Goal: Information Seeking & Learning: Learn about a topic

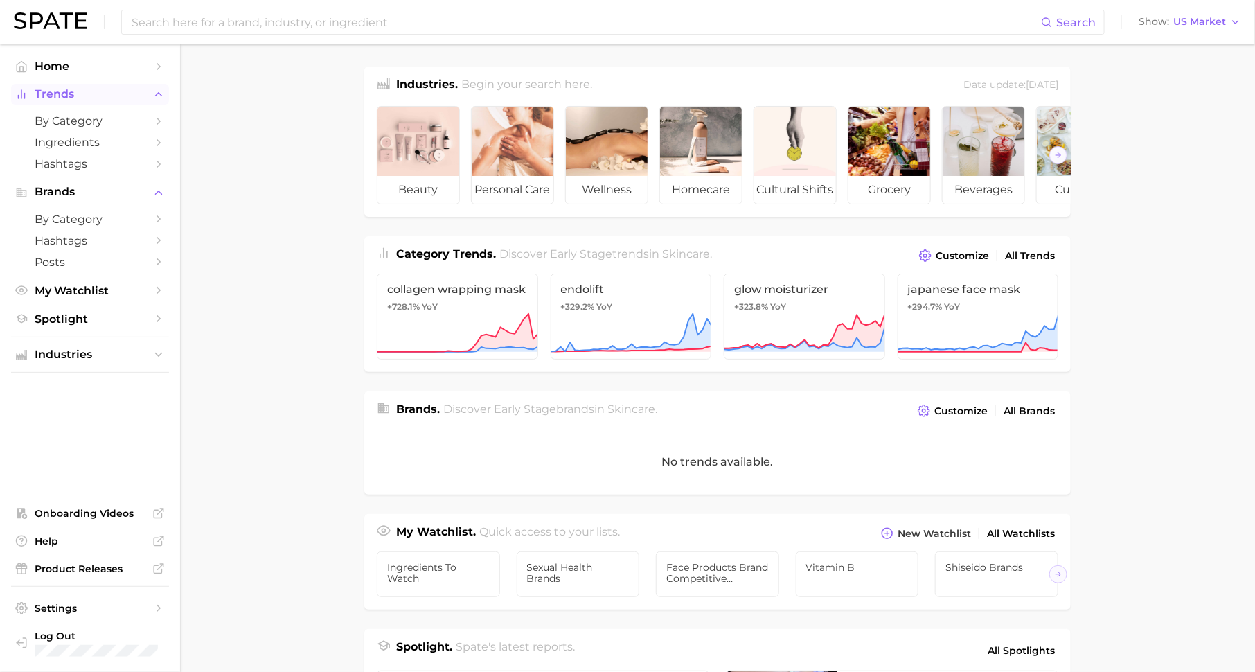
click at [163, 93] on icon "Sidebar" at bounding box center [158, 94] width 12 height 12
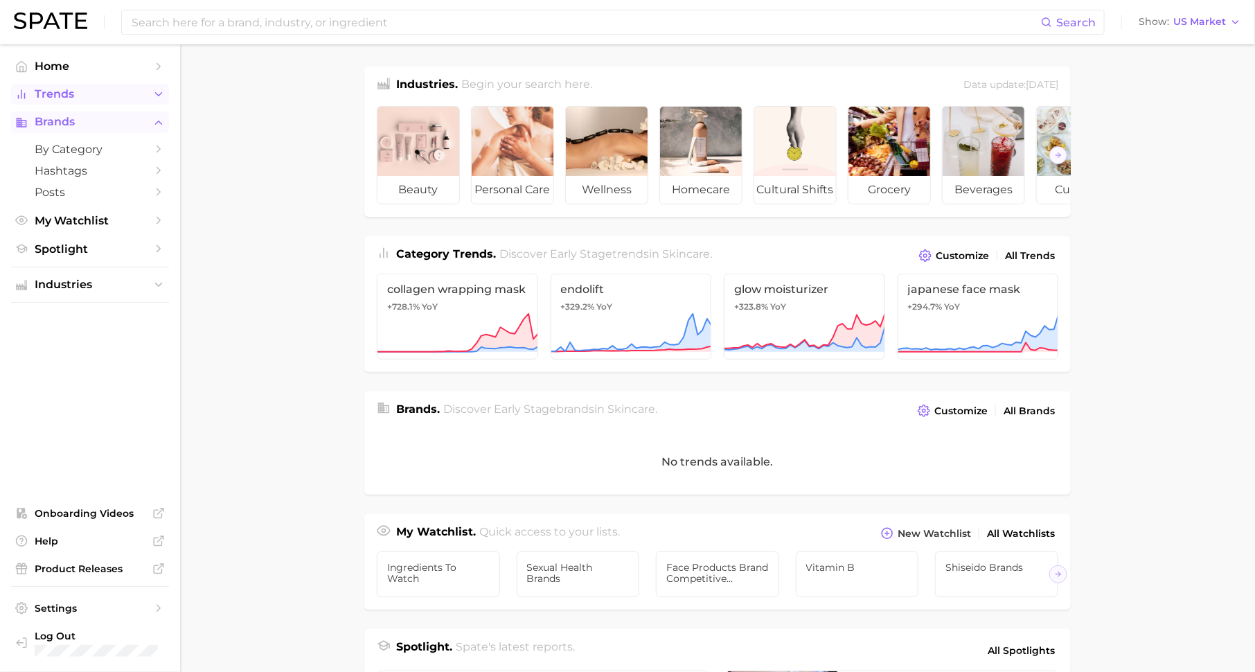
click at [161, 123] on polyline "Sidebar" at bounding box center [159, 121] width 6 height 3
click at [152, 98] on icon "Sidebar" at bounding box center [158, 94] width 12 height 12
click at [136, 118] on span "by Category" at bounding box center [90, 120] width 111 height 13
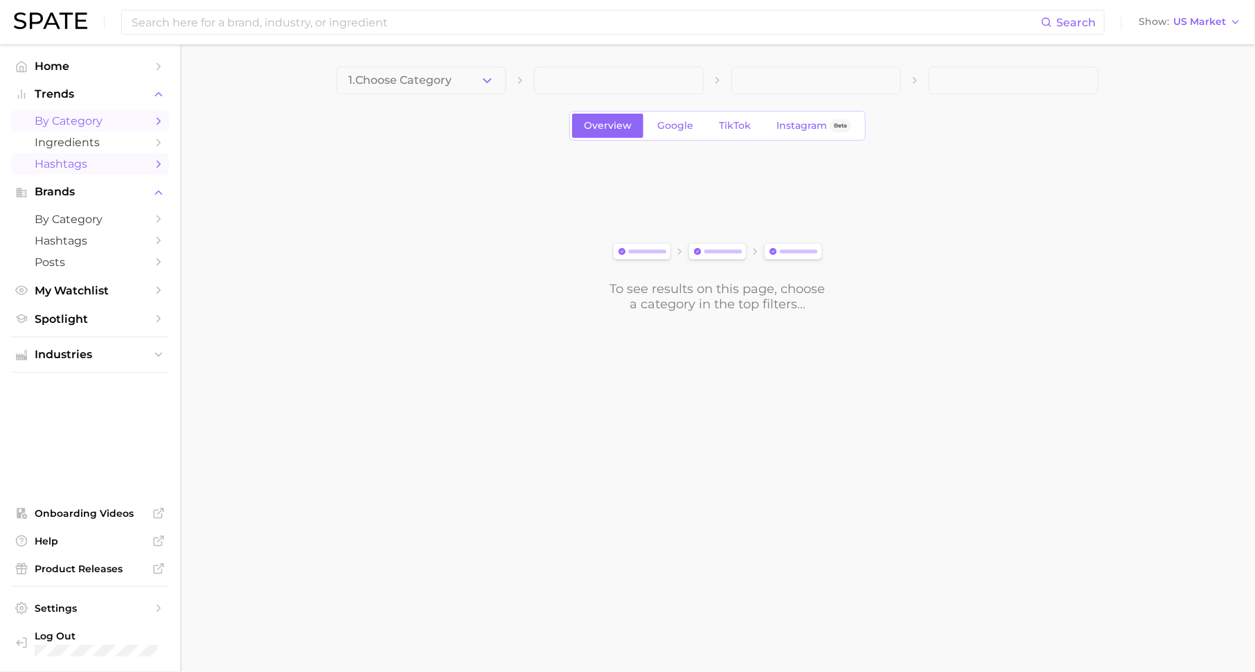
click at [127, 165] on span "Hashtags" at bounding box center [90, 163] width 111 height 13
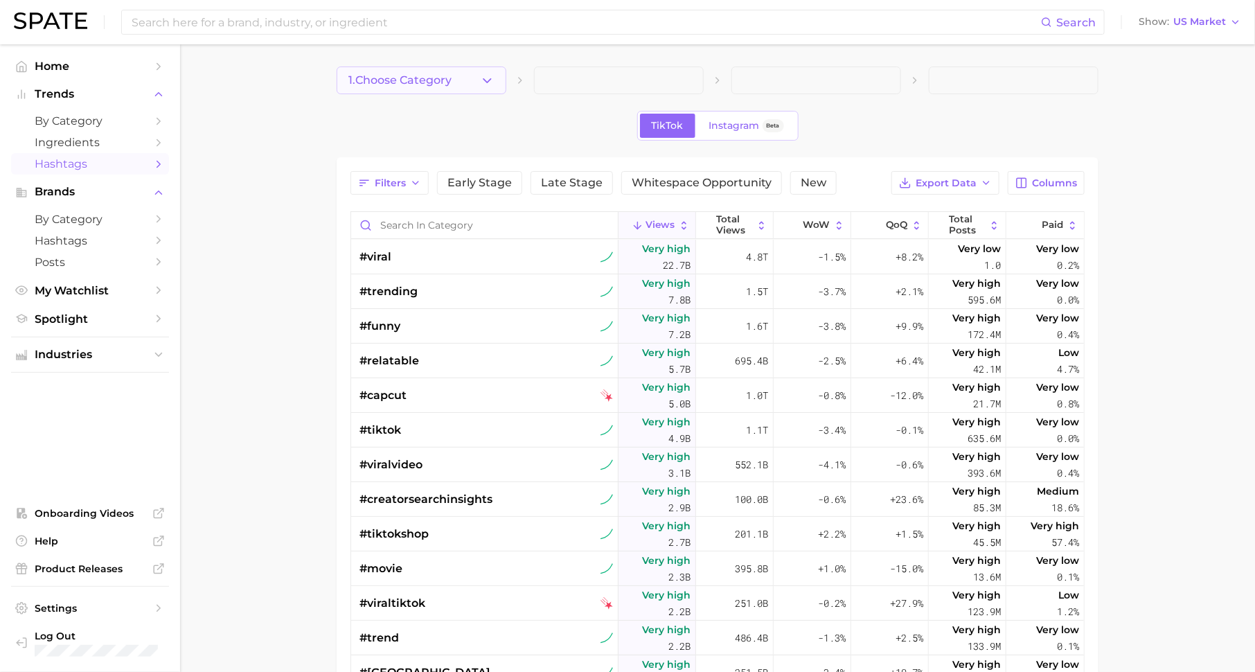
click at [434, 85] on span "1. Choose Category" at bounding box center [399, 80] width 103 height 12
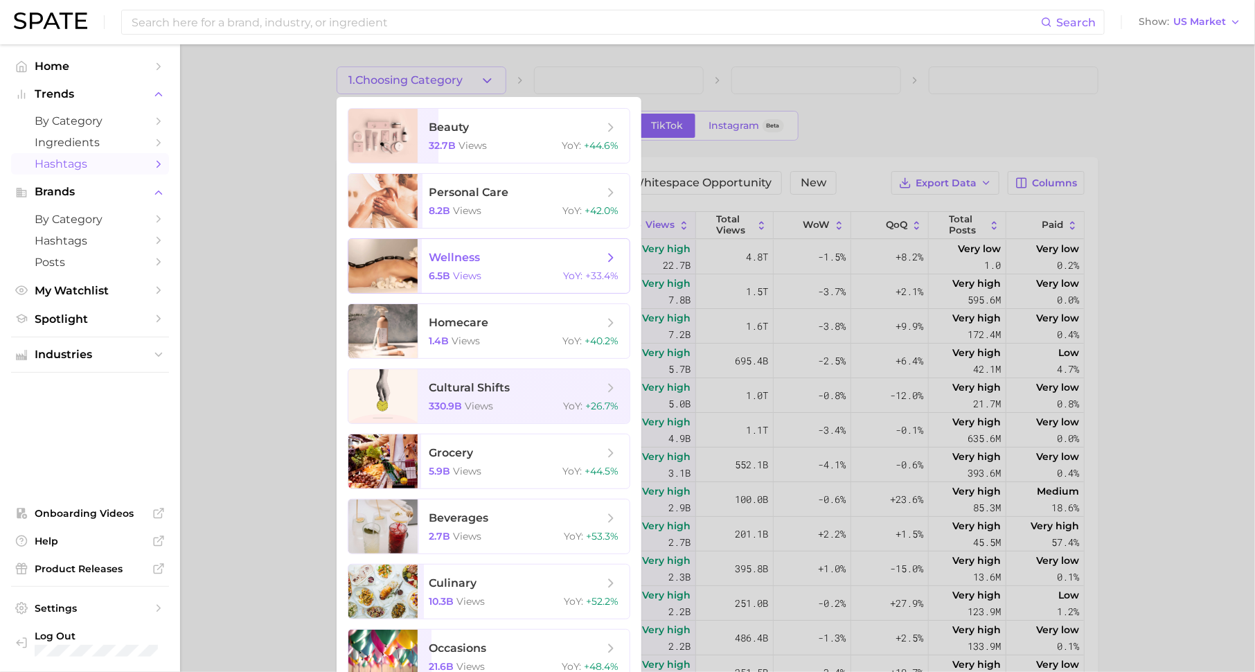
click at [530, 276] on div "6.5b views YoY : +33.4%" at bounding box center [524, 275] width 190 height 12
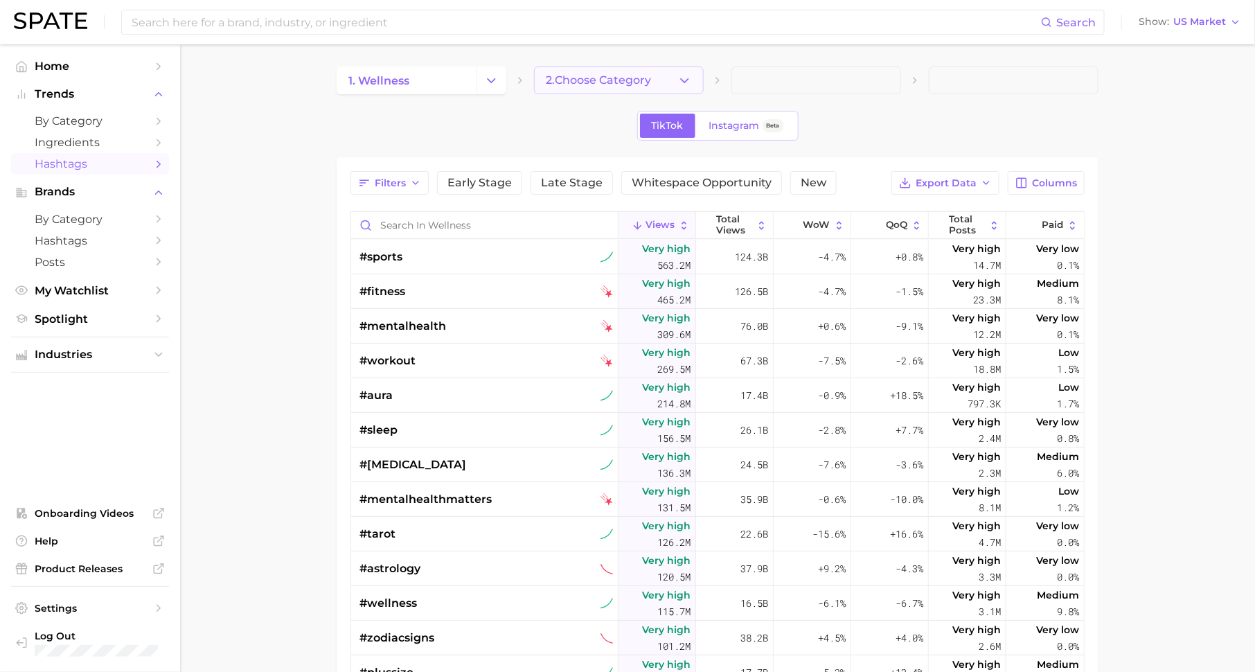
click at [605, 74] on span "2. Choose Category" at bounding box center [598, 80] width 105 height 12
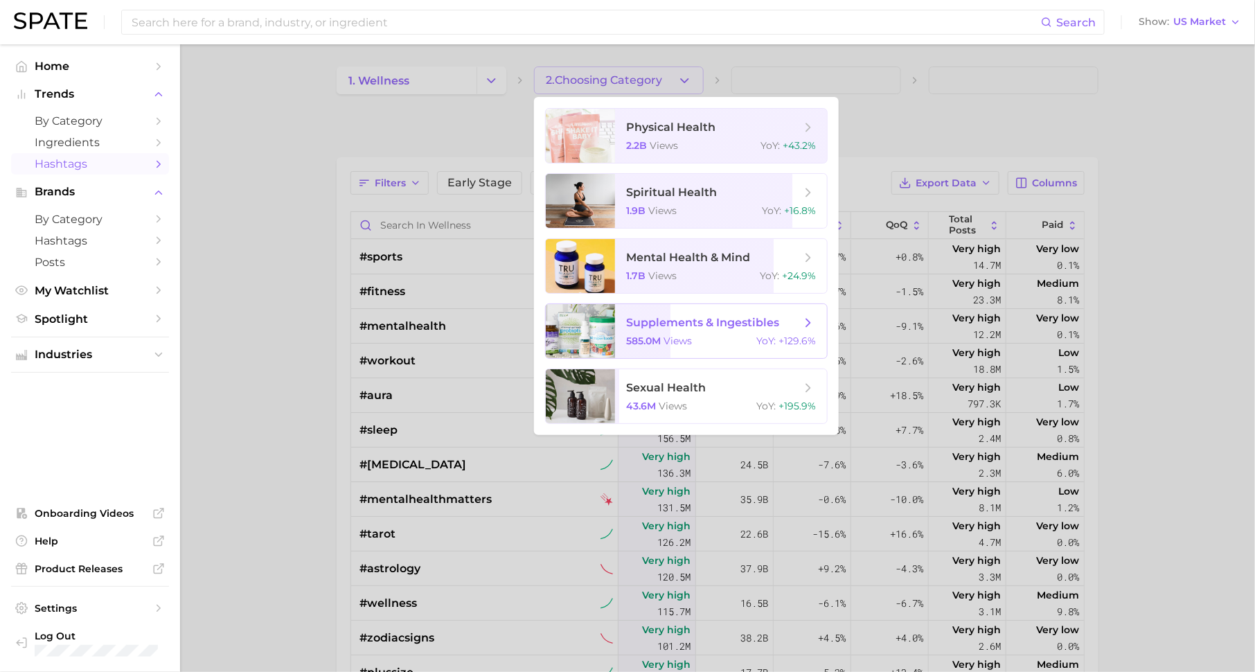
click at [704, 329] on span "supplements & ingestibles" at bounding box center [713, 322] width 175 height 15
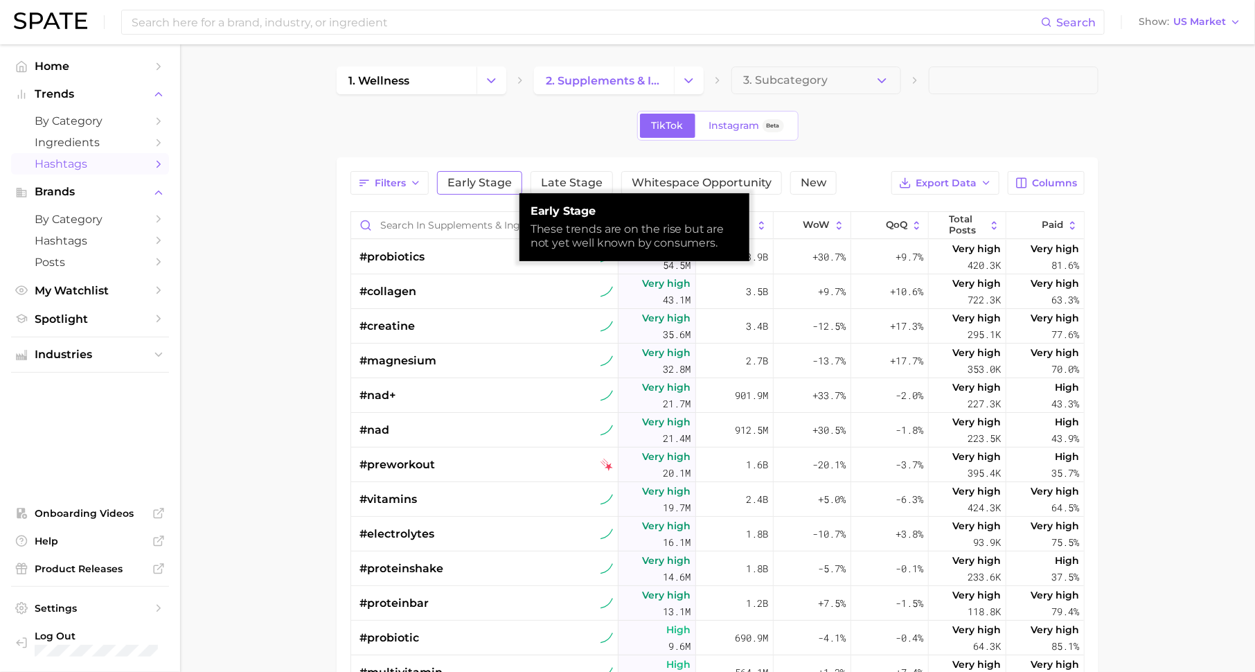
click at [476, 183] on span "Early Stage" at bounding box center [479, 182] width 64 height 11
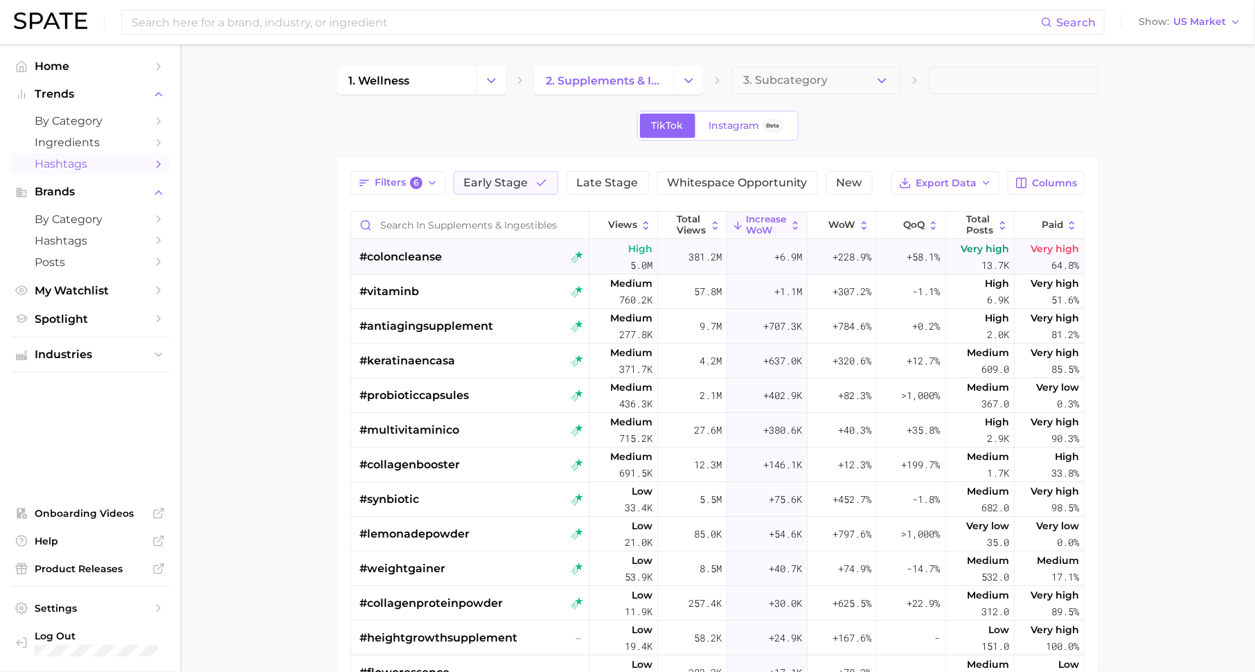
click at [424, 256] on span "#coloncleanse" at bounding box center [400, 257] width 82 height 17
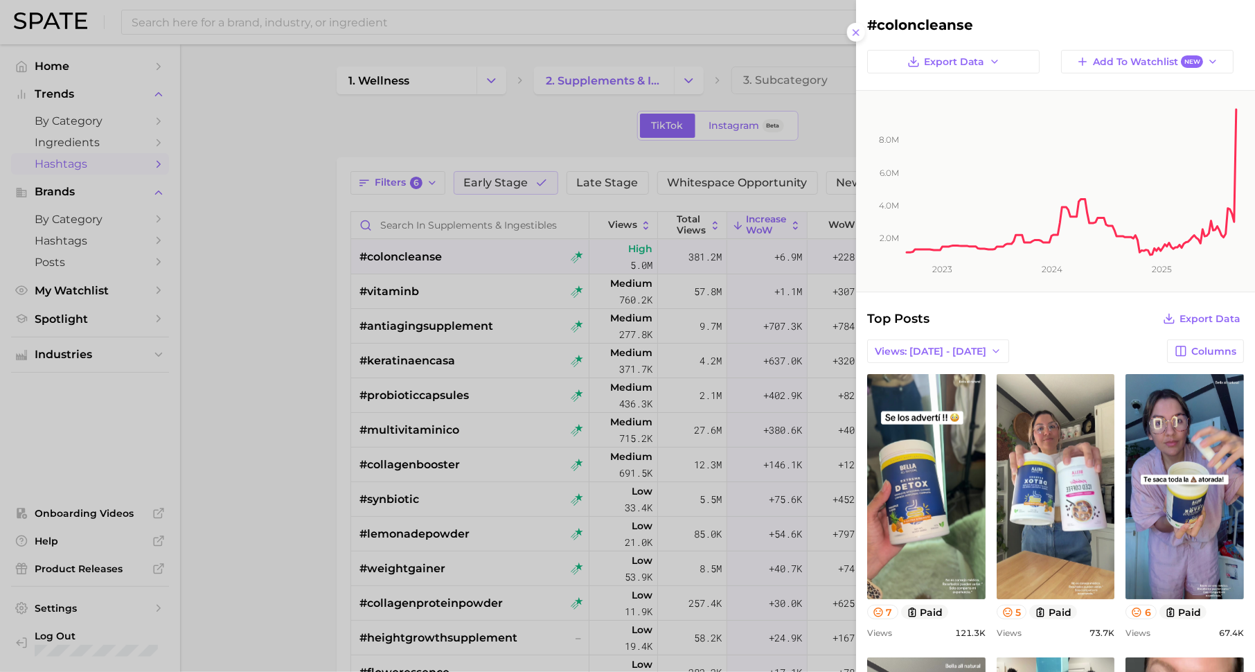
click at [316, 294] on div at bounding box center [627, 336] width 1255 height 672
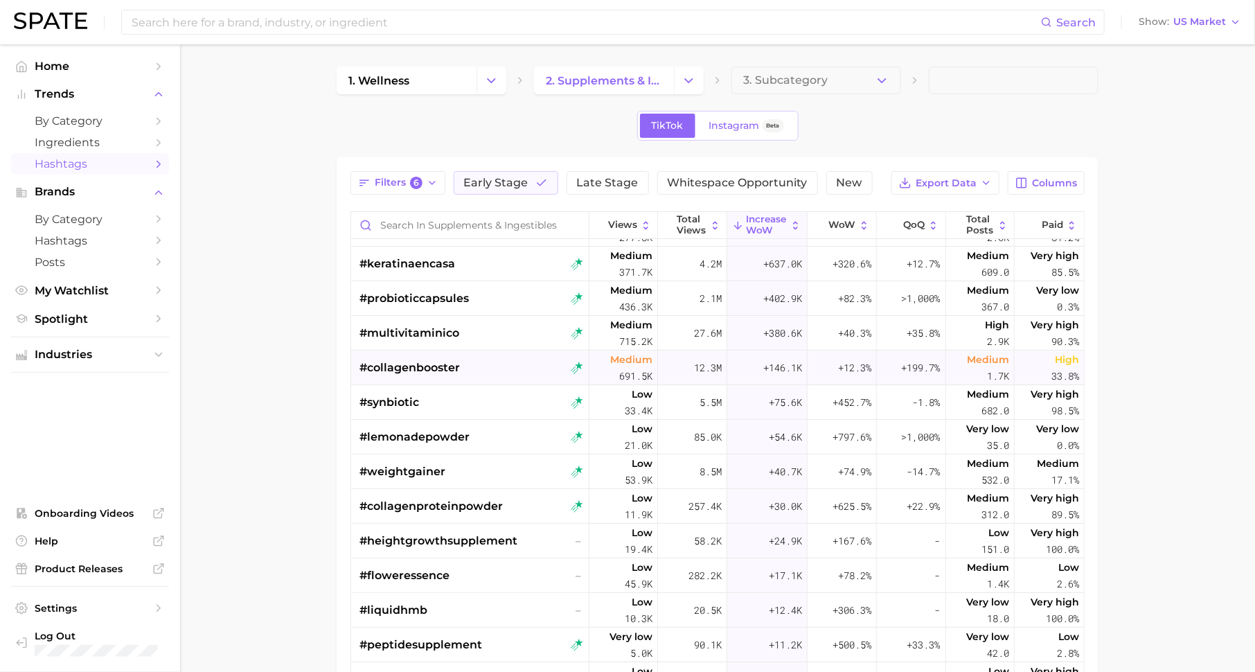
scroll to position [101, 0]
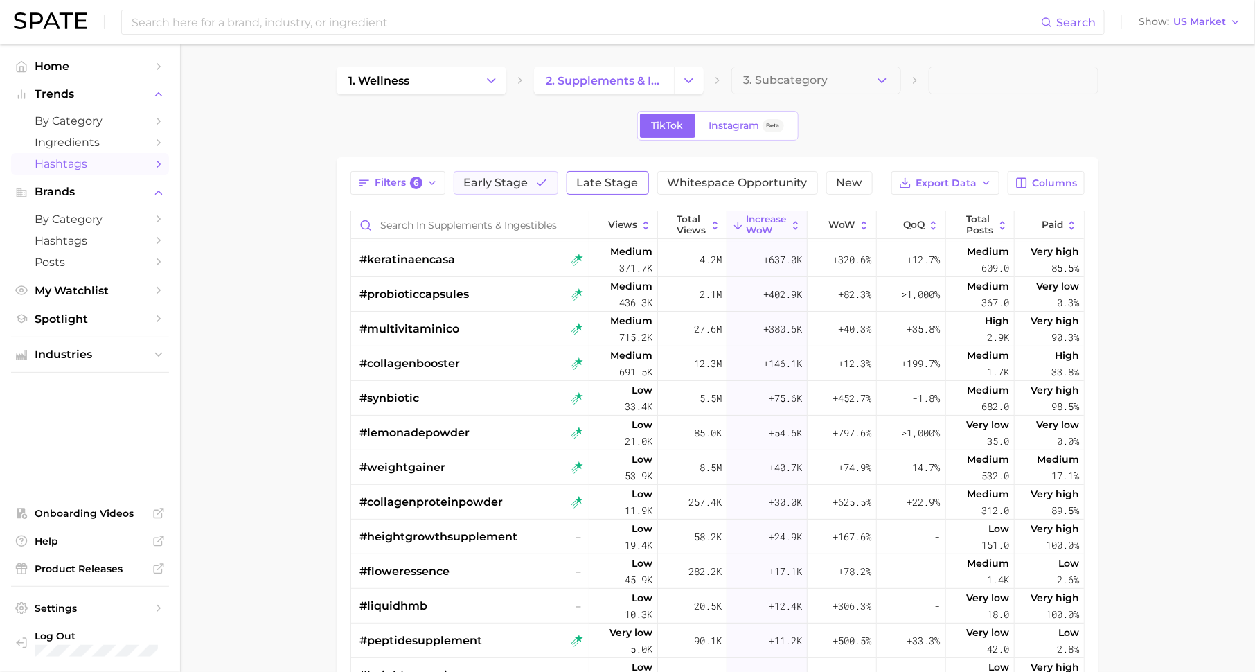
click at [617, 177] on span "Late Stage" at bounding box center [608, 182] width 62 height 11
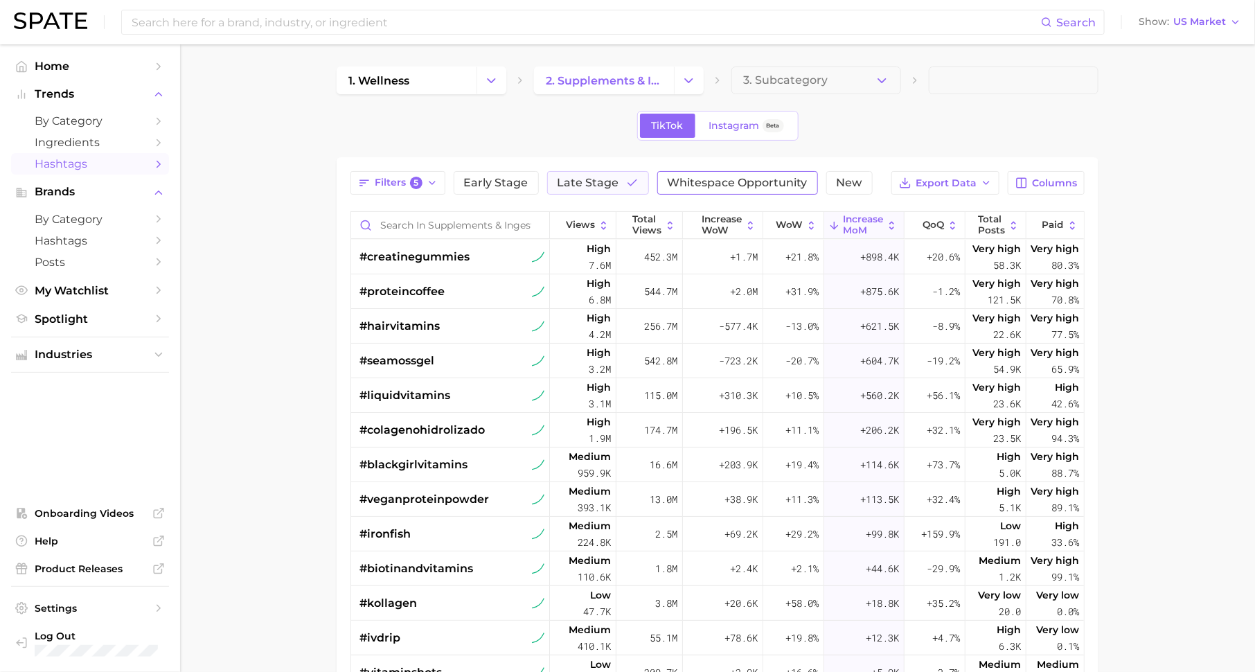
click at [726, 185] on span "Whitespace Opportunity" at bounding box center [738, 182] width 140 height 11
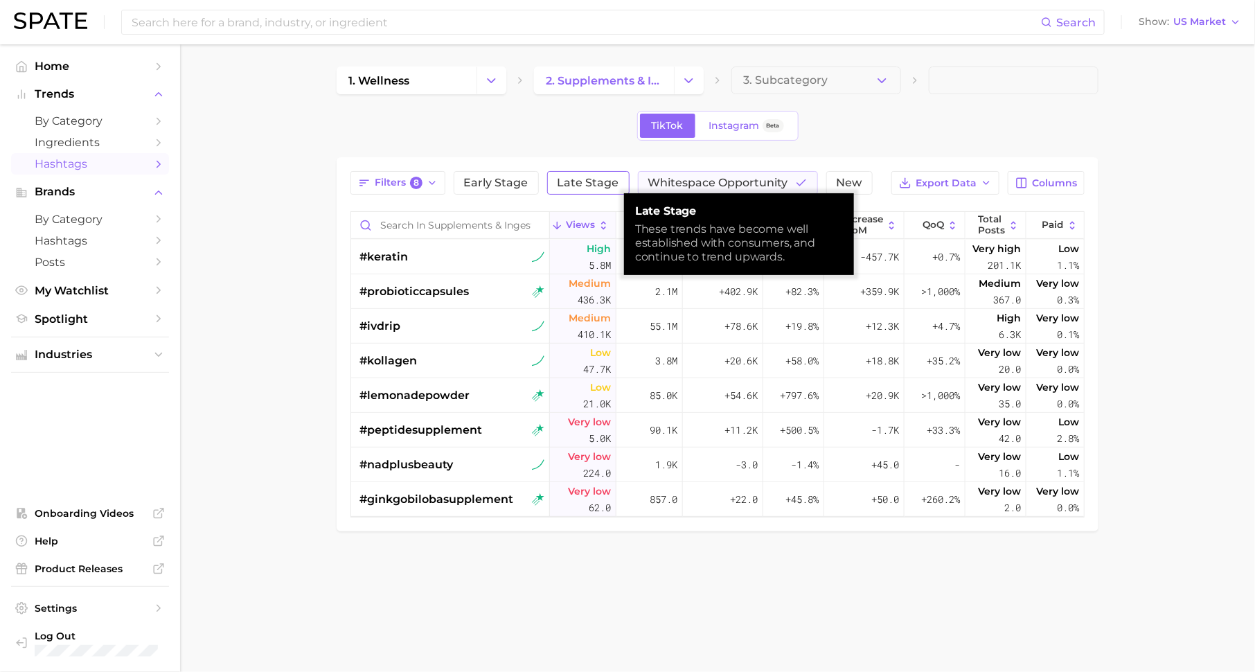
click at [566, 184] on span "Late Stage" at bounding box center [588, 182] width 62 height 11
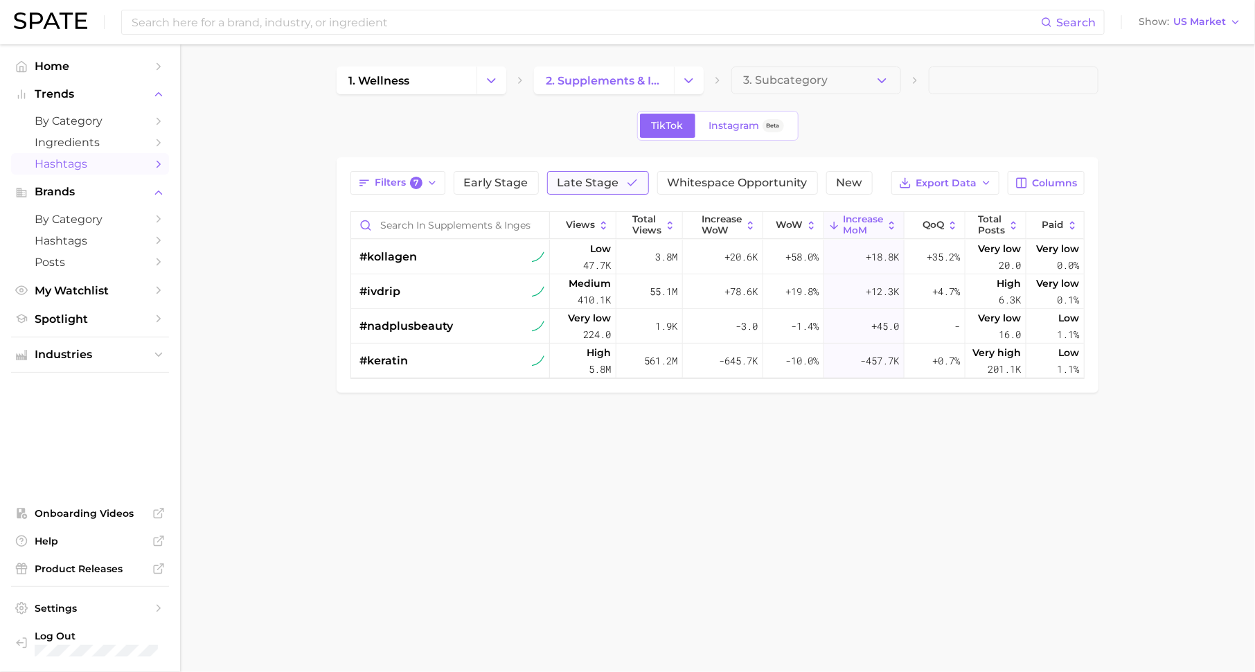
click at [609, 188] on span "Late Stage" at bounding box center [588, 182] width 62 height 11
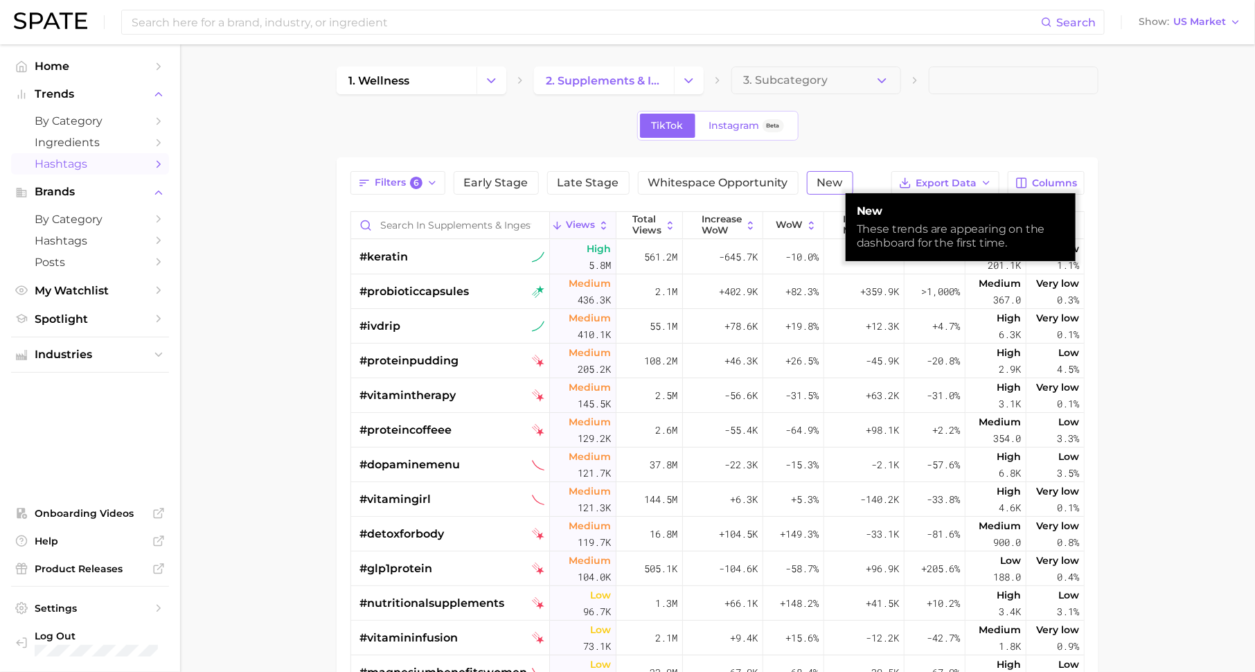
click at [825, 177] on span "New" at bounding box center [830, 182] width 26 height 11
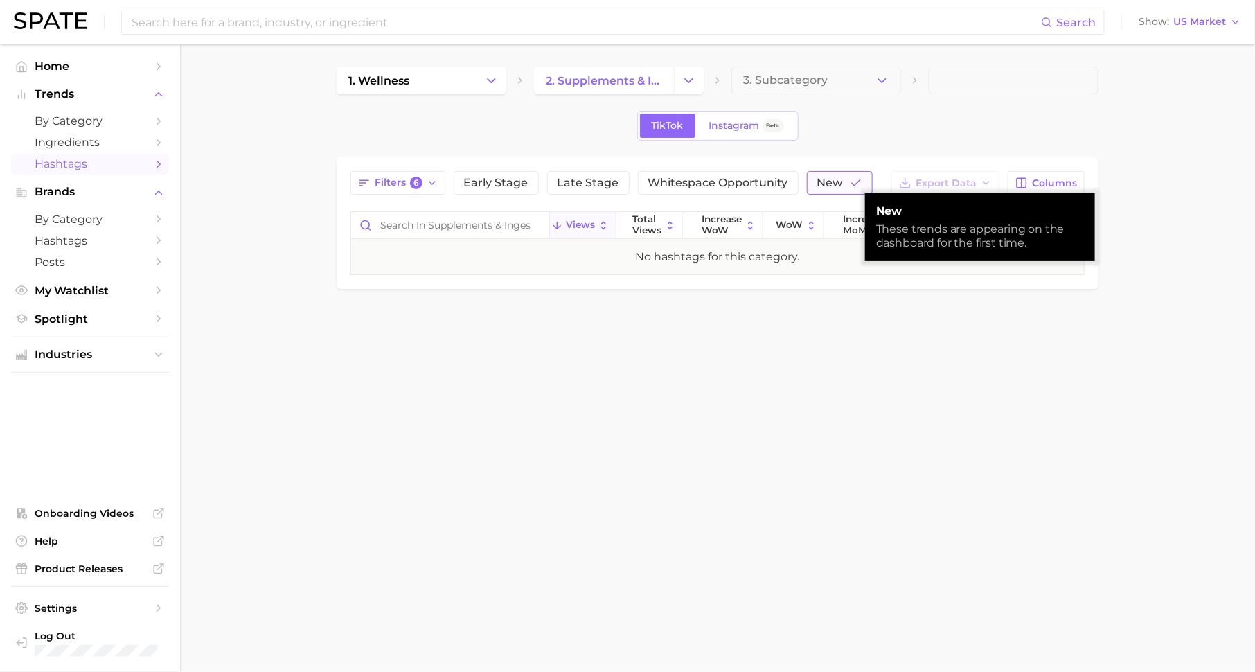
click at [825, 178] on span "New" at bounding box center [830, 182] width 26 height 11
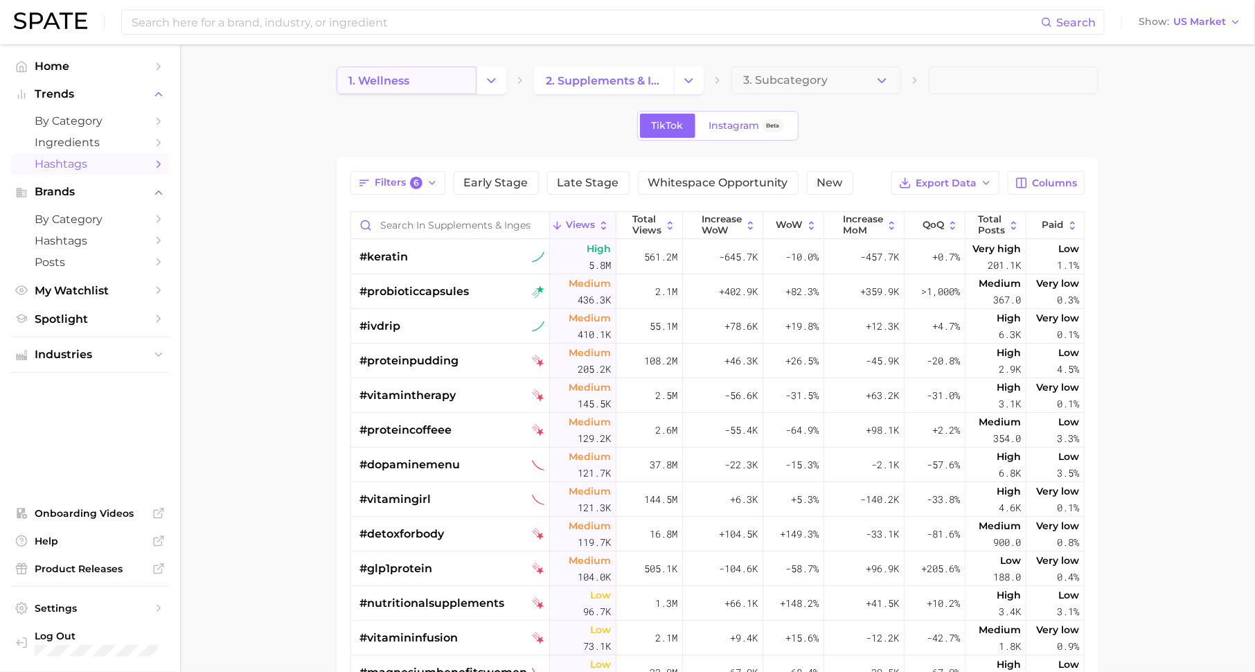
click at [394, 71] on link "1. wellness" at bounding box center [407, 80] width 140 height 28
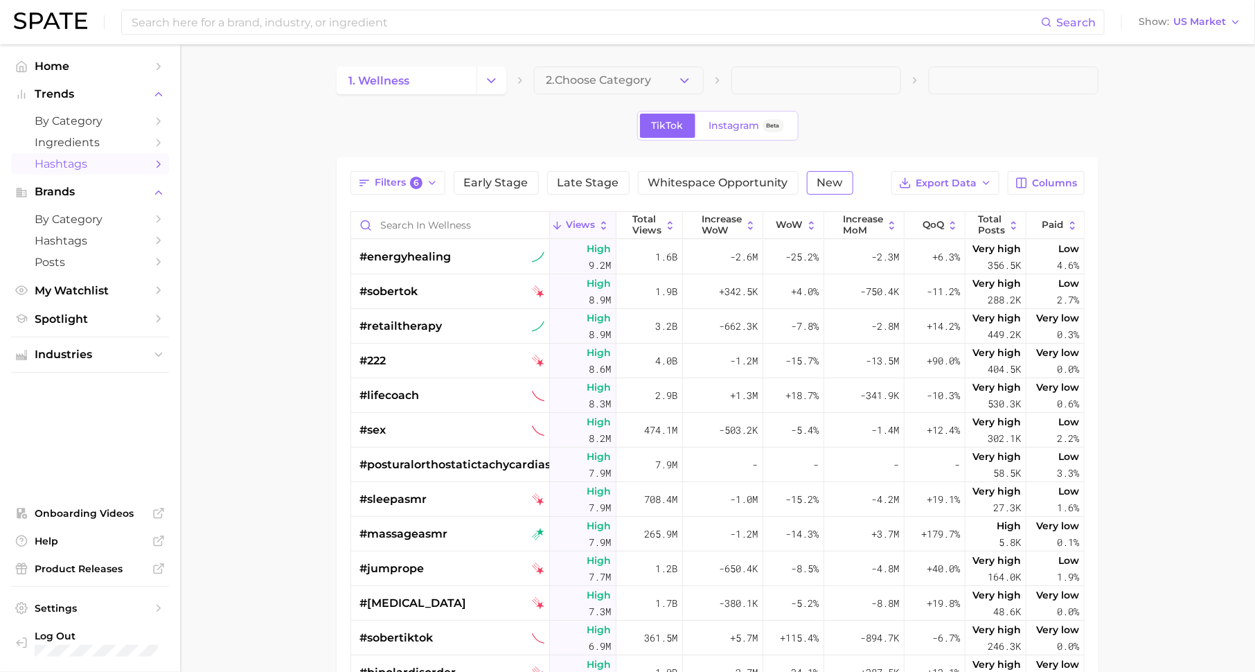
click at [825, 180] on span "New" at bounding box center [830, 182] width 26 height 11
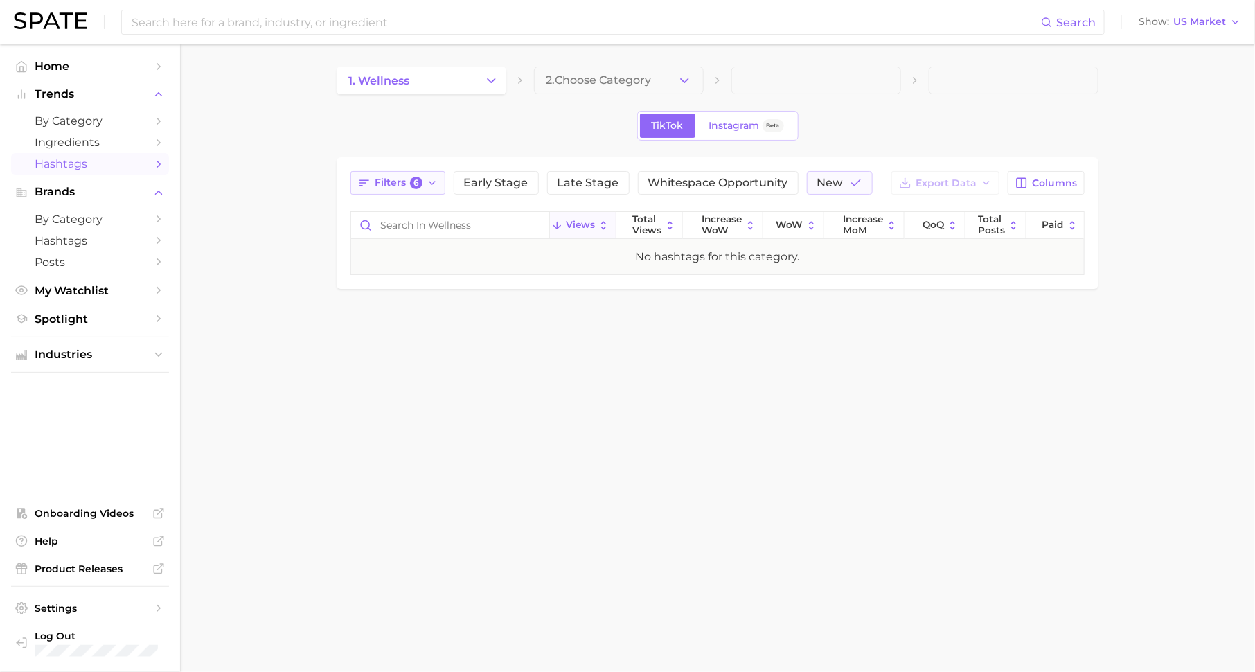
click at [415, 179] on span "6" at bounding box center [416, 183] width 12 height 12
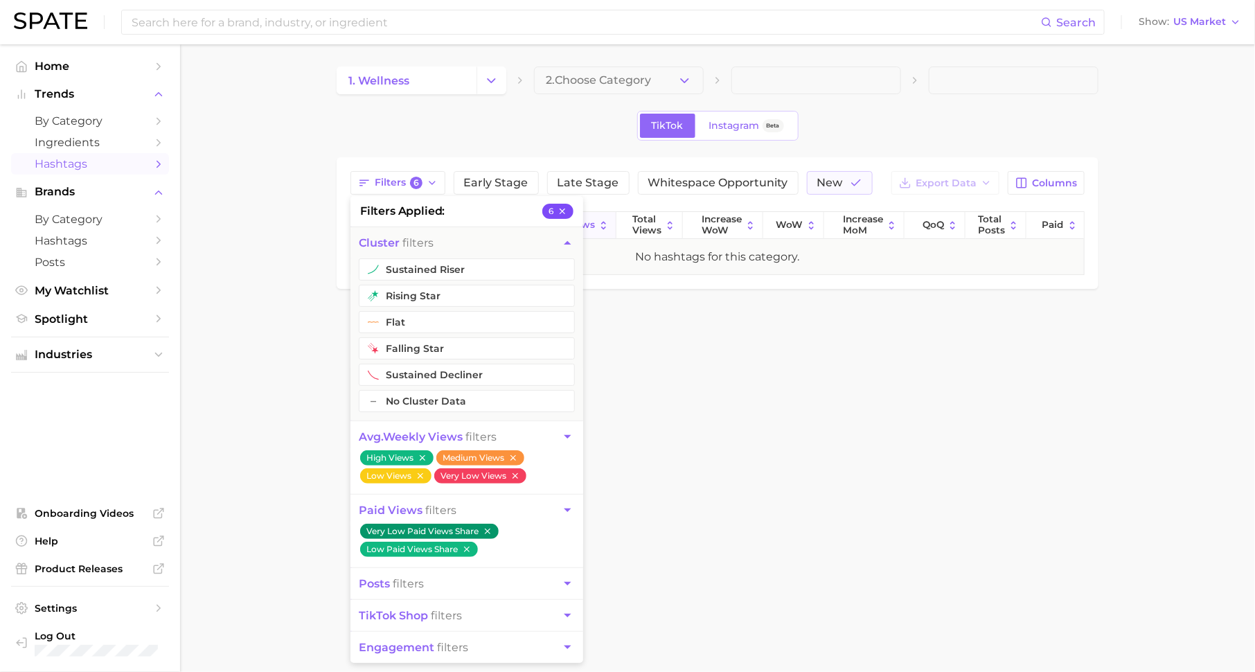
click at [564, 211] on icon "button" at bounding box center [563, 211] width 6 height 6
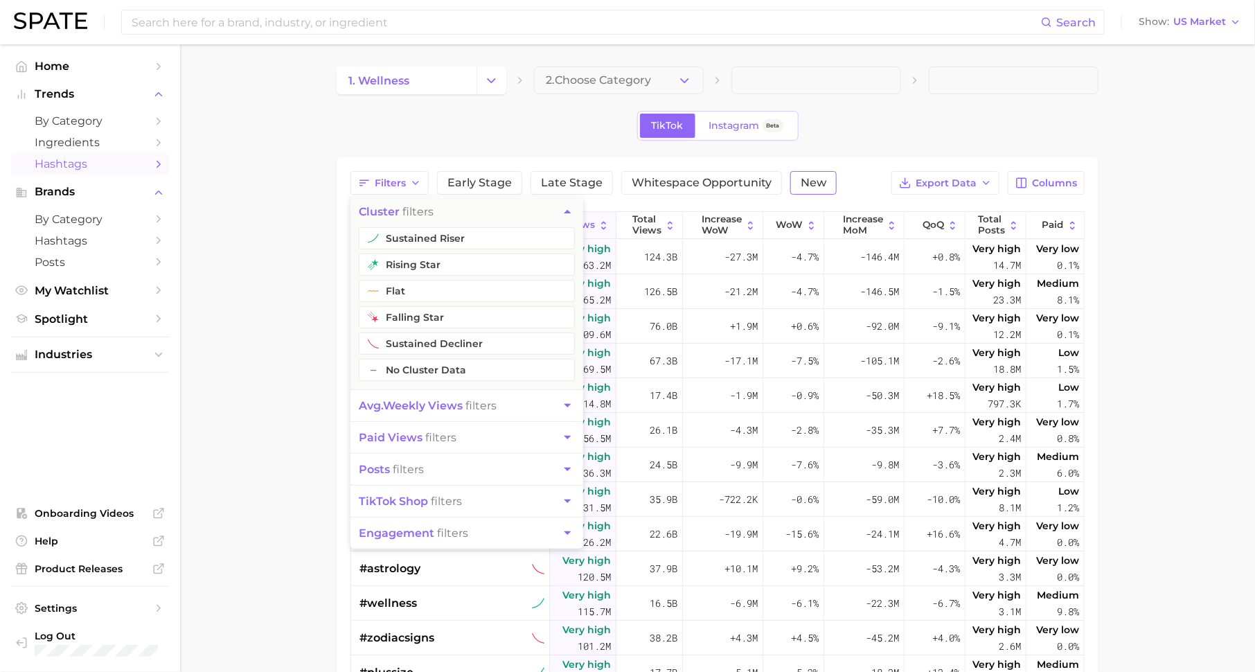
click at [810, 184] on span "New" at bounding box center [814, 182] width 26 height 11
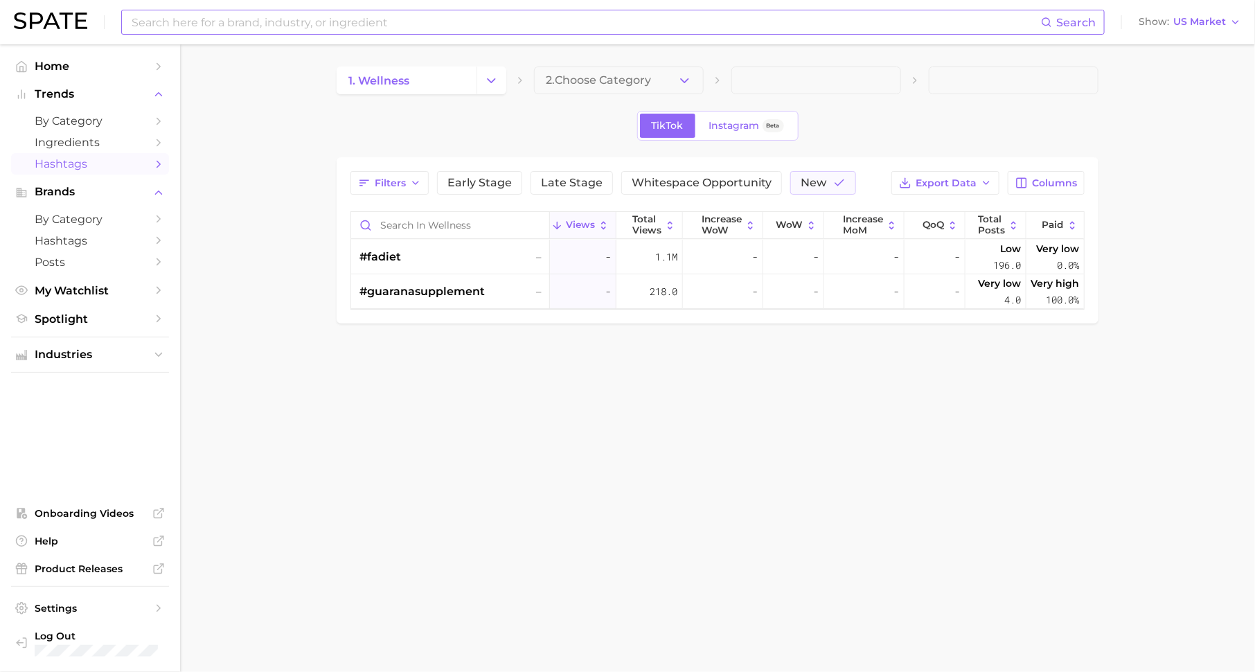
click at [467, 24] on input at bounding box center [585, 22] width 911 height 24
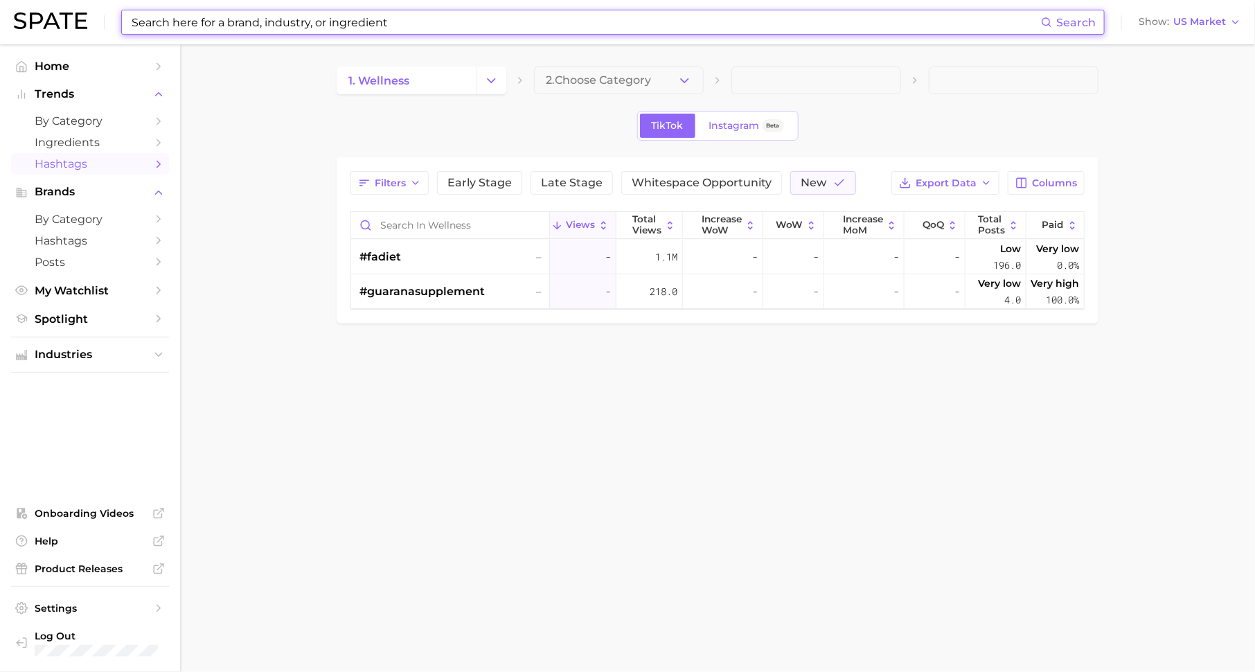
type input "&"
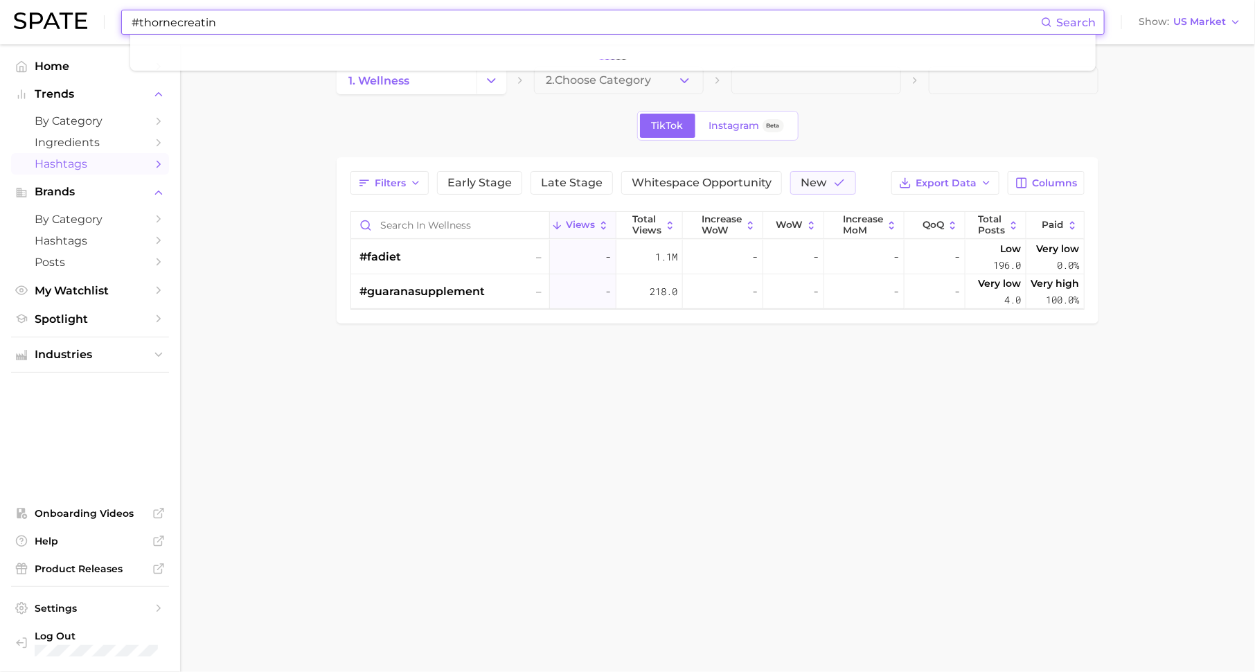
type input "#thornecreatine"
drag, startPoint x: 244, startPoint y: 24, endPoint x: 130, endPoint y: 25, distance: 115.0
click at [130, 24] on input "#thornecreatine" at bounding box center [585, 22] width 911 height 24
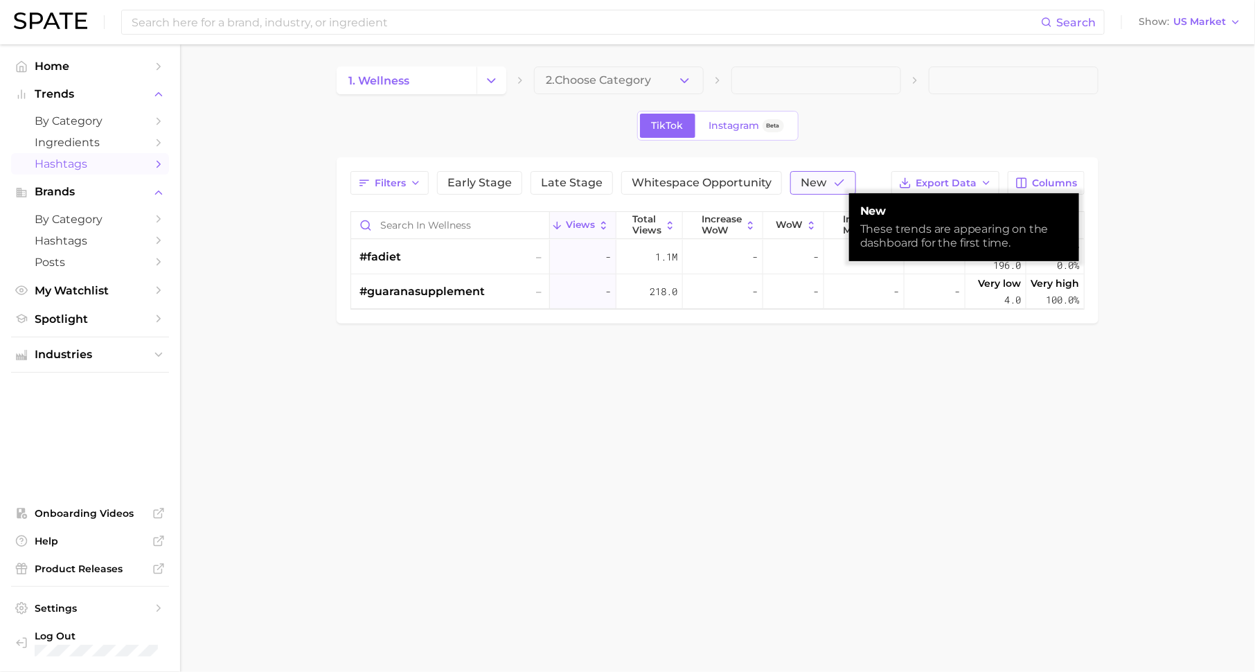
click at [815, 186] on span "New" at bounding box center [814, 182] width 26 height 11
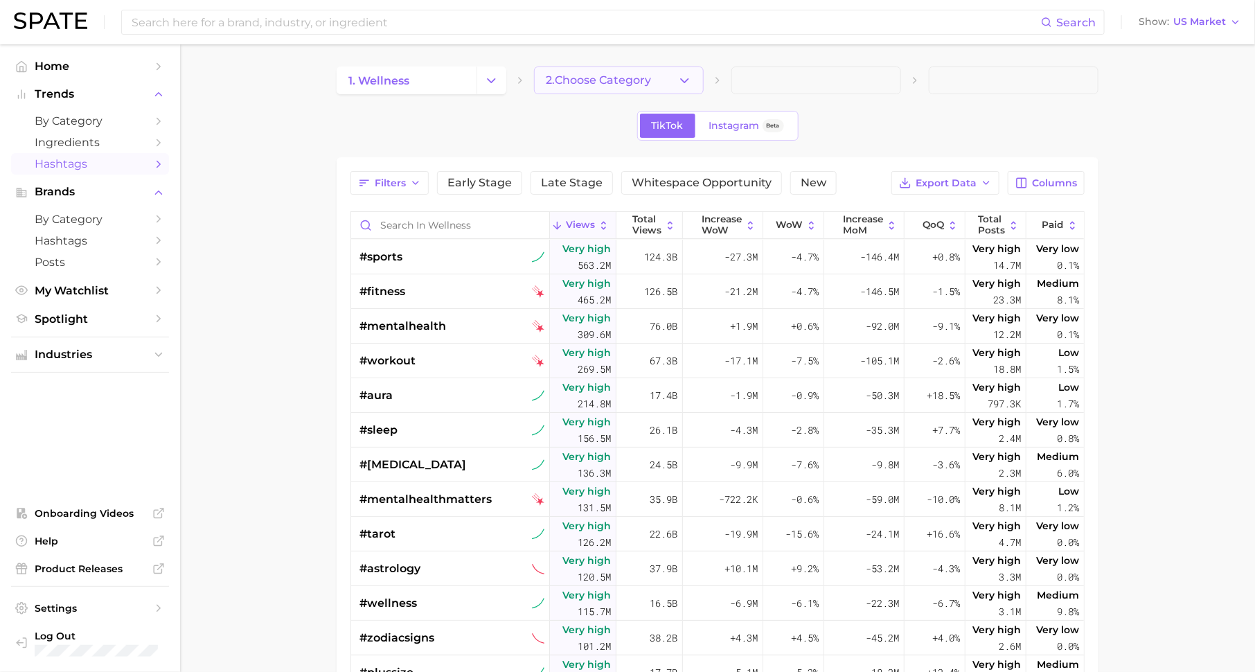
click at [632, 78] on span "2. Choose Category" at bounding box center [598, 80] width 105 height 12
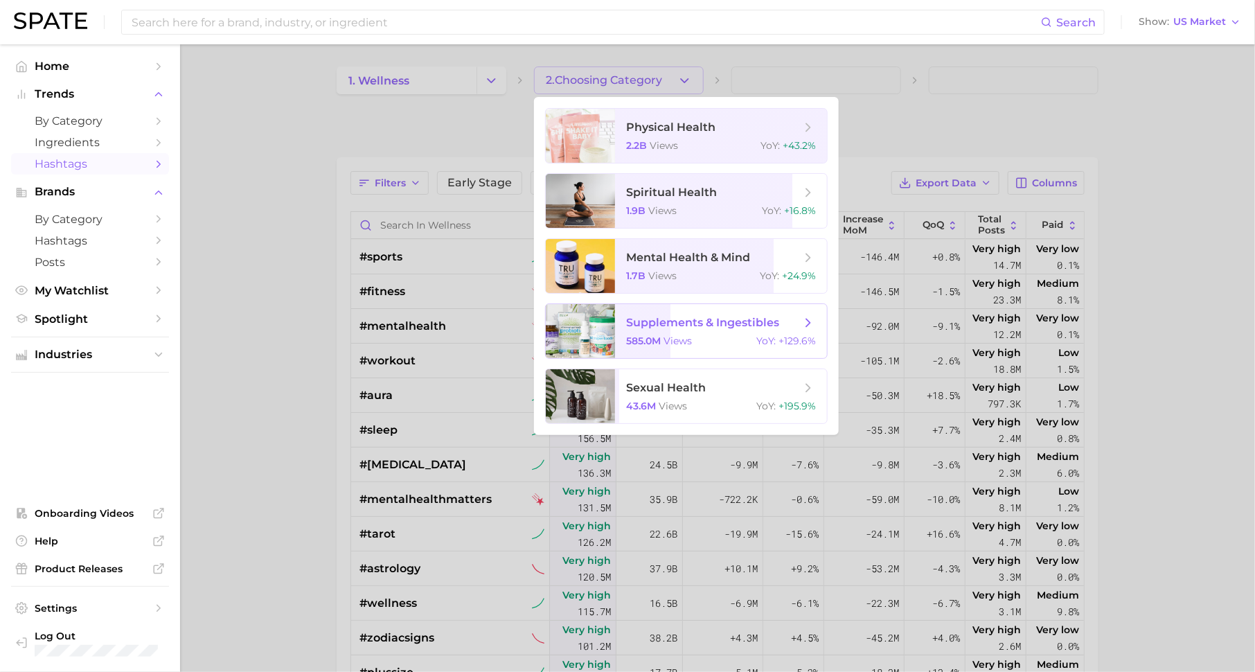
click at [746, 338] on div "585.0m views YoY : +129.6%" at bounding box center [721, 340] width 190 height 12
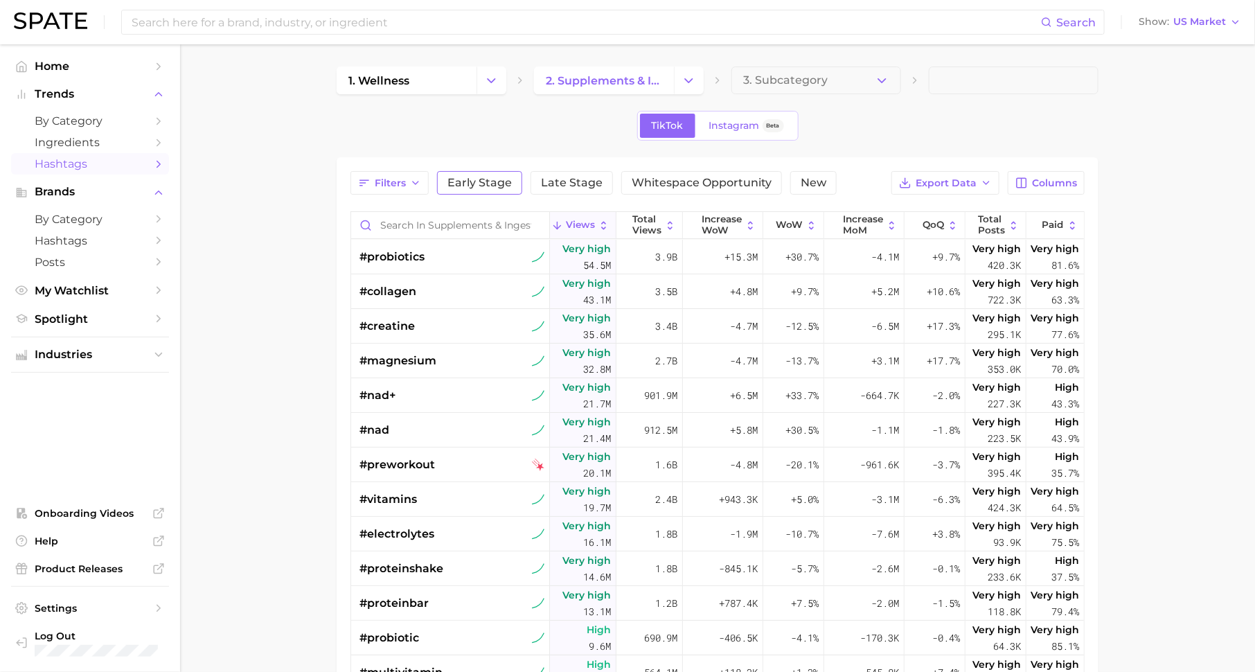
click at [470, 181] on span "Early Stage" at bounding box center [479, 182] width 64 height 11
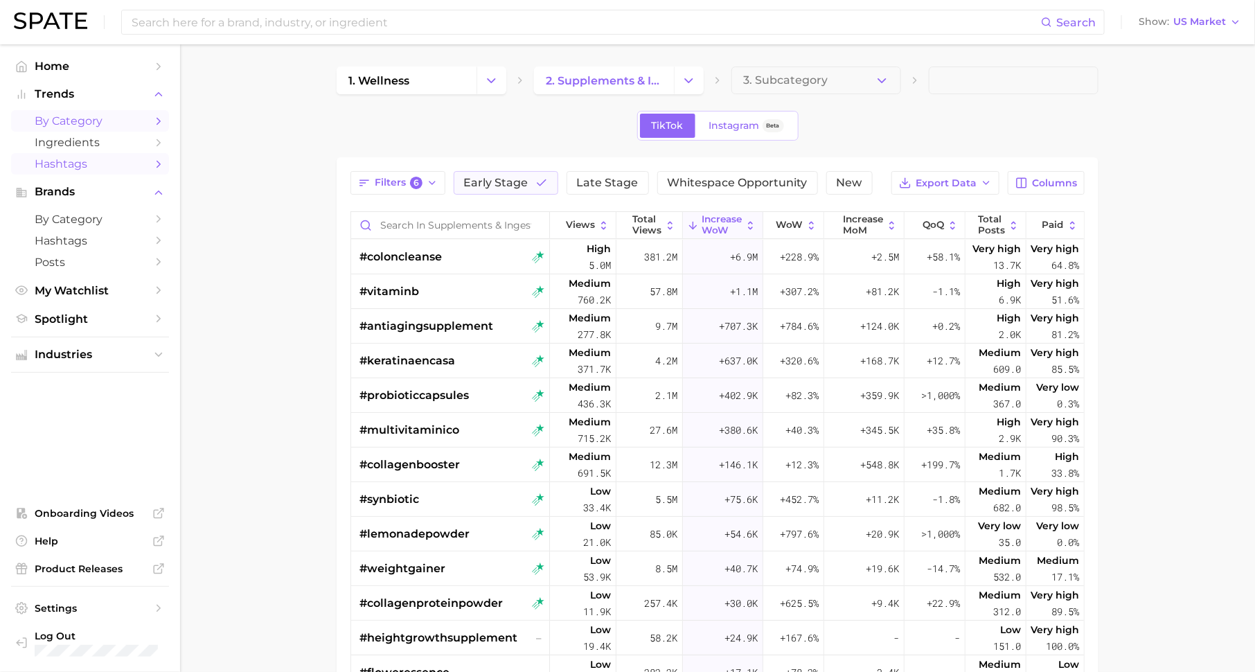
click at [145, 120] on span "by Category" at bounding box center [90, 120] width 111 height 13
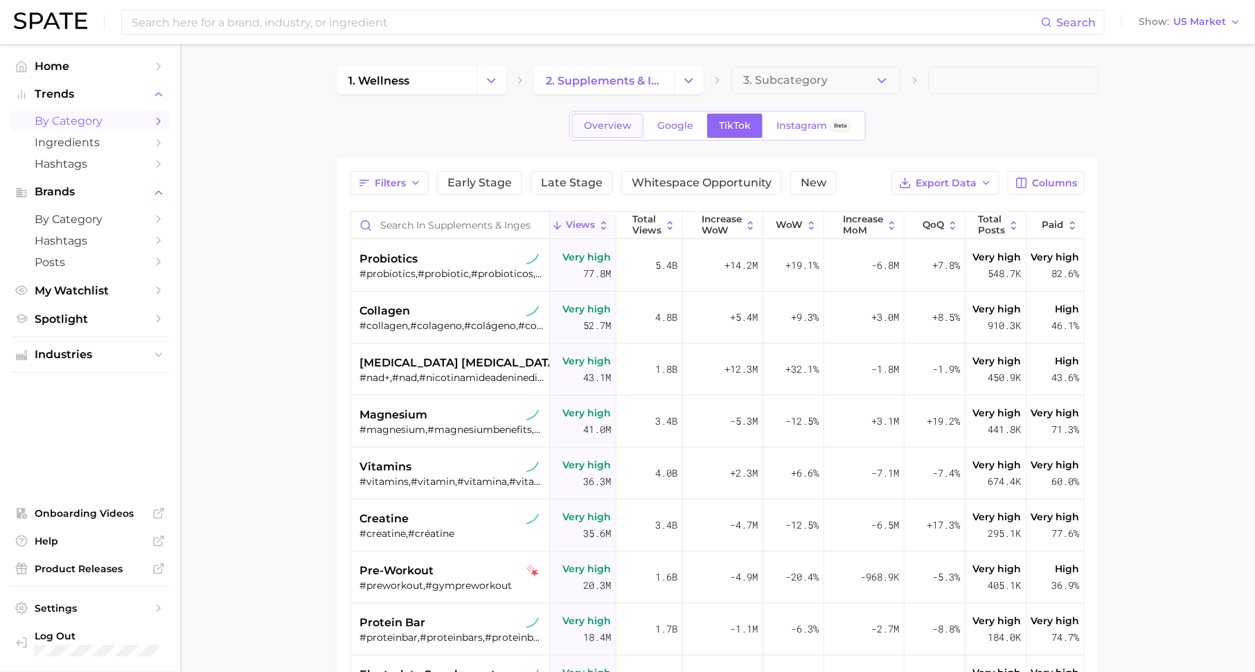
click at [620, 127] on span "Overview" at bounding box center [608, 126] width 48 height 12
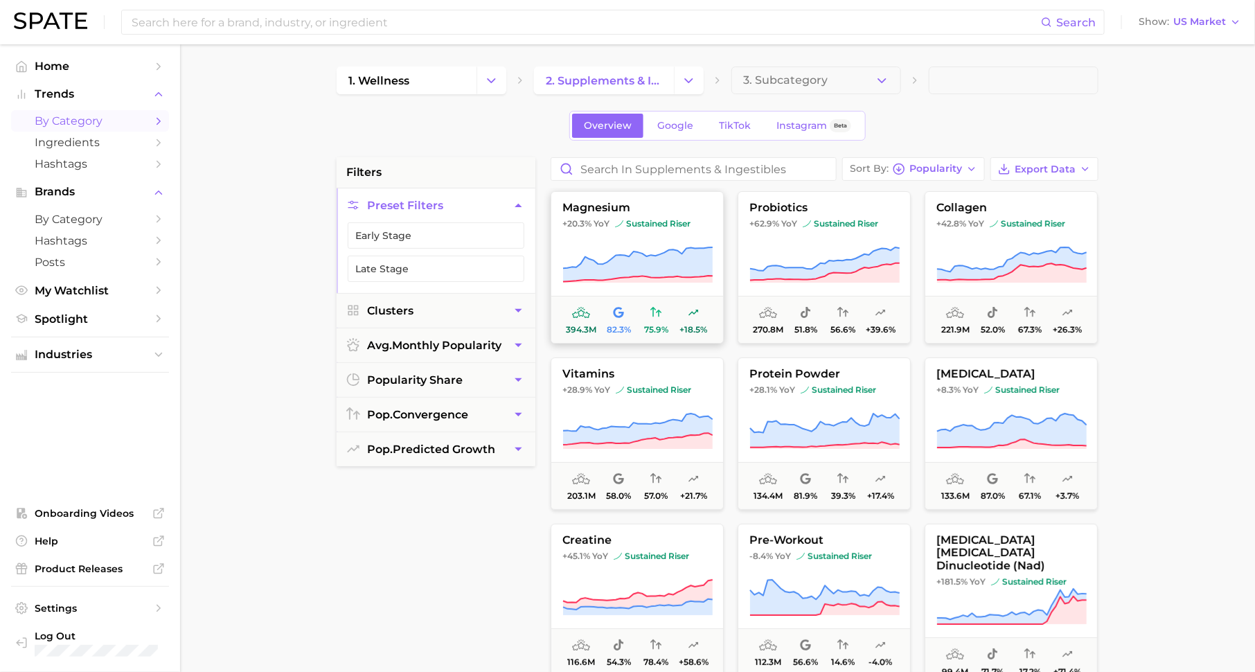
click at [613, 223] on span "+20.3% YoY sustained riser" at bounding box center [637, 223] width 172 height 11
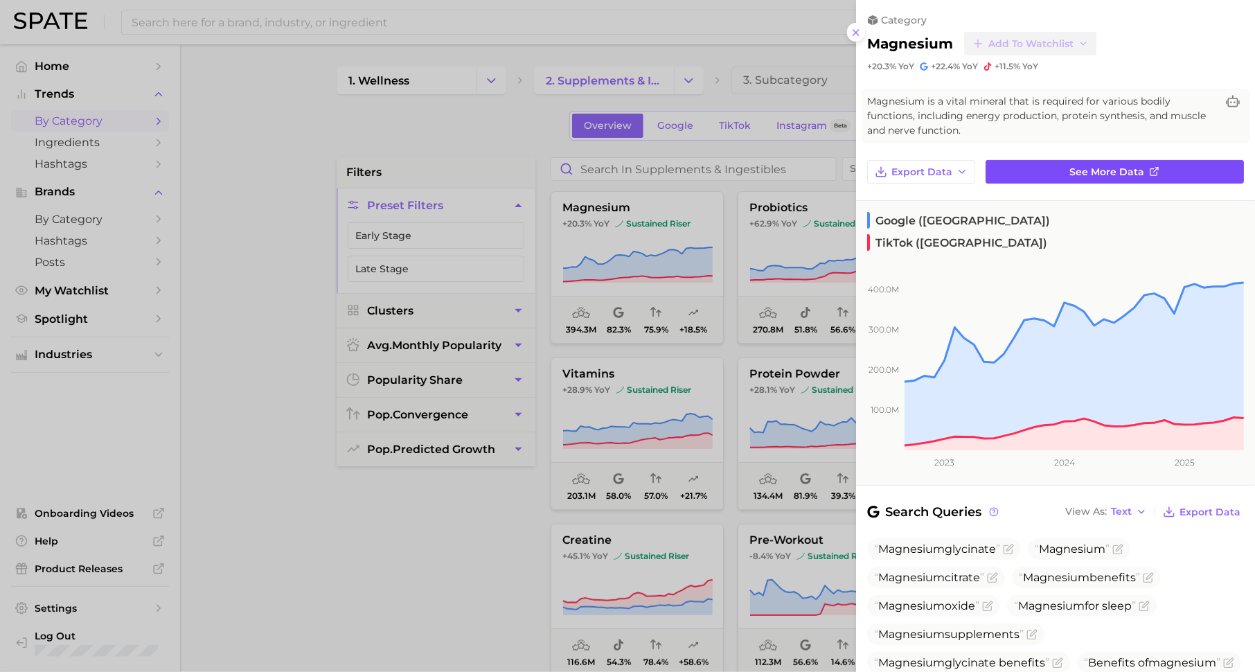
click at [1011, 170] on link "See more data" at bounding box center [1114, 172] width 258 height 24
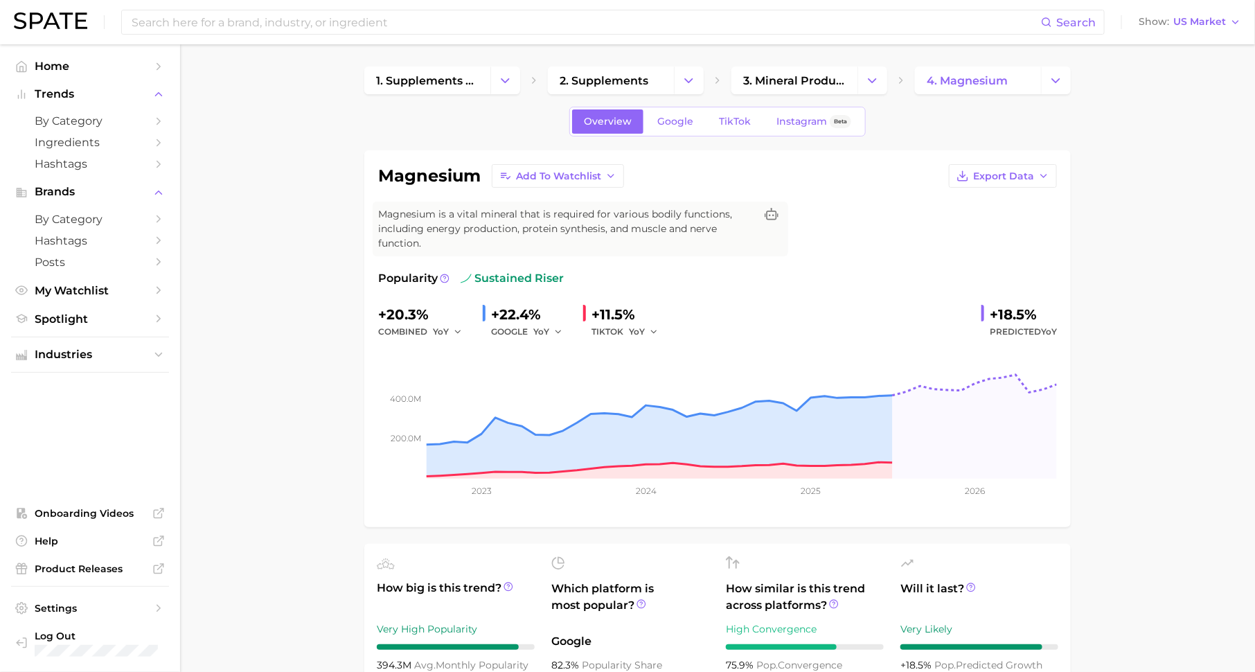
drag, startPoint x: 490, startPoint y: 312, endPoint x: 539, endPoint y: 313, distance: 48.5
click at [539, 313] on div "+22.4%" at bounding box center [531, 314] width 81 height 22
click at [673, 120] on span "Google" at bounding box center [675, 122] width 36 height 12
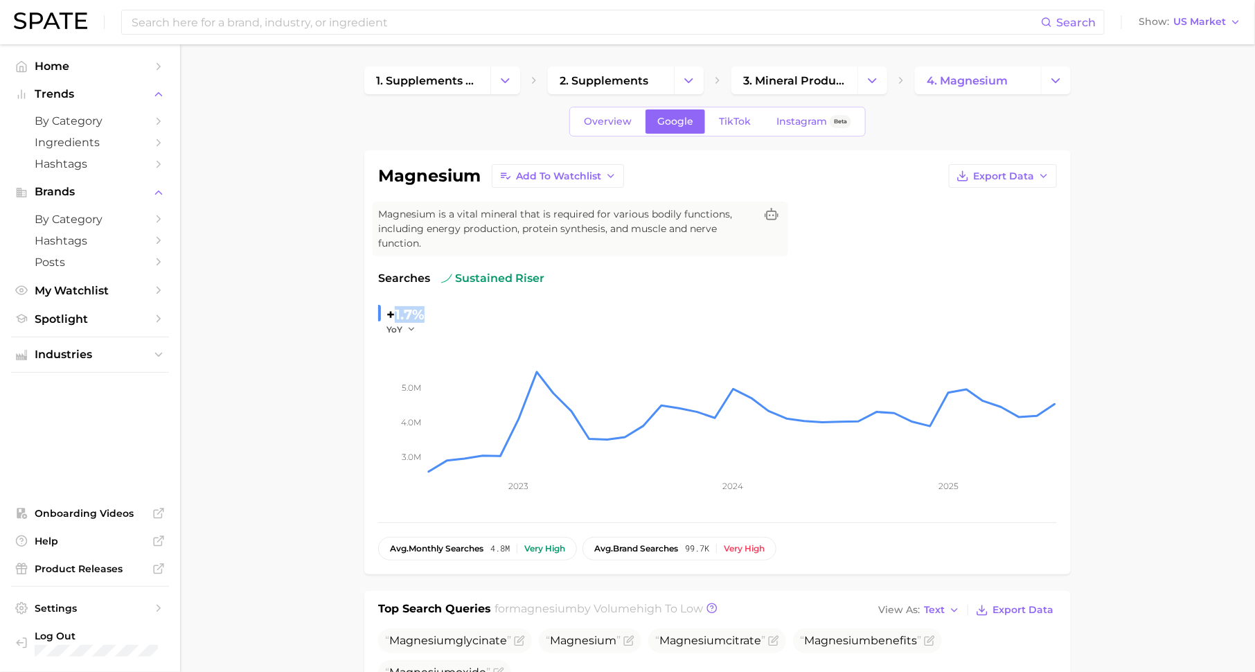
drag, startPoint x: 391, startPoint y: 315, endPoint x: 421, endPoint y: 314, distance: 29.8
click at [421, 314] on div "+1.7%" at bounding box center [405, 314] width 39 height 22
click at [608, 120] on span "Overview" at bounding box center [608, 122] width 48 height 12
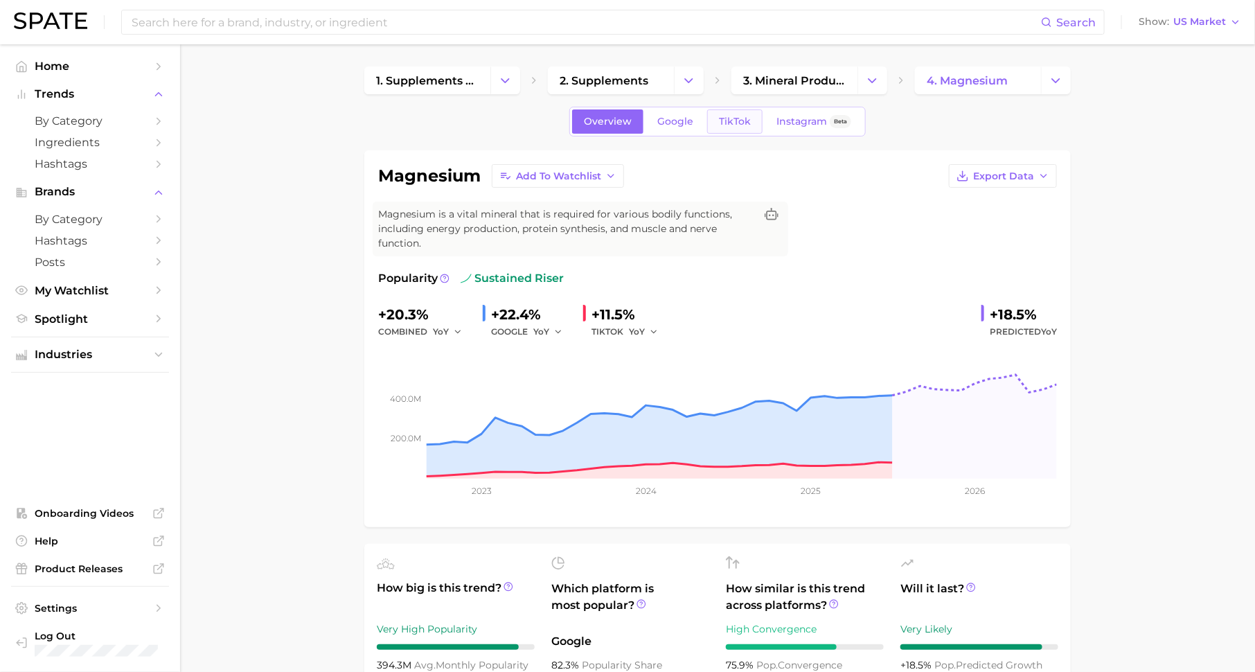
click at [731, 125] on span "TikTok" at bounding box center [735, 122] width 32 height 12
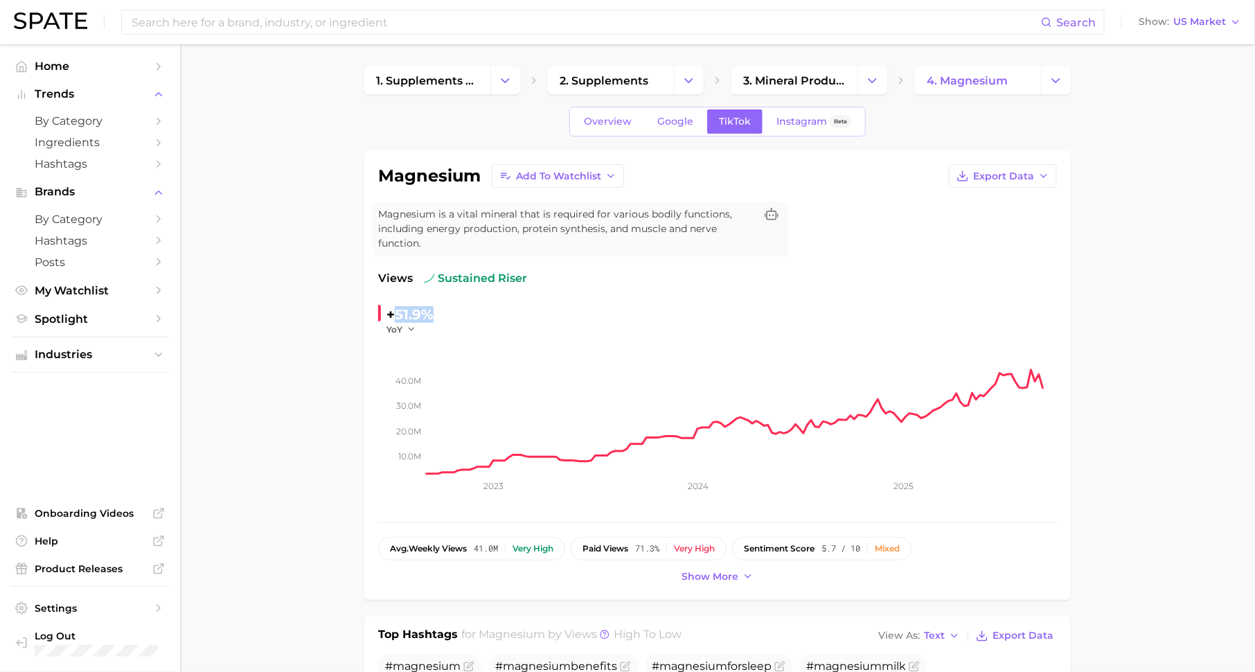
drag, startPoint x: 393, startPoint y: 314, endPoint x: 432, endPoint y: 314, distance: 39.5
click at [432, 314] on div "+51.9%" at bounding box center [409, 314] width 47 height 22
click at [605, 120] on span "Overview" at bounding box center [608, 122] width 48 height 12
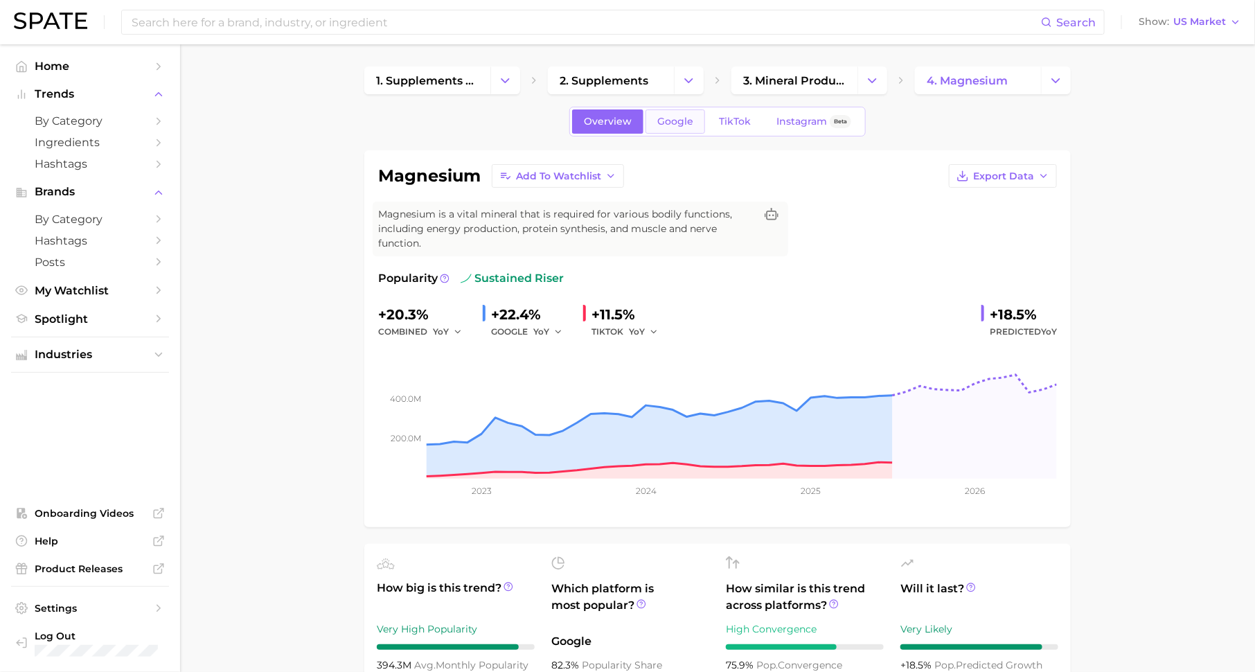
click at [663, 124] on span "Google" at bounding box center [675, 122] width 36 height 12
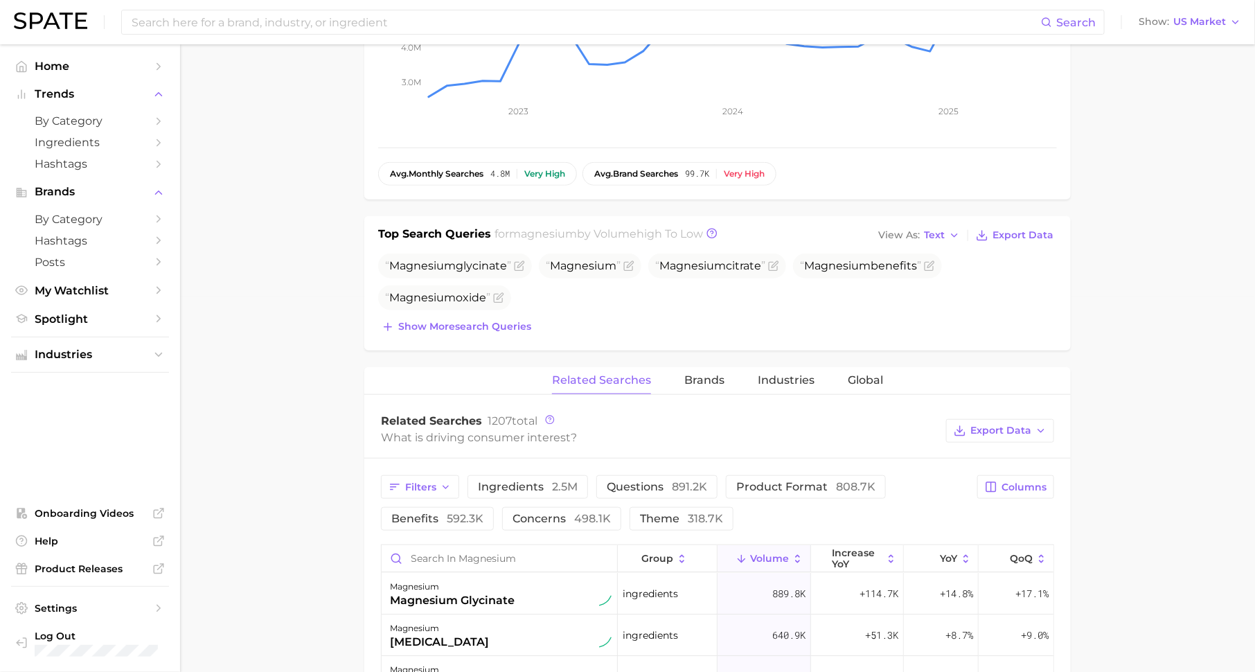
scroll to position [430, 0]
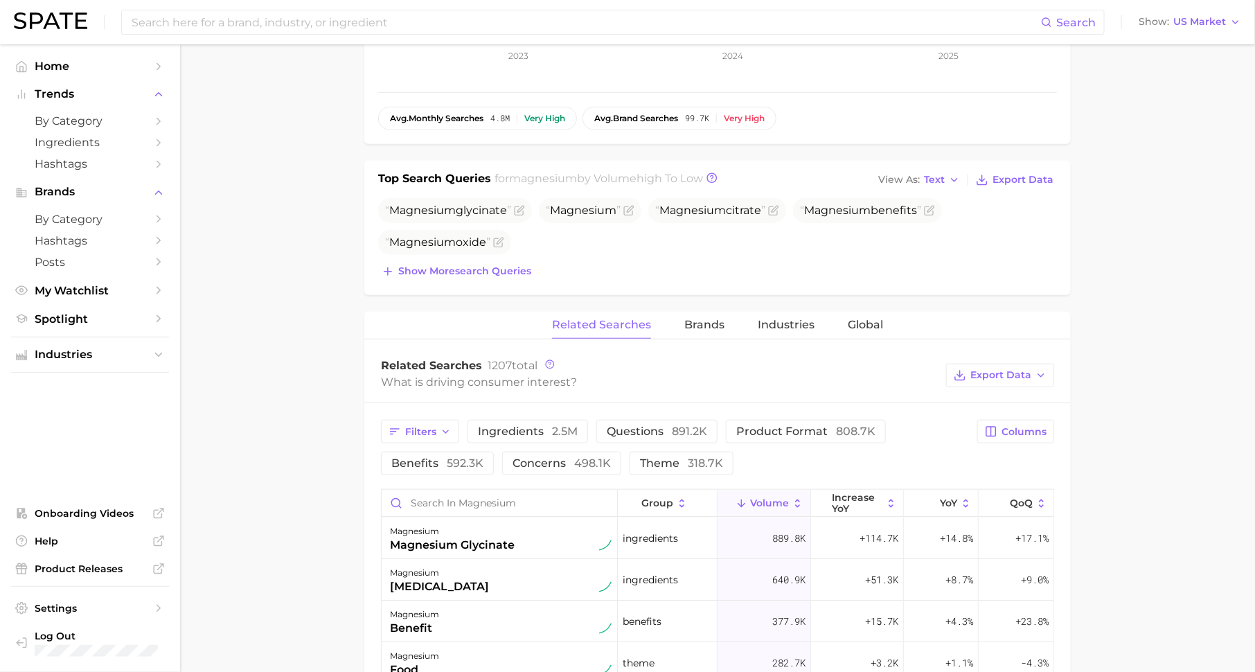
click at [510, 281] on div "Top Search Queries for magnesium by Volume high to low View As Text Export Data…" at bounding box center [717, 228] width 706 height 134
click at [515, 276] on button "Show more search queries" at bounding box center [456, 271] width 157 height 19
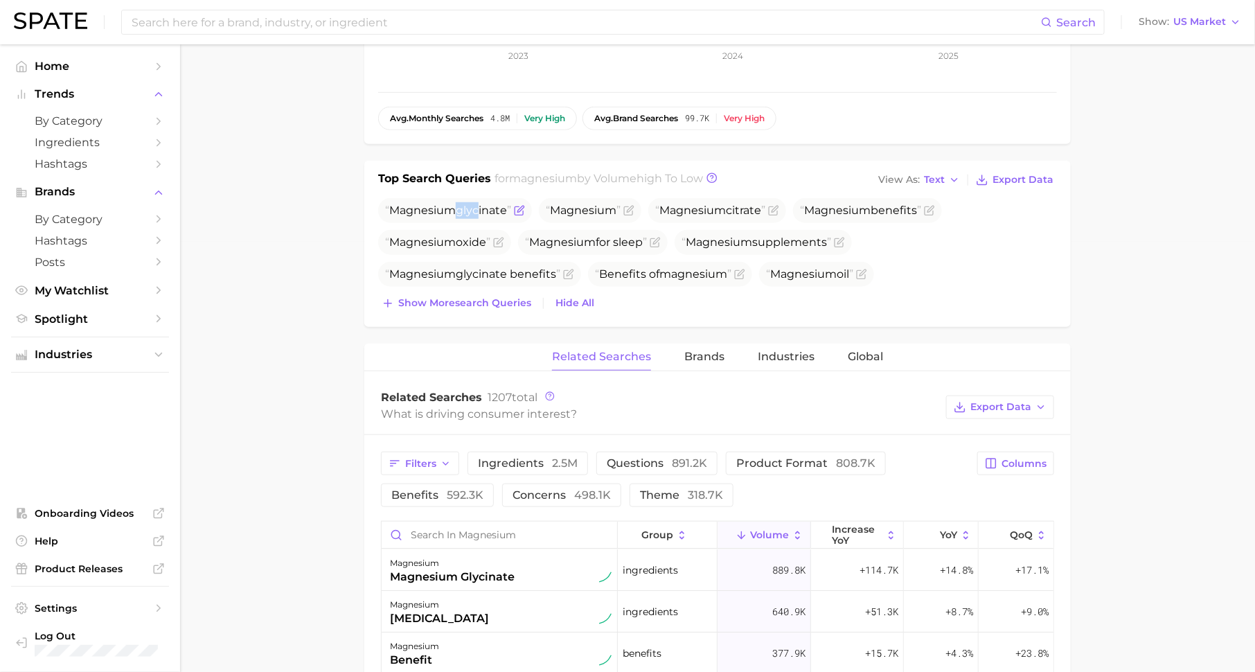
drag, startPoint x: 456, startPoint y: 213, endPoint x: 474, endPoint y: 212, distance: 18.0
click at [474, 212] on span "Magnesium glycinate" at bounding box center [448, 210] width 126 height 13
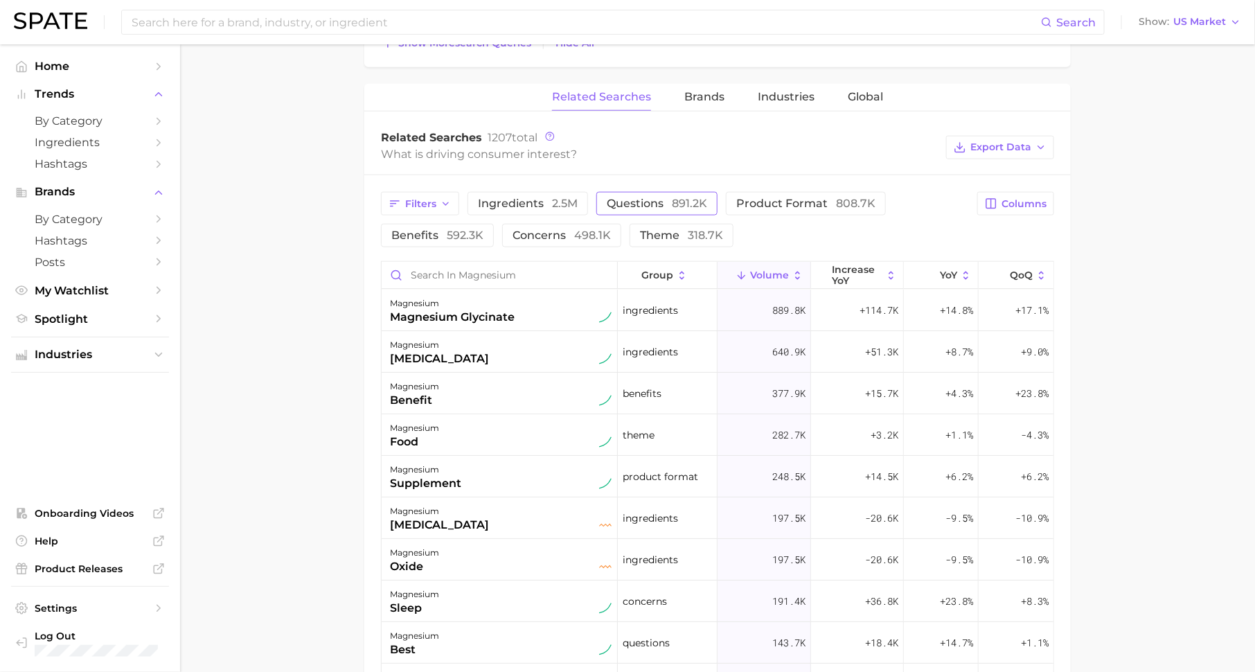
scroll to position [728, 0]
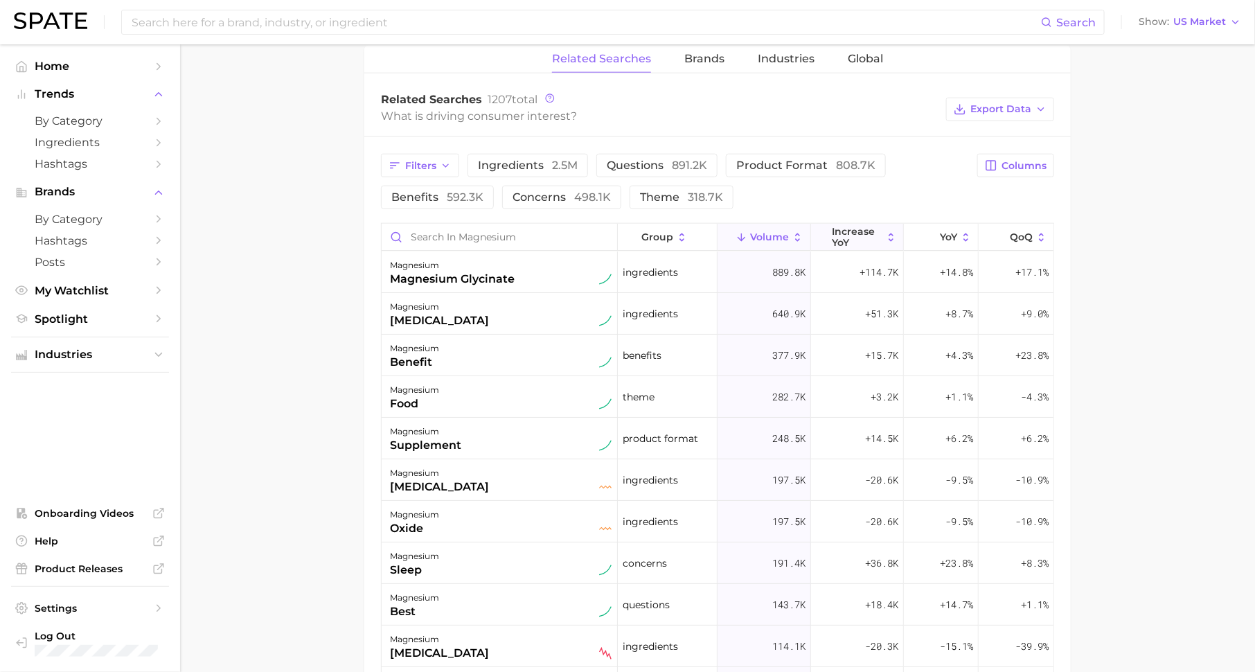
click at [857, 231] on span "increase YoY" at bounding box center [857, 237] width 51 height 22
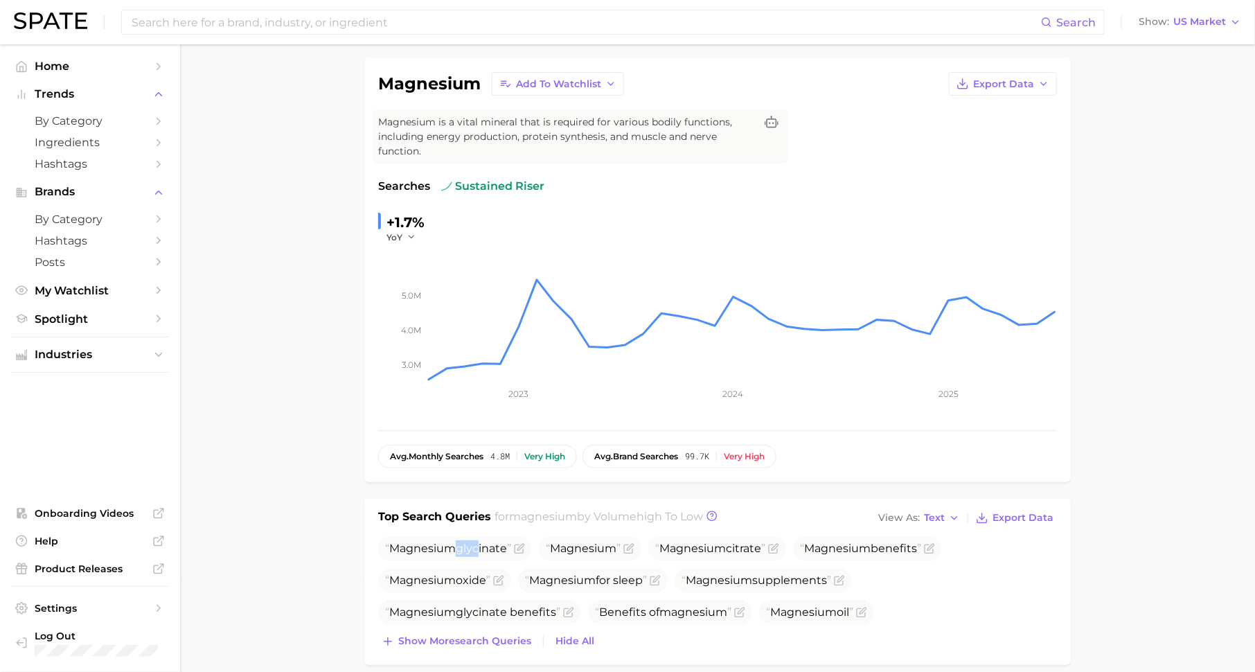
scroll to position [0, 0]
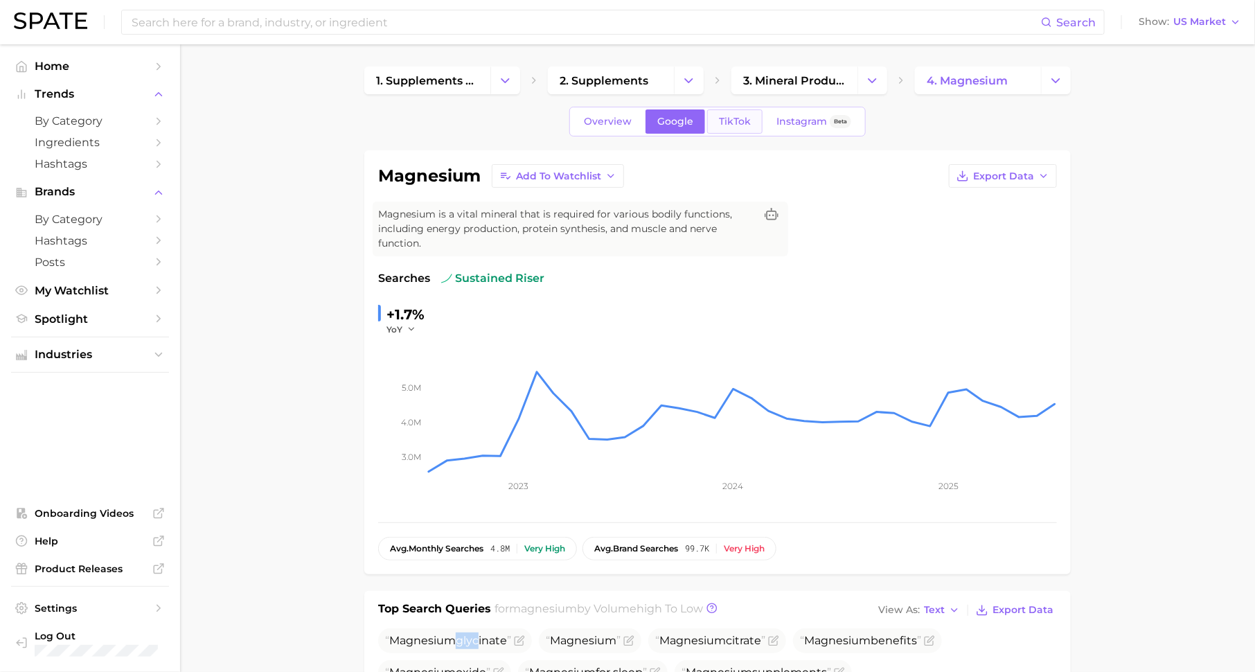
click at [723, 124] on span "TikTok" at bounding box center [735, 122] width 32 height 12
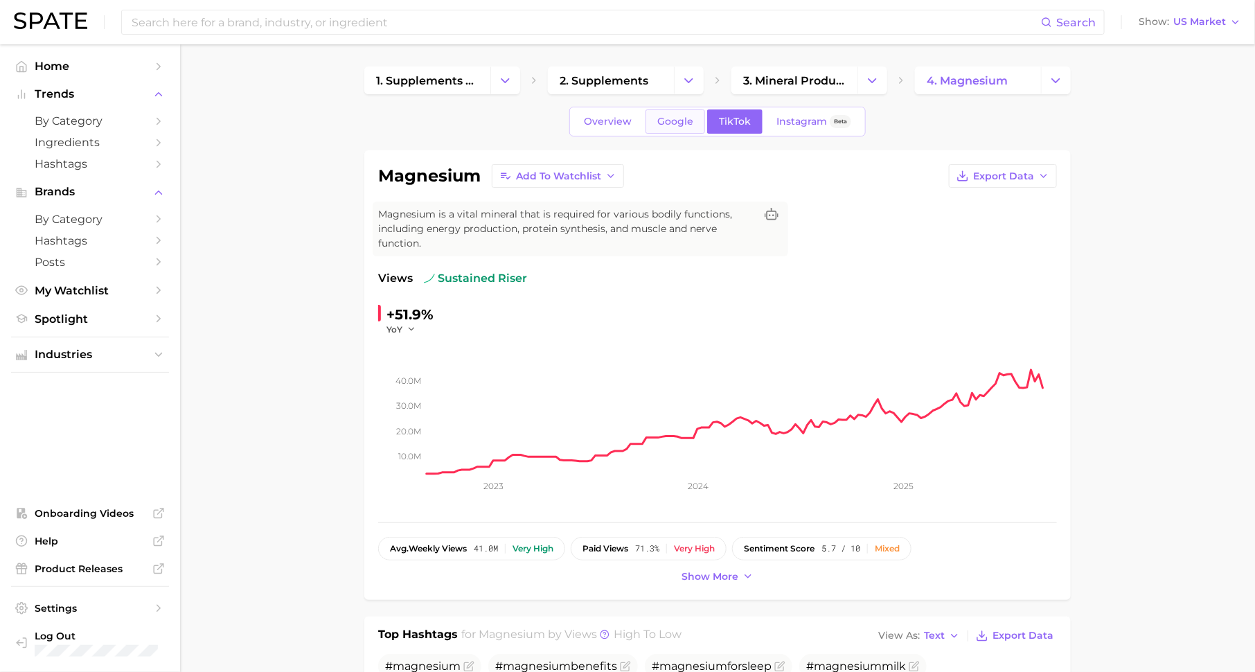
click at [680, 126] on span "Google" at bounding box center [675, 122] width 36 height 12
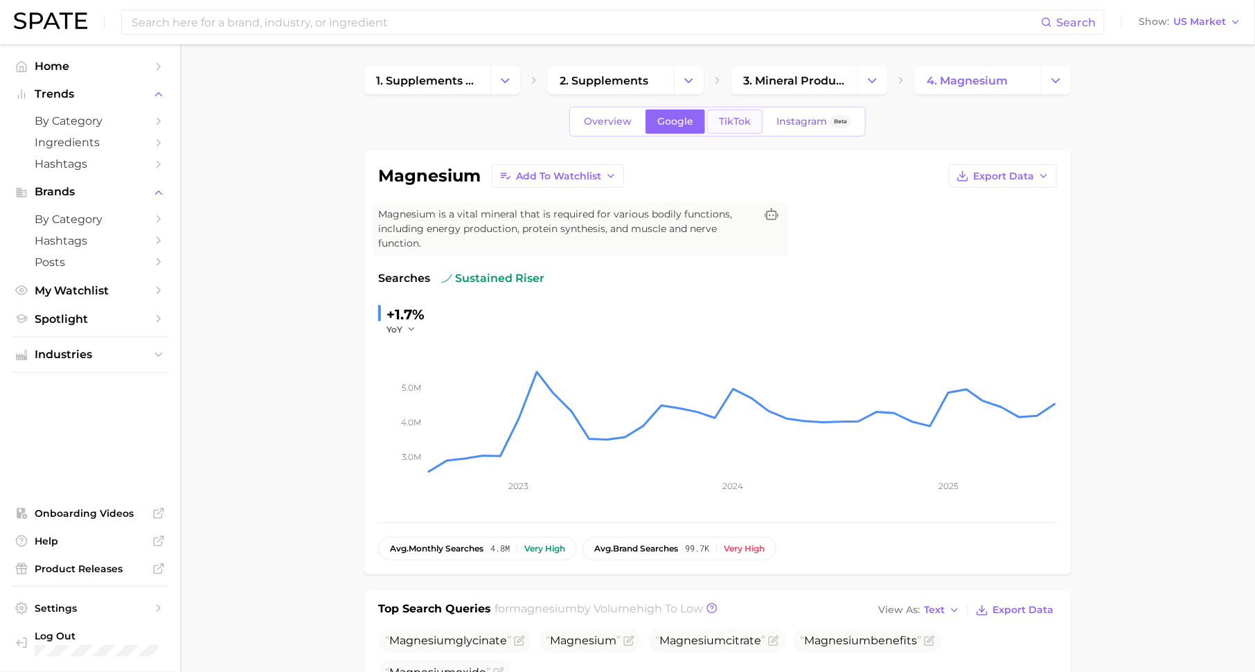
click at [733, 119] on span "TikTok" at bounding box center [735, 122] width 32 height 12
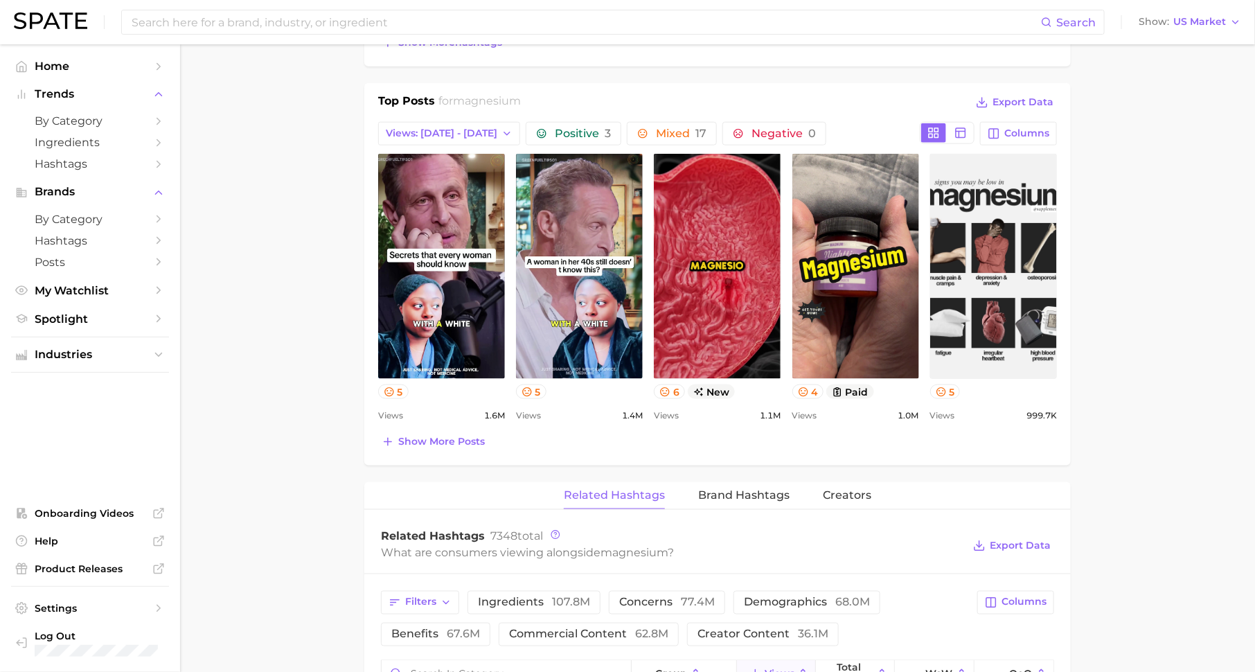
scroll to position [690, 0]
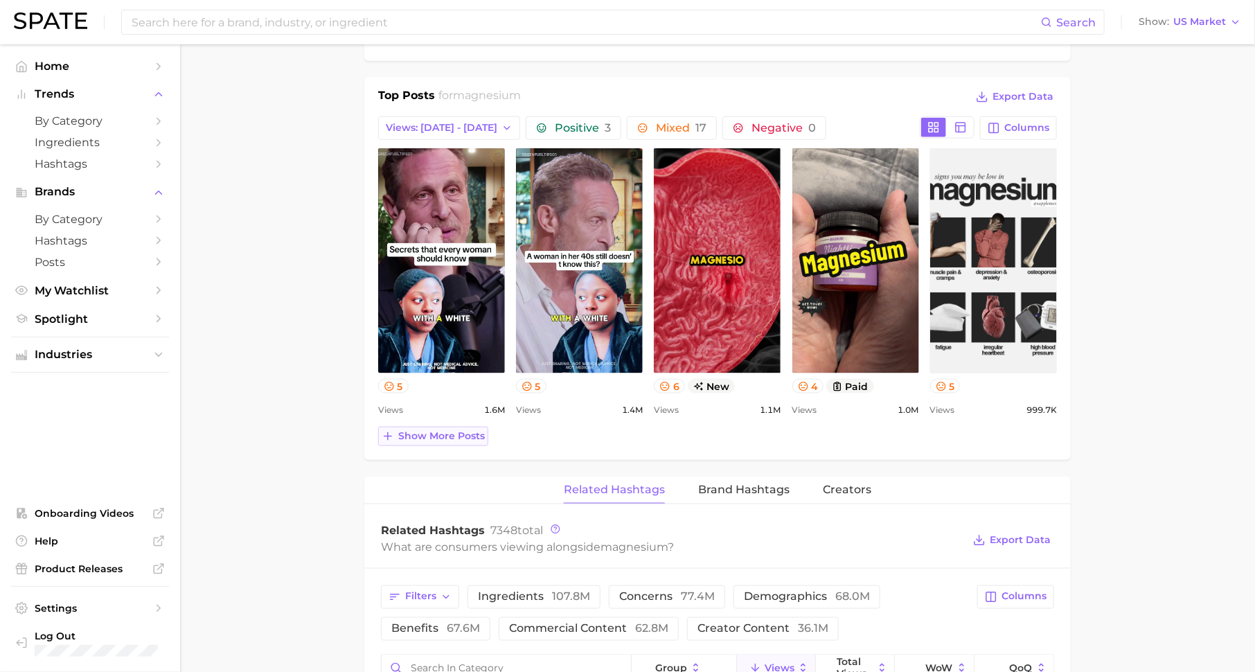
click at [456, 430] on span "Show more posts" at bounding box center [441, 436] width 87 height 12
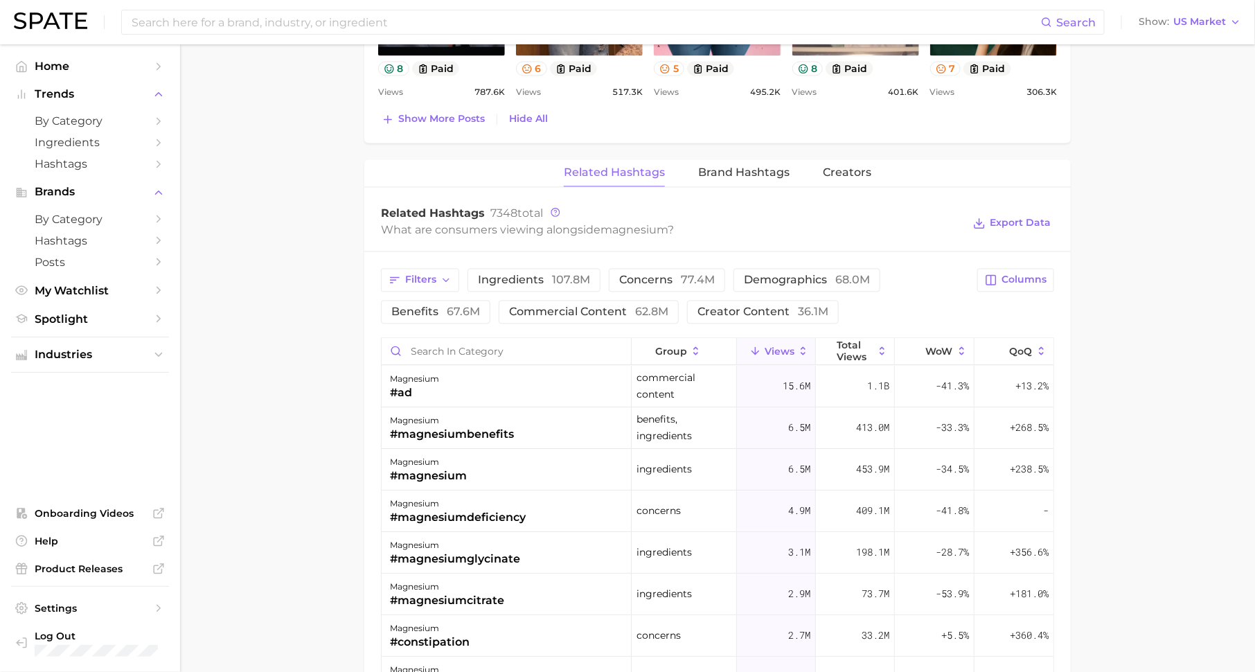
scroll to position [1300, 0]
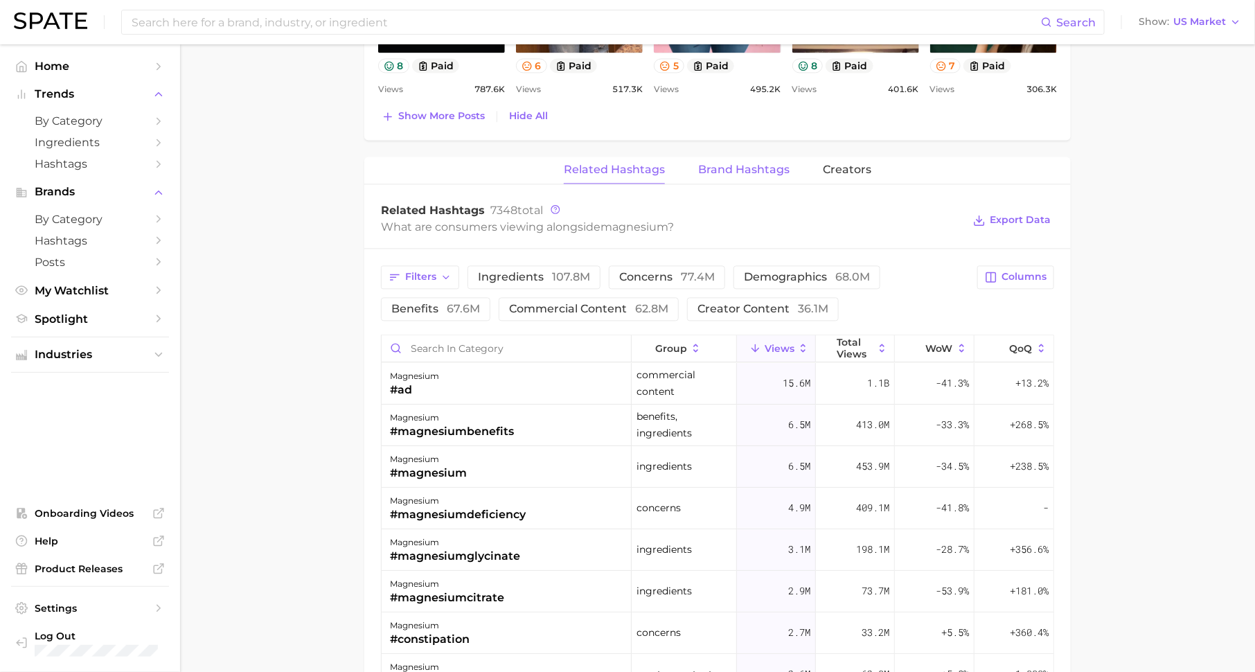
click at [747, 163] on span "Brand Hashtags" at bounding box center [743, 169] width 91 height 12
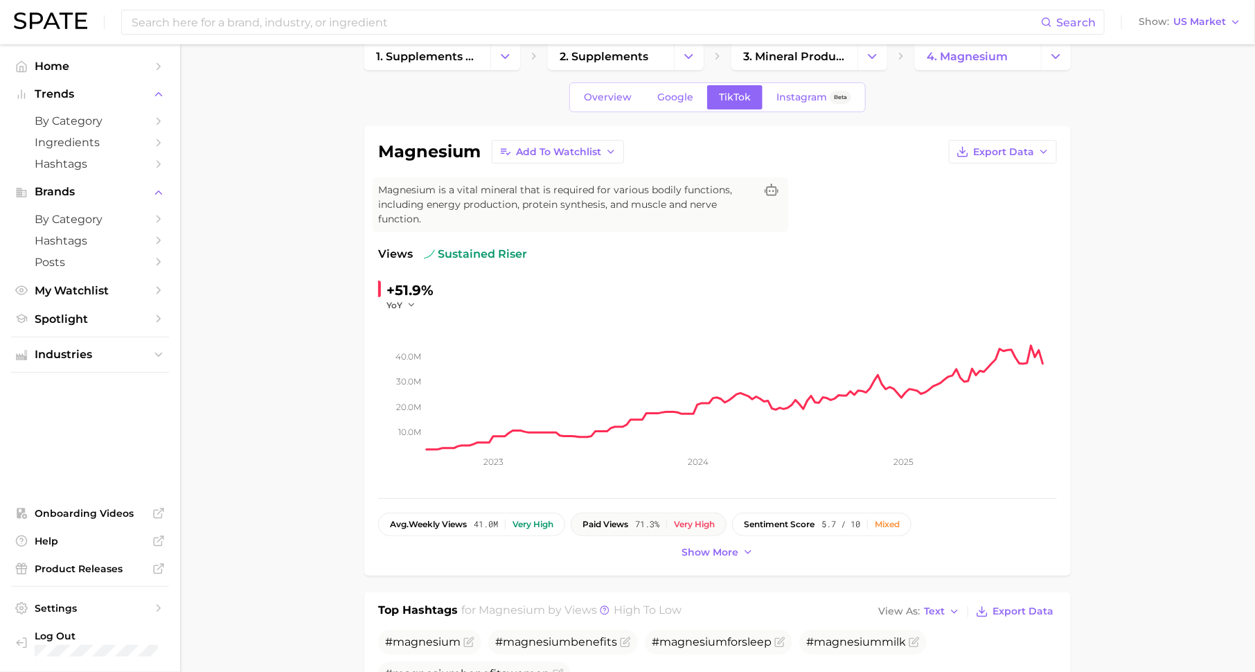
scroll to position [0, 0]
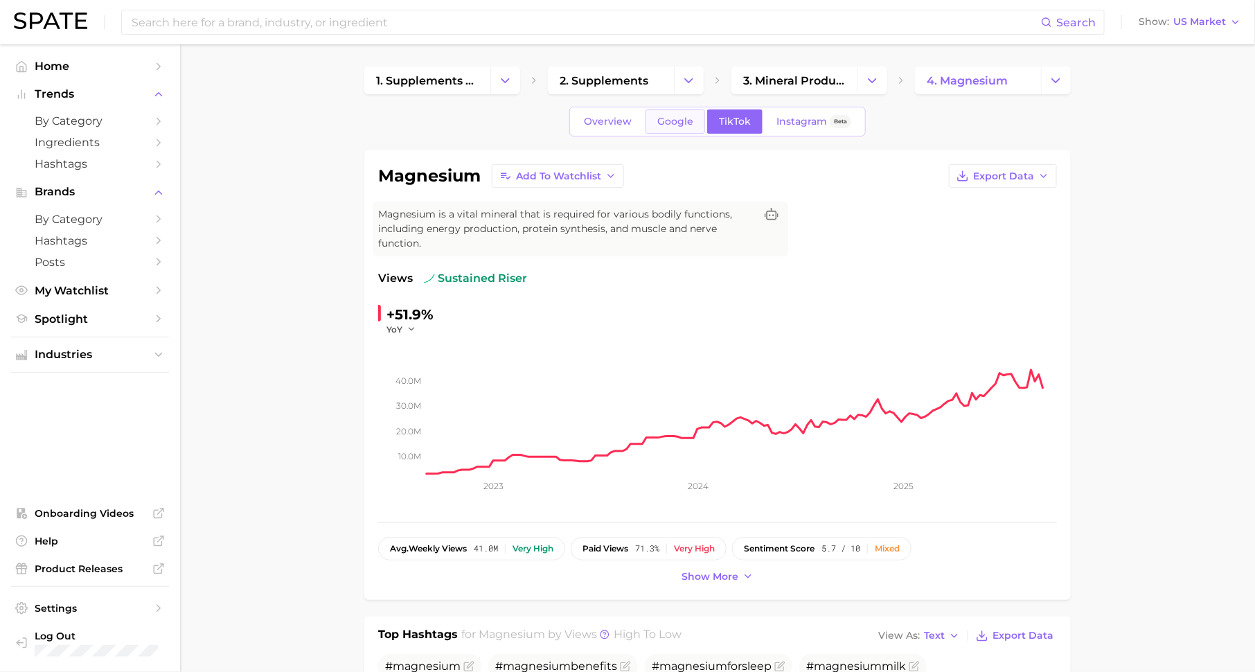
click at [680, 116] on span "Google" at bounding box center [675, 122] width 36 height 12
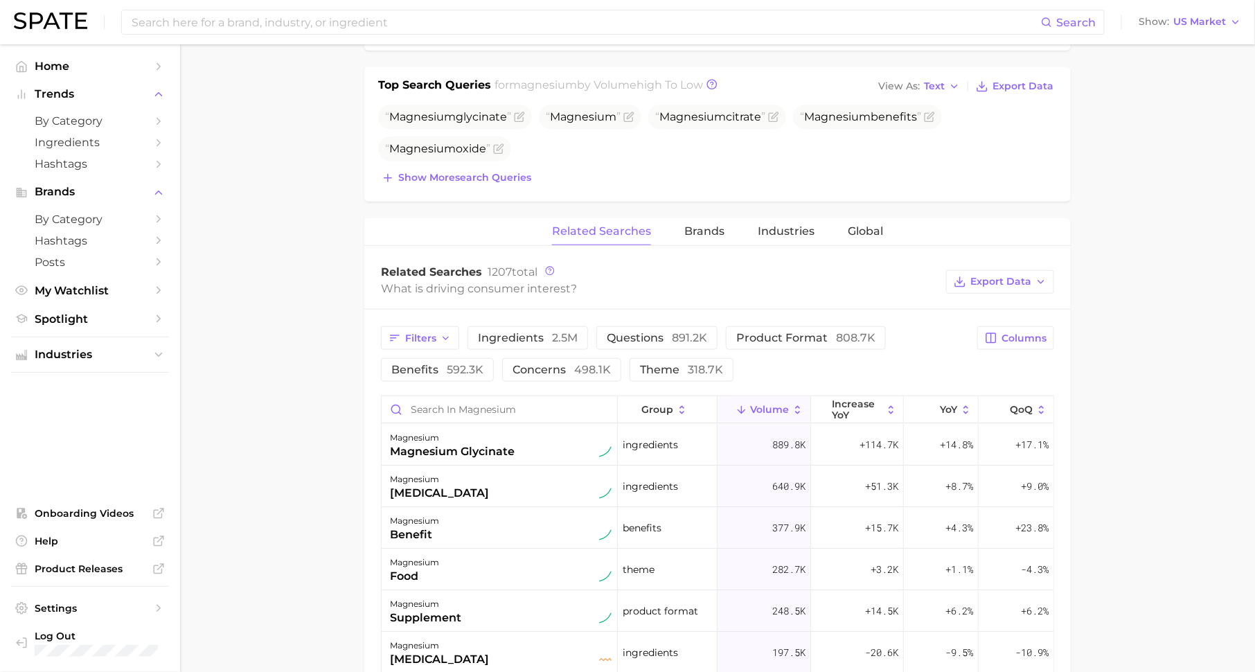
scroll to position [542, 0]
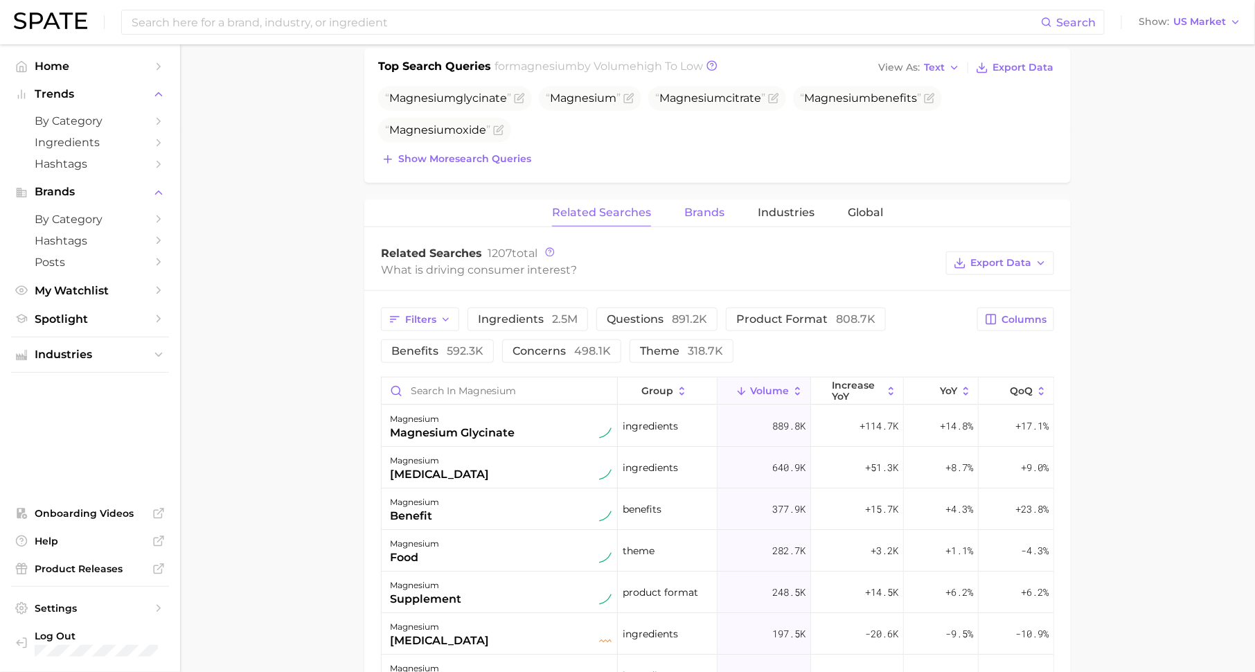
click at [716, 209] on span "Brands" at bounding box center [704, 212] width 40 height 12
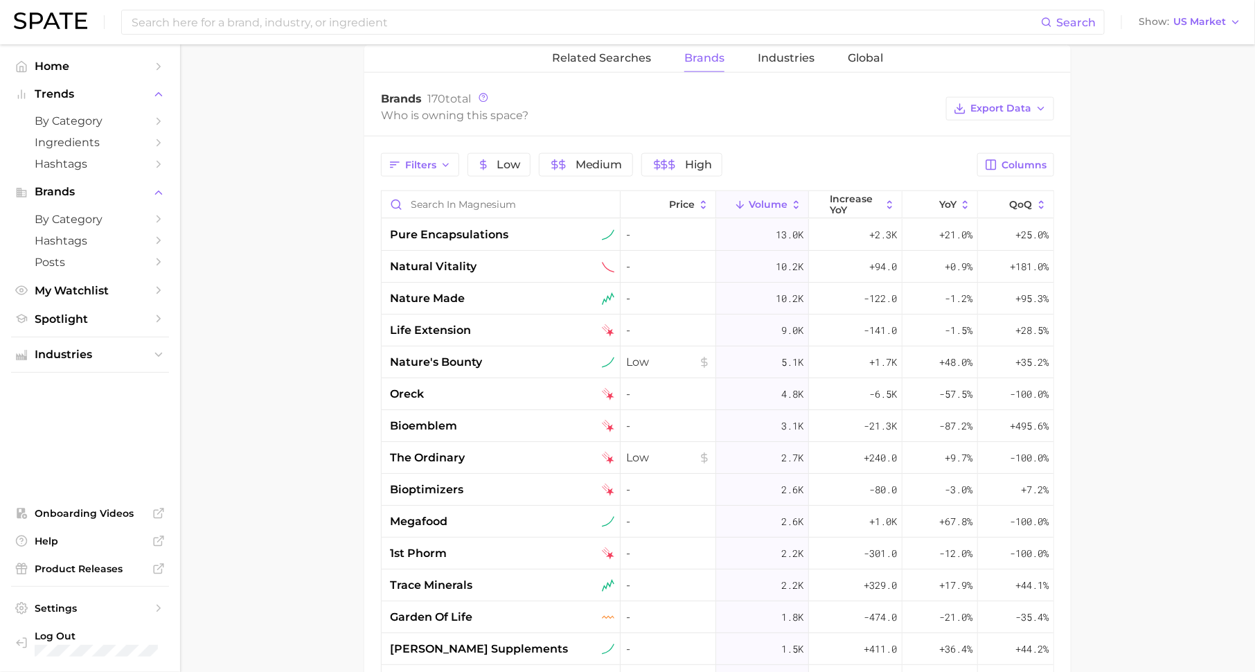
scroll to position [712, 0]
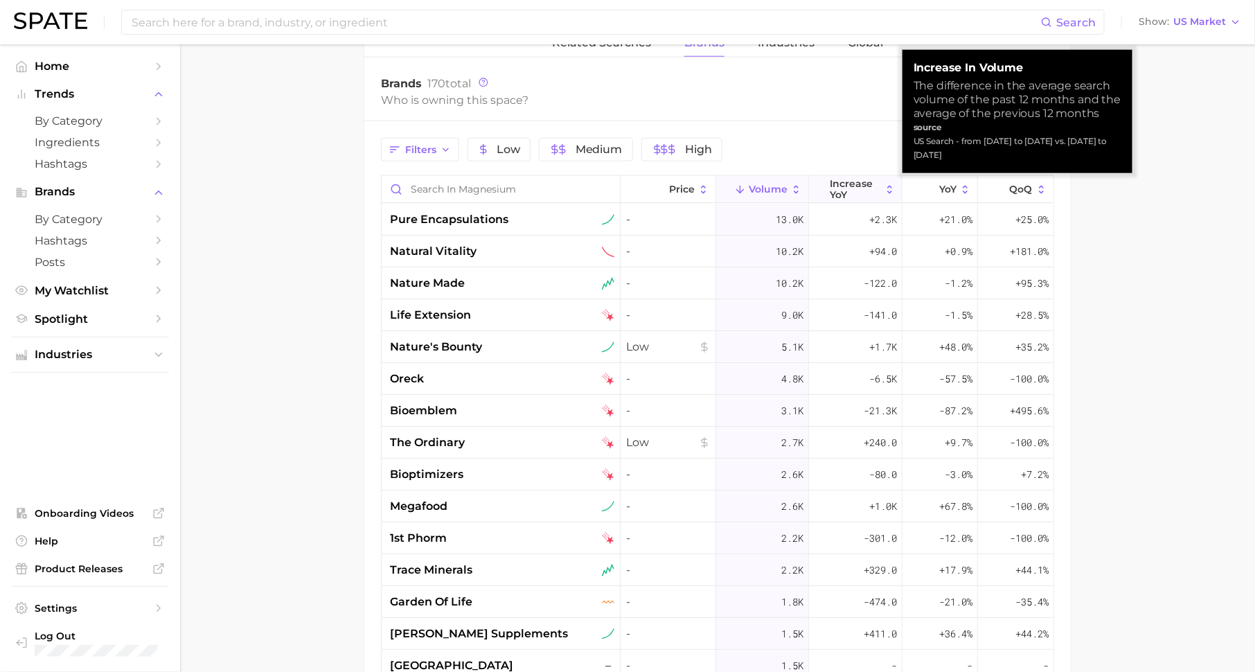
click at [852, 178] on span "increase YoY" at bounding box center [855, 189] width 51 height 22
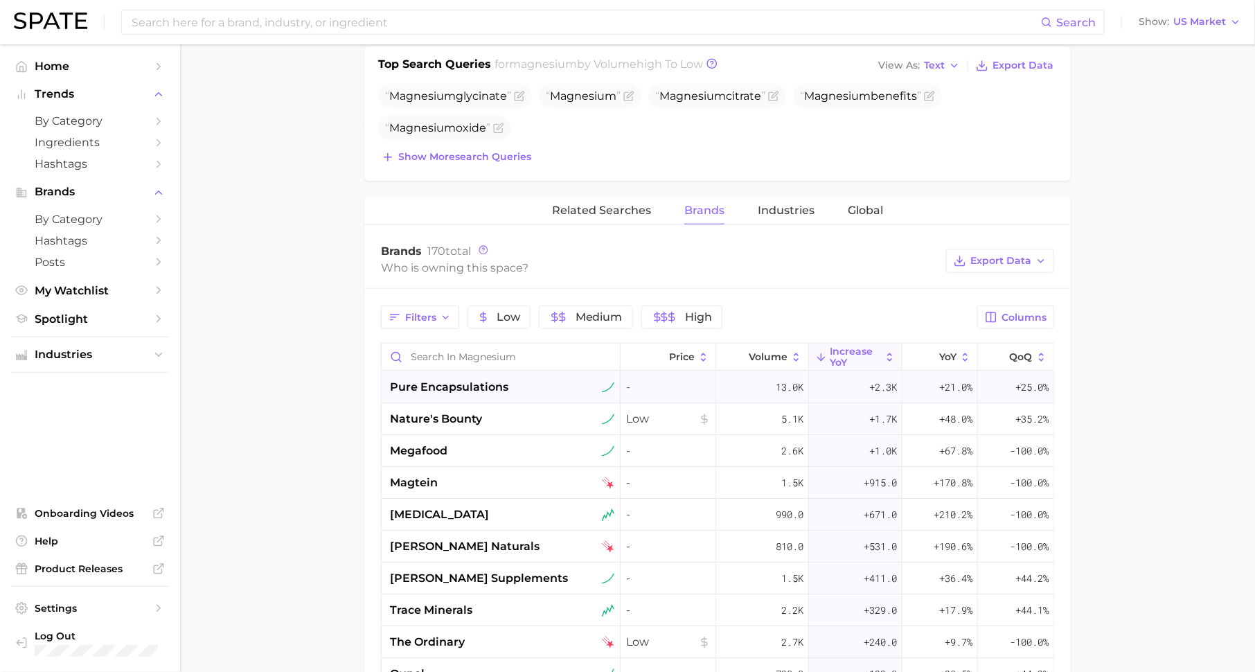
scroll to position [548, 0]
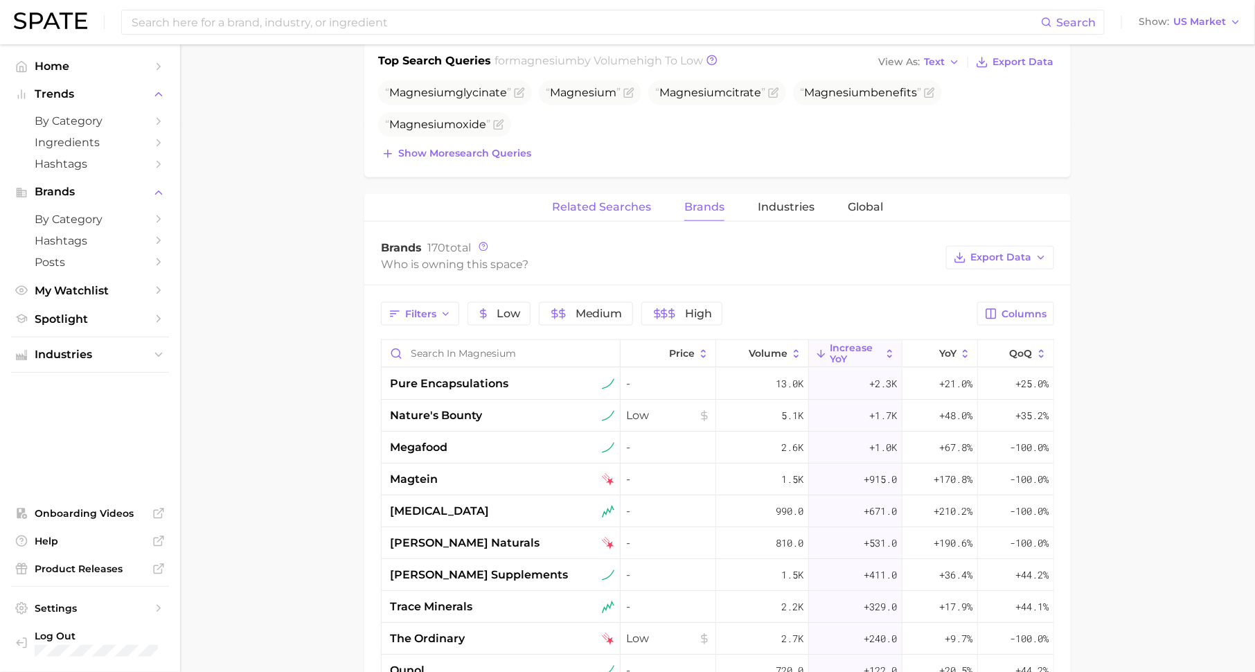
click at [627, 208] on span "Related Searches" at bounding box center [601, 207] width 99 height 12
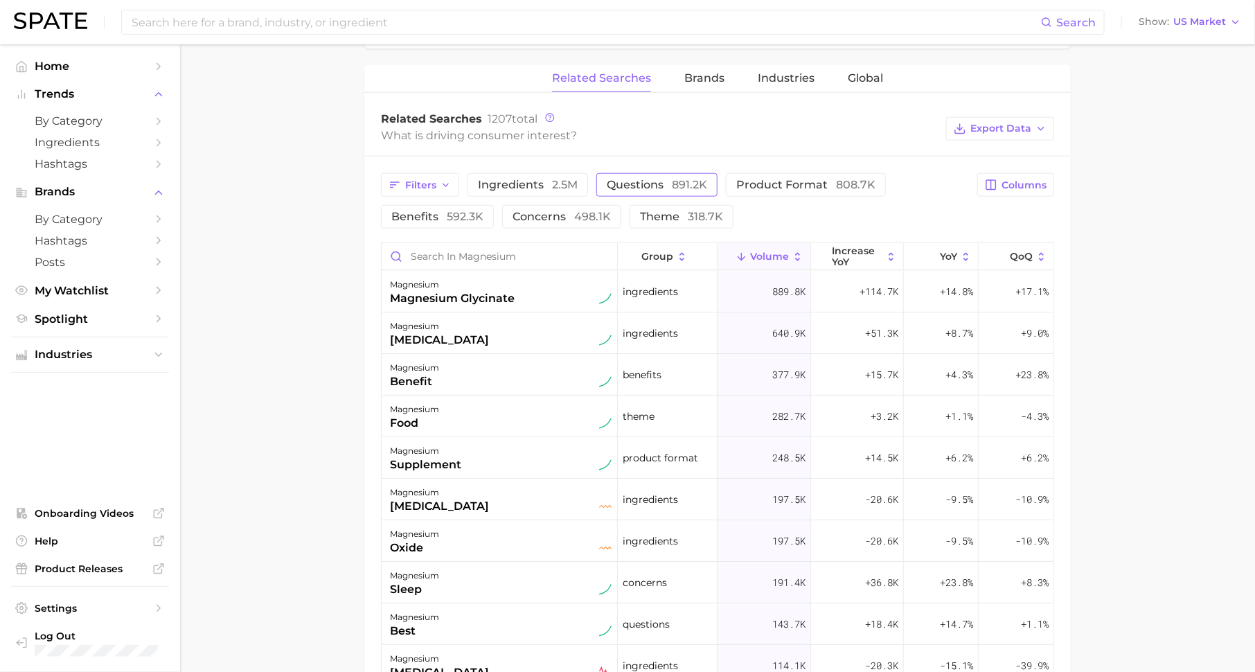
scroll to position [677, 0]
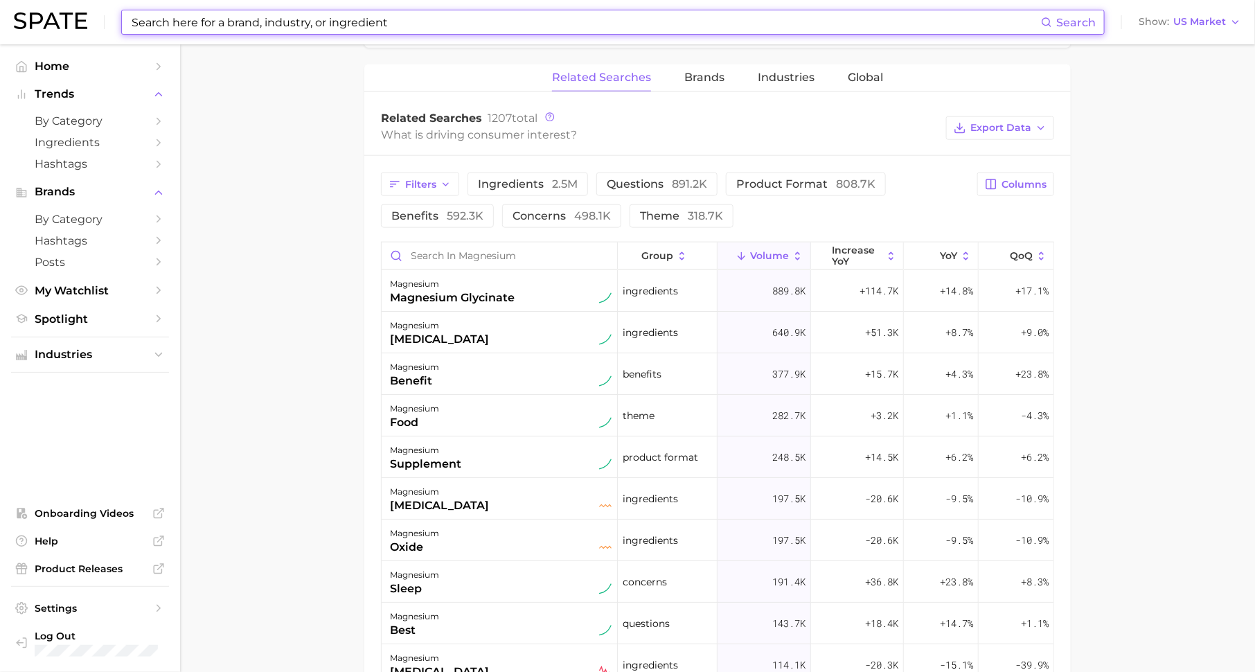
click at [534, 15] on input at bounding box center [585, 22] width 911 height 24
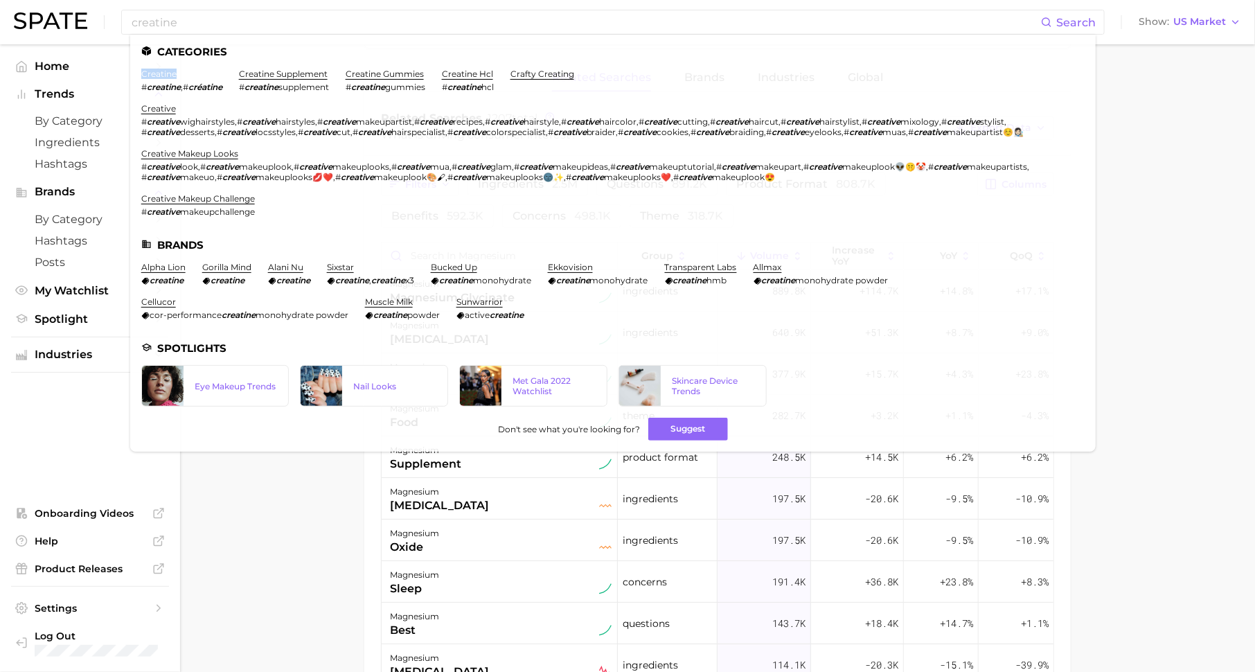
click at [289, 554] on main "1. supplements & ingestibles 2. supplements 3. mineral products 4. magnesium Ov…" at bounding box center [717, 183] width 1075 height 1632
click at [334, 522] on main "1. supplements & ingestibles 2. supplements 3. mineral products 4. magnesium Ov…" at bounding box center [717, 183] width 1075 height 1632
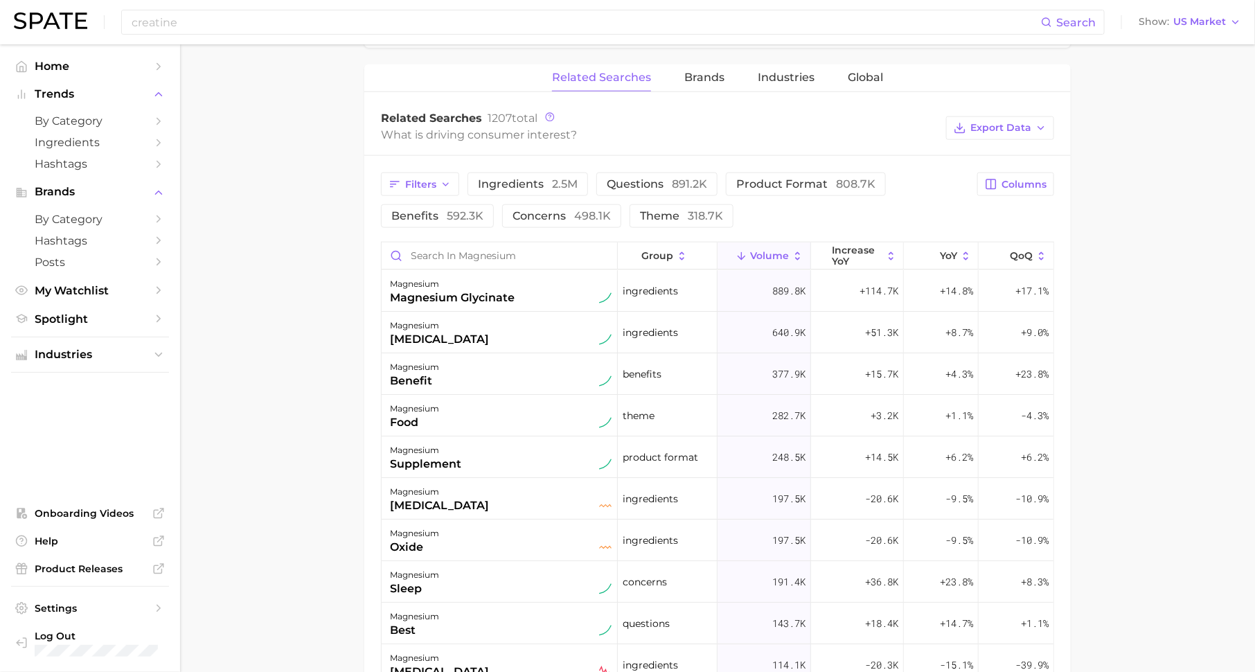
click at [322, 562] on main "1. supplements & ingestibles 2. supplements 3. mineral products 4. magnesium Ov…" at bounding box center [717, 183] width 1075 height 1632
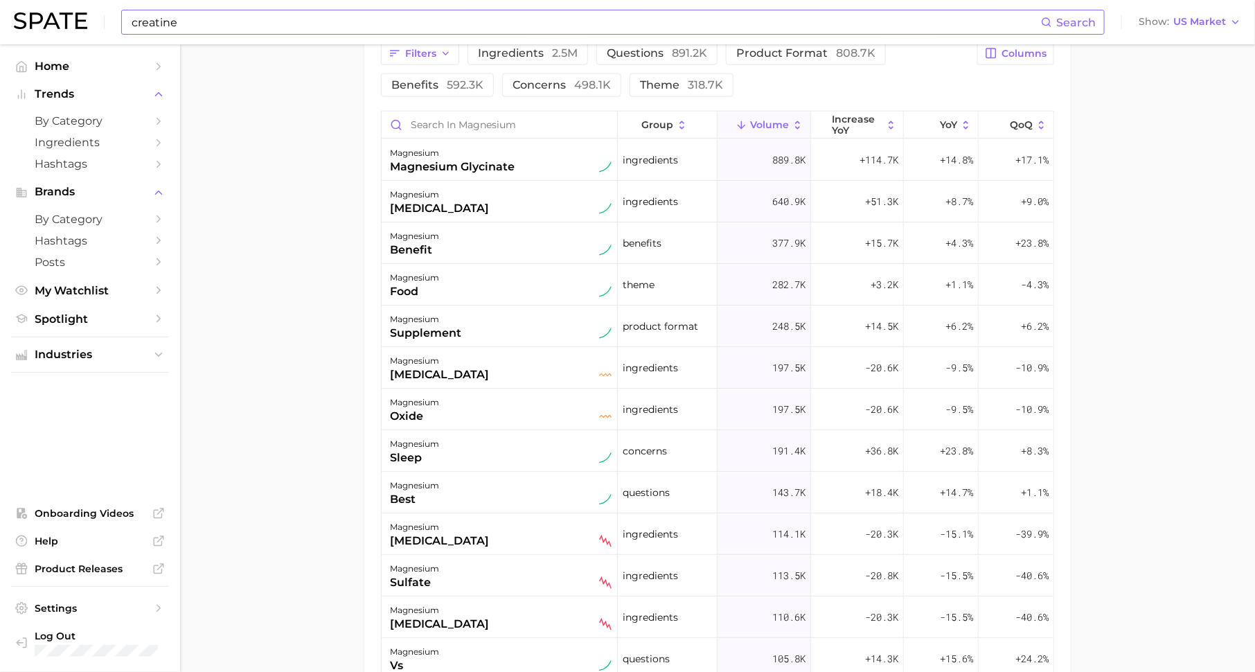
click at [281, 19] on input "creatine" at bounding box center [585, 22] width 911 height 24
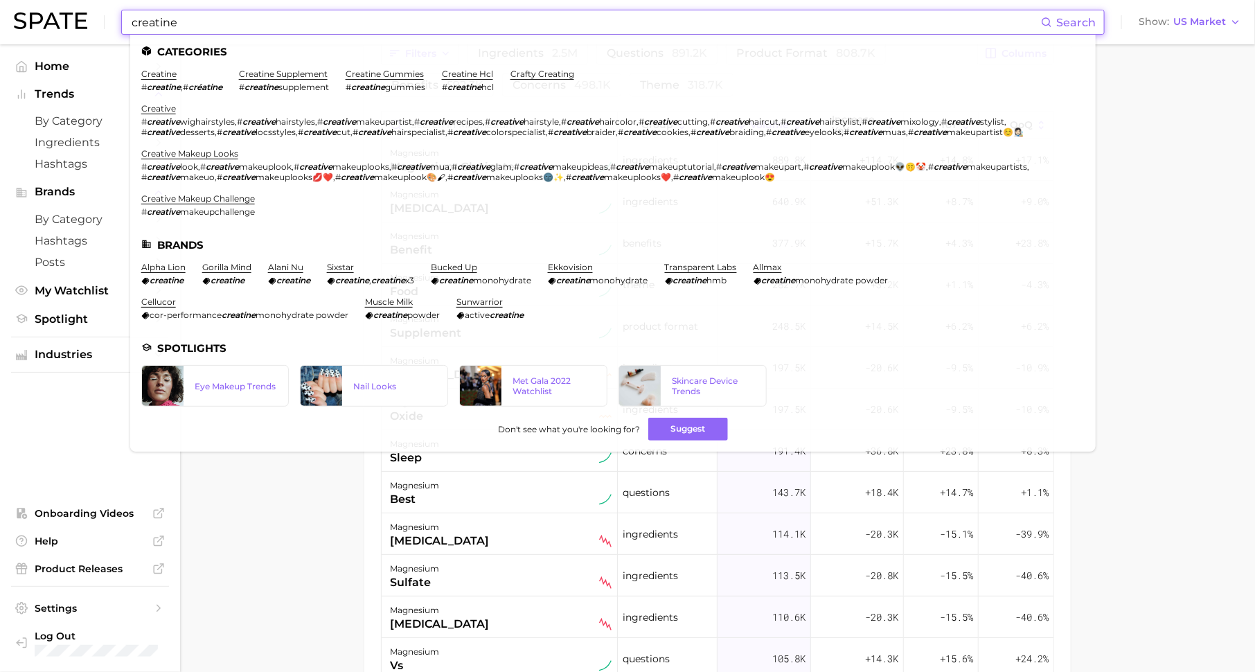
click at [281, 19] on input "creatine" at bounding box center [585, 22] width 911 height 24
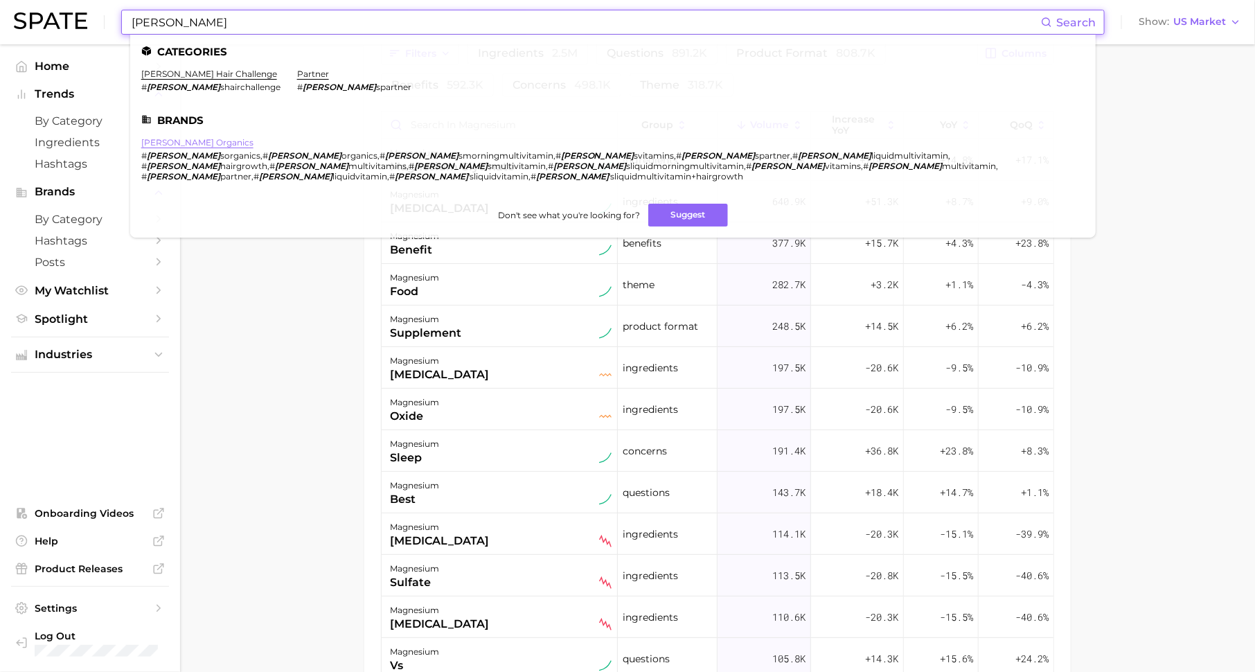
type input "[PERSON_NAME]"
click at [199, 146] on link "[PERSON_NAME] organics" at bounding box center [197, 142] width 112 height 10
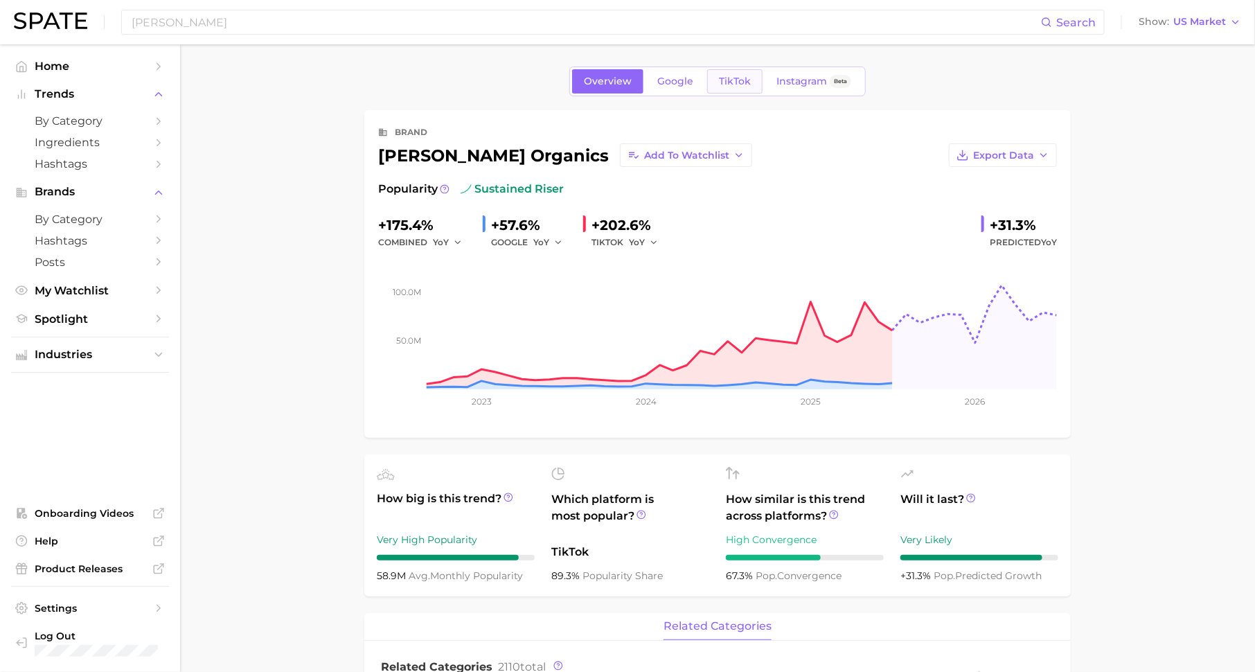
click at [721, 77] on span "TikTok" at bounding box center [735, 81] width 32 height 12
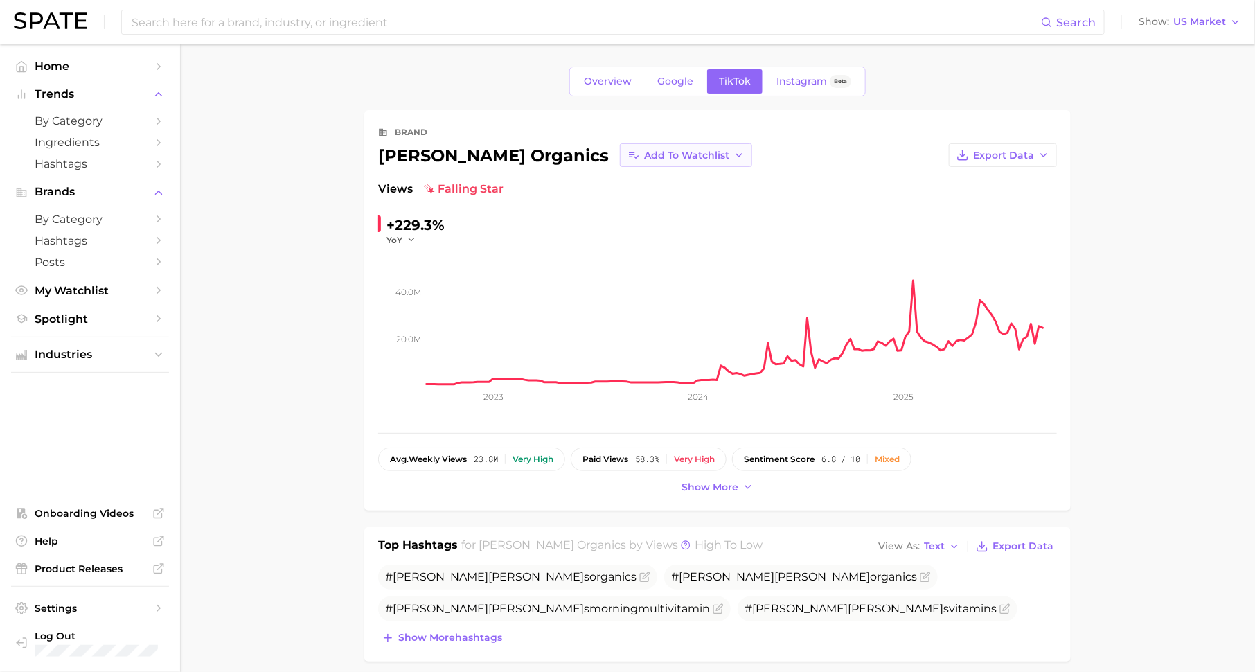
click at [644, 152] on span "Add to Watchlist" at bounding box center [686, 156] width 85 height 12
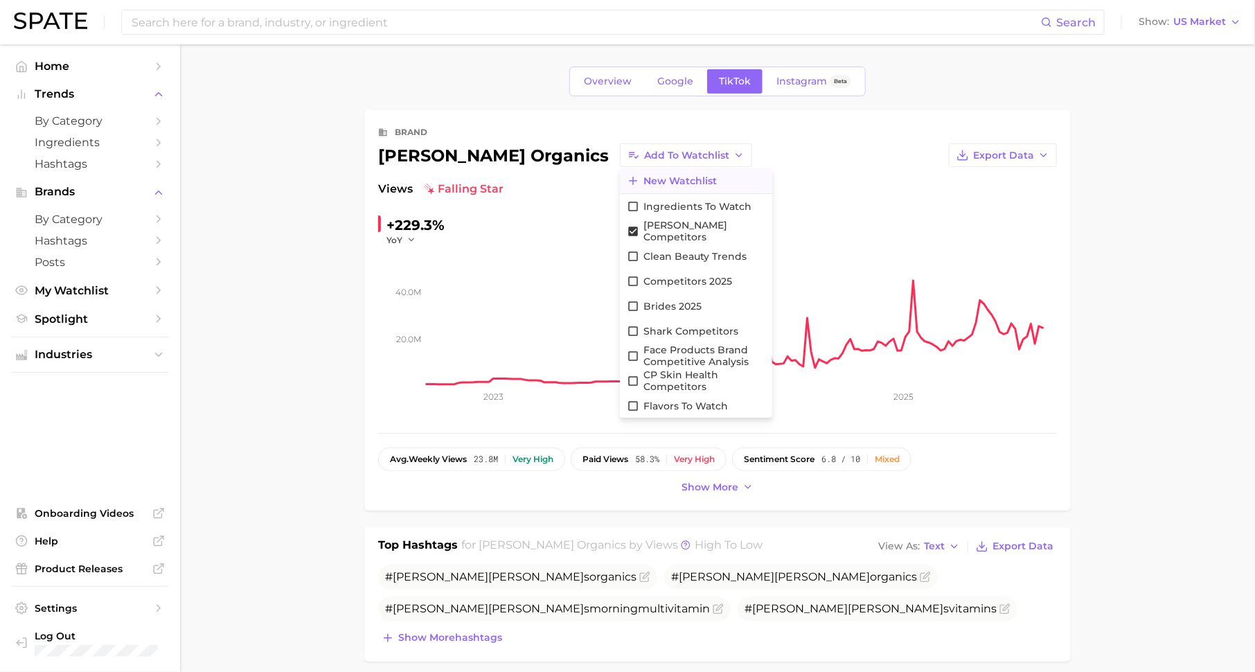
click at [643, 176] on span "New Watchlist" at bounding box center [679, 181] width 73 height 12
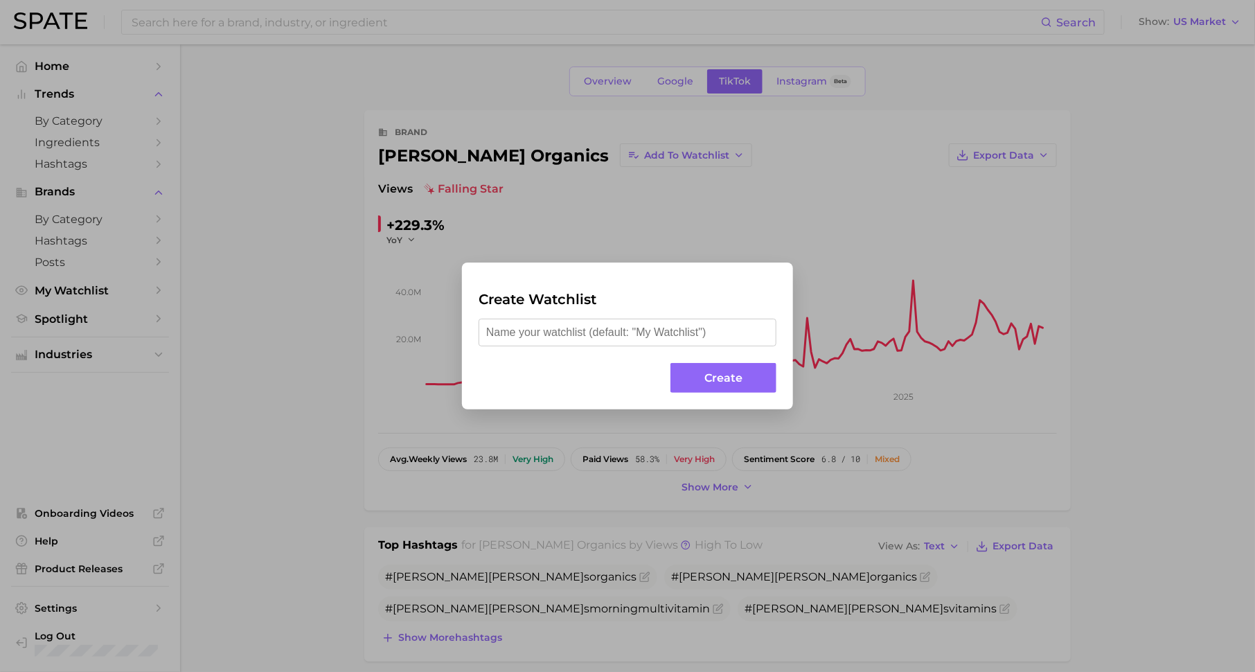
click at [380, 342] on div "Create Watchlist Create" at bounding box center [627, 336] width 1255 height 672
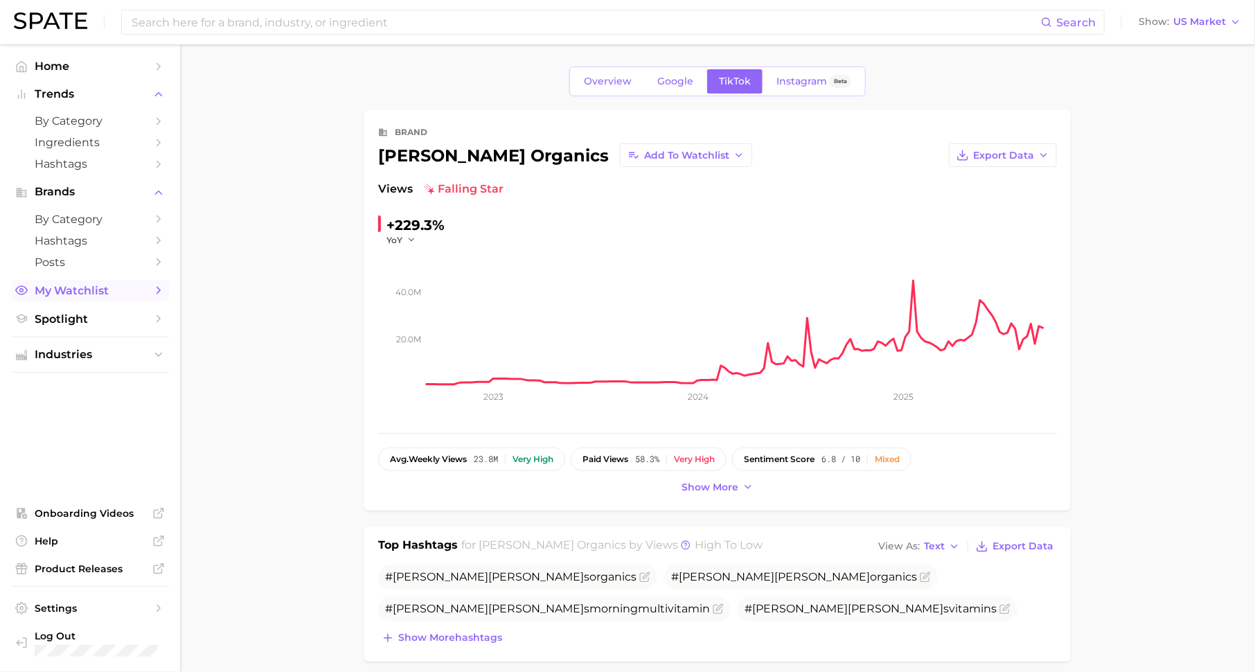
click at [150, 292] on link "My Watchlist" at bounding box center [90, 290] width 158 height 21
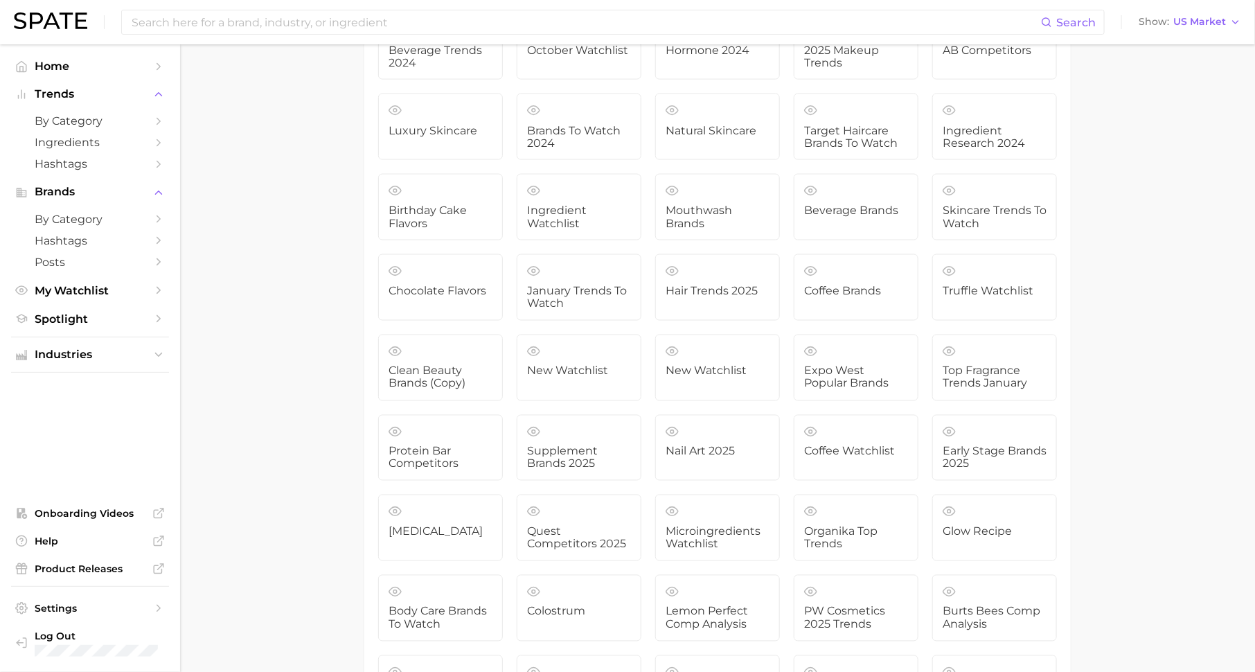
scroll to position [3981, 0]
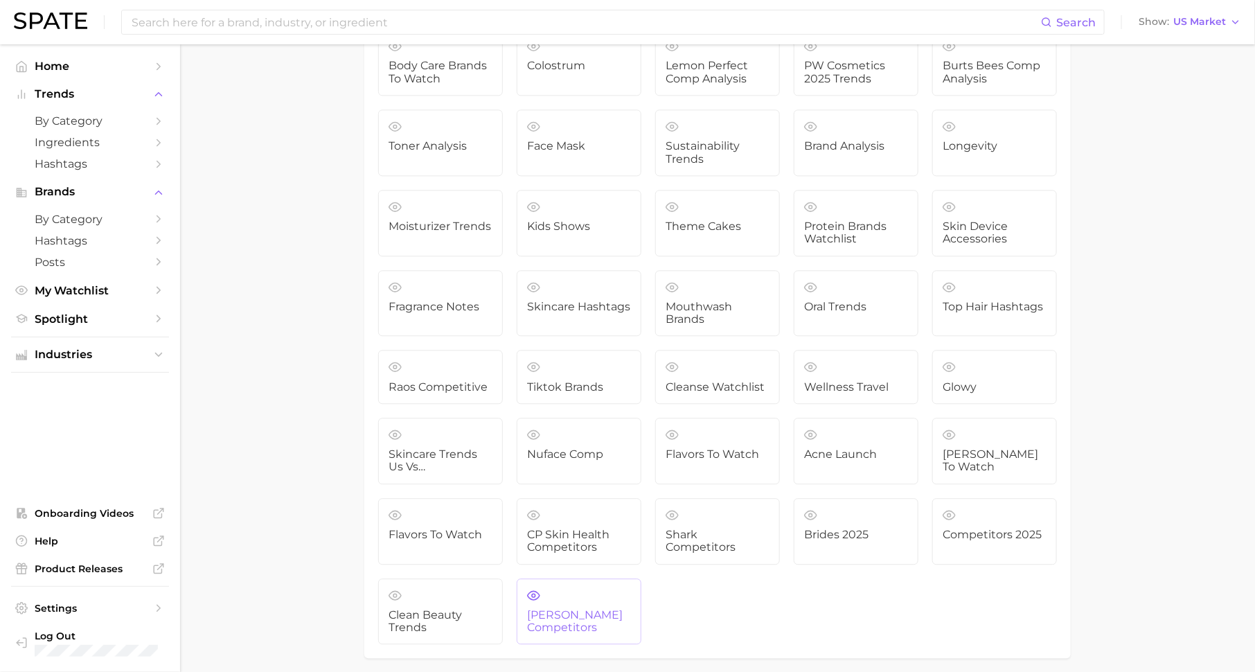
click at [570, 578] on link "[PERSON_NAME] competitors" at bounding box center [579, 611] width 125 height 66
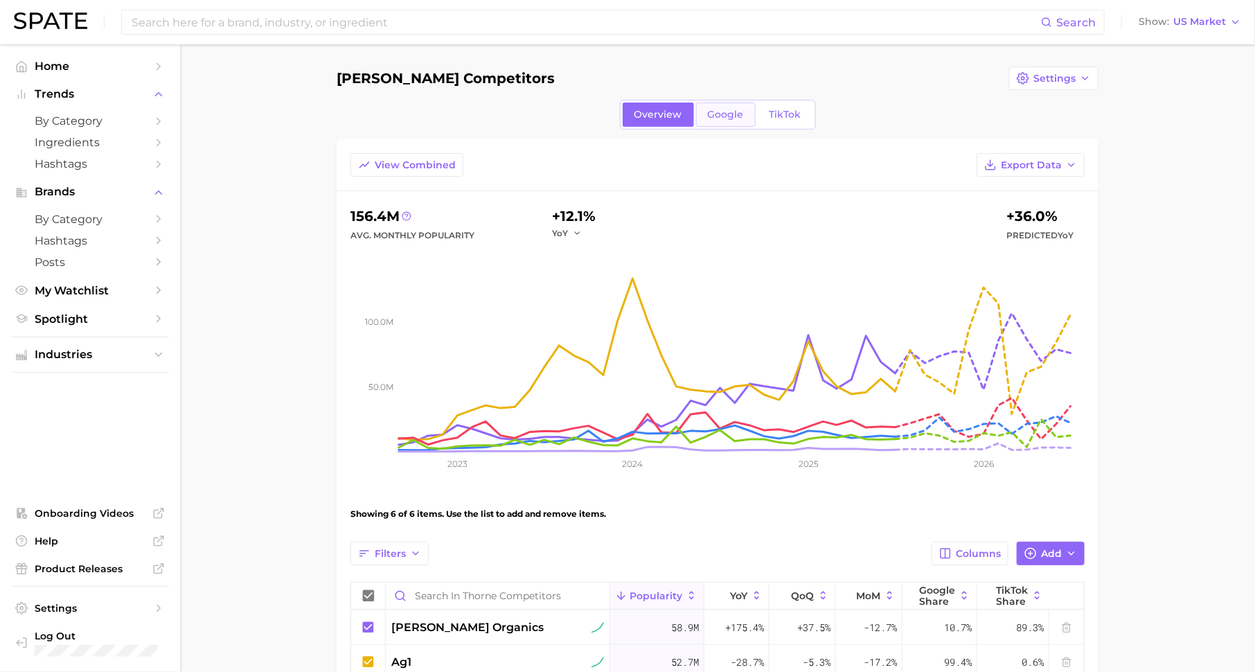
click at [725, 109] on span "Google" at bounding box center [726, 115] width 36 height 12
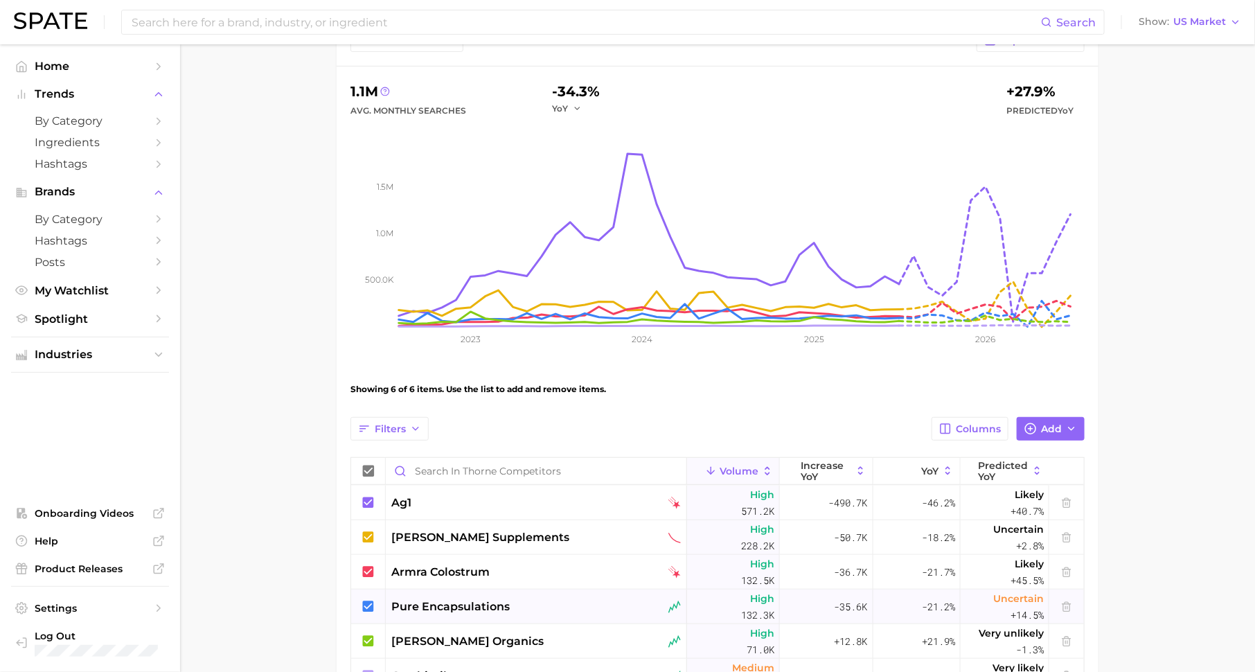
scroll to position [17, 0]
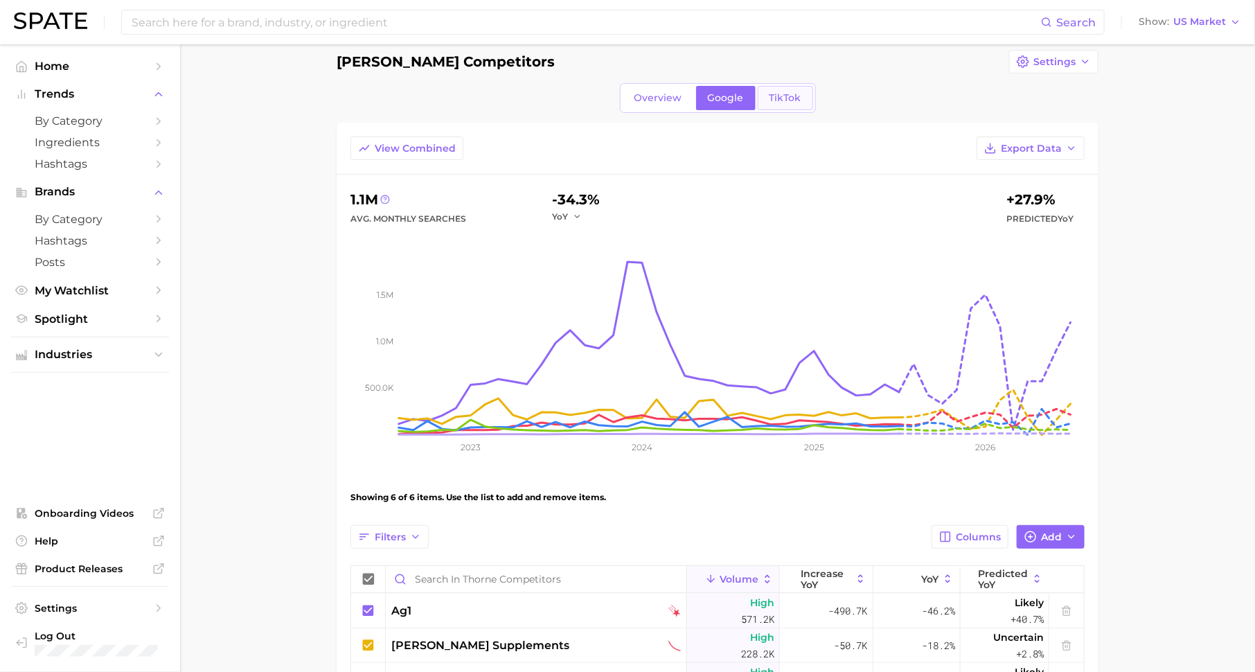
click at [766, 91] on link "TikTok" at bounding box center [785, 98] width 55 height 24
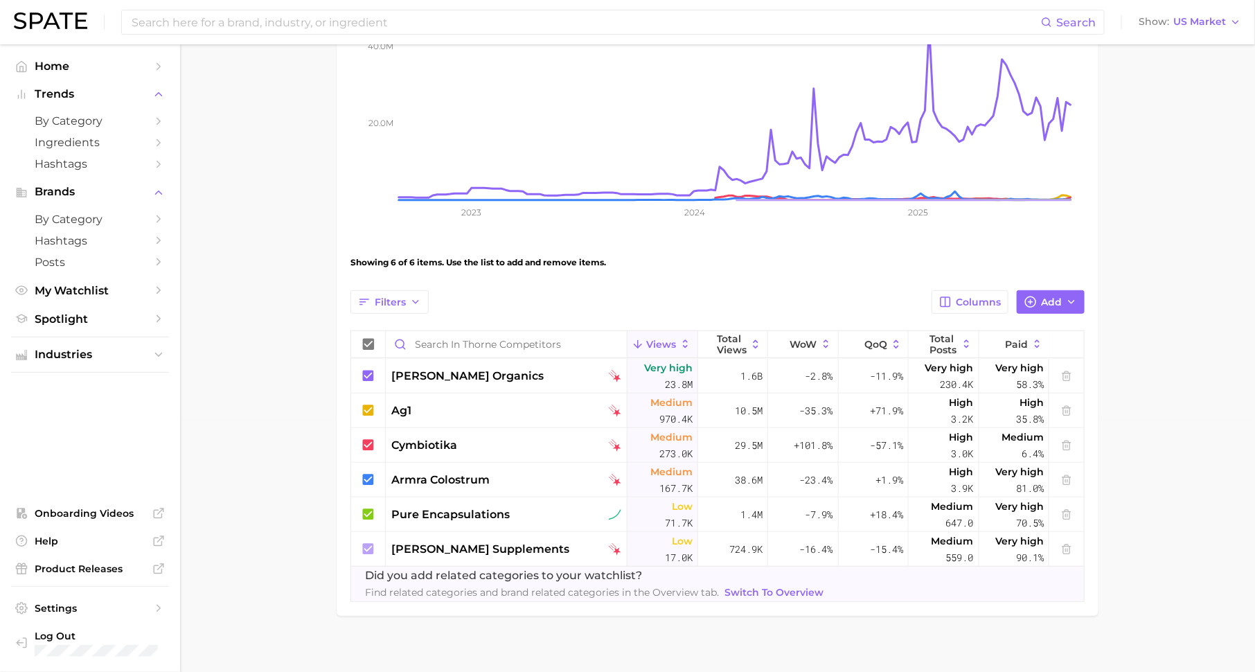
scroll to position [251, 0]
click at [145, 321] on link "Spotlight" at bounding box center [90, 318] width 158 height 21
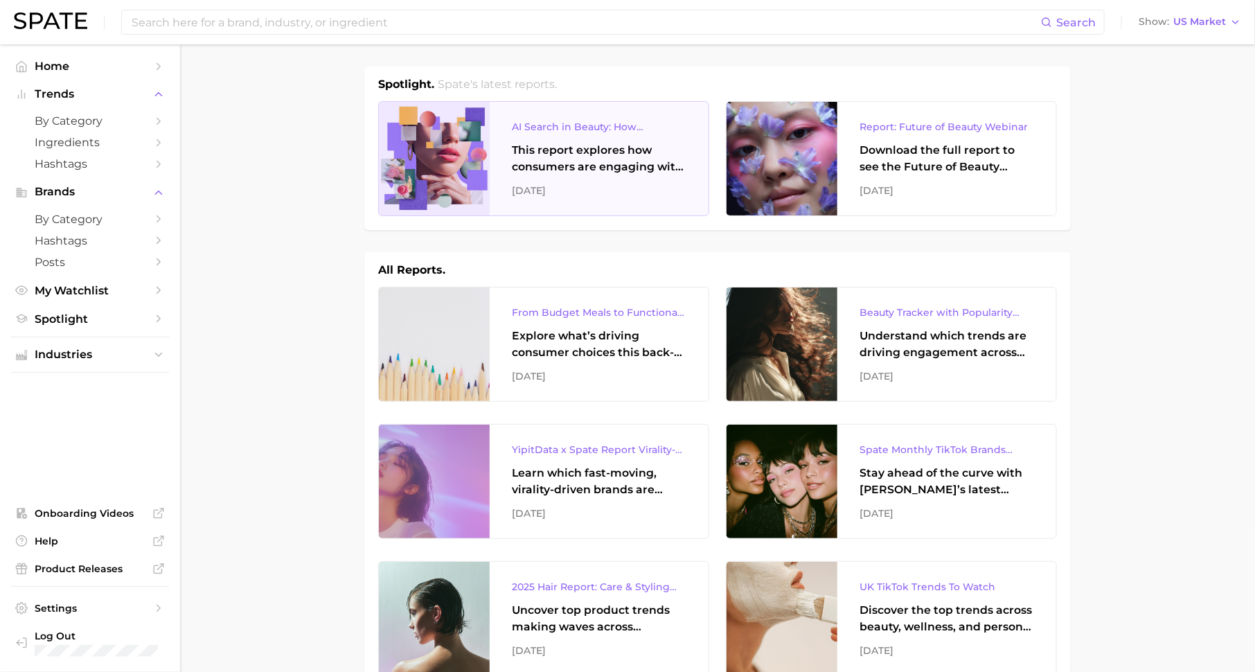
click at [580, 139] on div "AI Search in Beauty: How Consumers Are Using ChatGPT vs. Google Search This rep…" at bounding box center [599, 159] width 219 height 114
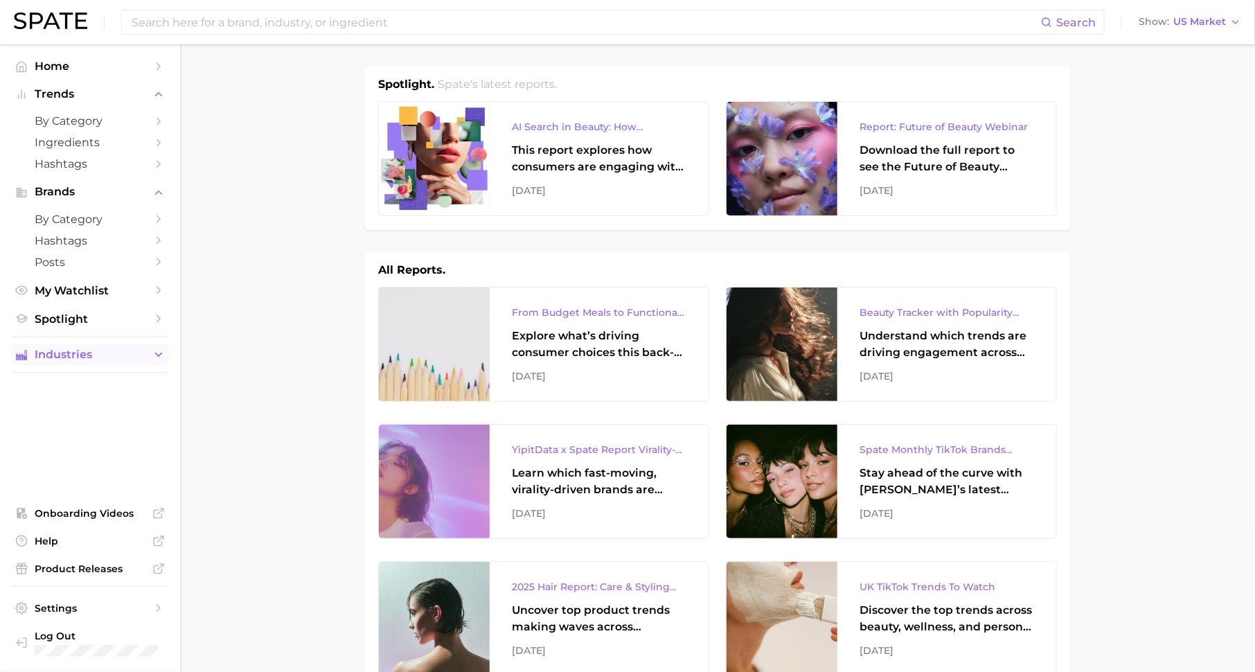
click at [143, 352] on span "Industries" at bounding box center [90, 354] width 111 height 12
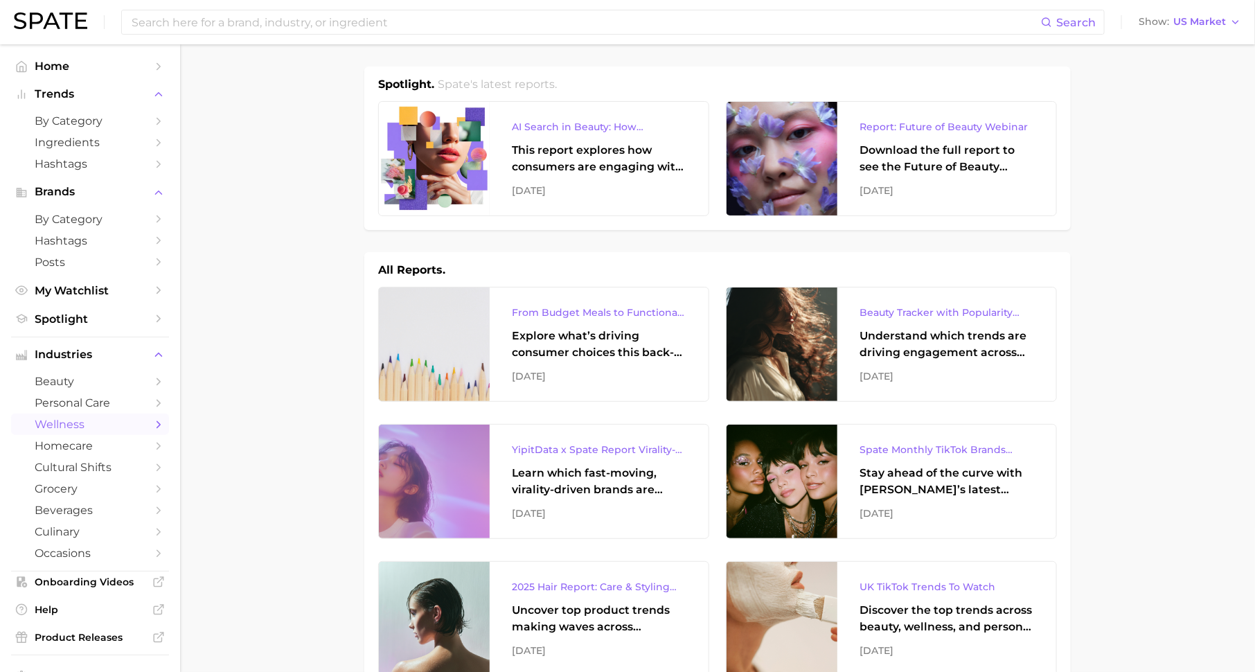
click at [98, 429] on span "wellness" at bounding box center [90, 424] width 111 height 13
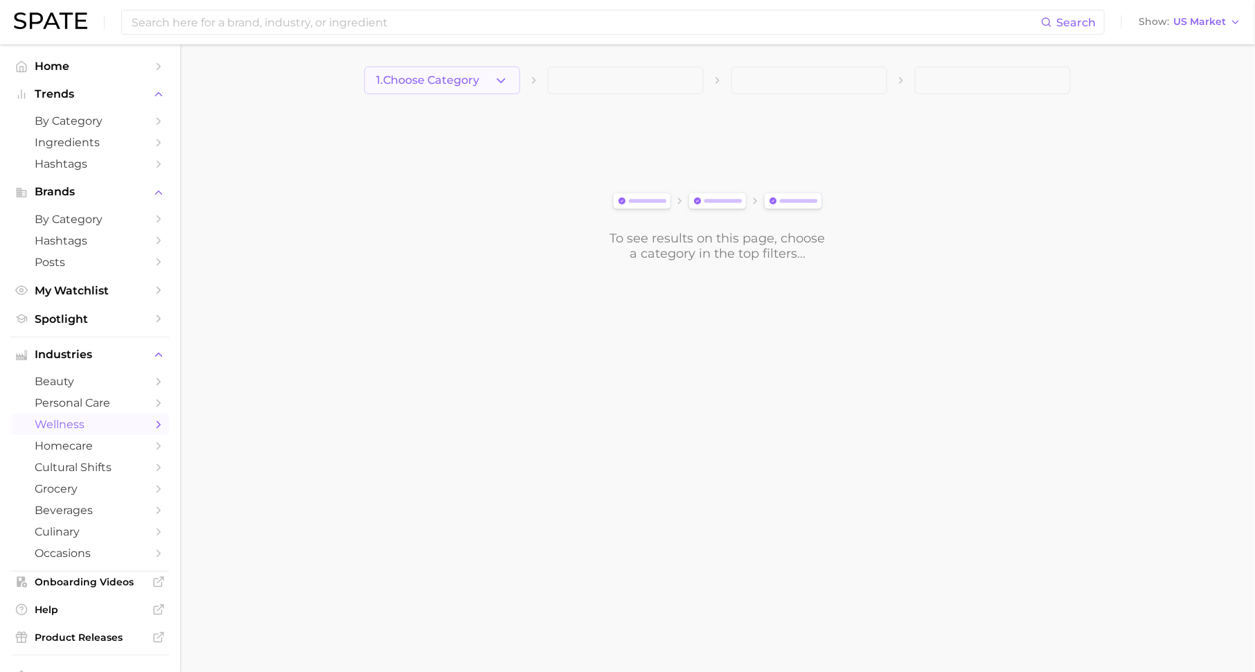
click at [458, 78] on span "1. Choose Category" at bounding box center [427, 80] width 103 height 12
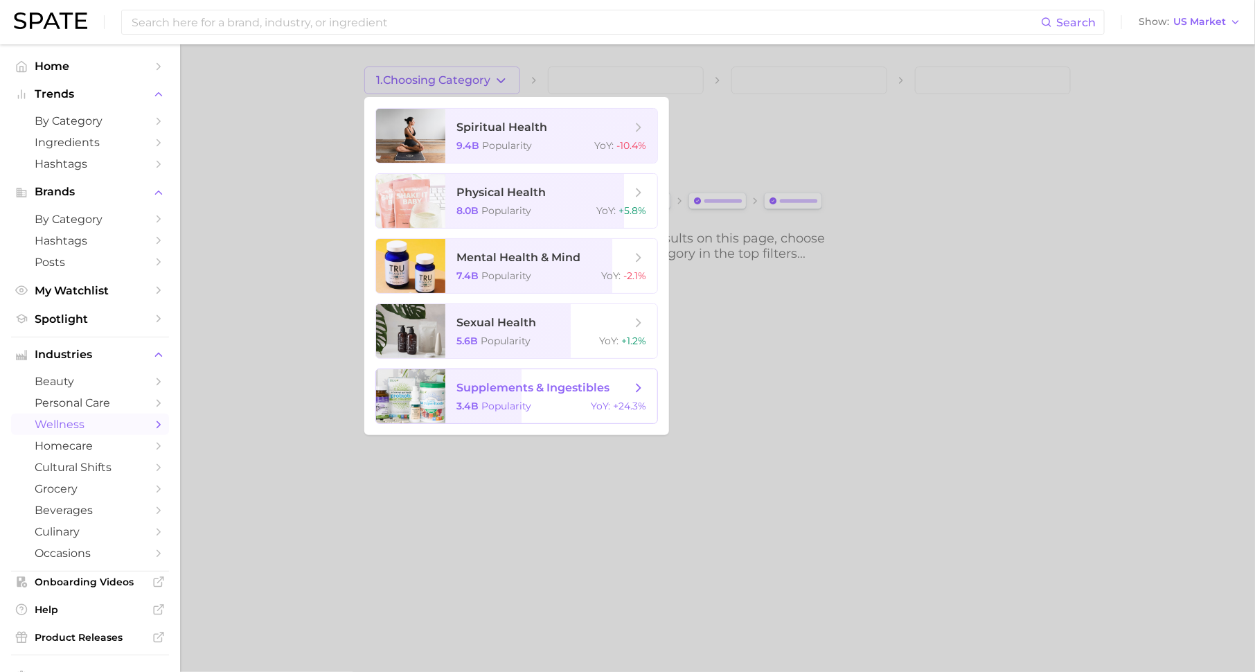
click at [535, 397] on span "supplements & ingestibles 3.4b Popularity YoY : +24.3%" at bounding box center [551, 396] width 212 height 54
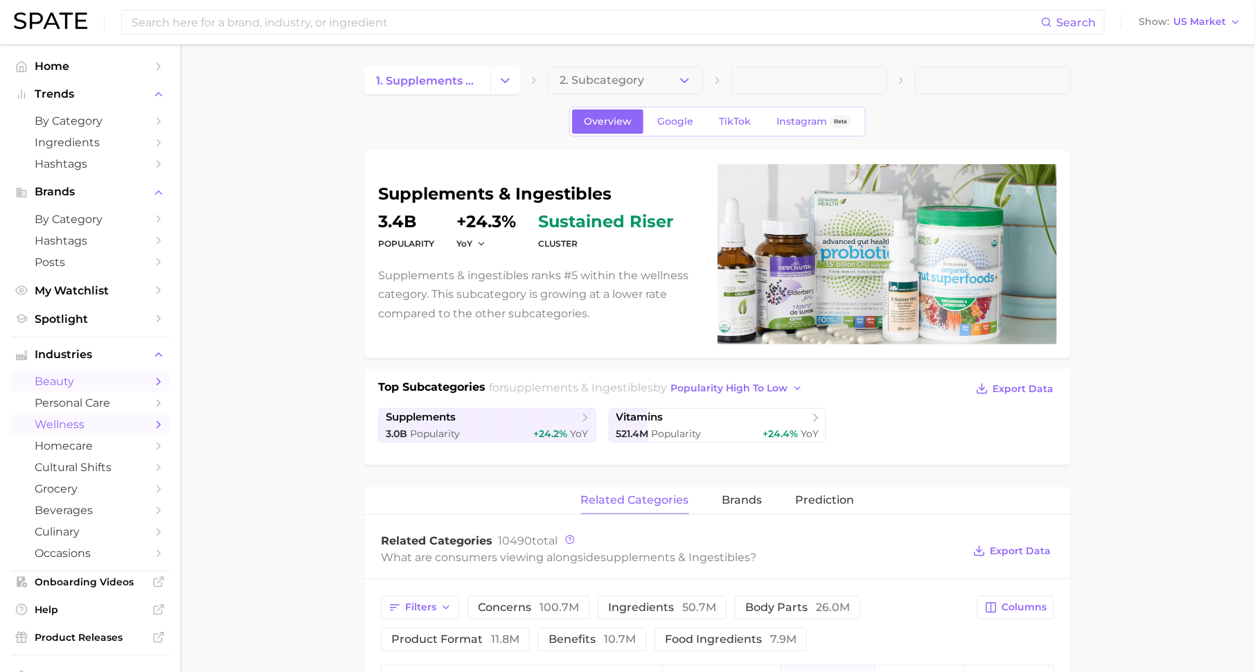
click at [145, 385] on link "beauty" at bounding box center [90, 380] width 158 height 21
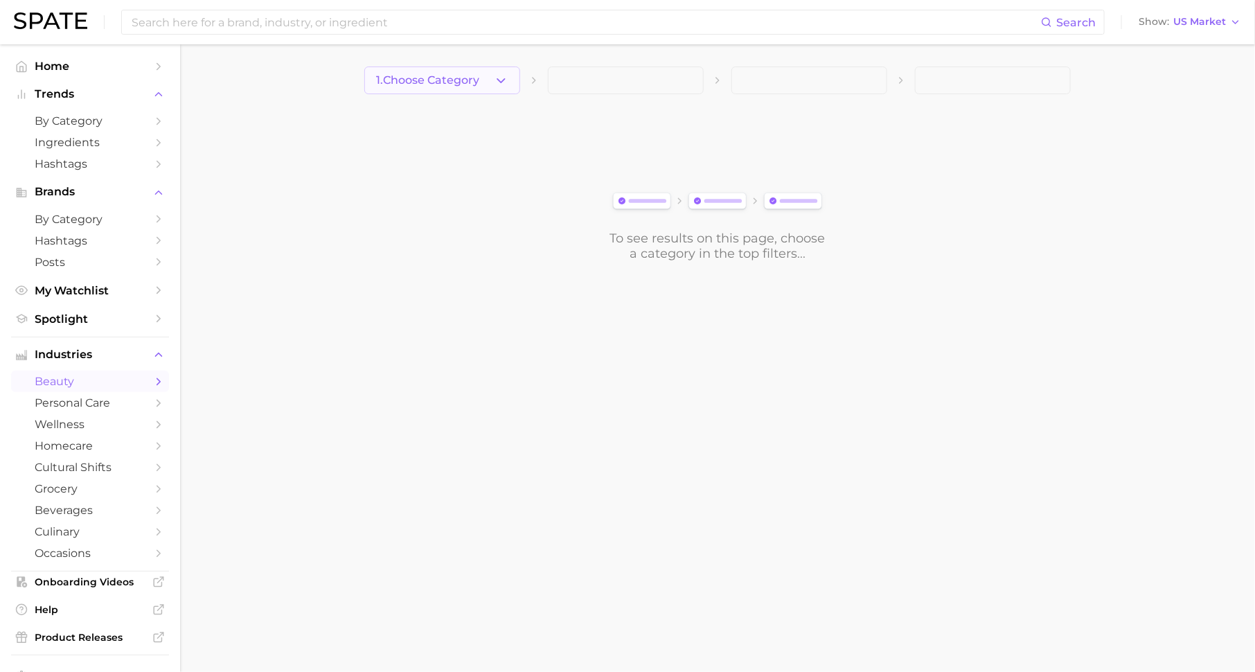
click at [478, 85] on span "1. Choose Category" at bounding box center [427, 80] width 103 height 12
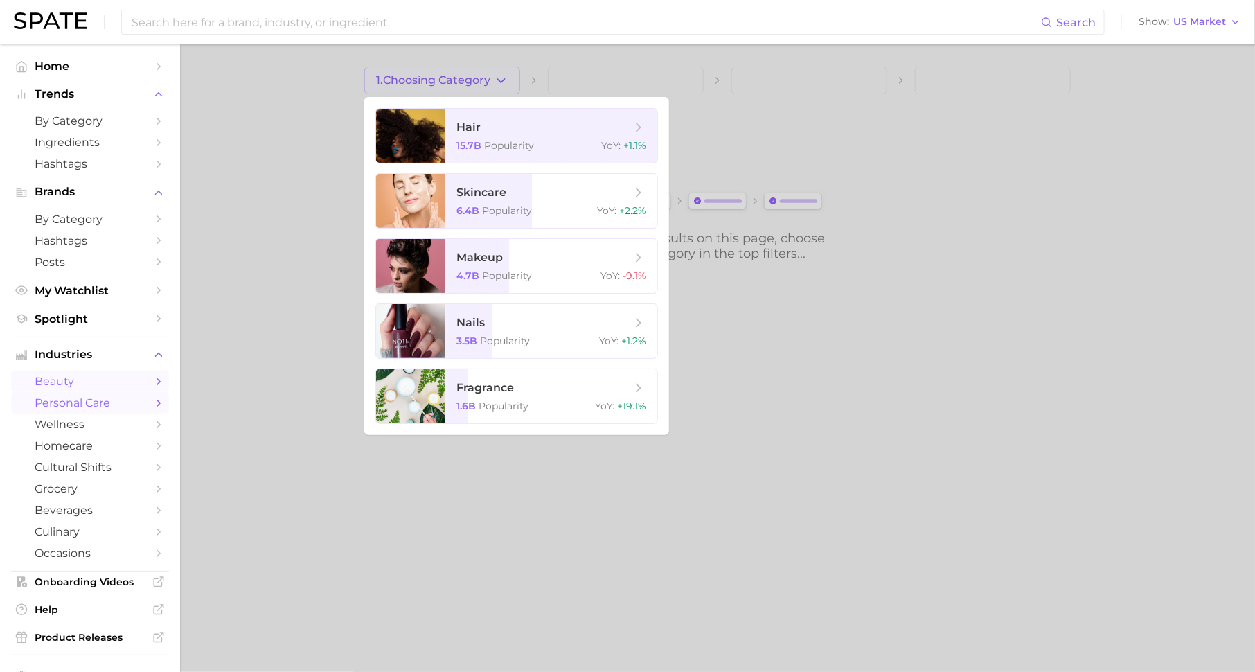
click at [163, 400] on icon "Sidebar" at bounding box center [158, 403] width 12 height 12
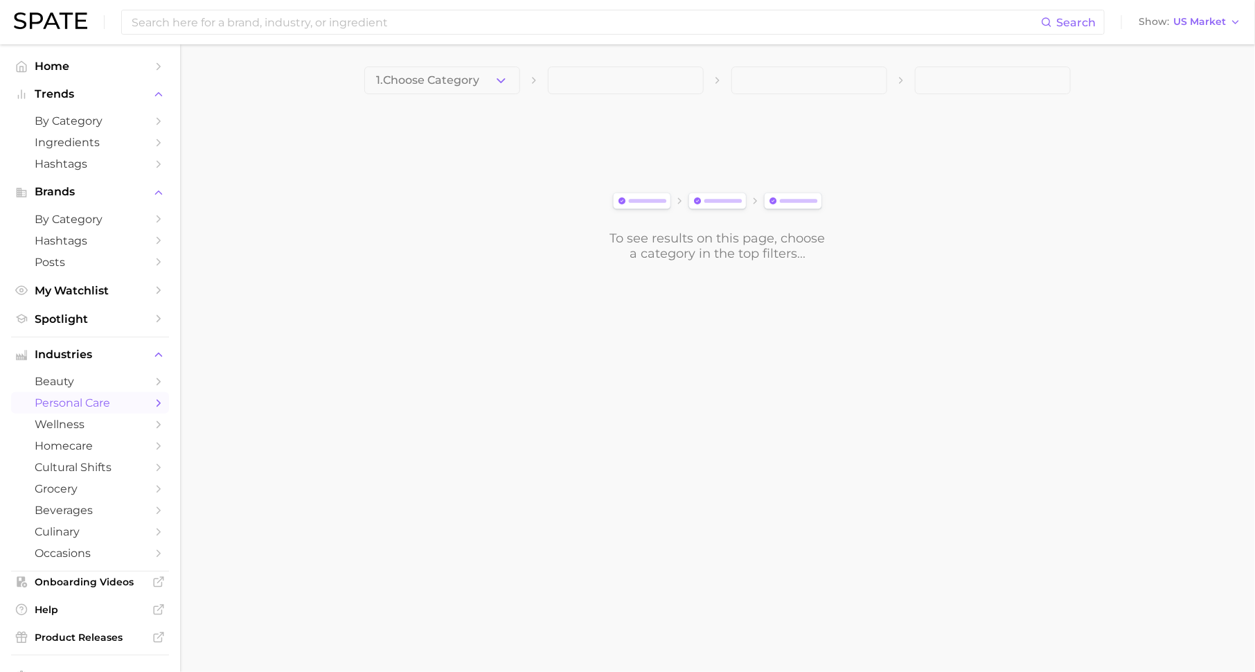
click at [503, 71] on button "1. Choose Category" at bounding box center [442, 80] width 156 height 28
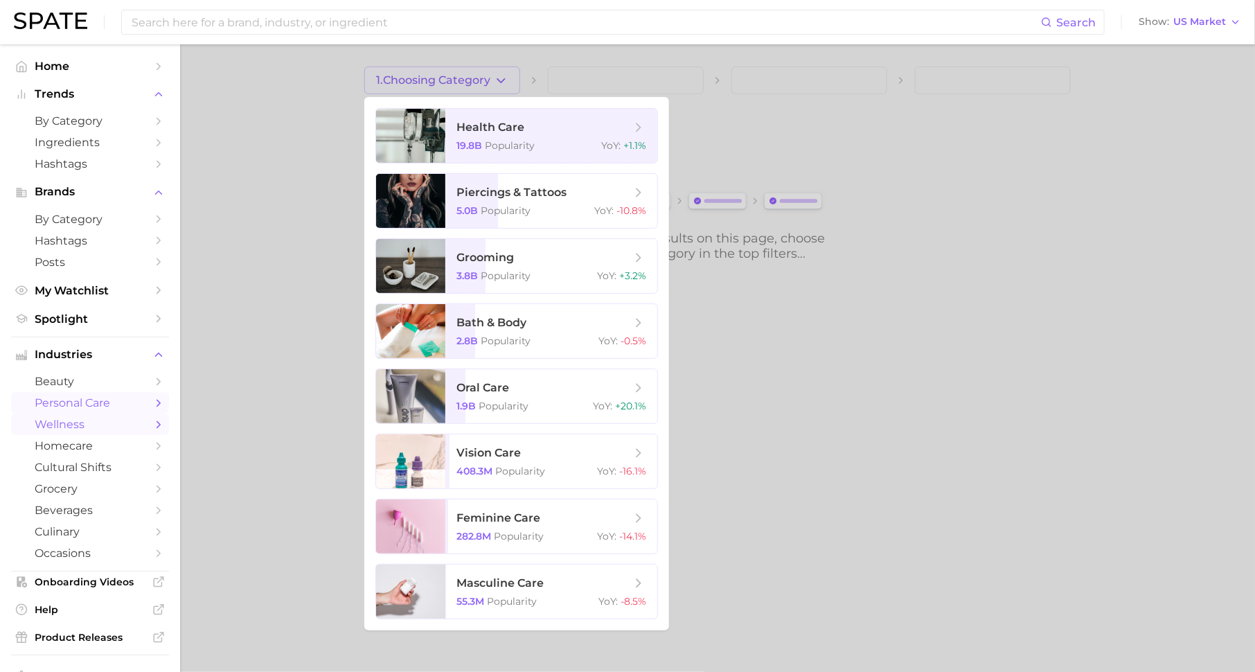
click at [159, 431] on icon "Sidebar" at bounding box center [158, 424] width 12 height 12
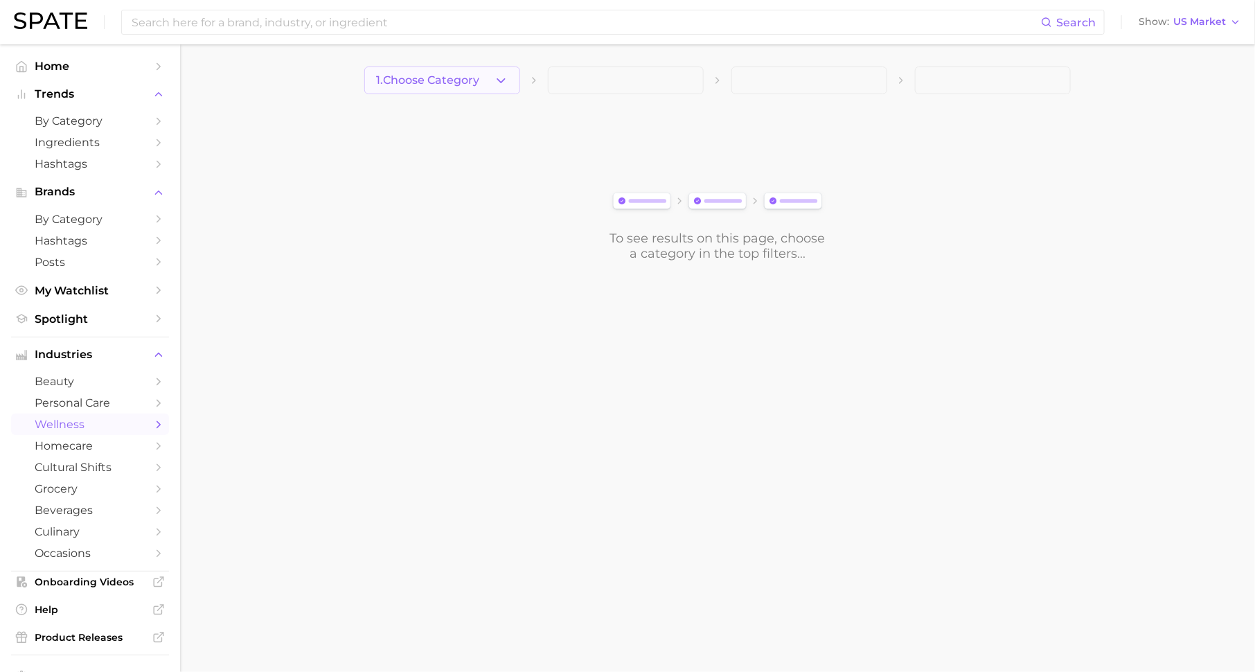
click at [484, 91] on button "1. Choose Category" at bounding box center [442, 80] width 156 height 28
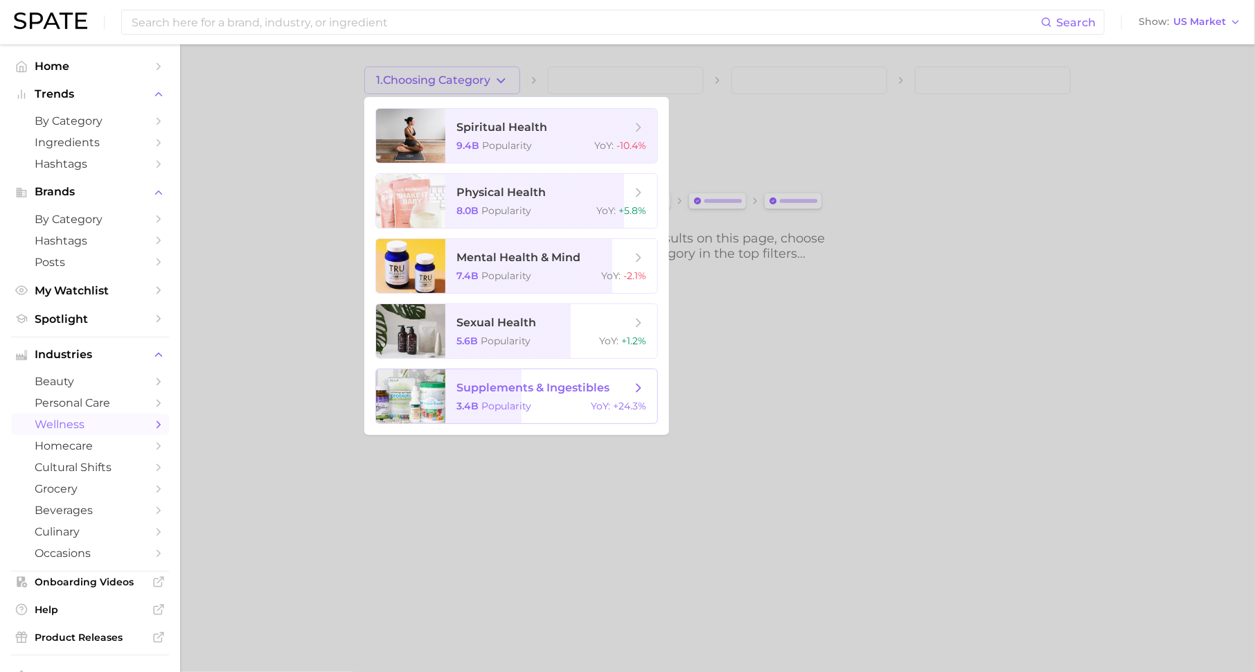
click at [543, 386] on span "supplements & ingestibles" at bounding box center [532, 387] width 153 height 13
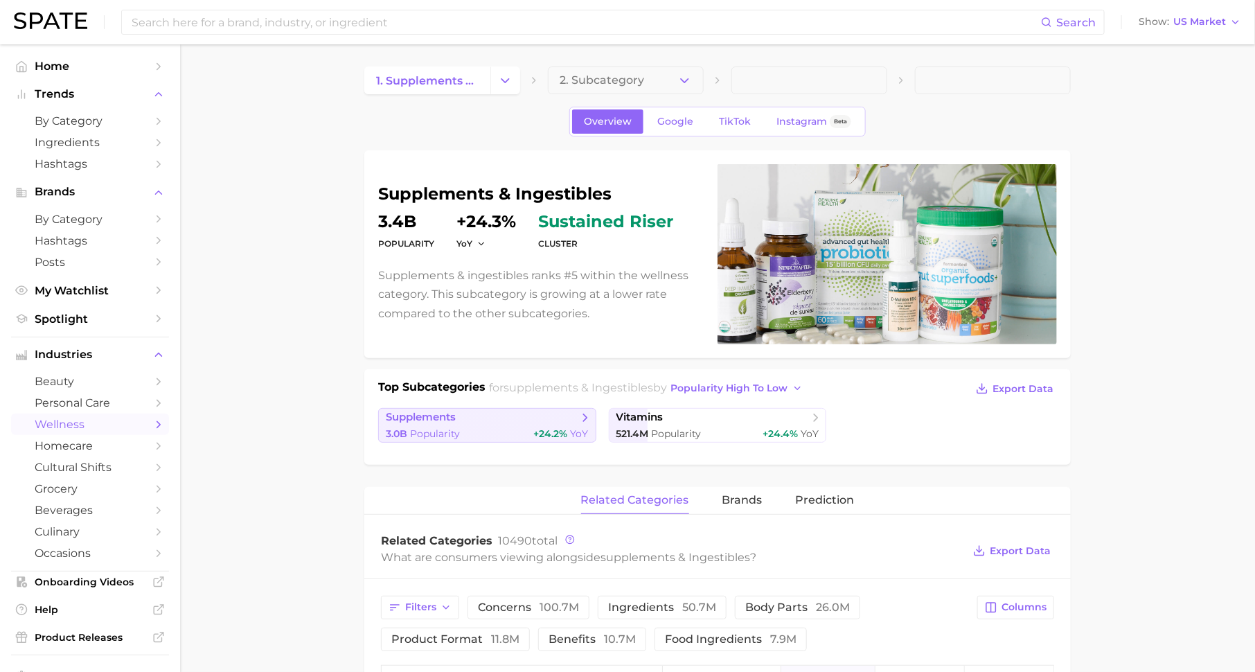
click at [552, 418] on span "supplements" at bounding box center [482, 418] width 193 height 14
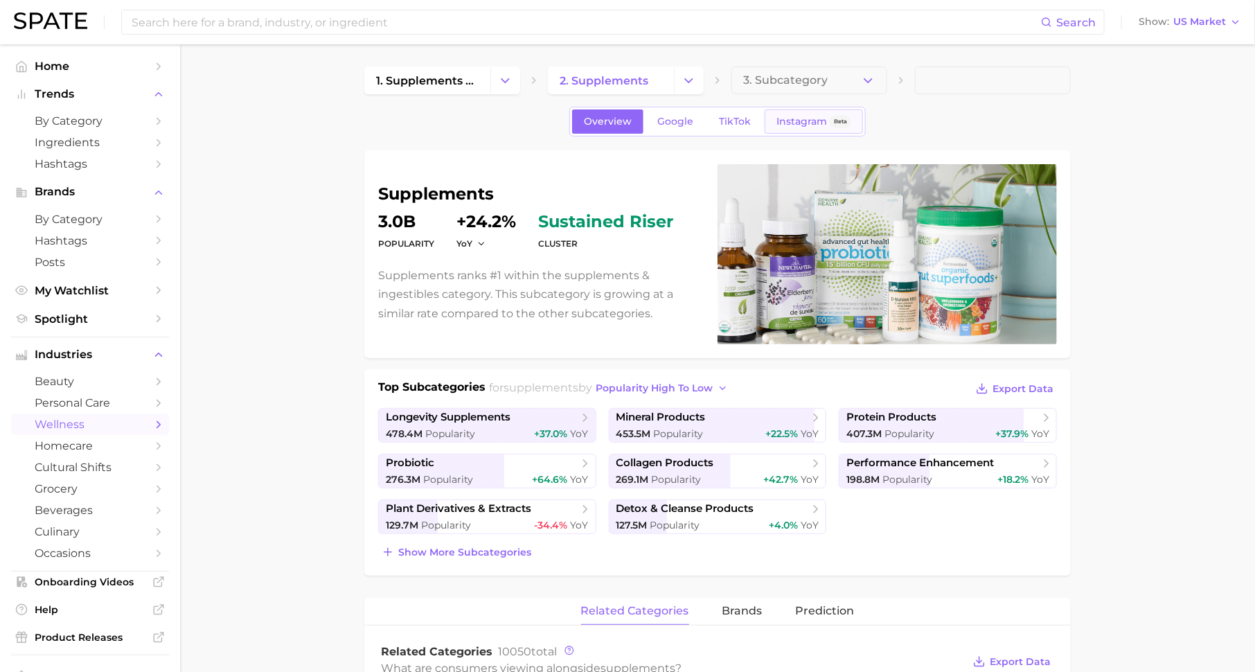
click at [819, 117] on span "Instagram" at bounding box center [801, 122] width 51 height 12
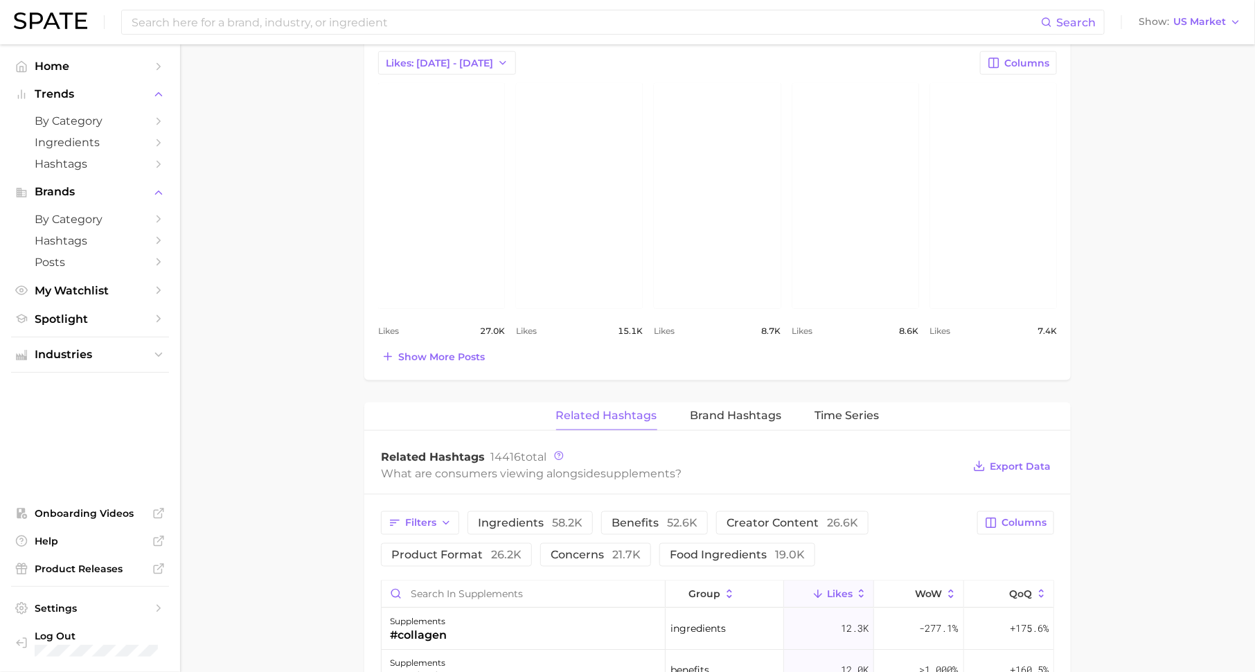
scroll to position [694, 0]
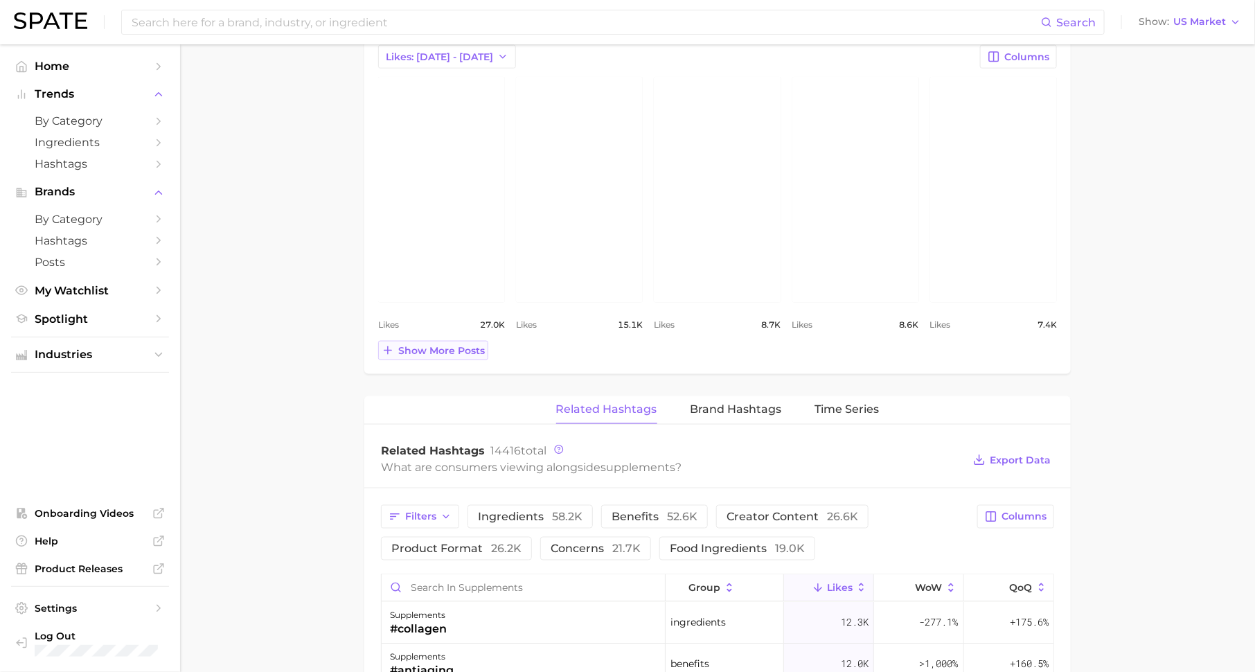
click at [463, 350] on span "Show more posts" at bounding box center [441, 351] width 87 height 12
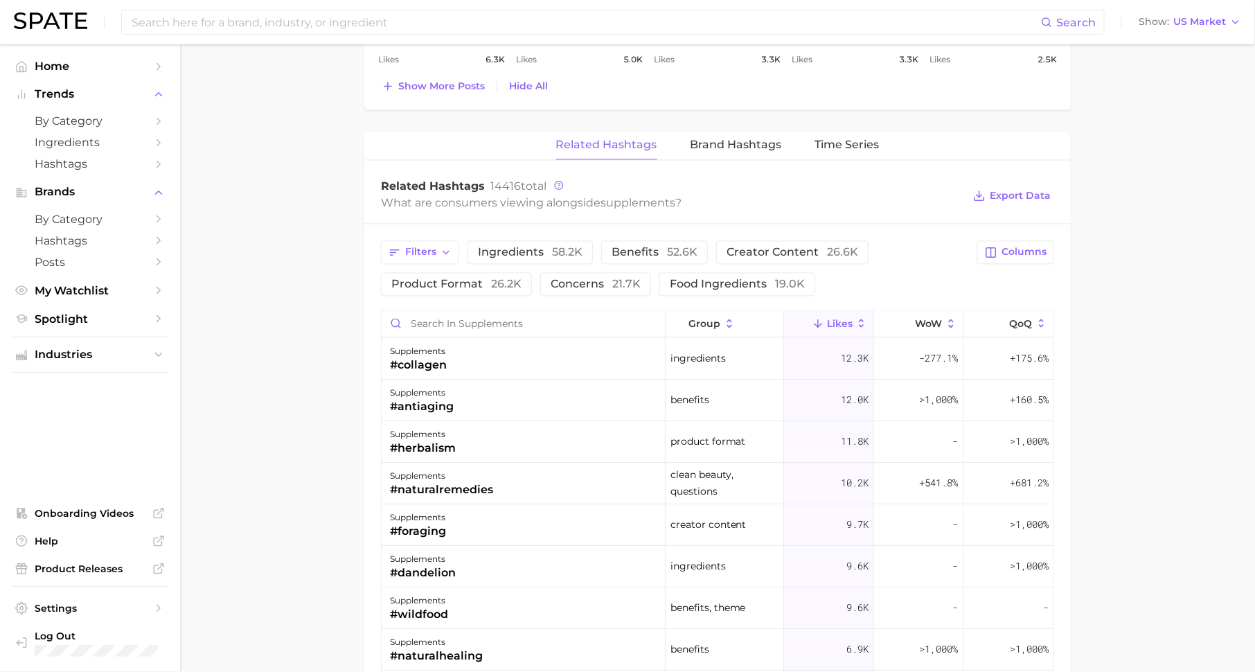
scroll to position [1233, 0]
click at [552, 247] on span "58.2k" at bounding box center [567, 253] width 30 height 13
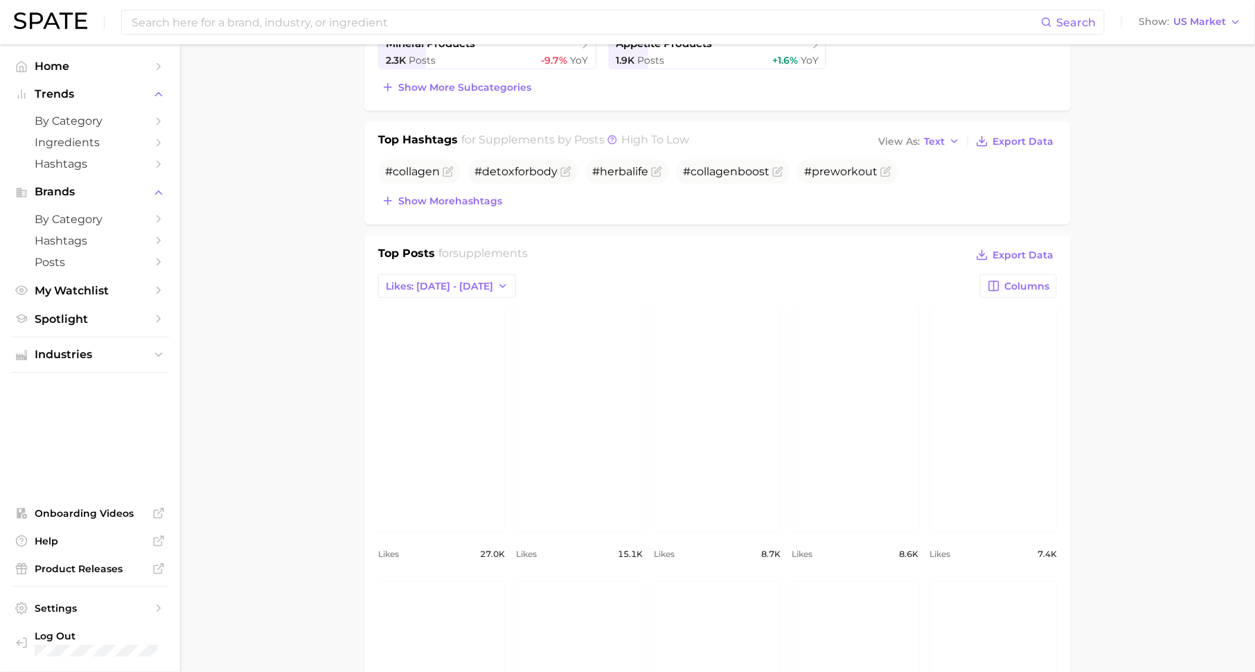
scroll to position [0, 0]
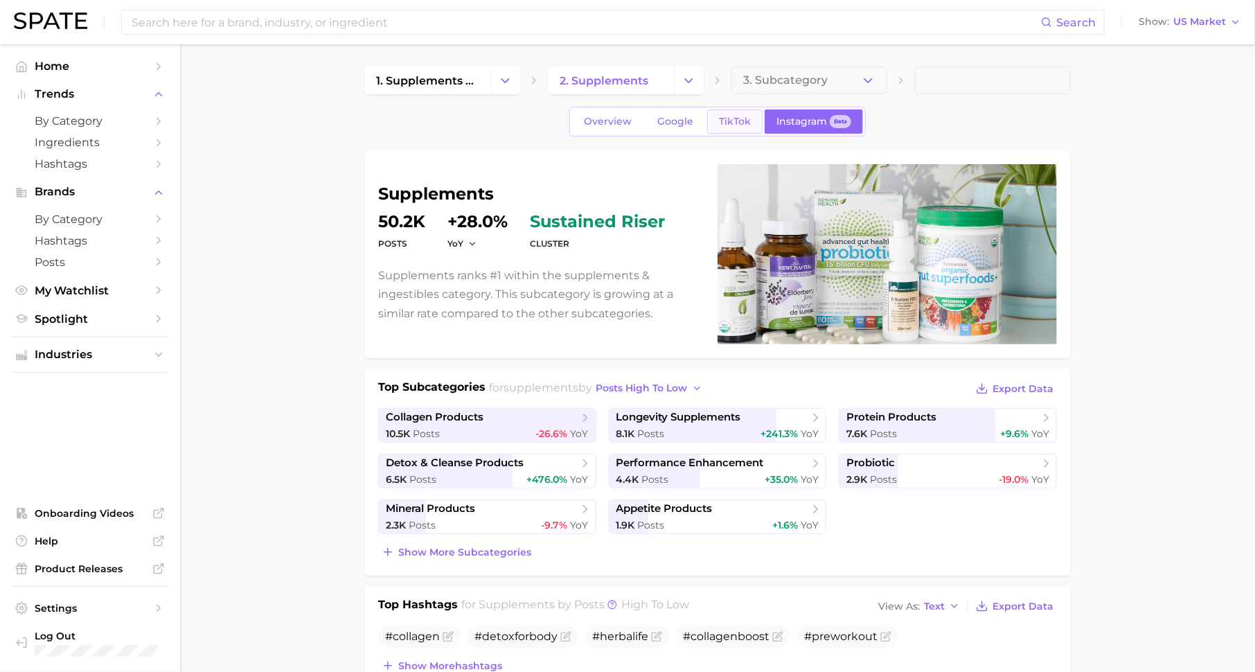
click at [731, 120] on span "TikTok" at bounding box center [735, 122] width 32 height 12
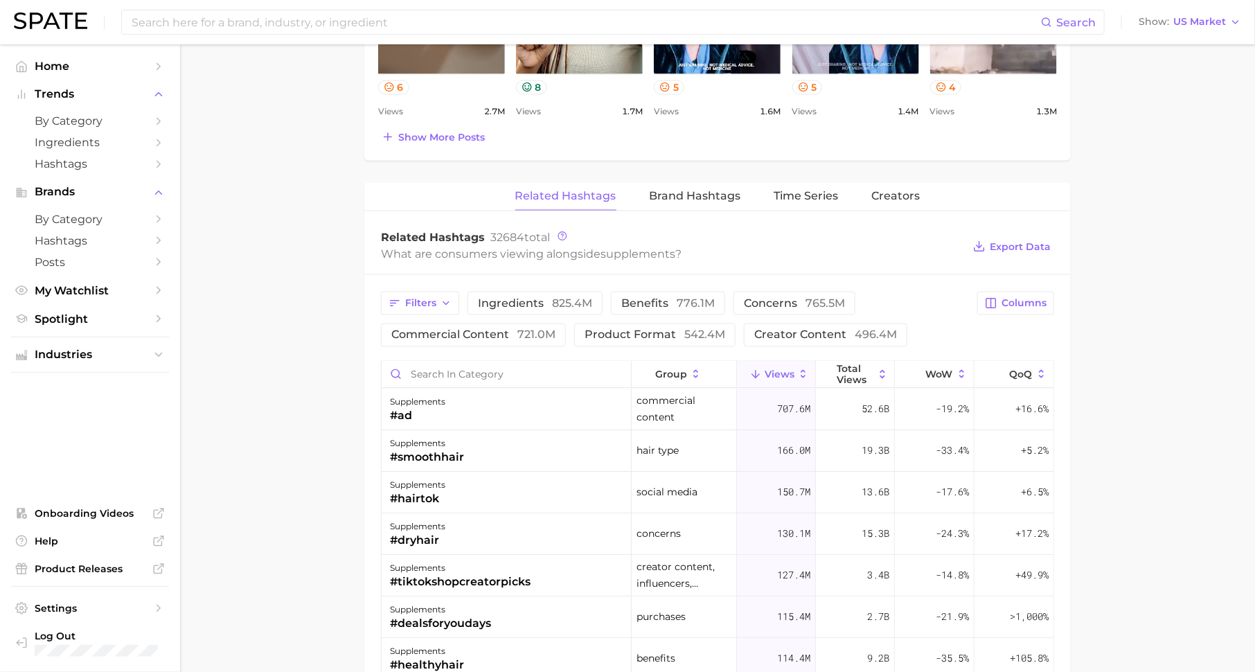
scroll to position [929, 0]
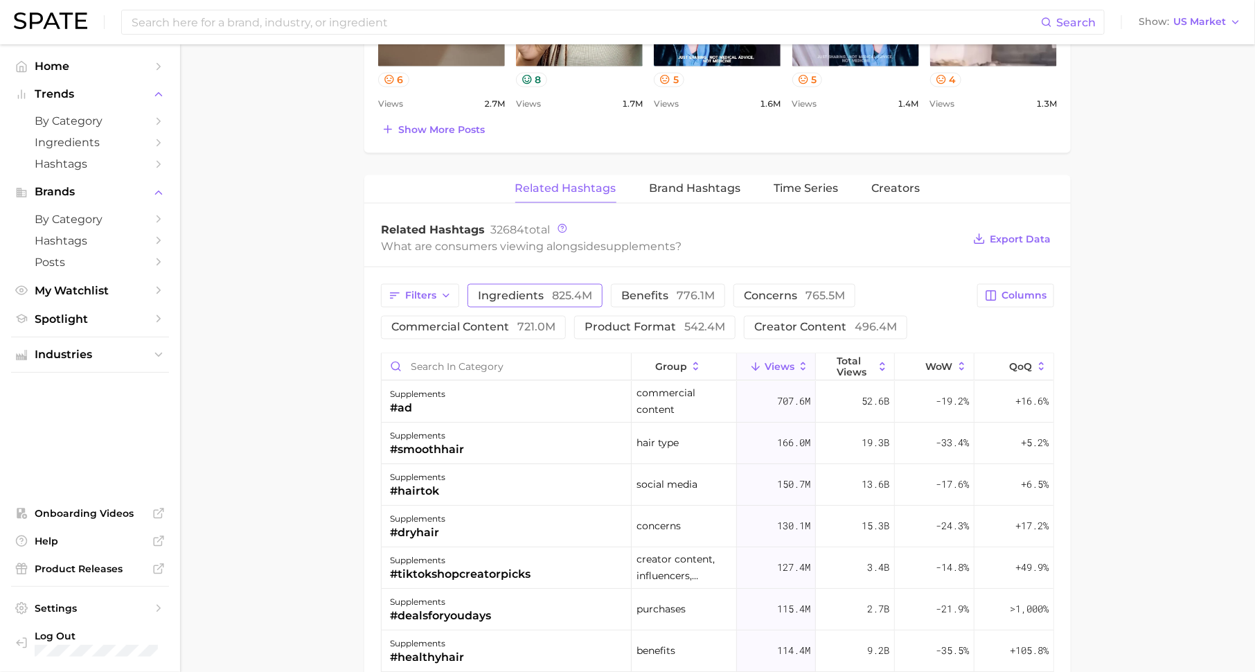
click at [521, 294] on span "ingredients 825.4m" at bounding box center [535, 295] width 114 height 11
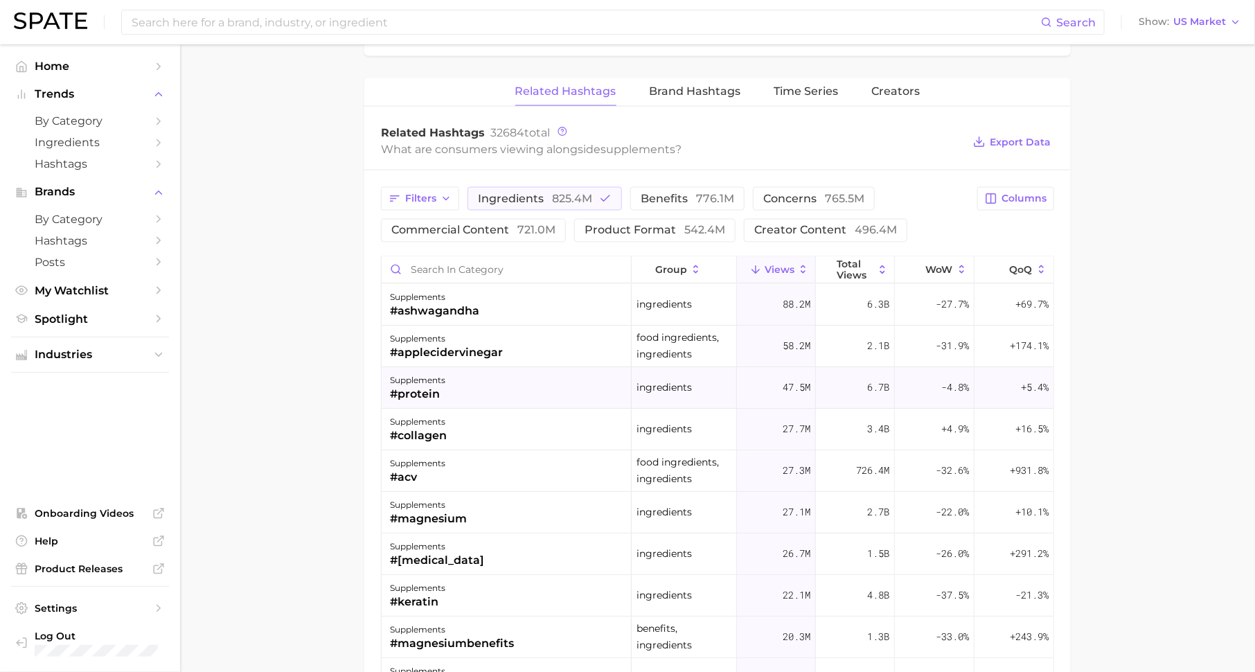
scroll to position [15, 0]
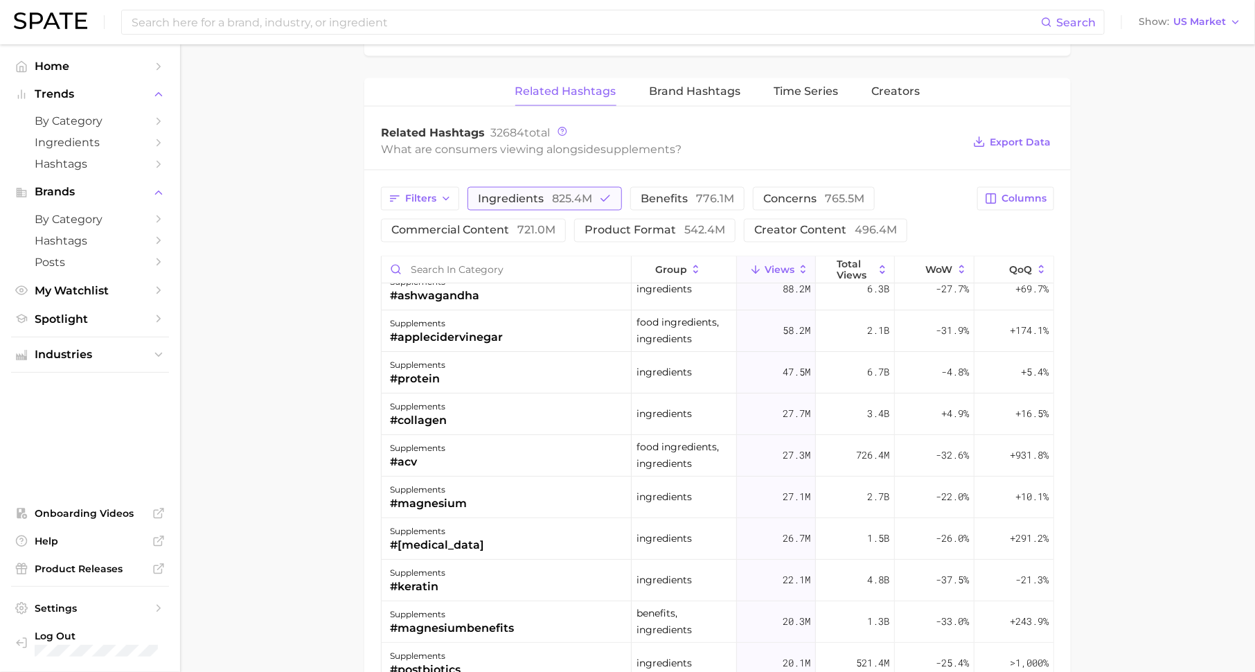
click at [559, 192] on span "825.4m" at bounding box center [572, 198] width 40 height 13
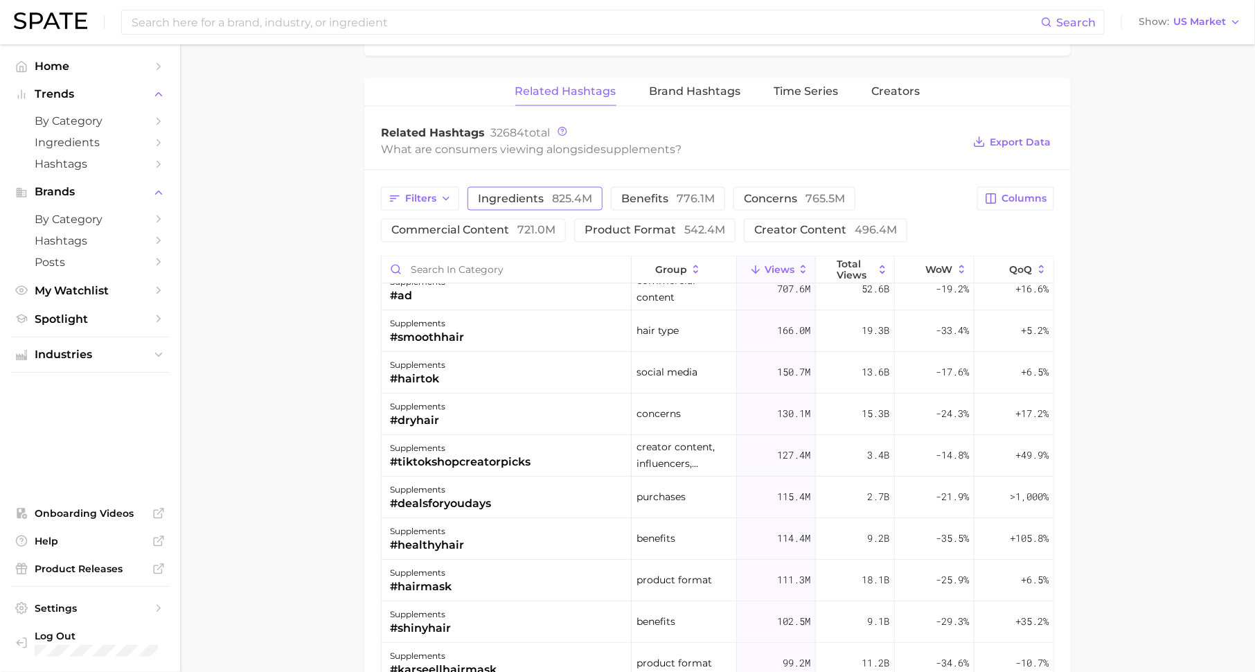
scroll to position [0, 0]
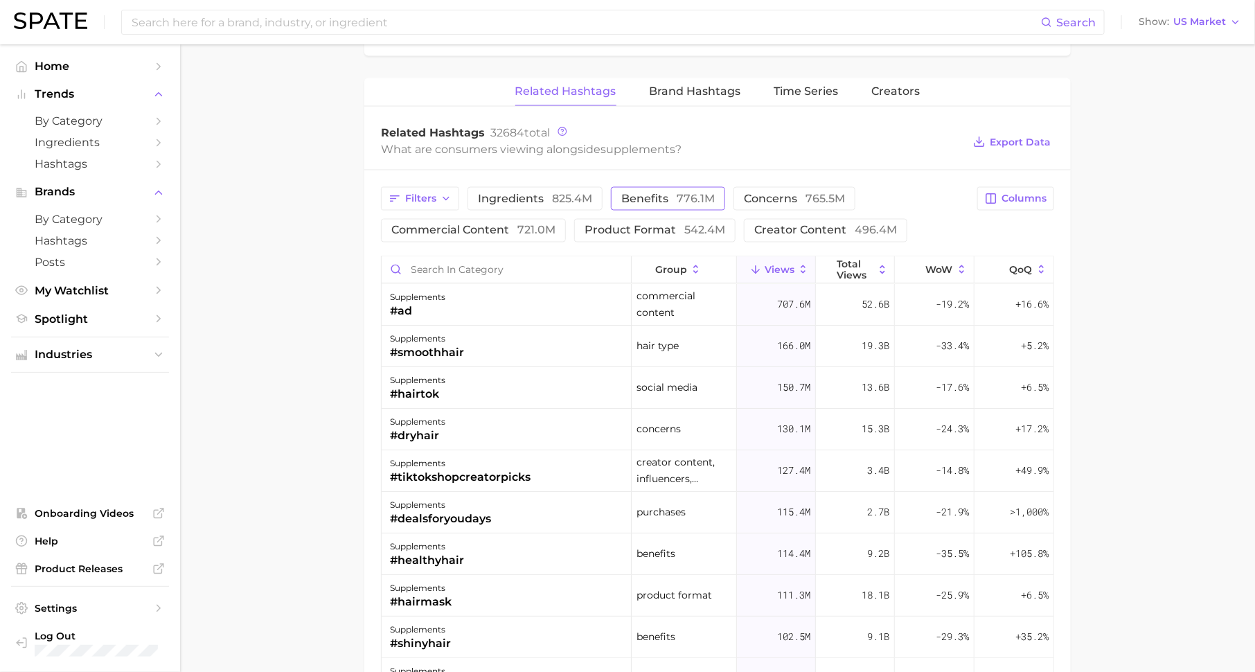
click at [659, 187] on button "benefits 776.1m" at bounding box center [668, 199] width 114 height 24
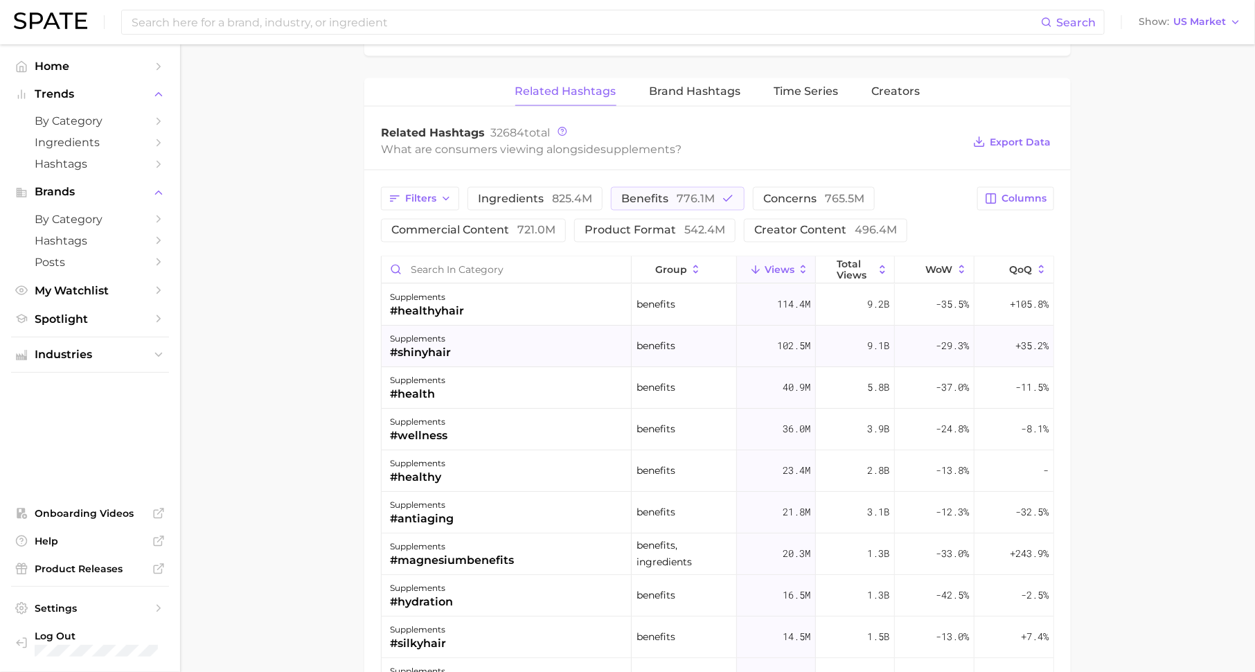
click at [473, 339] on div "supplements #shinyhair" at bounding box center [507, 347] width 250 height 42
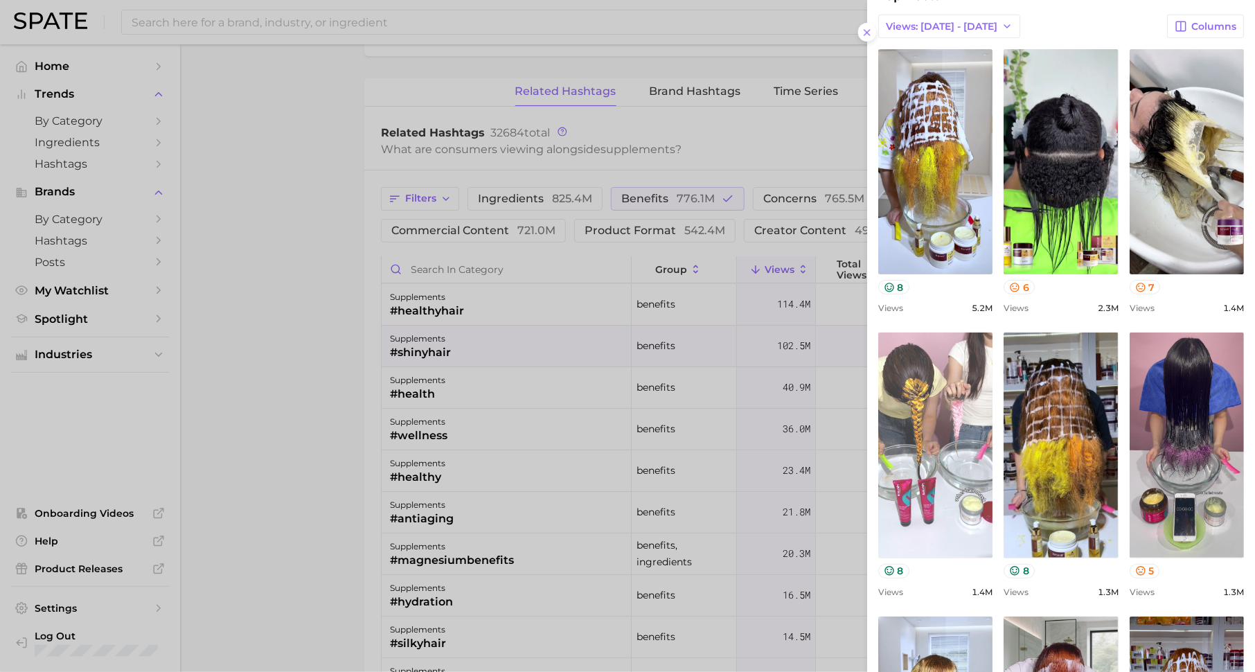
scroll to position [143, 0]
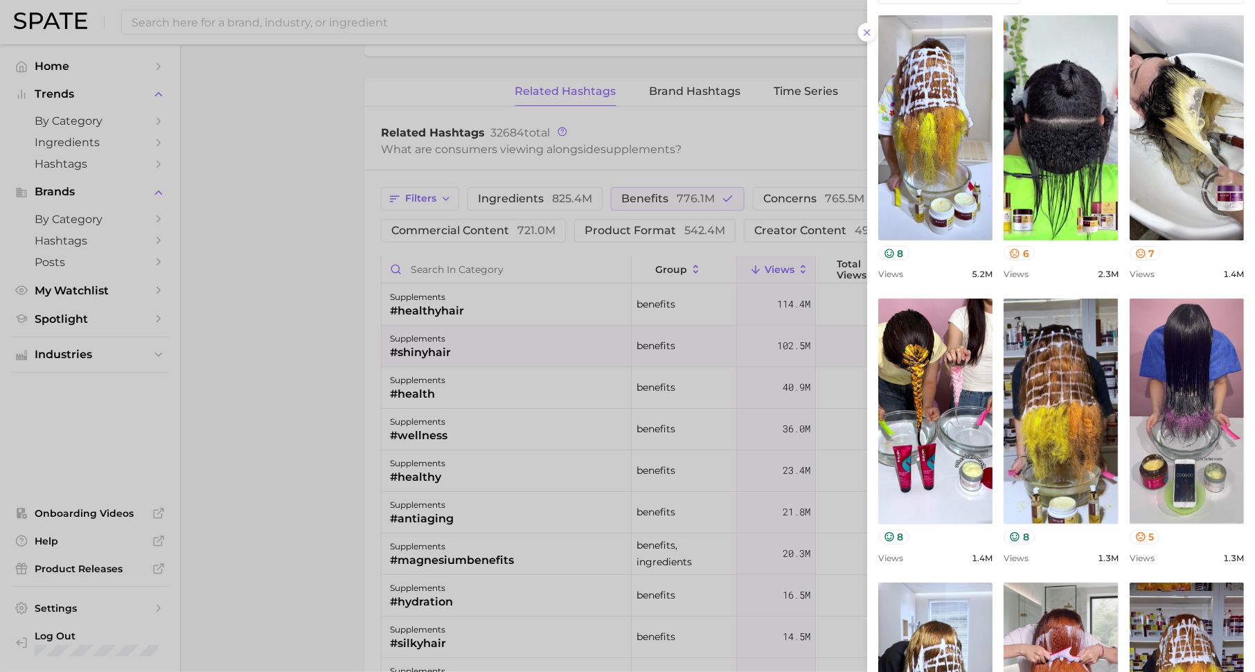
click at [445, 459] on div at bounding box center [627, 336] width 1255 height 672
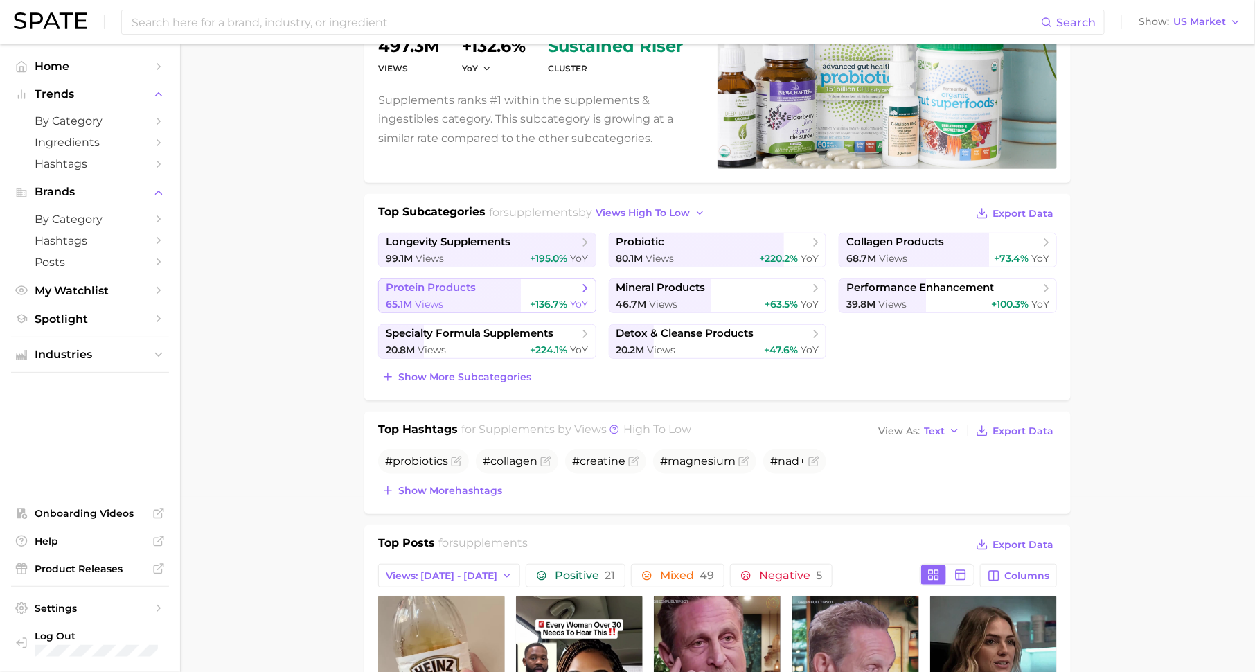
scroll to position [175, 0]
click at [510, 244] on span "longevity supplements" at bounding box center [448, 242] width 125 height 13
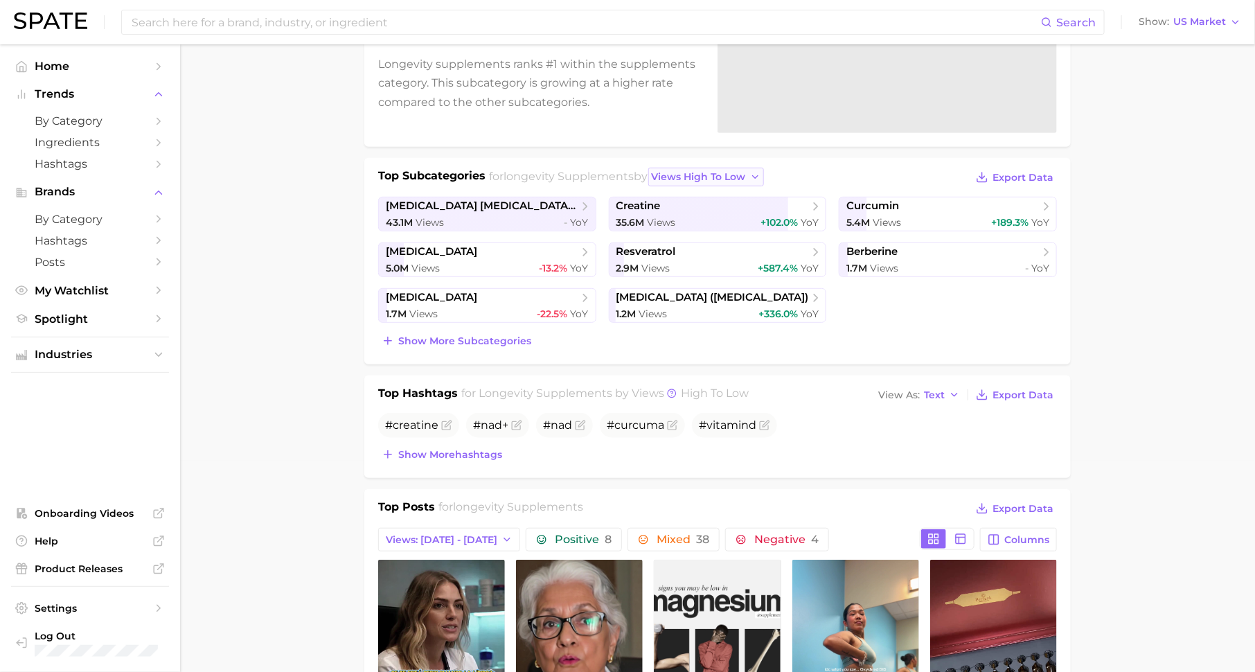
click at [713, 171] on span "views high to low" at bounding box center [699, 177] width 94 height 12
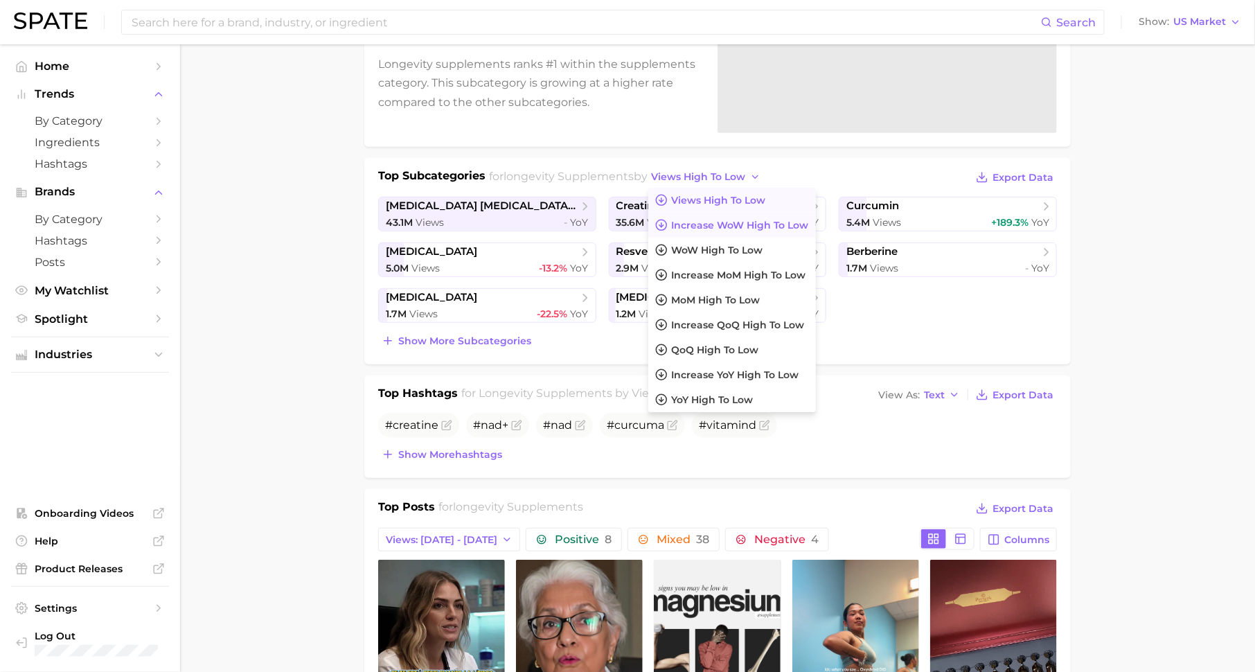
click at [702, 220] on span "Increase WoW high to low" at bounding box center [740, 226] width 137 height 12
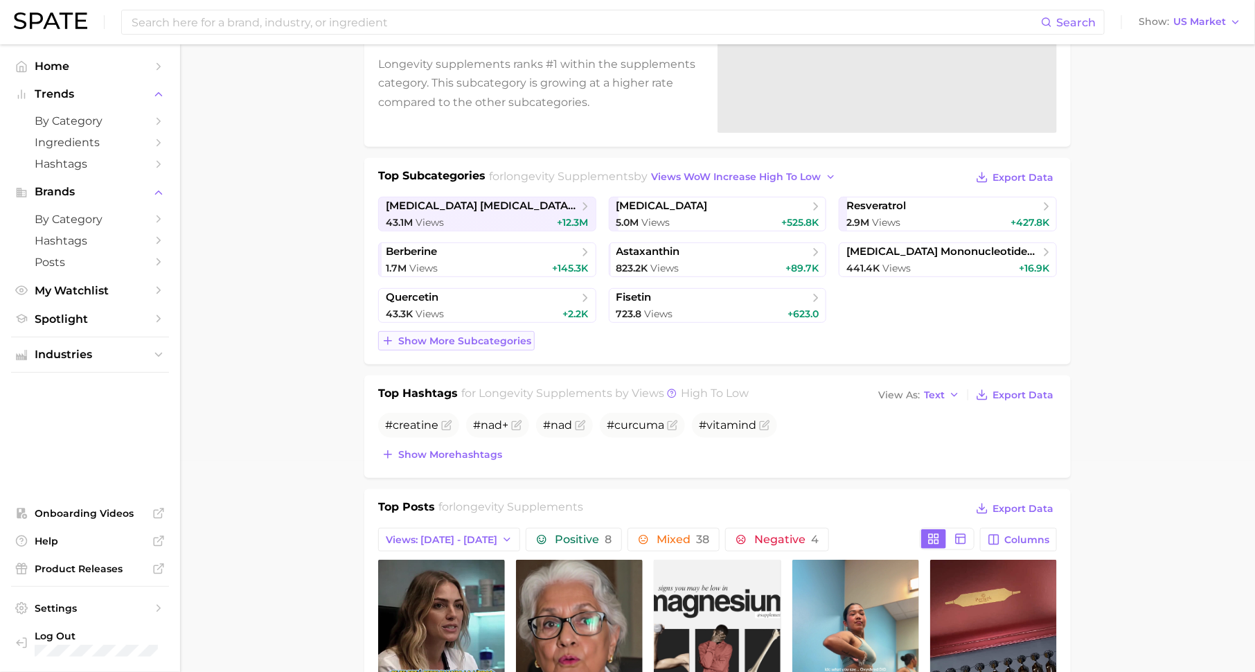
click at [472, 339] on span "Show more subcategories" at bounding box center [464, 341] width 133 height 12
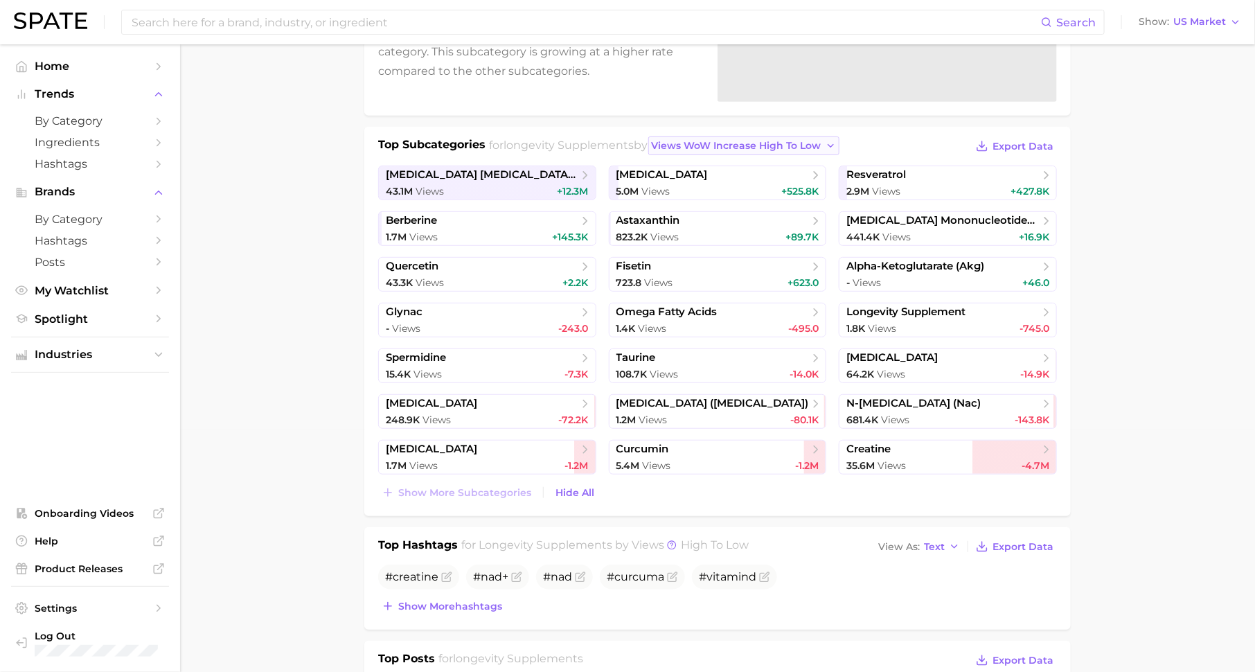
click at [744, 149] on span "views WoW increase high to low" at bounding box center [737, 146] width 170 height 12
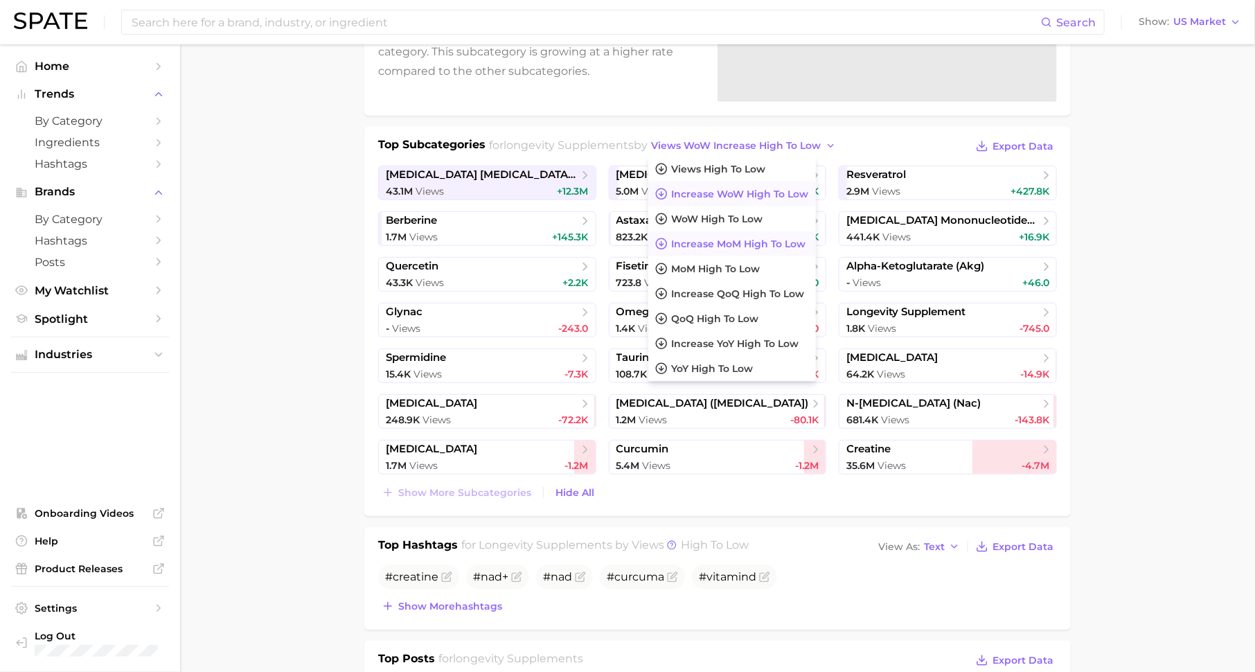
click at [746, 244] on span "increase MoM high to low" at bounding box center [739, 244] width 134 height 12
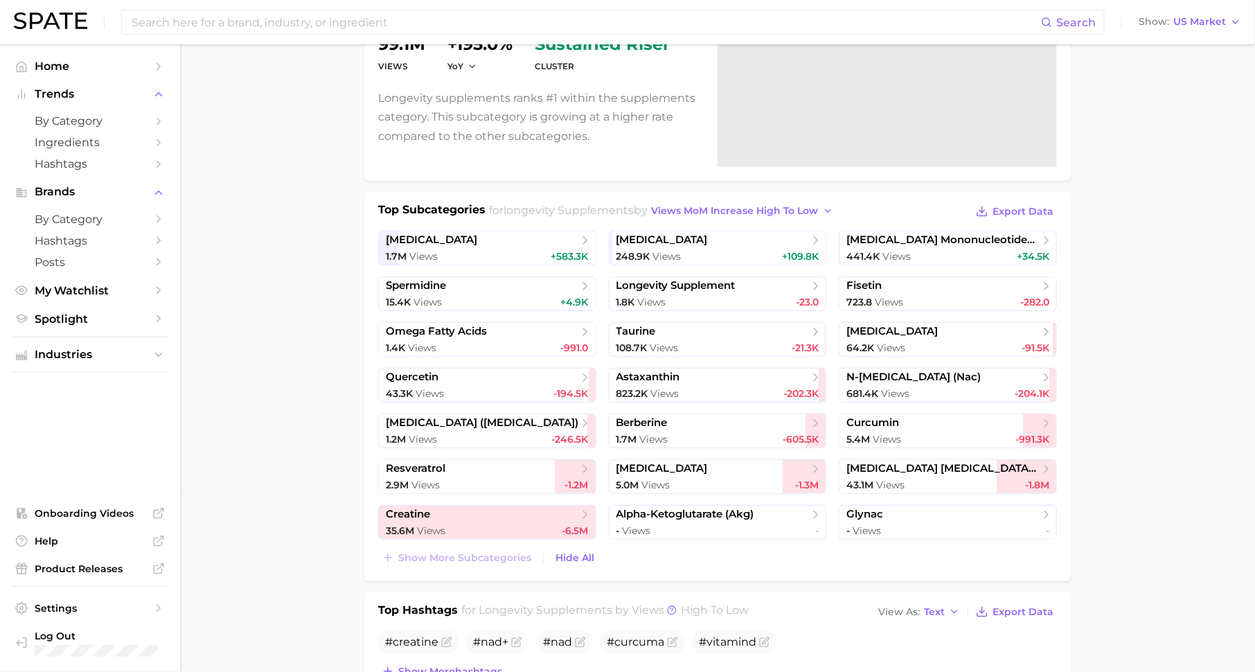
scroll to position [177, 0]
click at [712, 206] on span "views MoM increase high to low" at bounding box center [735, 212] width 167 height 12
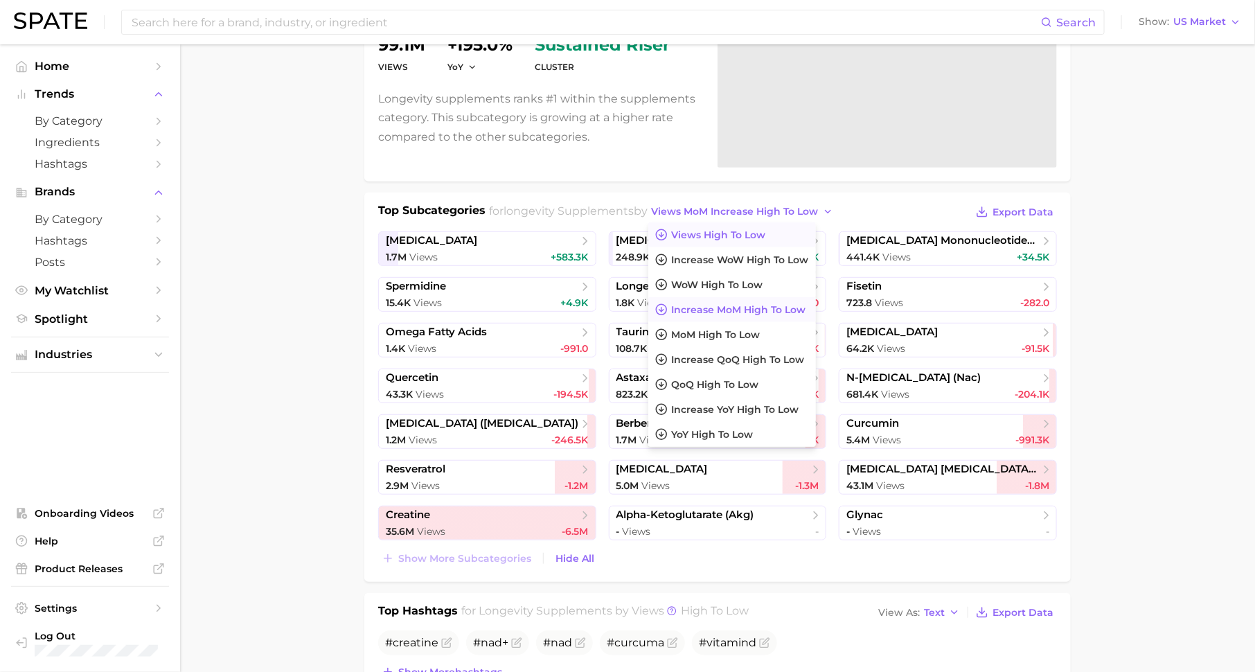
click at [712, 229] on span "Views high to low" at bounding box center [719, 235] width 94 height 12
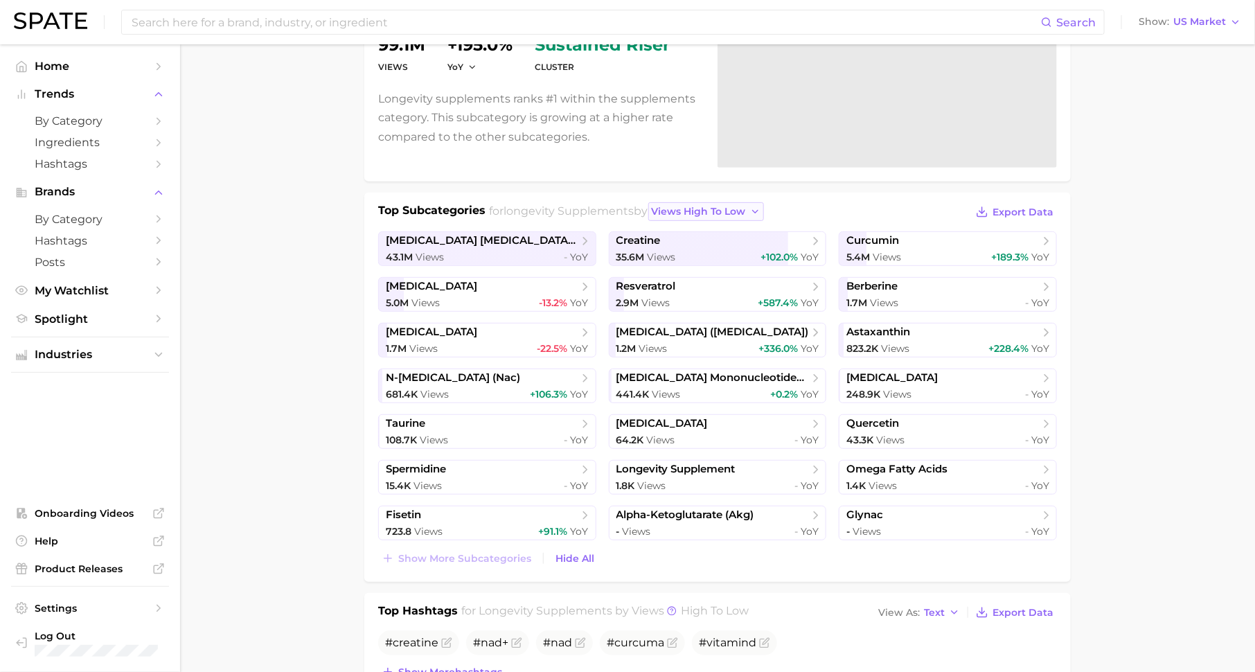
click at [731, 208] on span "views high to low" at bounding box center [699, 212] width 94 height 12
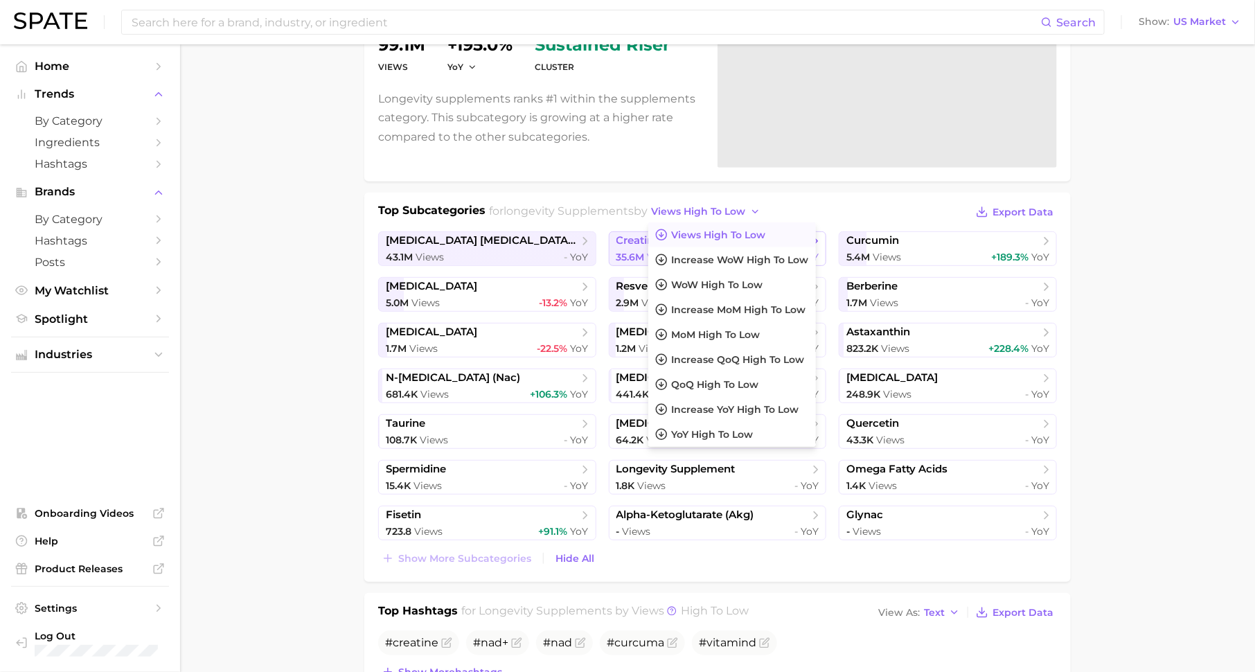
click at [625, 251] on span "35.6m Views" at bounding box center [646, 257] width 60 height 13
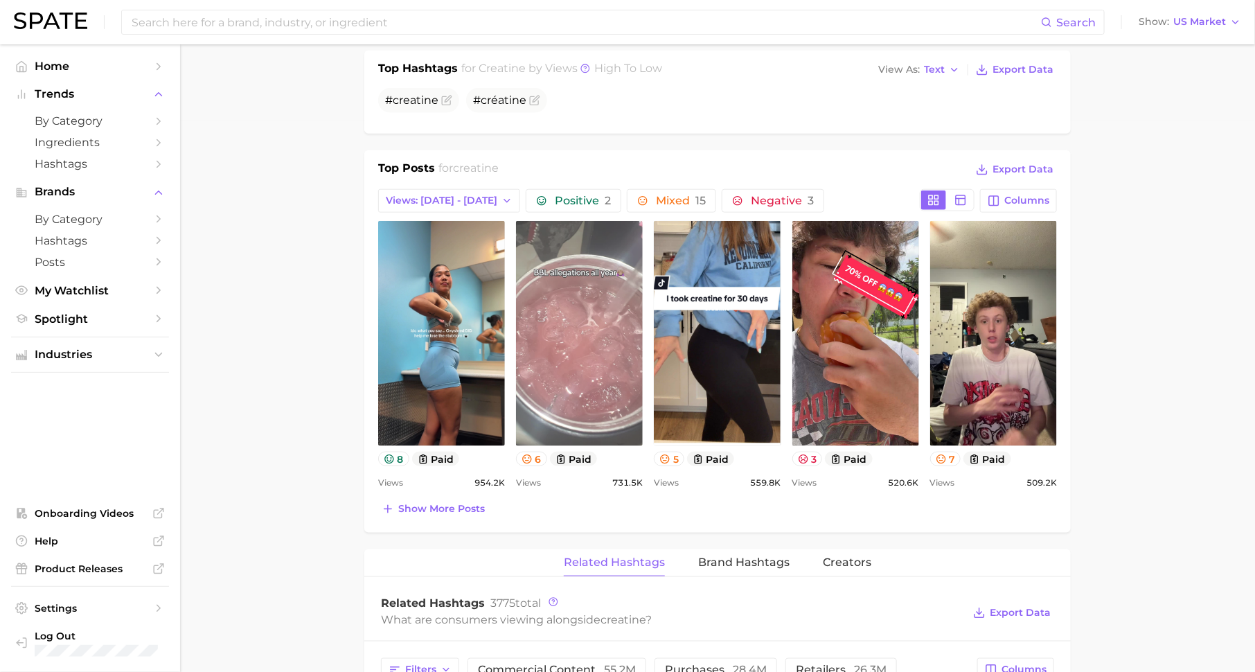
scroll to position [622, 0]
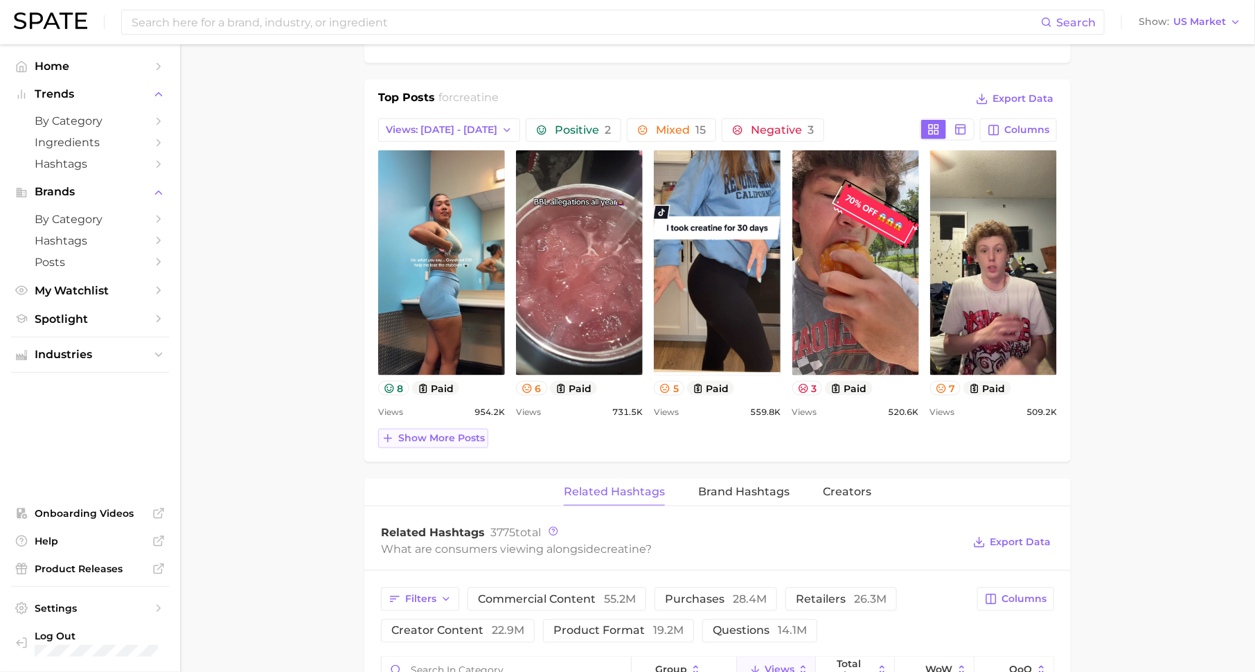
click at [435, 438] on span "Show more posts" at bounding box center [441, 438] width 87 height 12
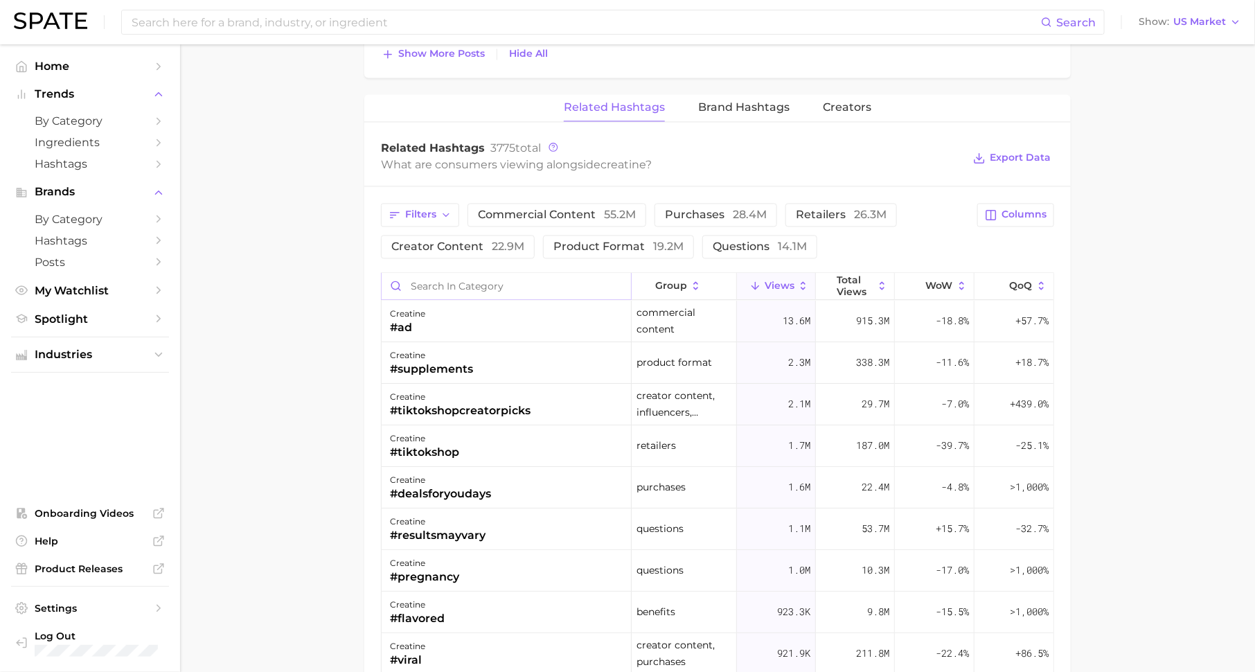
scroll to position [63, 0]
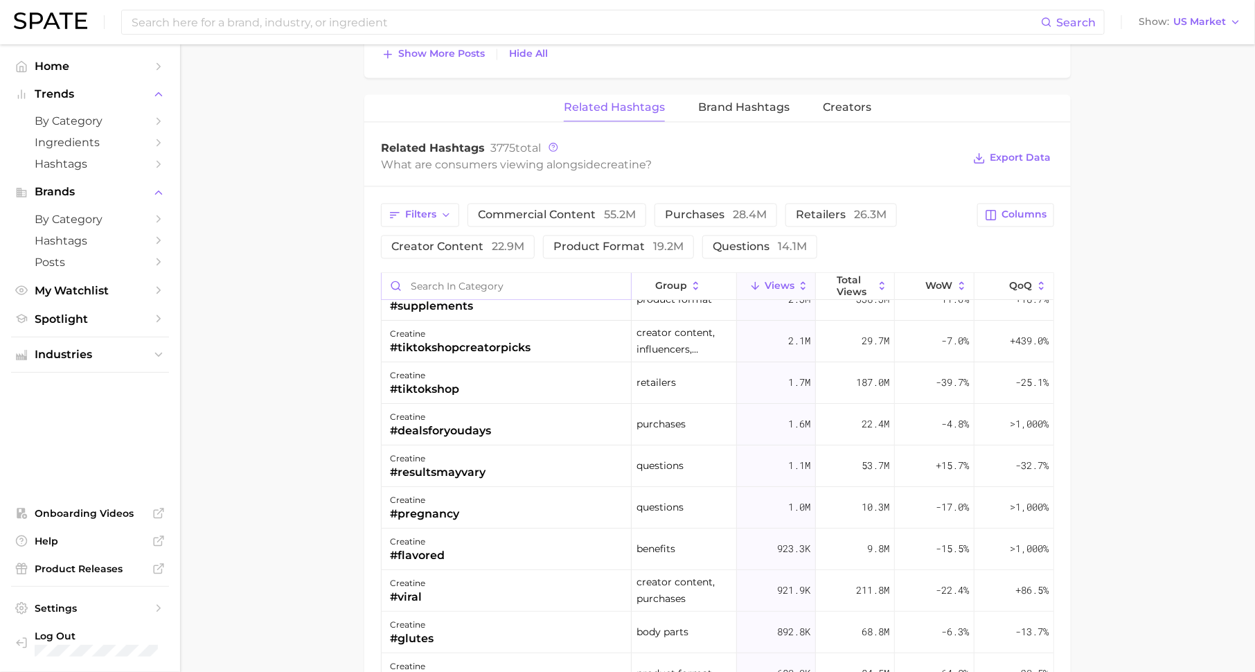
click at [497, 278] on input "Search in category" at bounding box center [506, 286] width 249 height 26
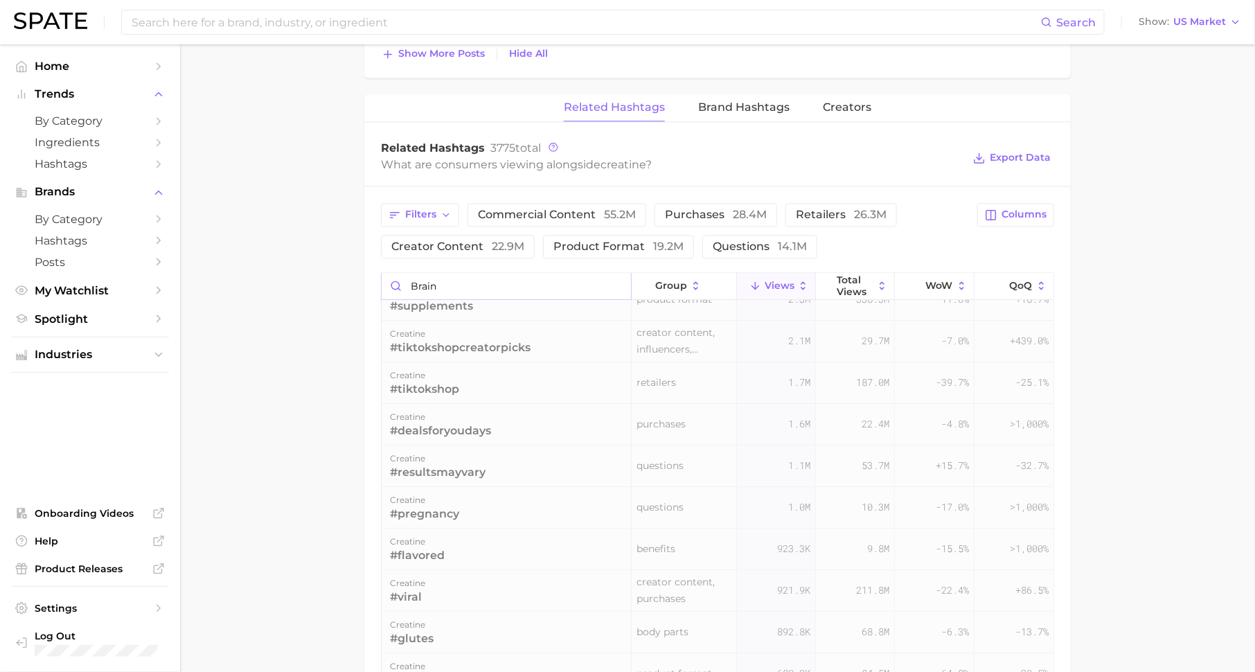
scroll to position [0, 0]
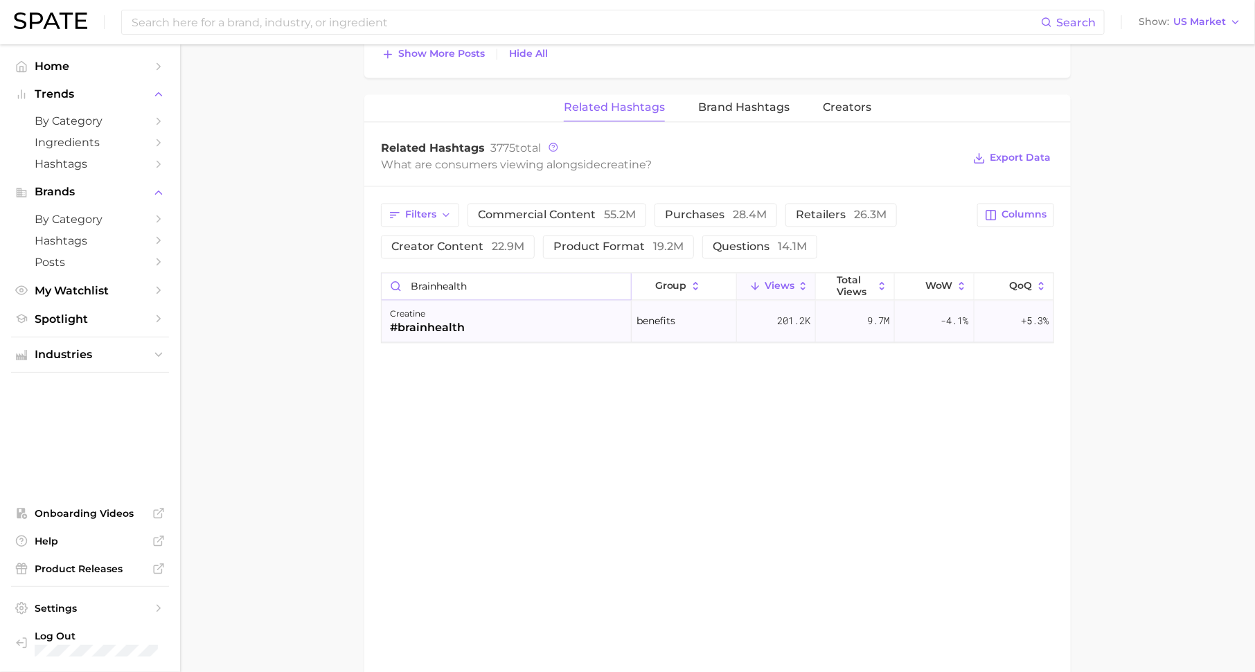
type input "brainhealth"
click at [1032, 318] on span "+5.3%" at bounding box center [1035, 320] width 28 height 17
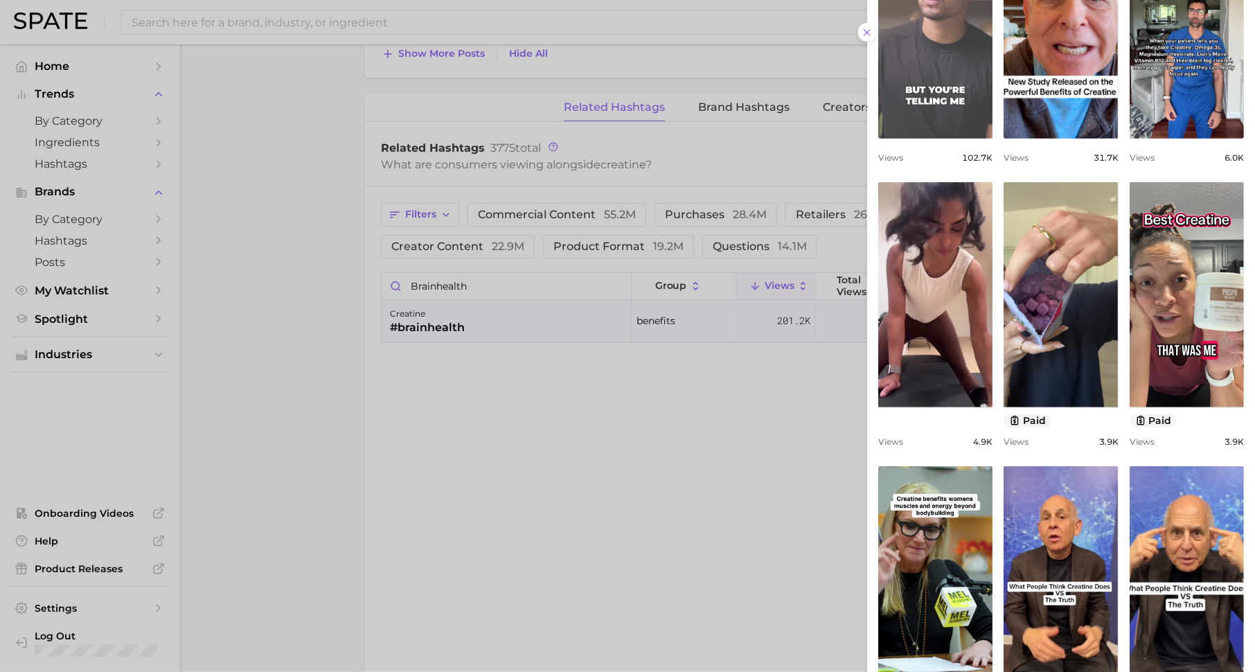
scroll to position [334, 0]
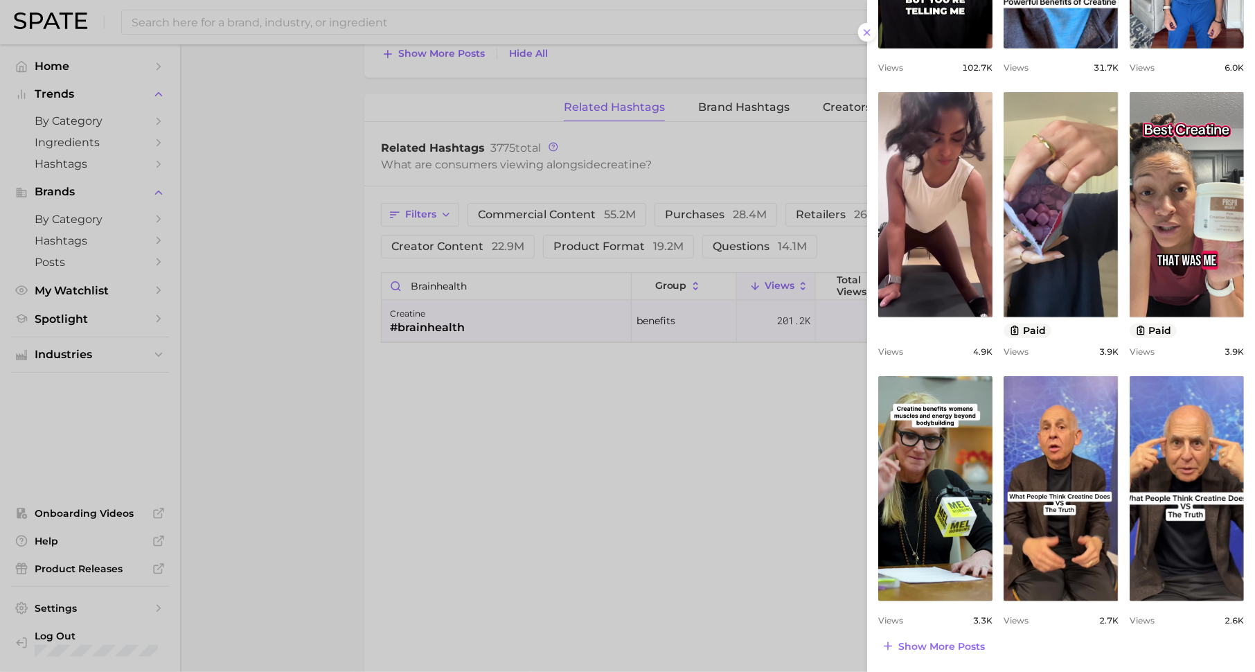
click at [793, 411] on div at bounding box center [627, 336] width 1255 height 672
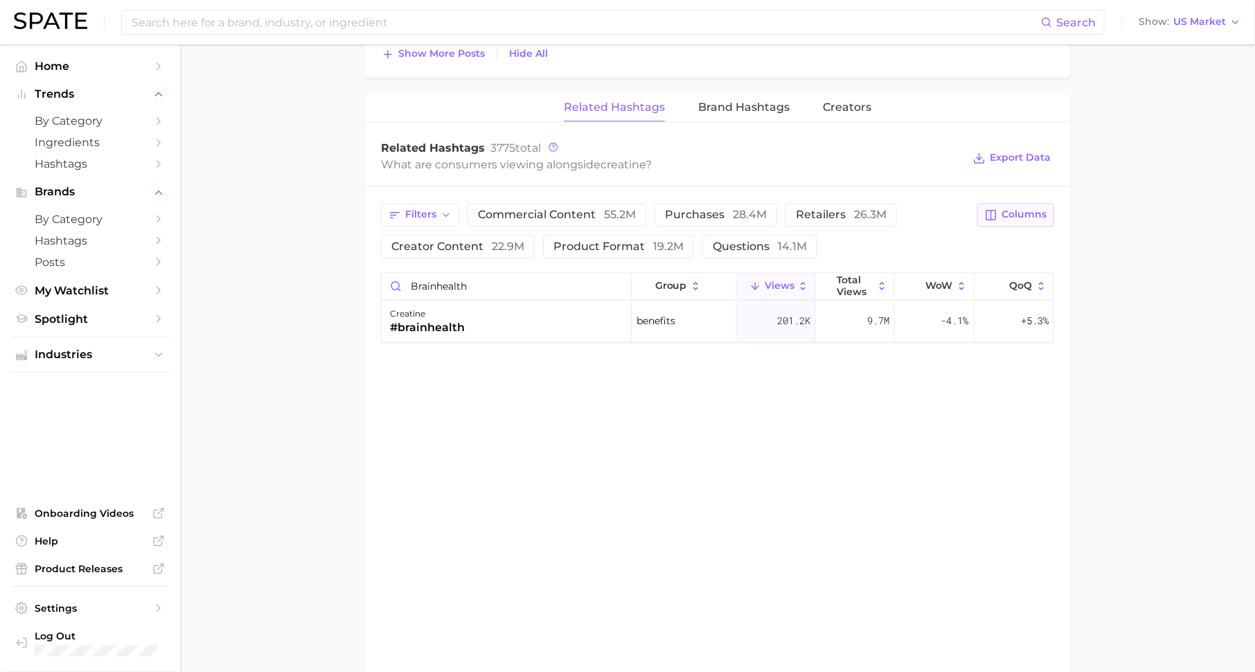
click at [1021, 210] on span "Columns" at bounding box center [1023, 214] width 45 height 12
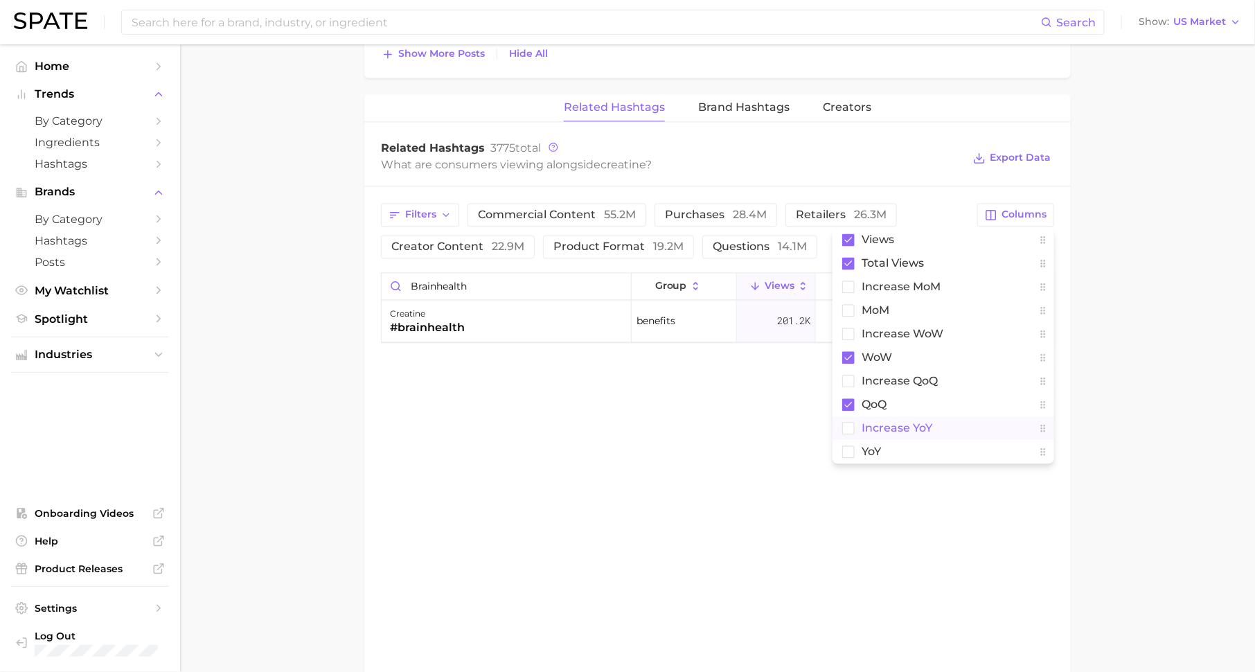
click at [930, 422] on span "increase YoY" at bounding box center [896, 428] width 71 height 12
click at [932, 519] on div "Related Hashtags Brand Hashtags Creators Related Hashtags 3775 total What are c…" at bounding box center [717, 385] width 706 height 583
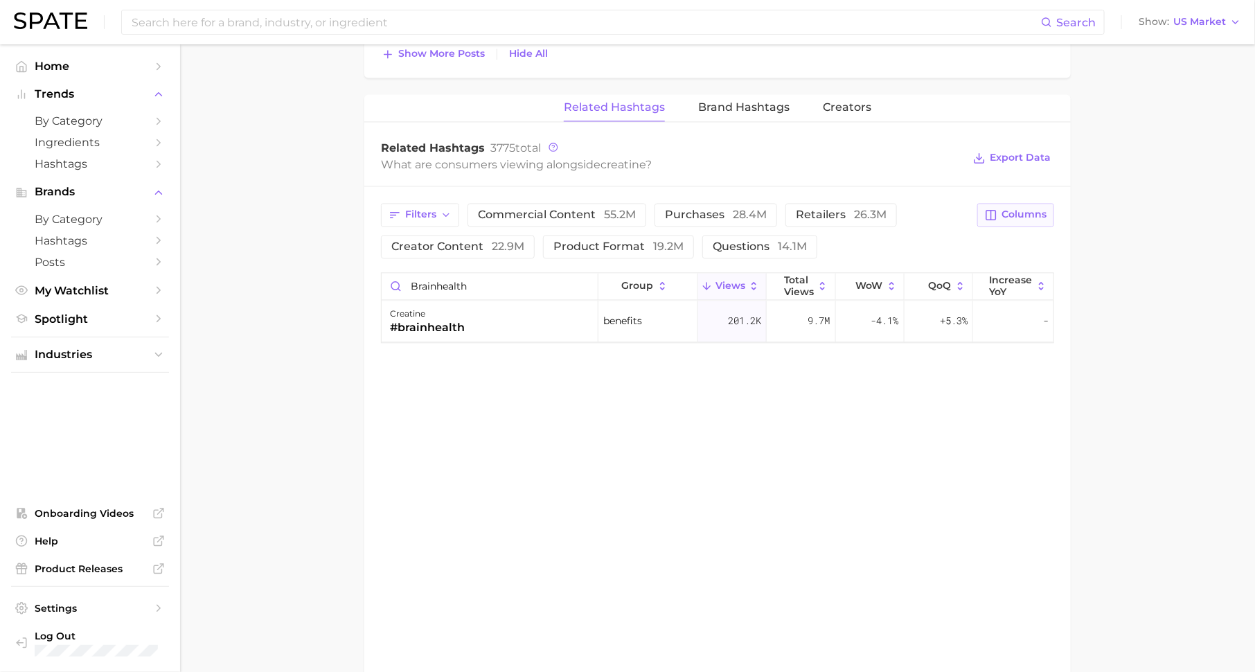
click at [1024, 208] on span "Columns" at bounding box center [1023, 214] width 45 height 12
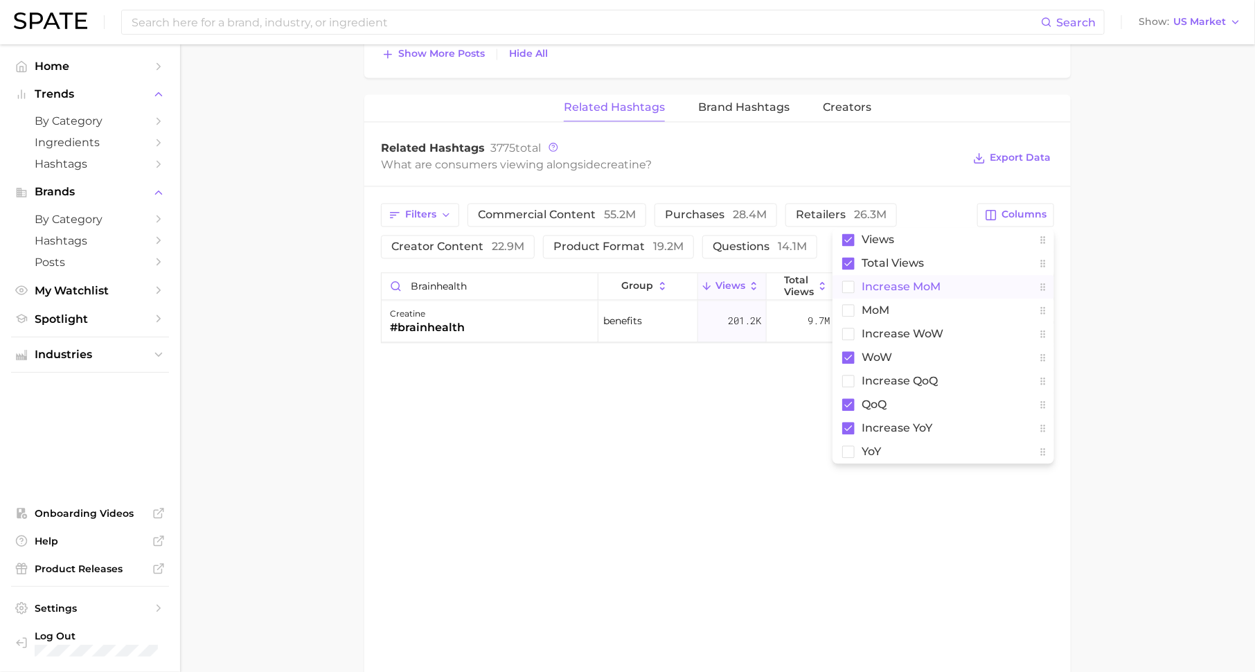
click at [930, 280] on span "increase MoM" at bounding box center [900, 286] width 79 height 12
click at [708, 387] on div "Related Hashtags Brand Hashtags Creators Related Hashtags 3775 total What are c…" at bounding box center [717, 385] width 706 height 583
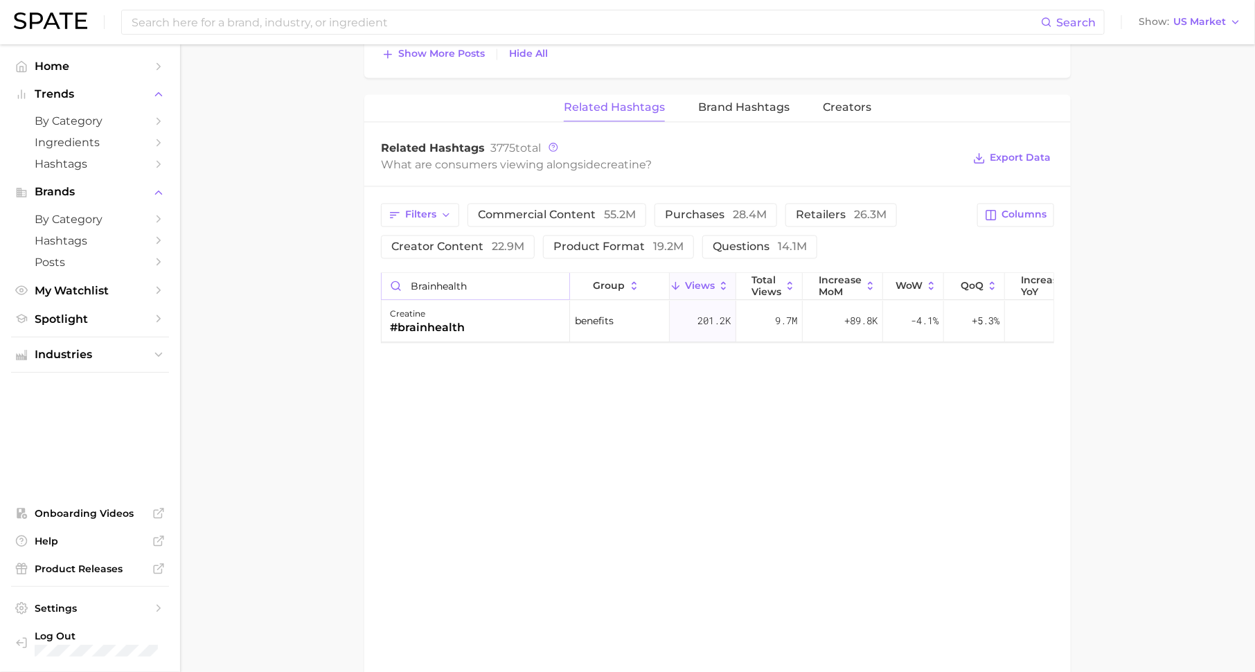
click at [555, 281] on input "brainhealth" at bounding box center [476, 286] width 188 height 26
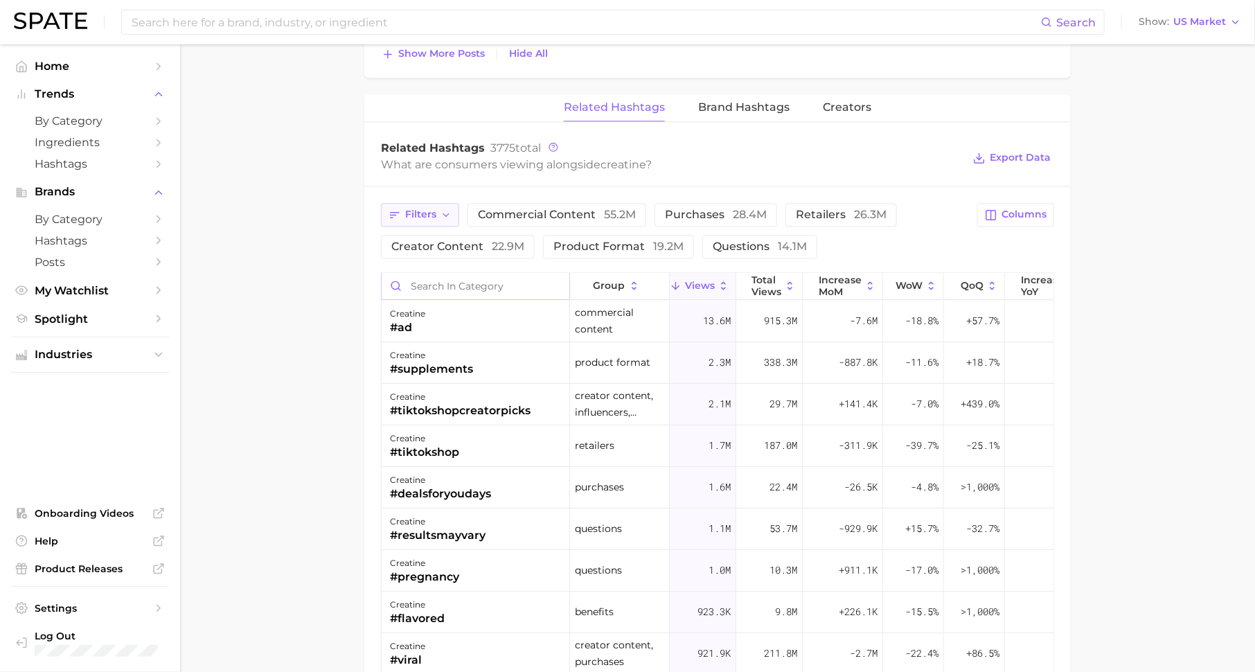
click at [423, 211] on span "Filters" at bounding box center [420, 214] width 31 height 12
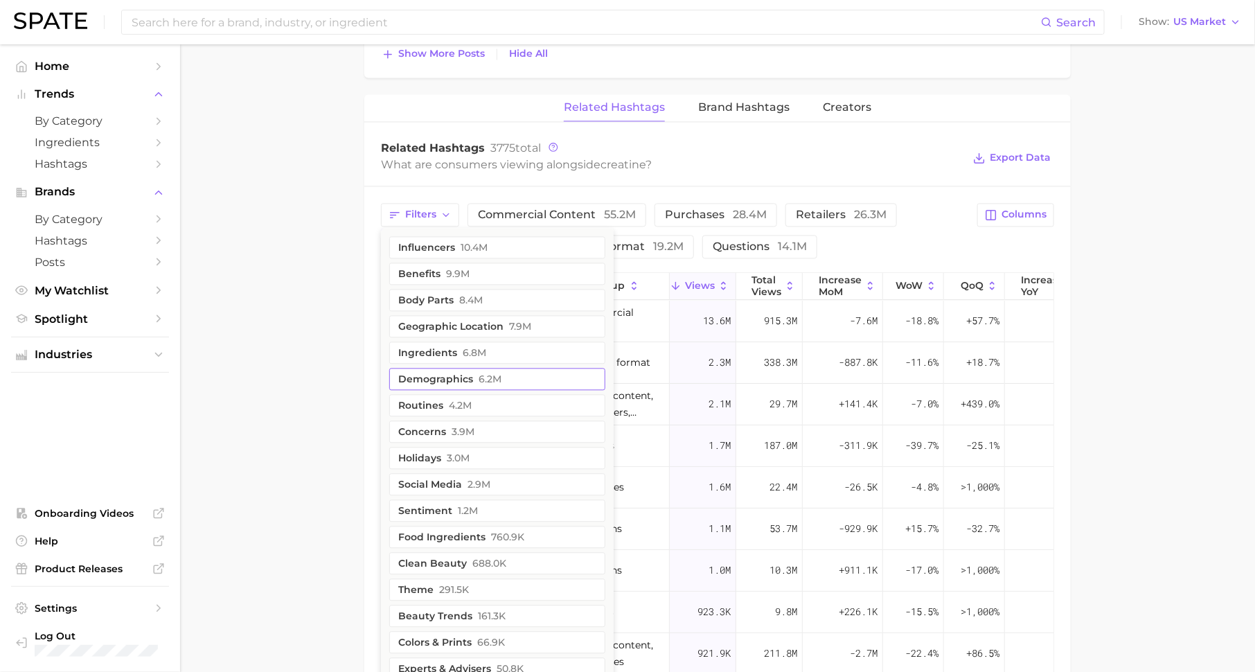
click at [467, 377] on button "demographics 6.2m" at bounding box center [497, 379] width 216 height 22
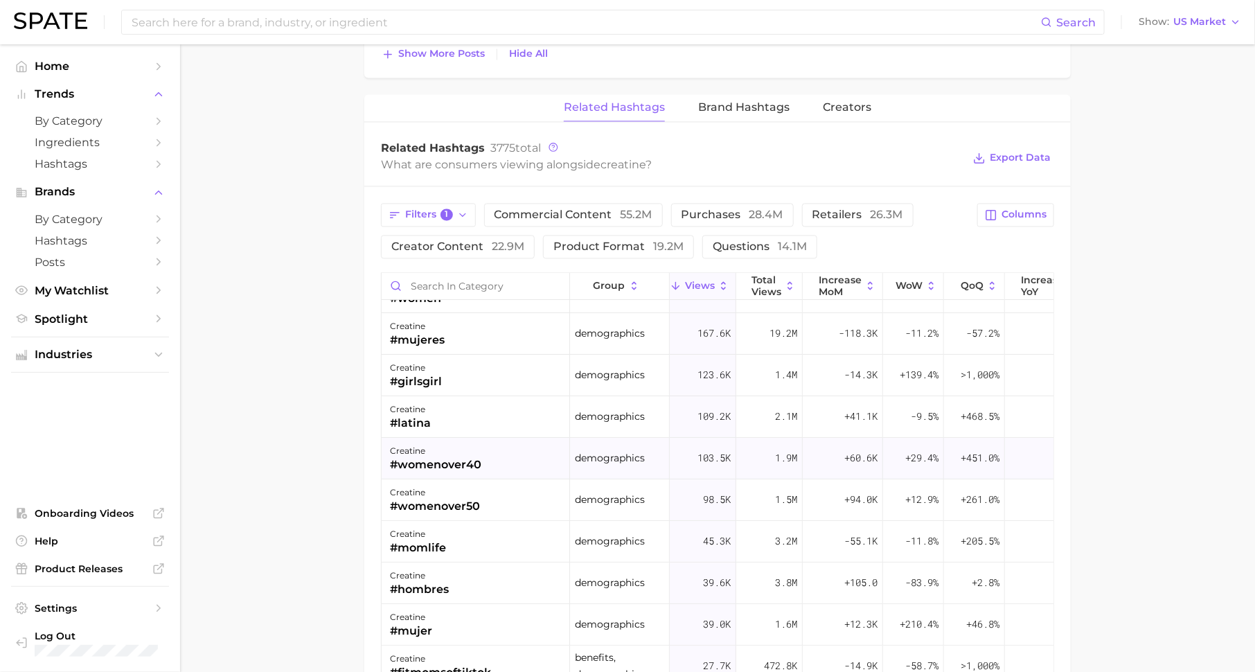
scroll to position [35, 0]
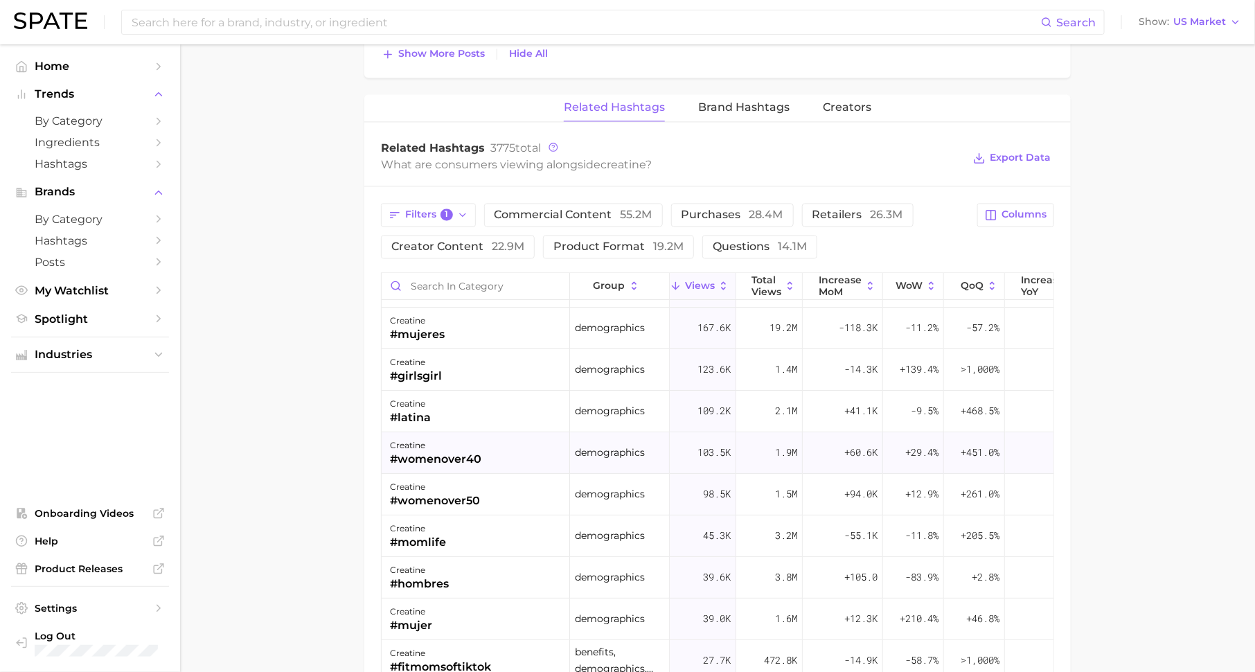
click at [488, 458] on div "creatine #womenover40" at bounding box center [476, 453] width 188 height 42
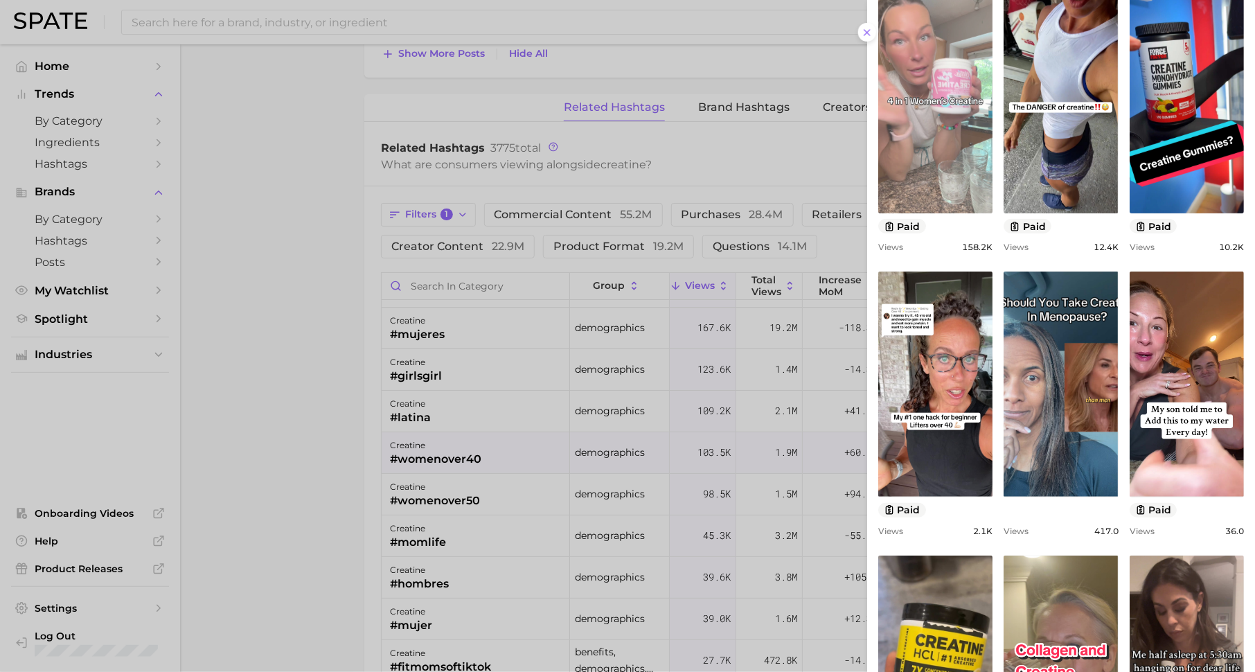
scroll to position [308, 0]
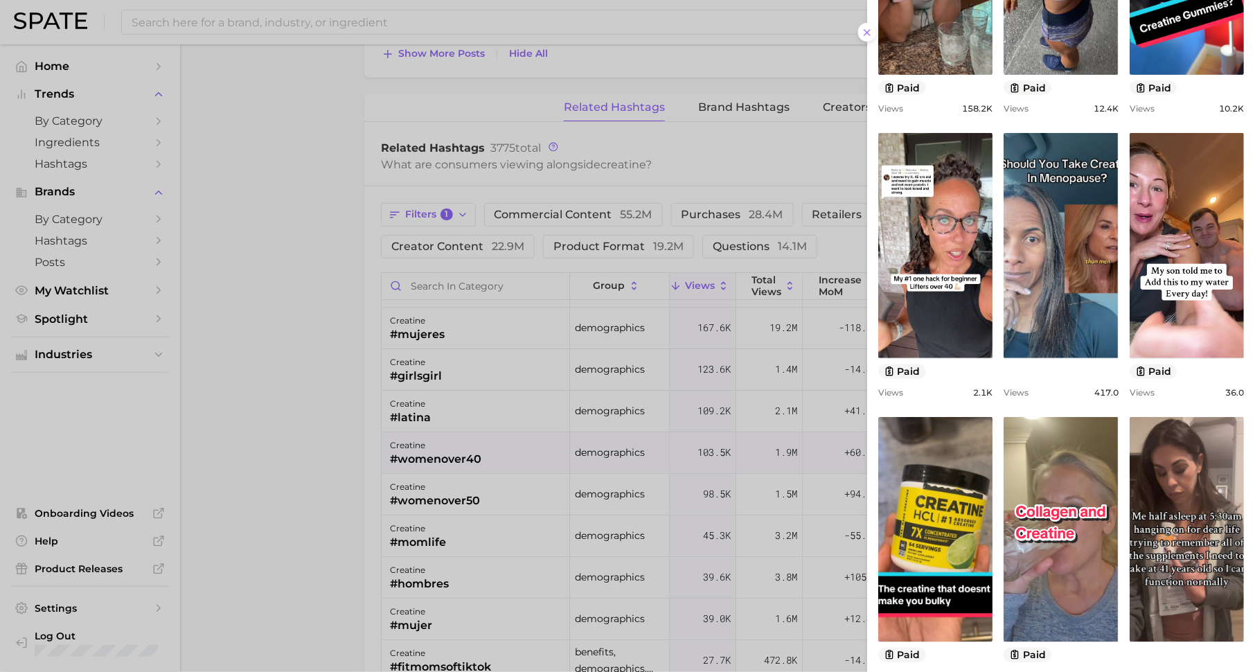
click at [545, 452] on div at bounding box center [627, 336] width 1255 height 672
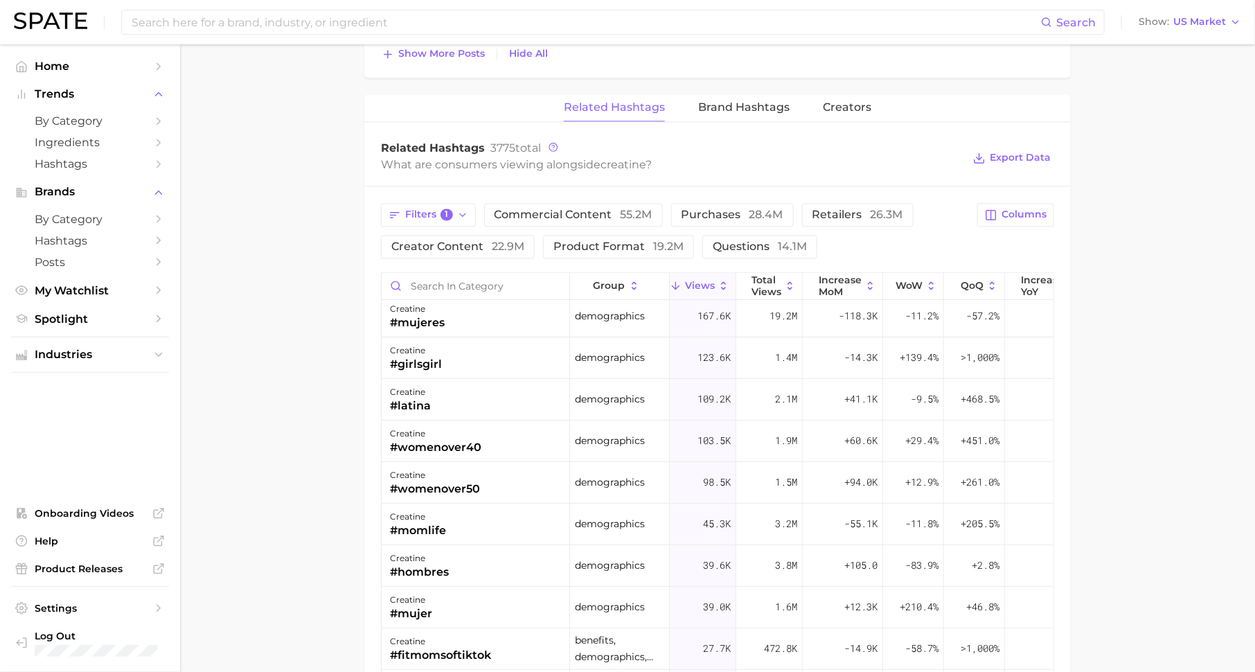
scroll to position [0, 0]
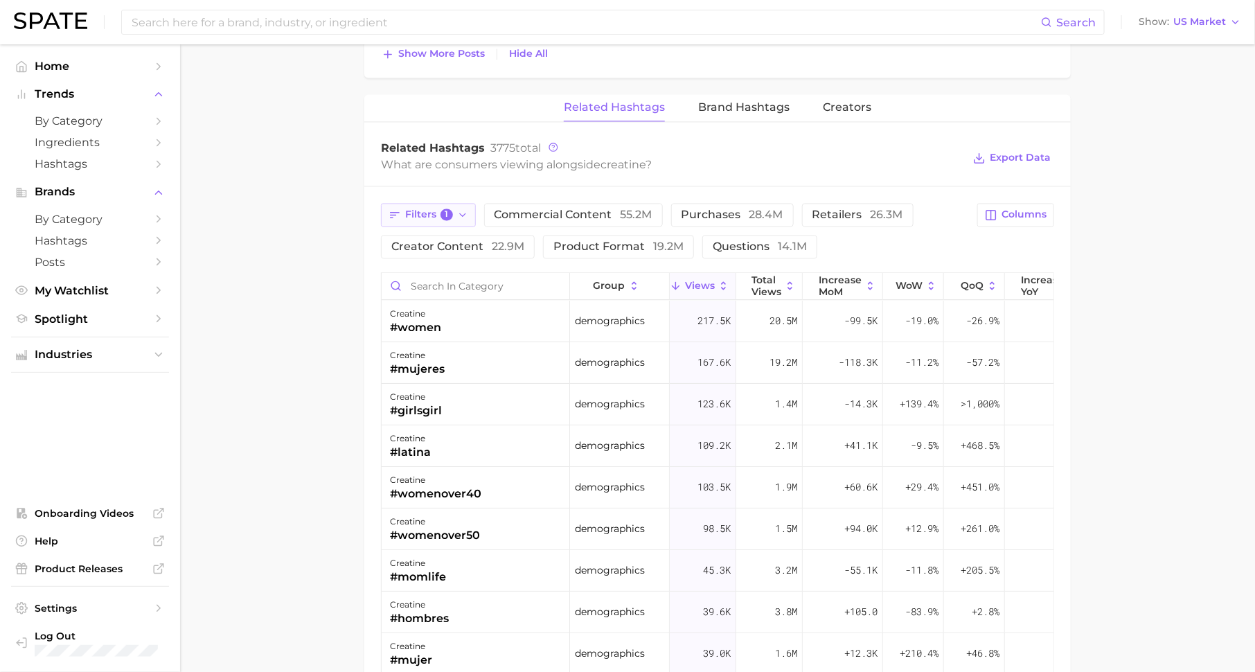
click at [422, 208] on span "Filters 1" at bounding box center [429, 214] width 48 height 12
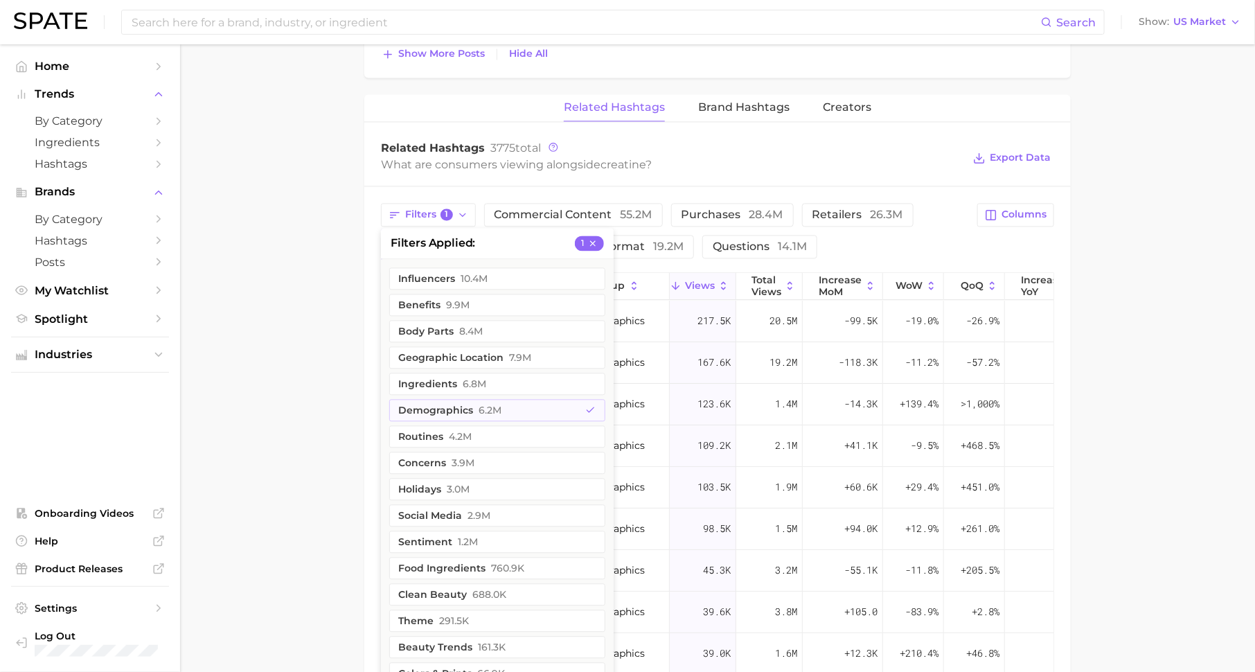
click at [659, 147] on div "Related Hashtags 3775 total" at bounding box center [672, 148] width 582 height 14
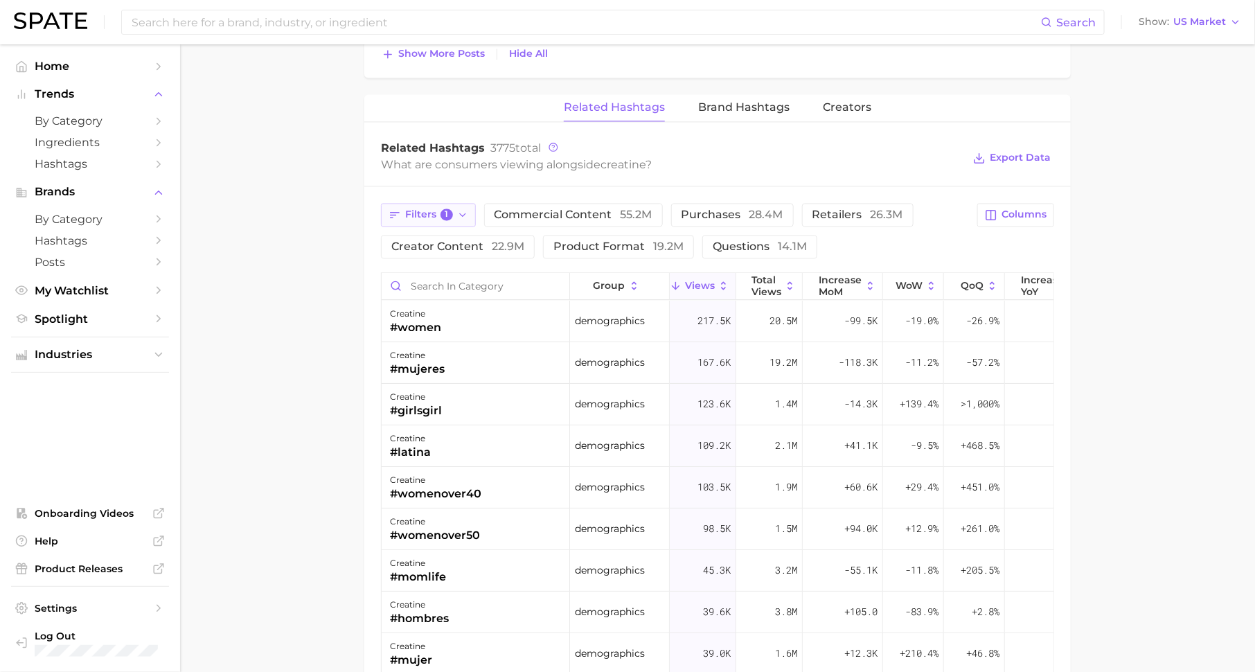
click at [435, 208] on span "Filters 1" at bounding box center [429, 214] width 48 height 12
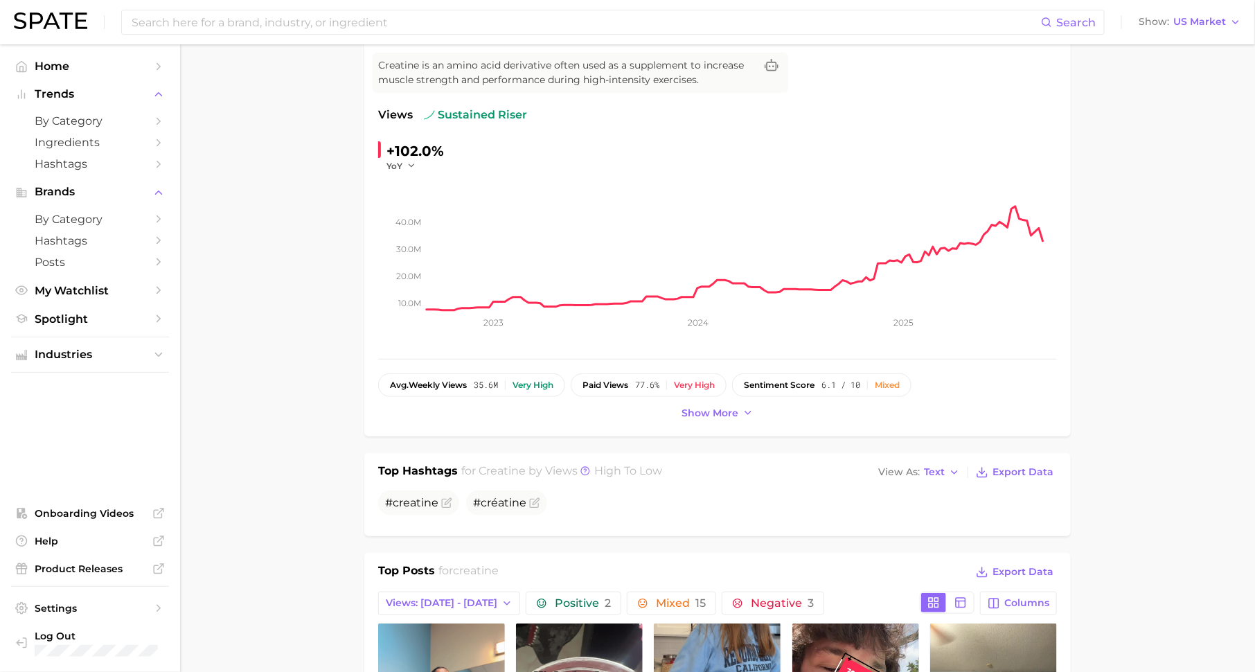
scroll to position [122, 0]
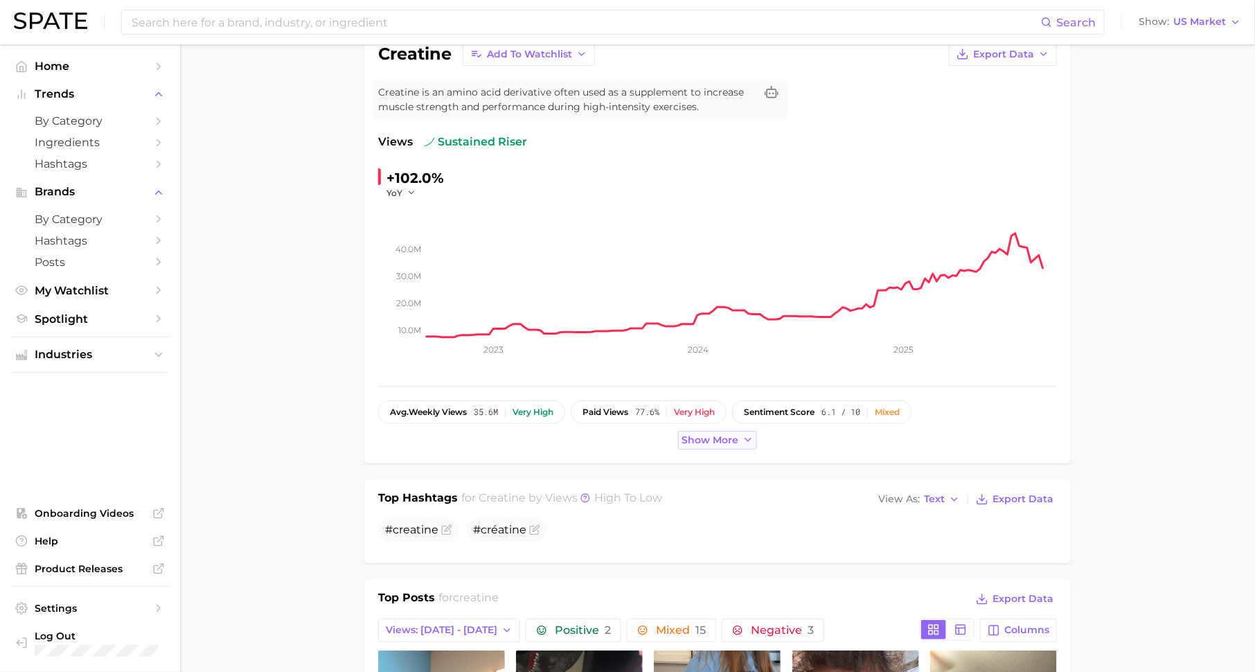
click at [716, 436] on span "Show more" at bounding box center [709, 440] width 57 height 12
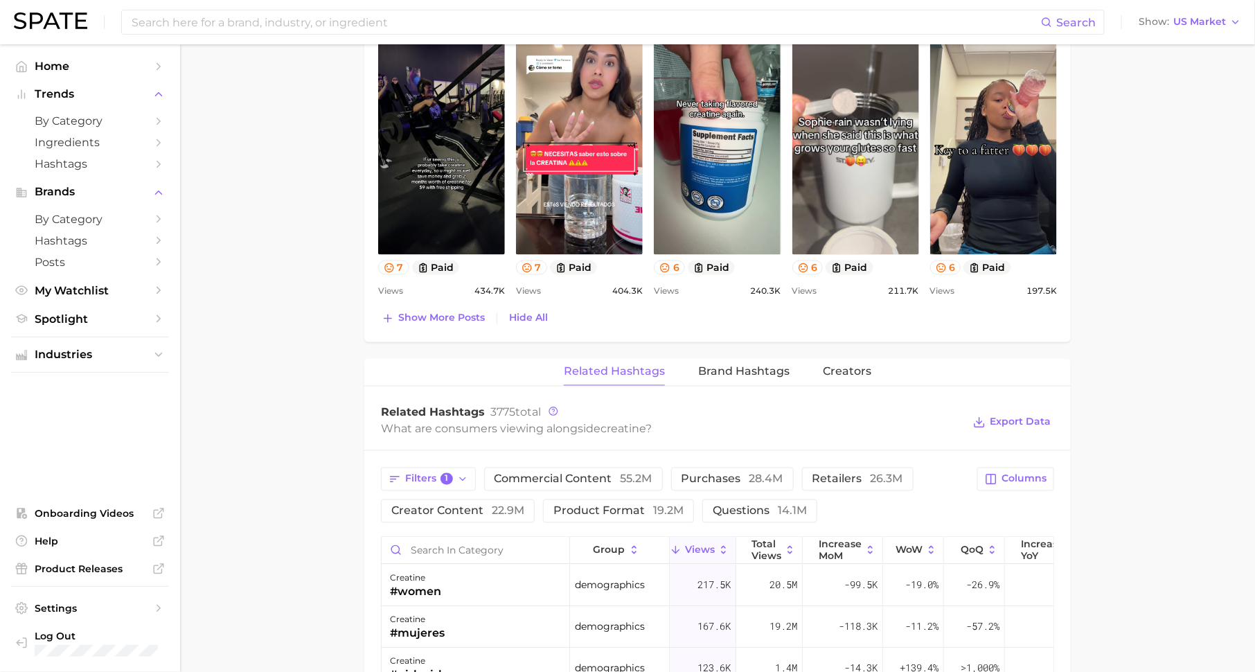
scroll to position [1075, 0]
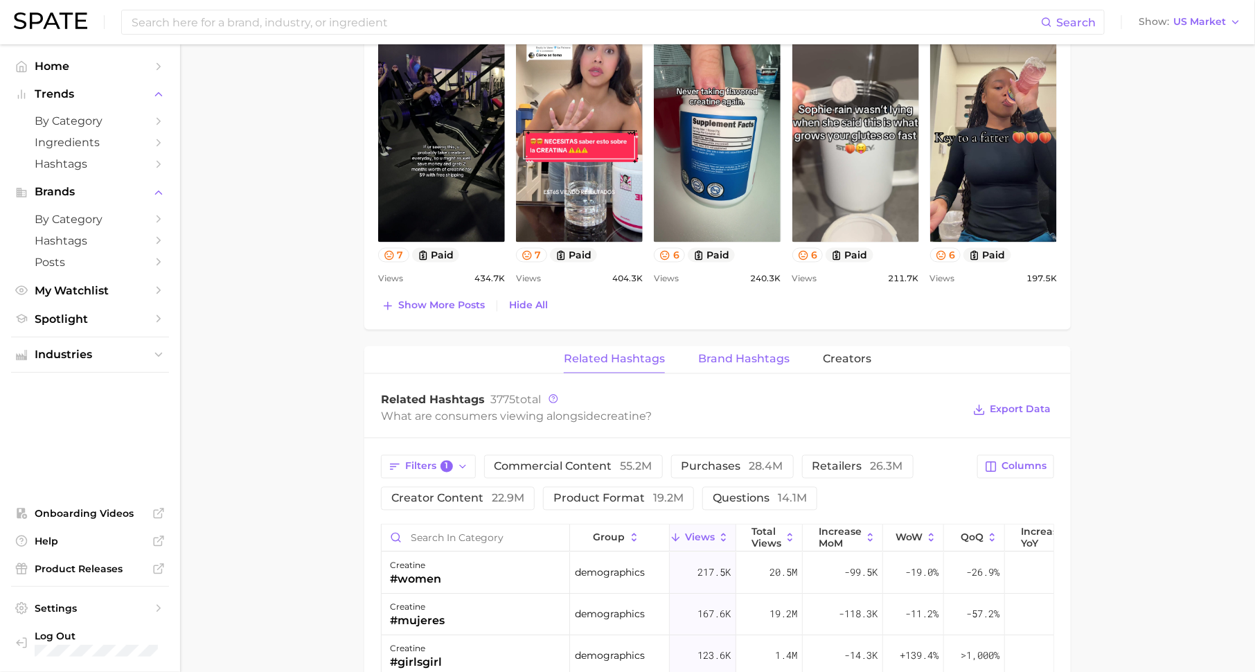
click at [739, 346] on button "Brand Hashtags" at bounding box center [743, 359] width 91 height 27
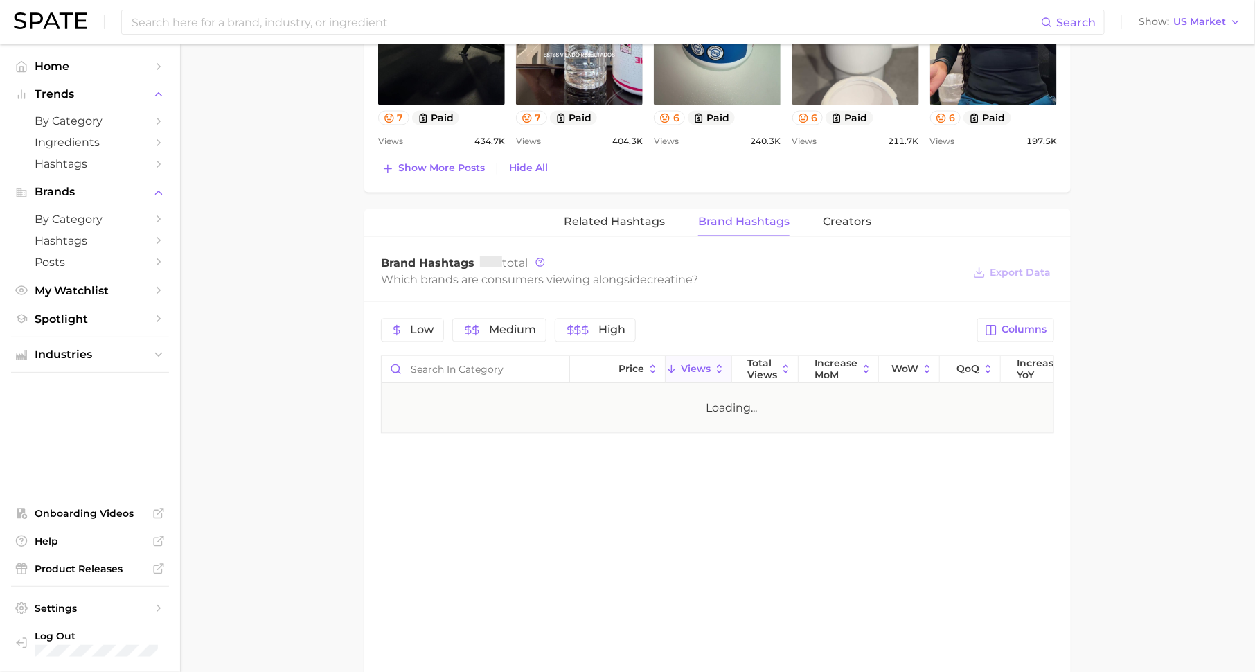
scroll to position [1238, 0]
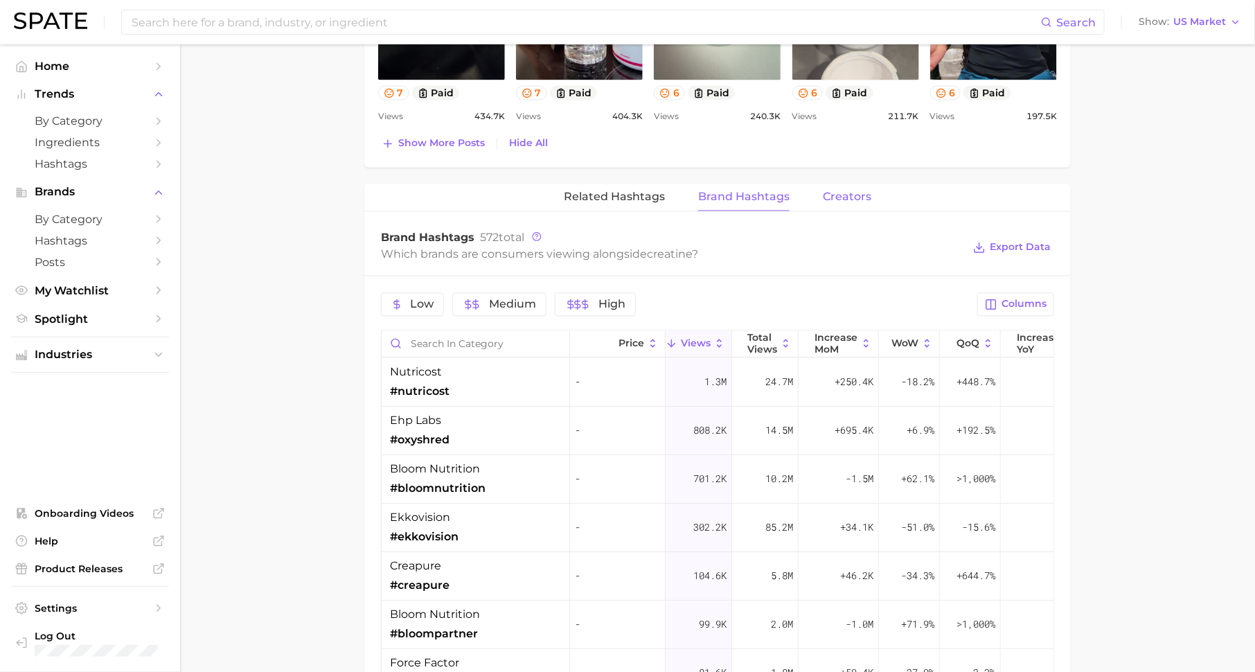
click at [851, 191] on span "Creators" at bounding box center [847, 197] width 48 height 12
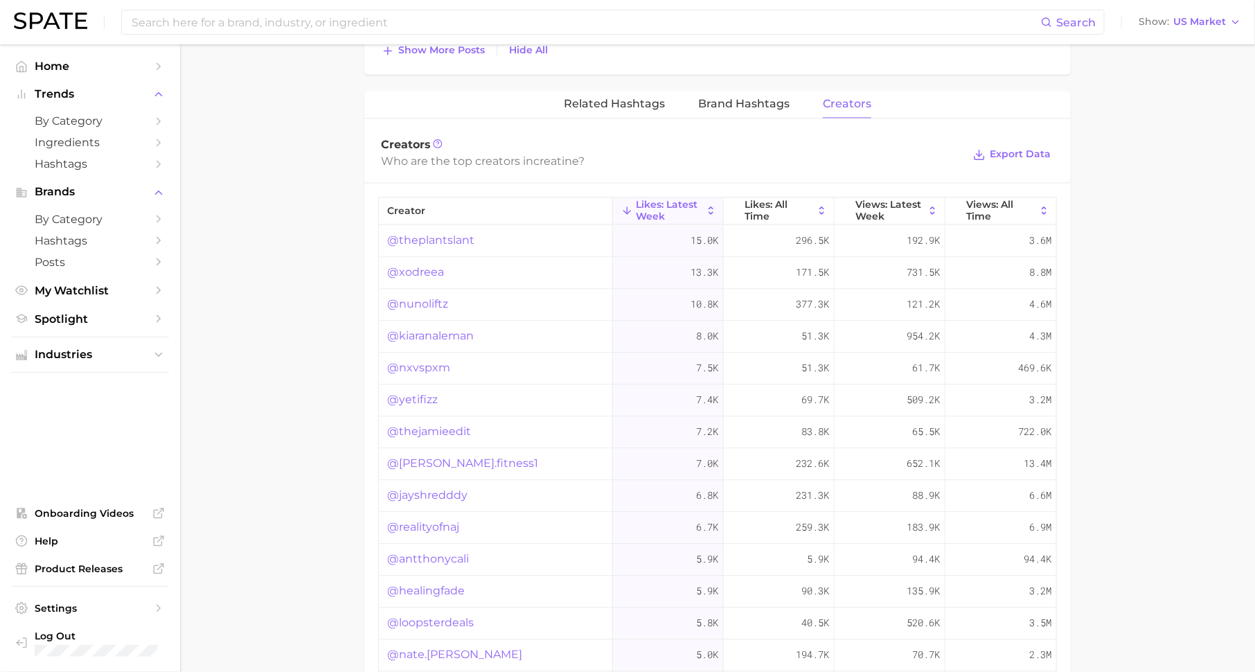
scroll to position [1339, 0]
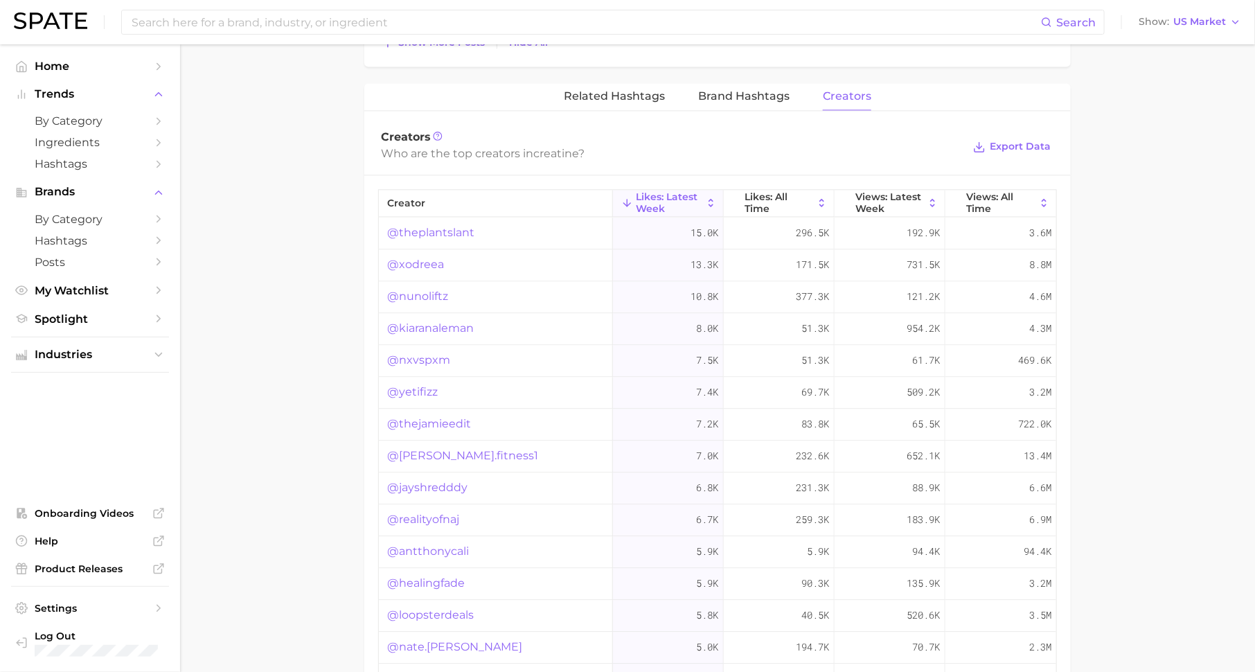
click at [457, 418] on link "@thejamieedit" at bounding box center [429, 424] width 84 height 17
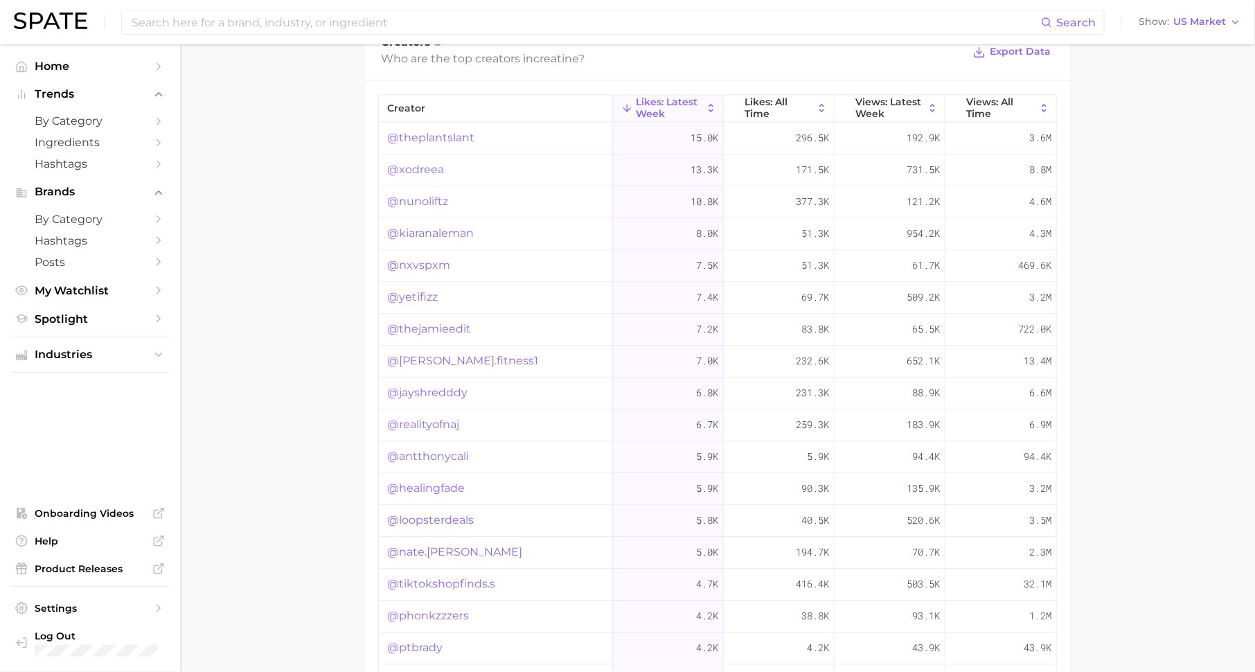
scroll to position [1449, 0]
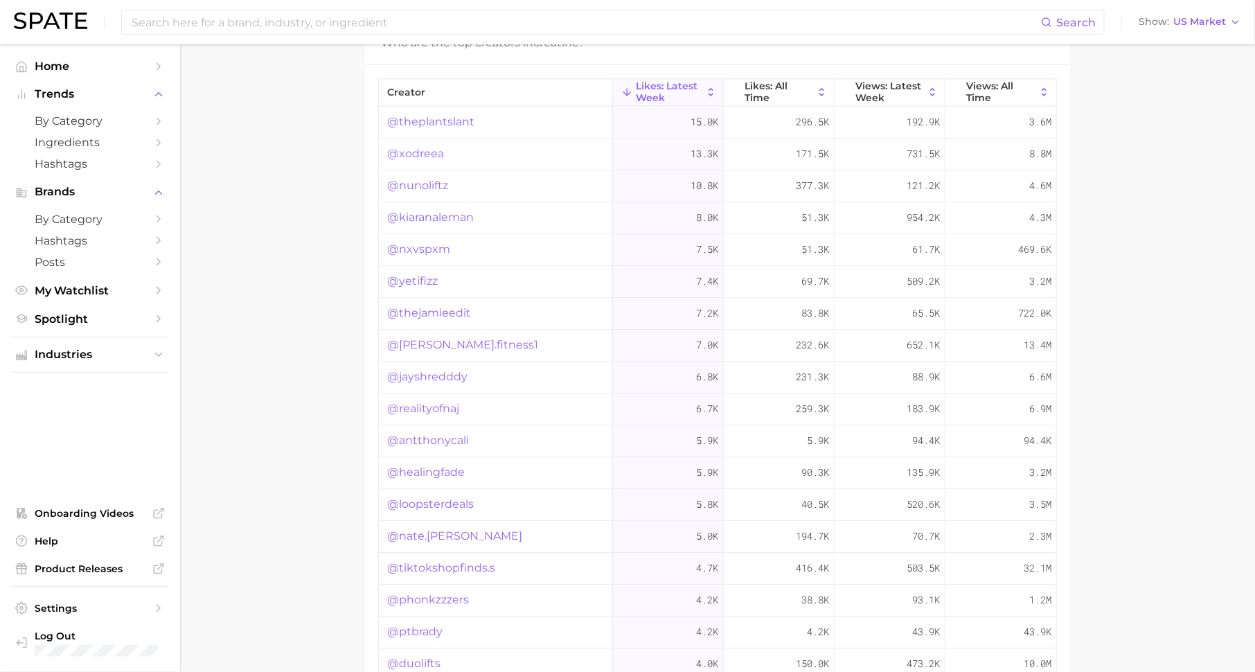
click at [445, 441] on link "@antthonycali" at bounding box center [428, 440] width 82 height 17
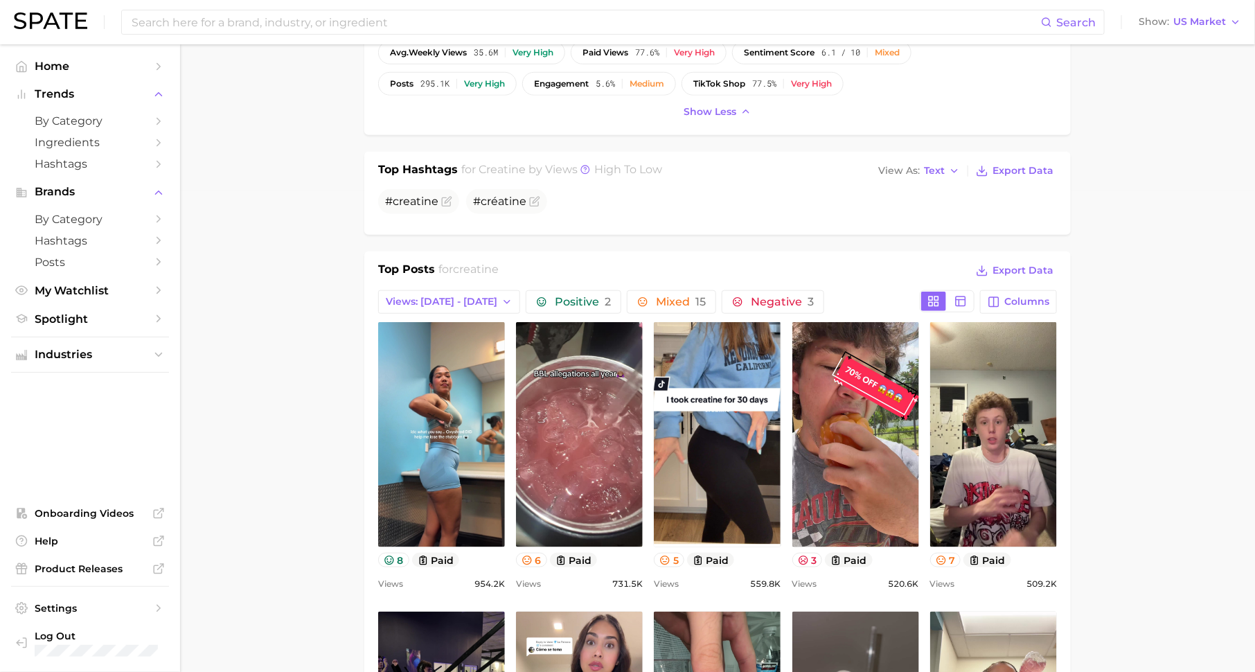
scroll to position [0, 0]
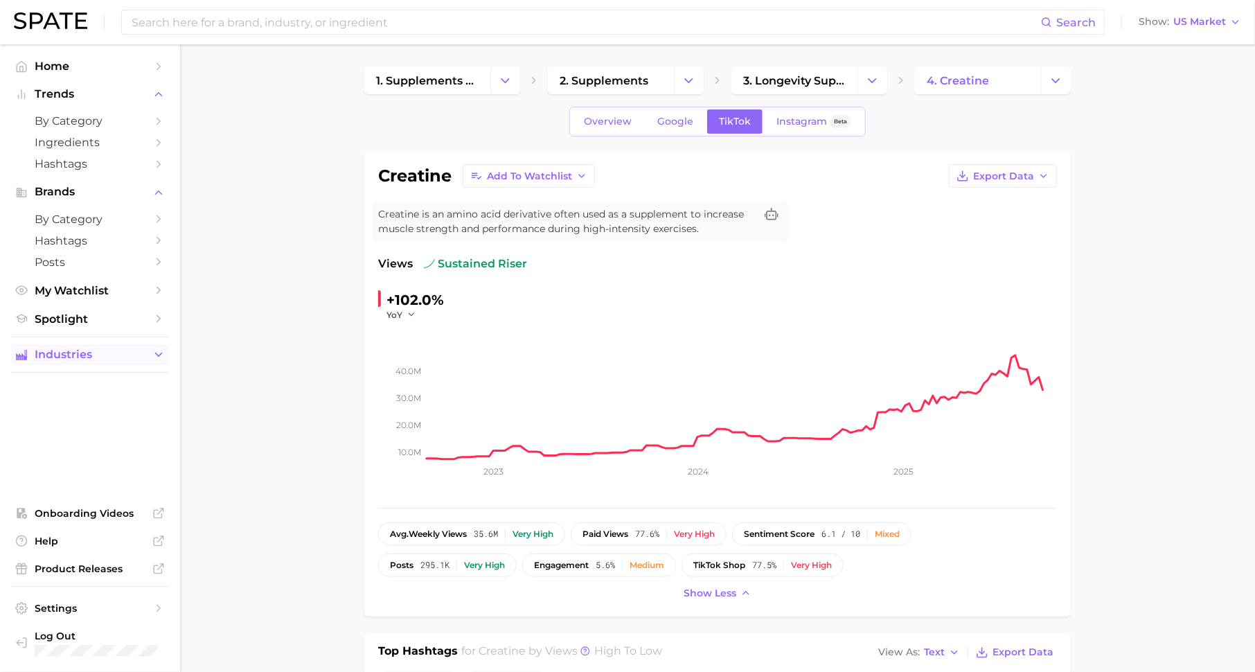
click at [128, 361] on span "Industries" at bounding box center [90, 354] width 111 height 12
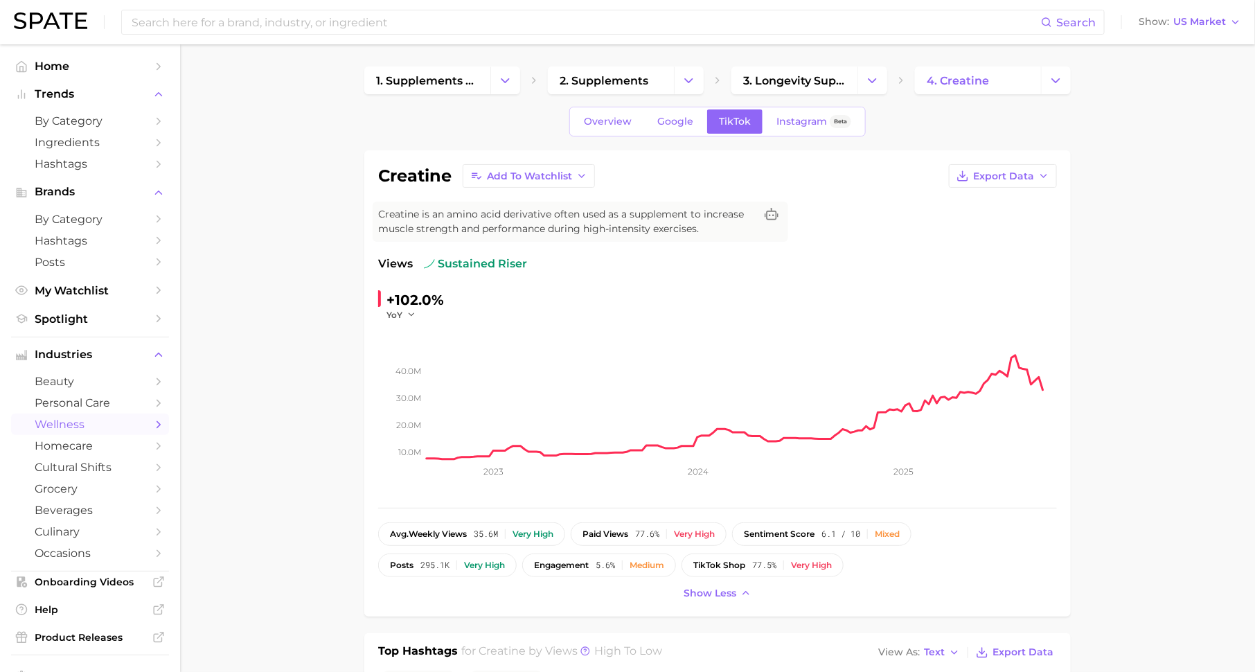
click at [137, 426] on span "wellness" at bounding box center [90, 424] width 111 height 13
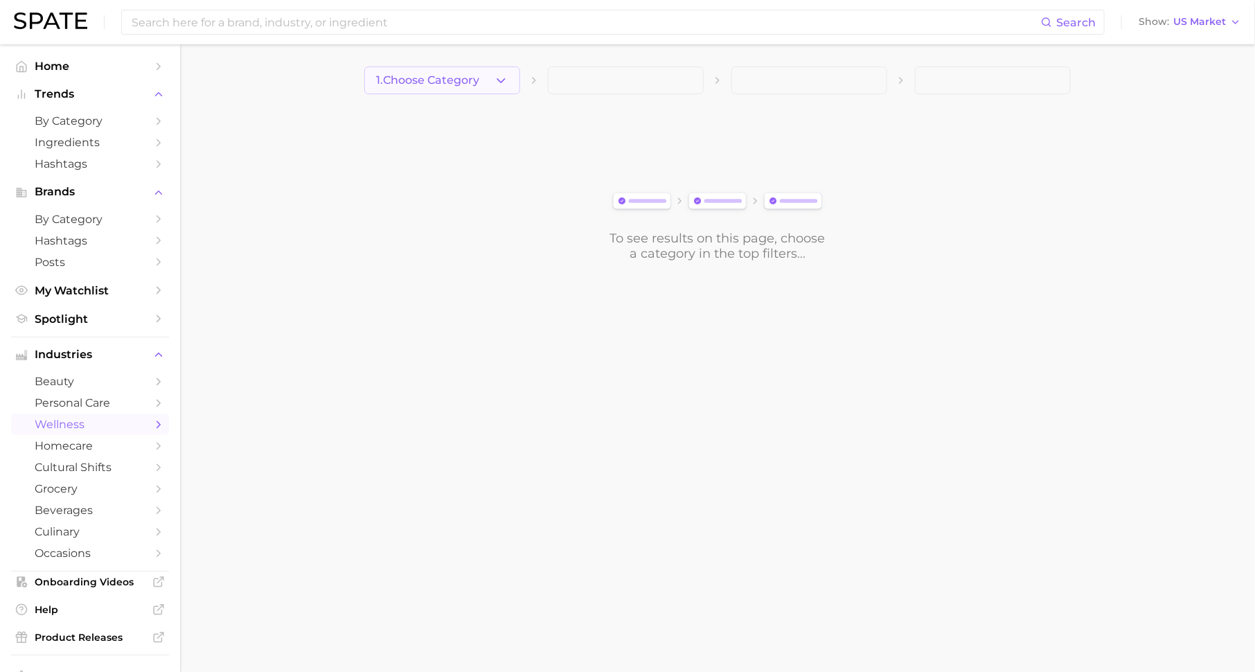
click at [496, 82] on icon "button" at bounding box center [501, 80] width 15 height 15
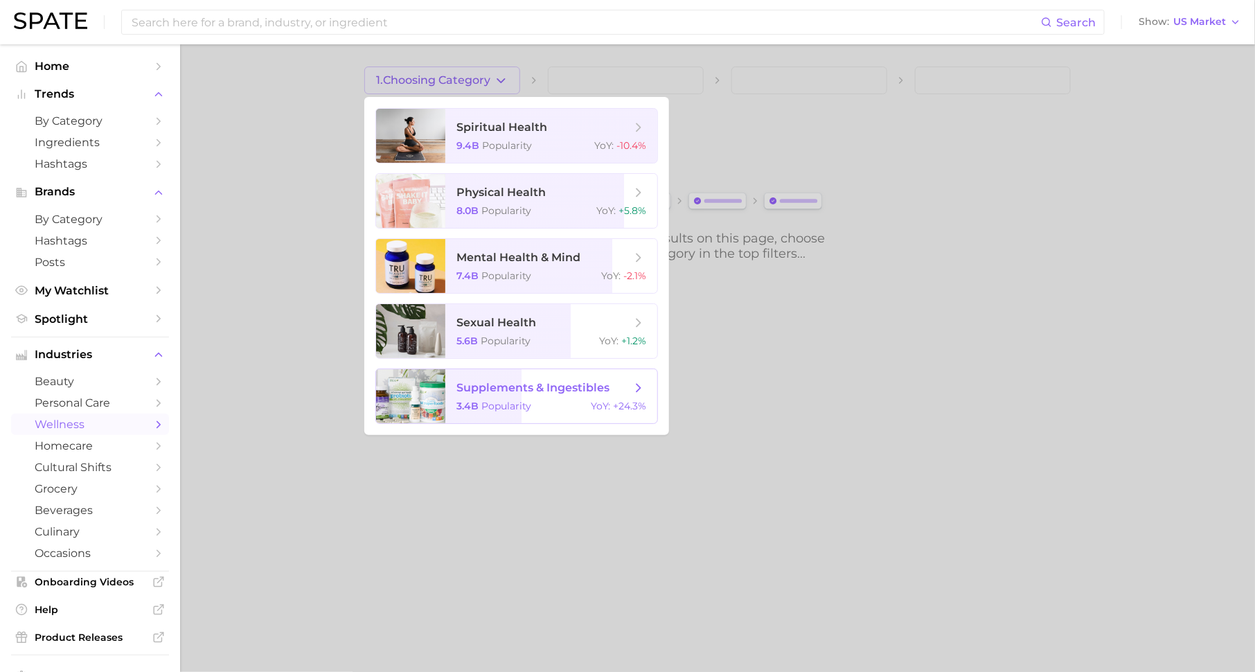
click at [576, 402] on div "3.4b Popularity YoY : +24.3%" at bounding box center [551, 406] width 190 height 12
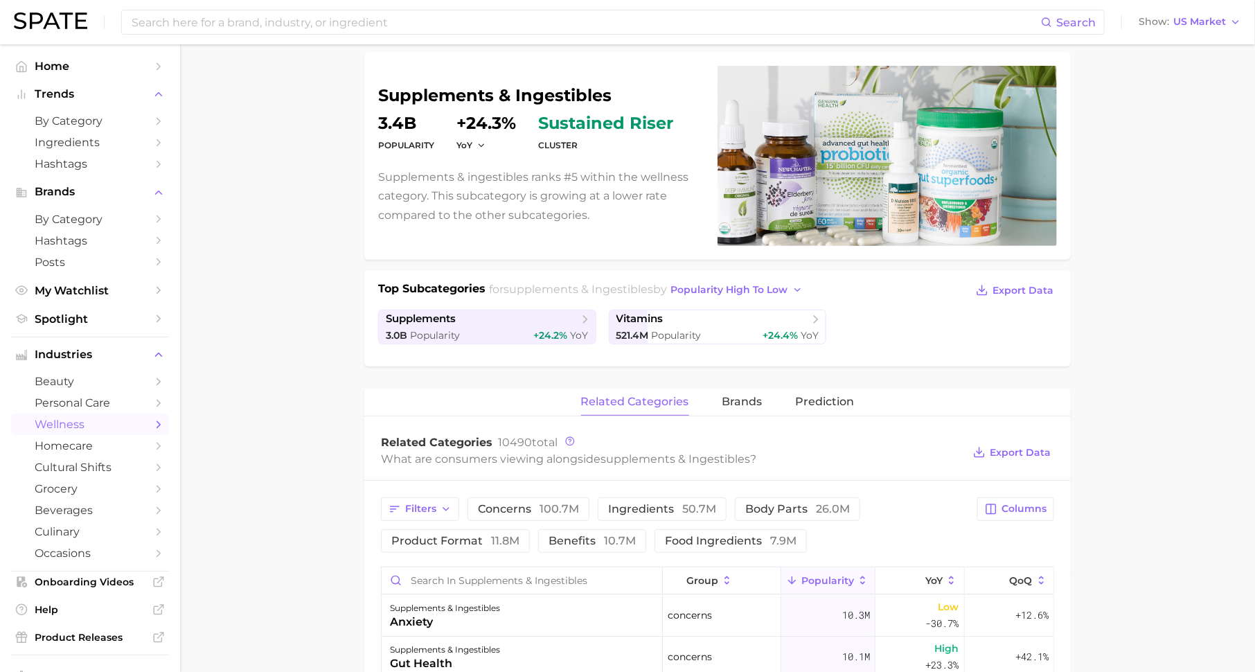
scroll to position [105, 0]
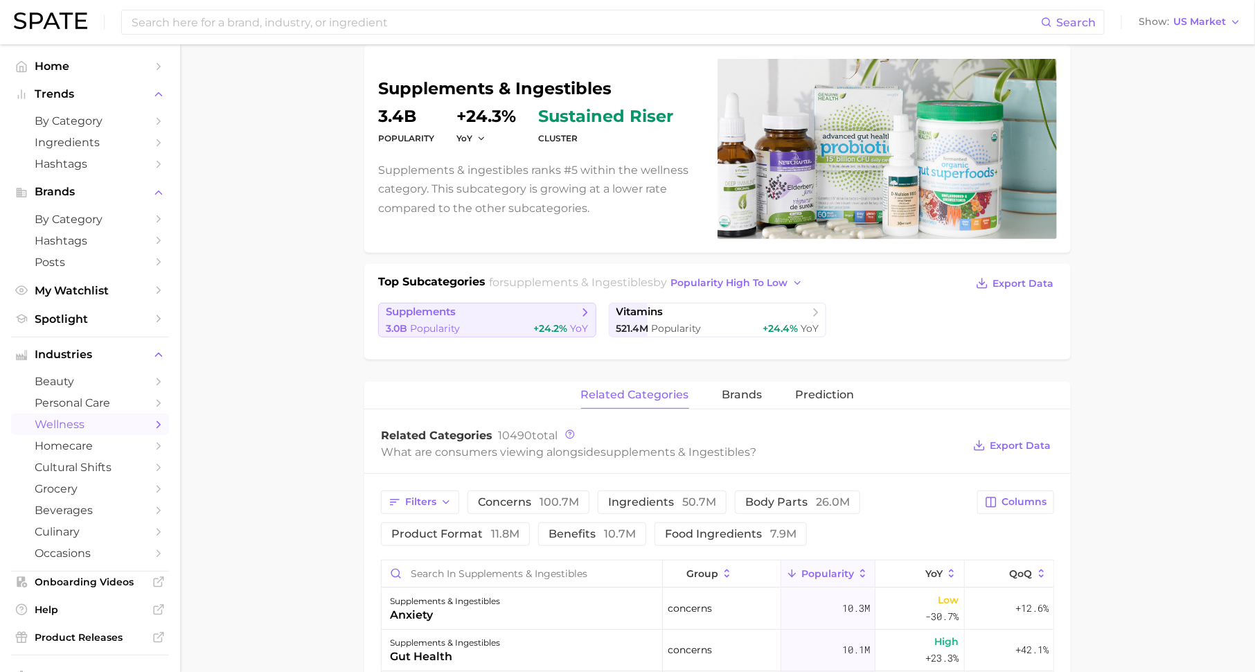
click at [550, 325] on span "+24.2%" at bounding box center [551, 328] width 34 height 12
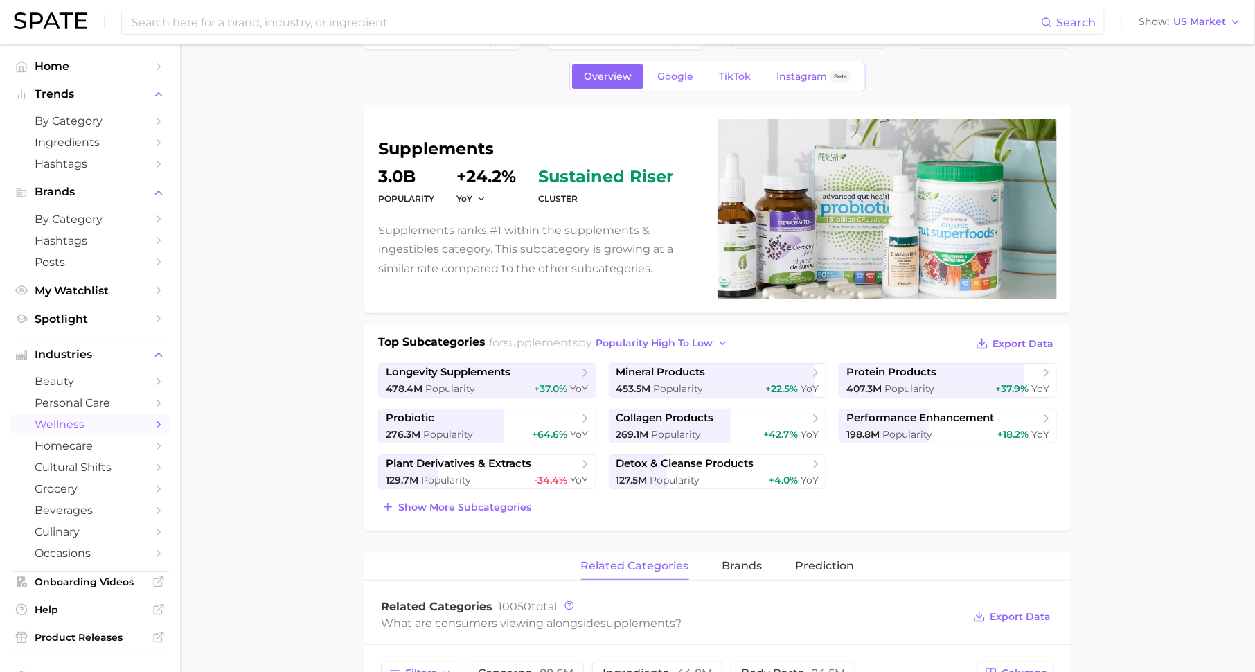
scroll to position [46, 0]
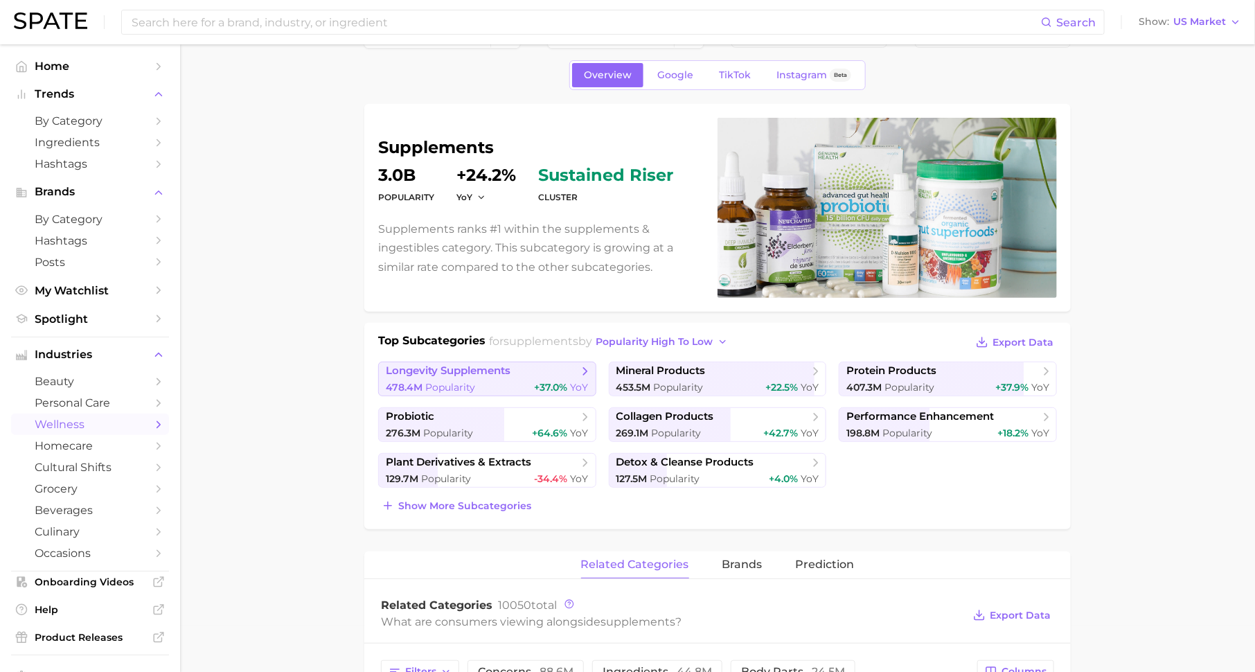
click at [538, 381] on span "+37.0%" at bounding box center [551, 387] width 33 height 12
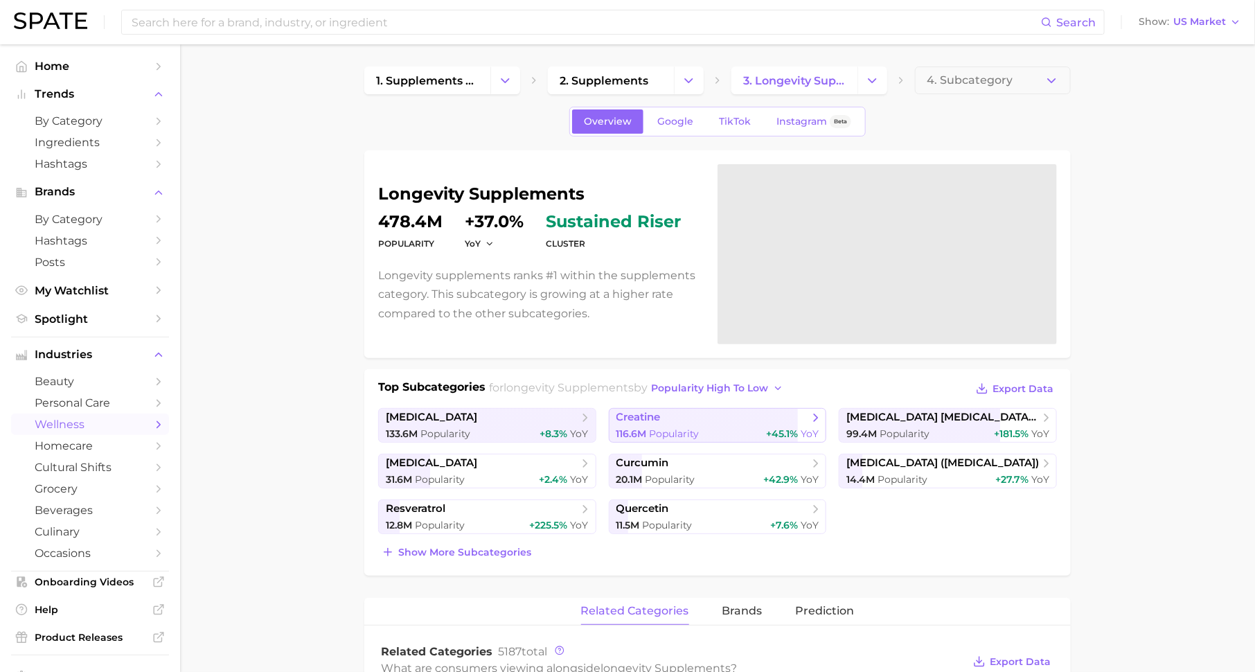
click at [654, 418] on span "creatine" at bounding box center [638, 417] width 44 height 13
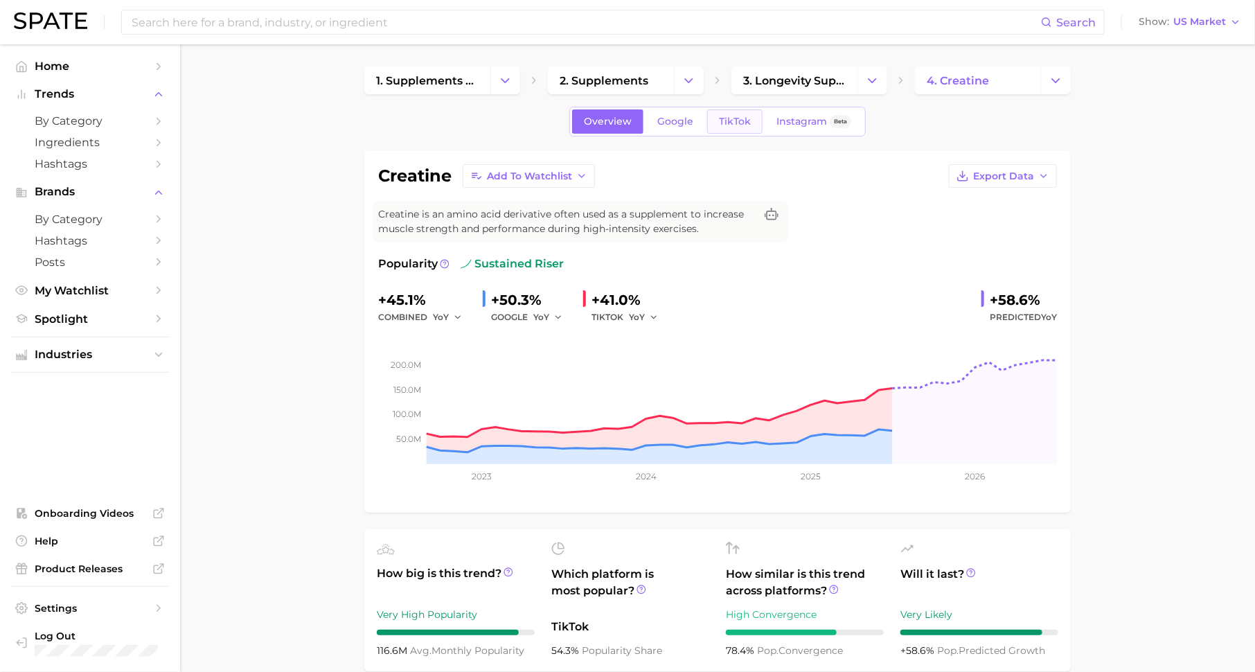
click at [719, 129] on link "TikTok" at bounding box center [734, 121] width 55 height 24
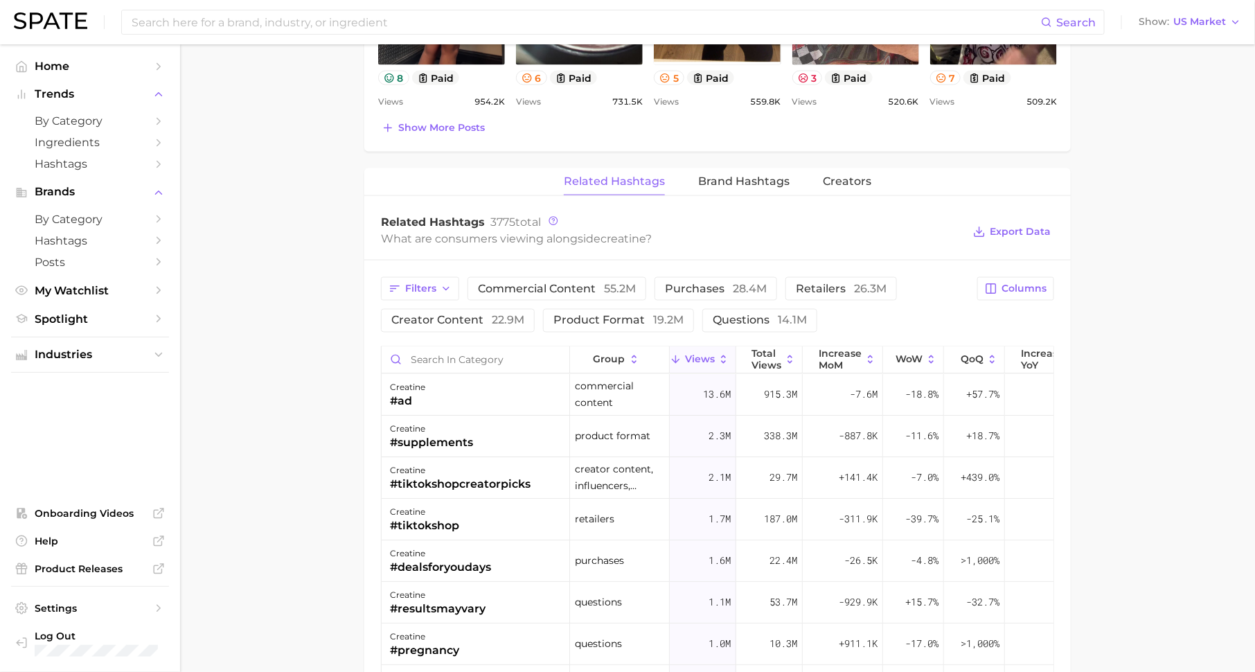
scroll to position [933, 0]
click at [422, 290] on button "Filters" at bounding box center [420, 288] width 78 height 24
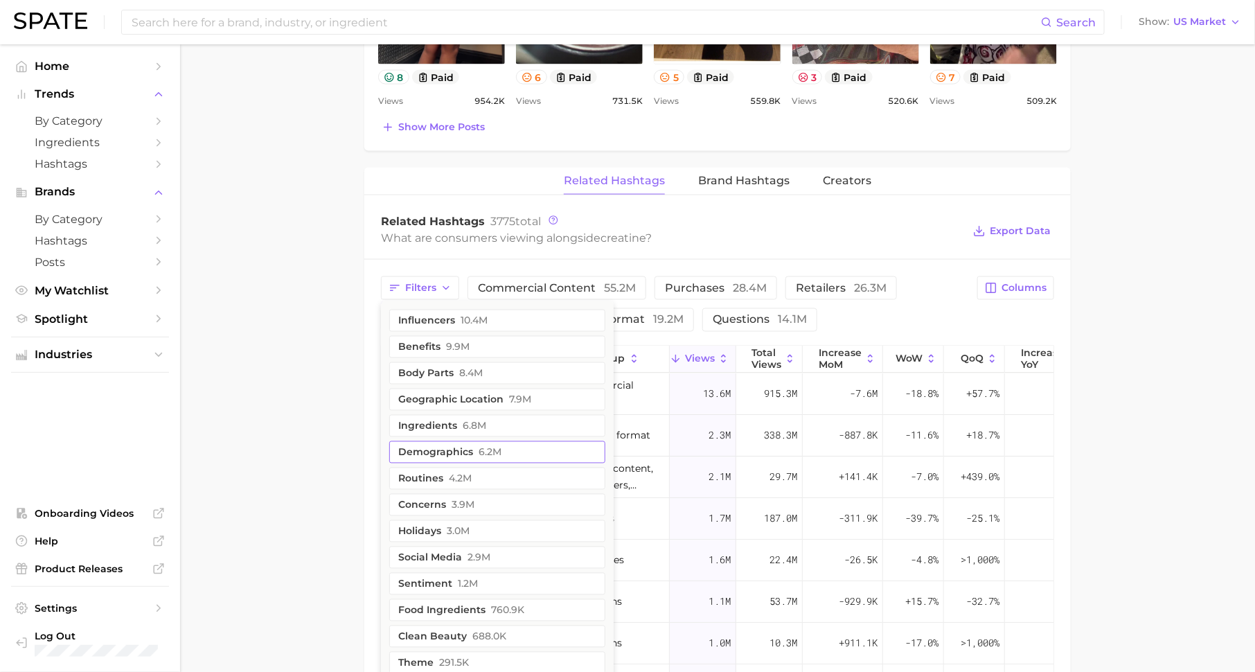
click at [456, 441] on button "demographics 6.2m" at bounding box center [497, 452] width 216 height 22
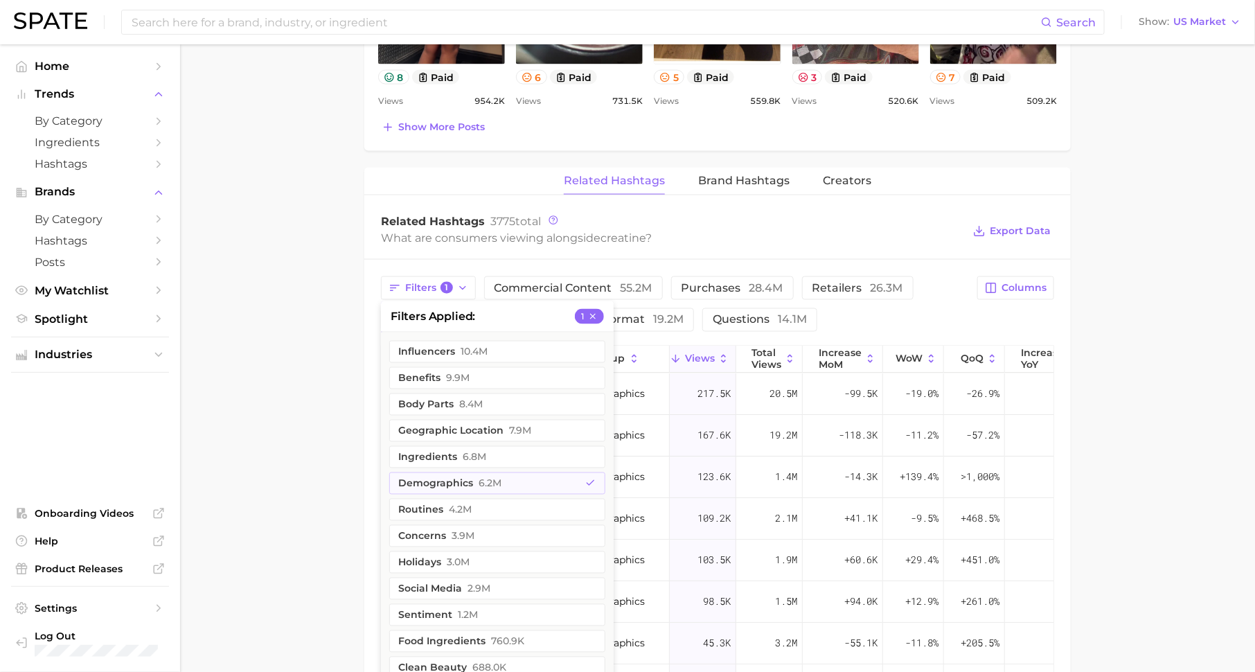
click at [744, 220] on div "Related Hashtags 3775 total" at bounding box center [672, 222] width 582 height 14
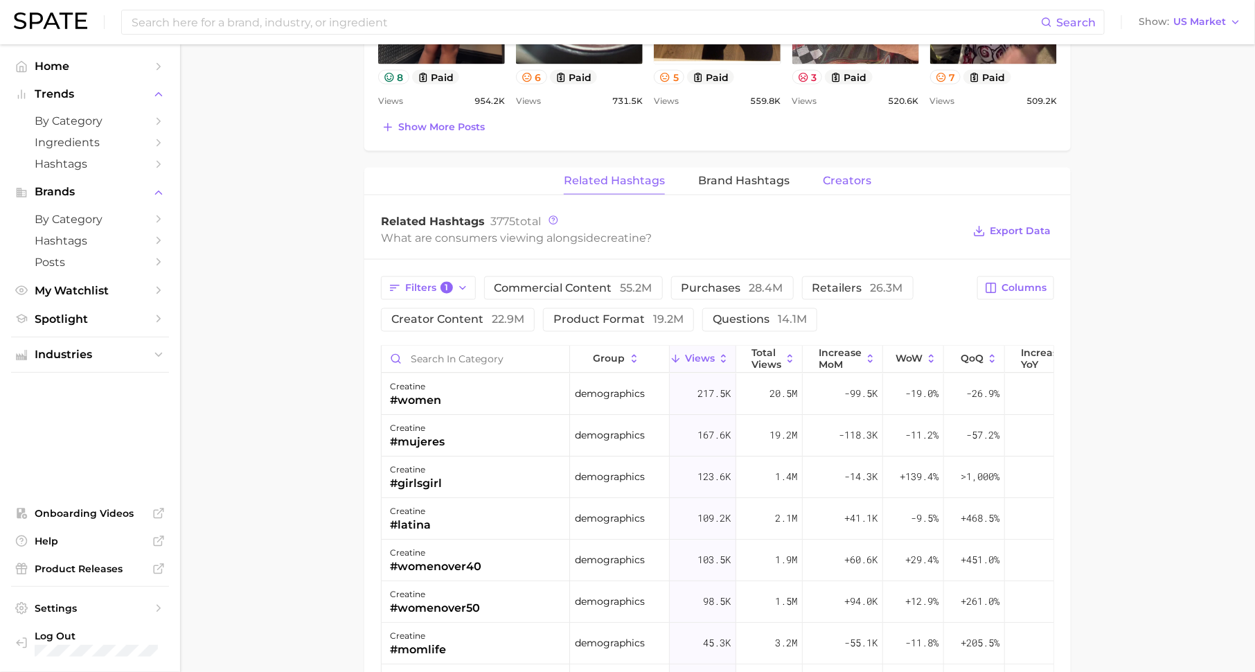
click at [845, 175] on span "Creators" at bounding box center [847, 181] width 48 height 12
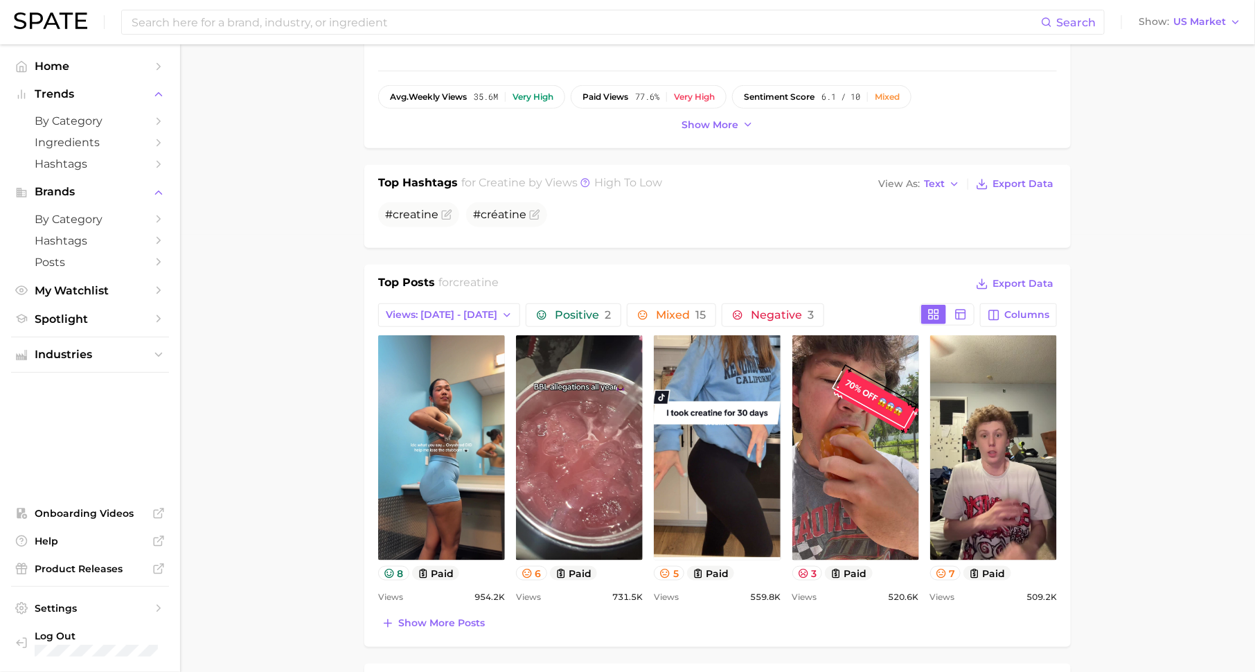
scroll to position [0, 0]
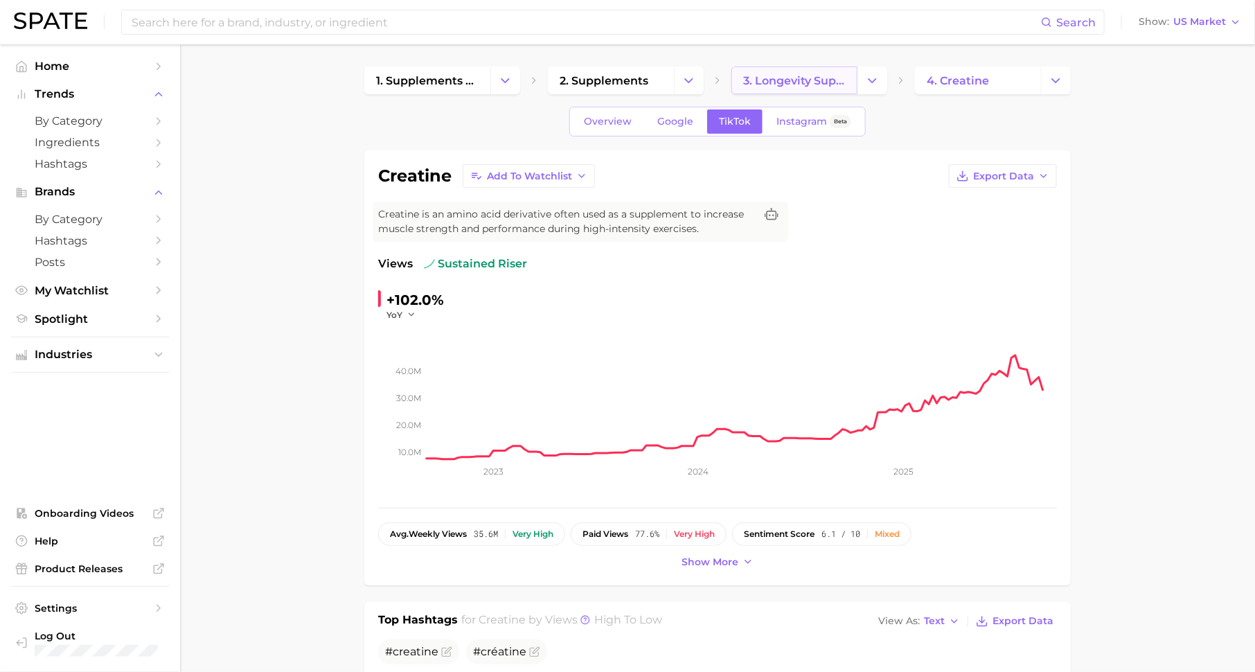
click at [803, 89] on link "3. longevity supplements" at bounding box center [794, 80] width 126 height 28
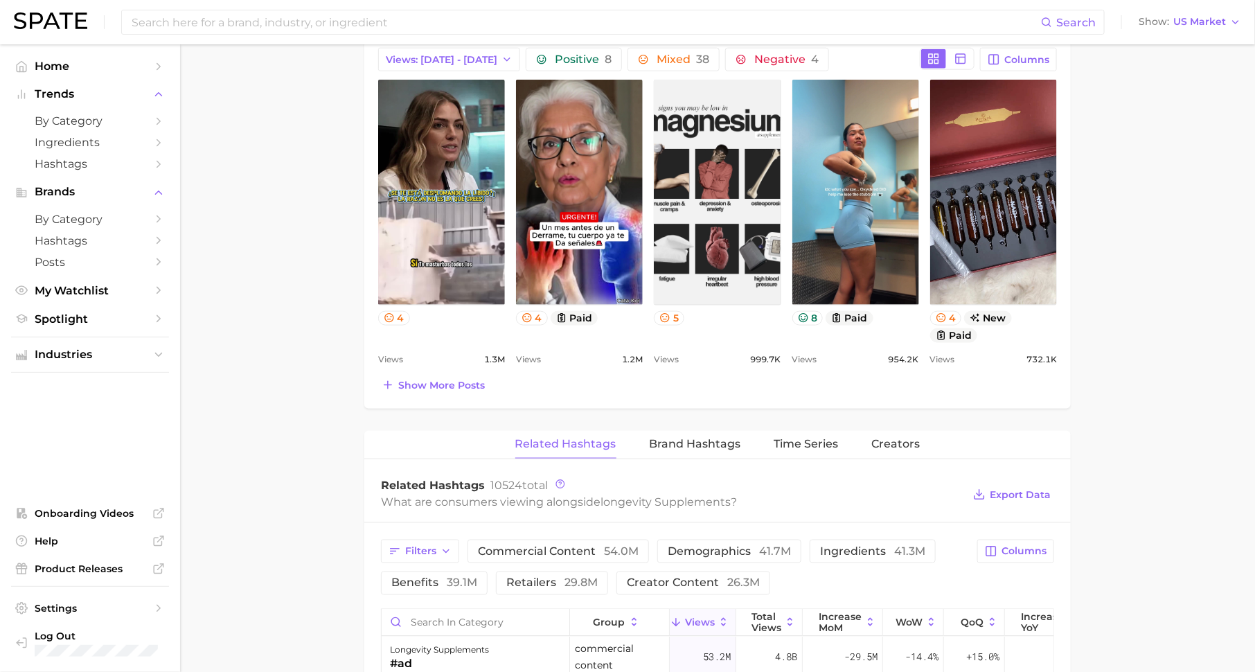
scroll to position [840, 0]
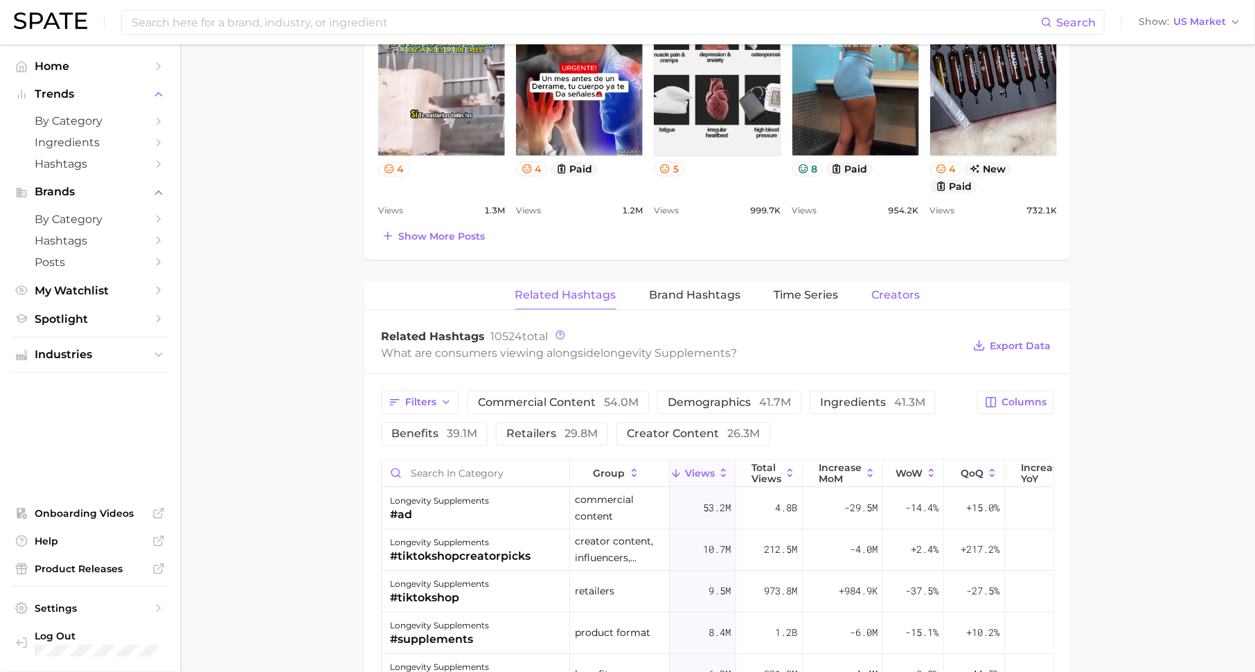
click at [902, 292] on span "Creators" at bounding box center [896, 295] width 48 height 12
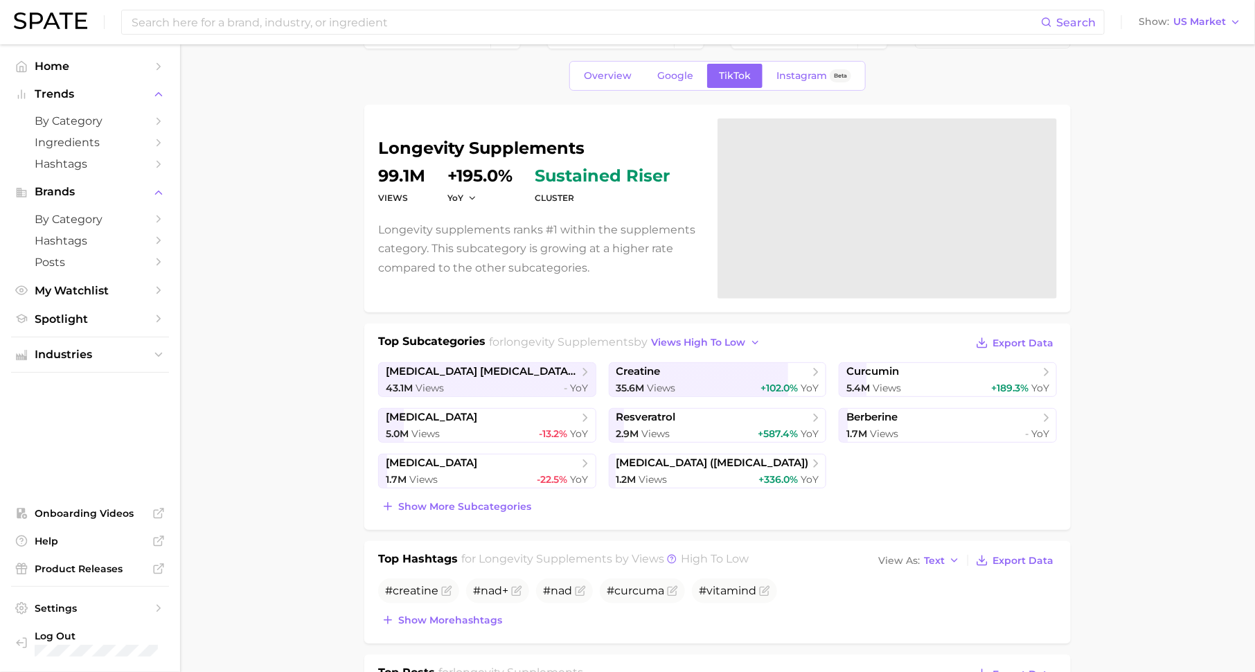
scroll to position [0, 0]
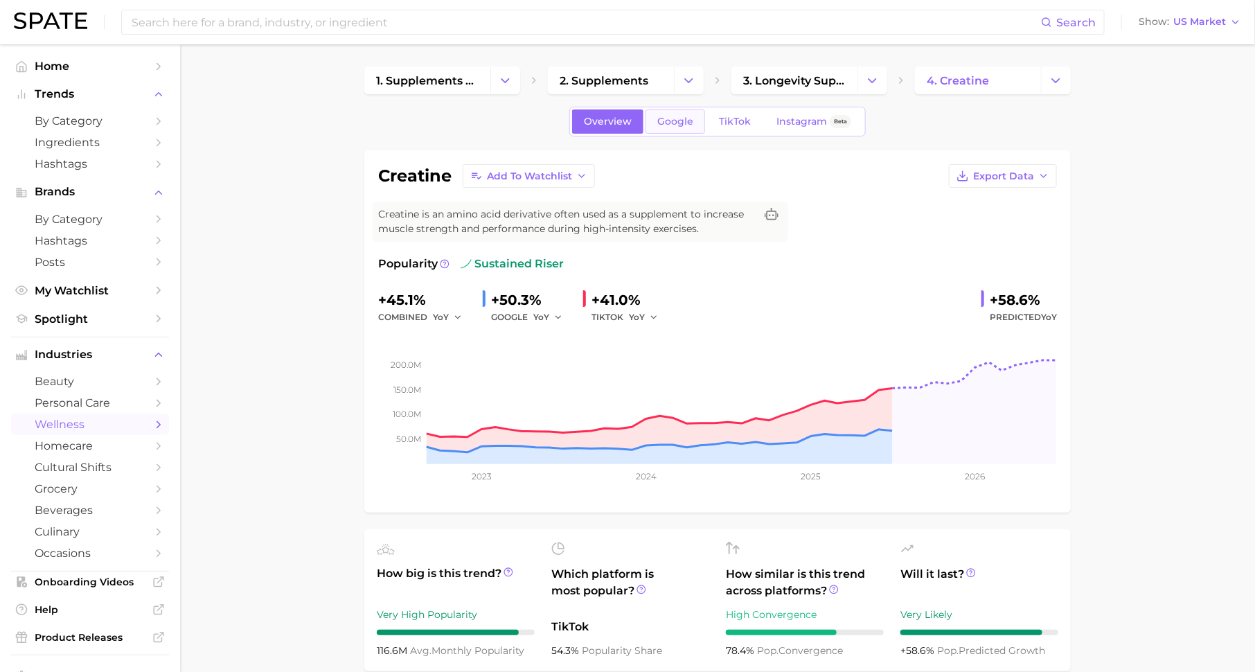
click at [676, 114] on link "Google" at bounding box center [675, 121] width 60 height 24
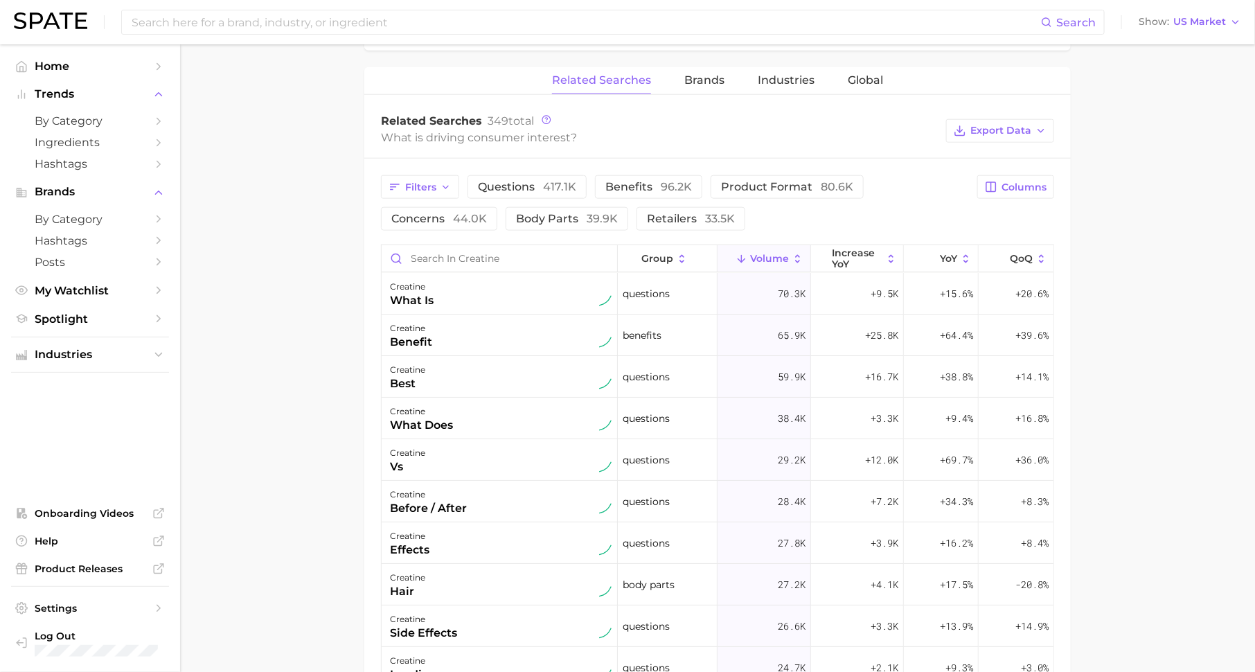
scroll to position [645, 0]
